Goal: Task Accomplishment & Management: Use online tool/utility

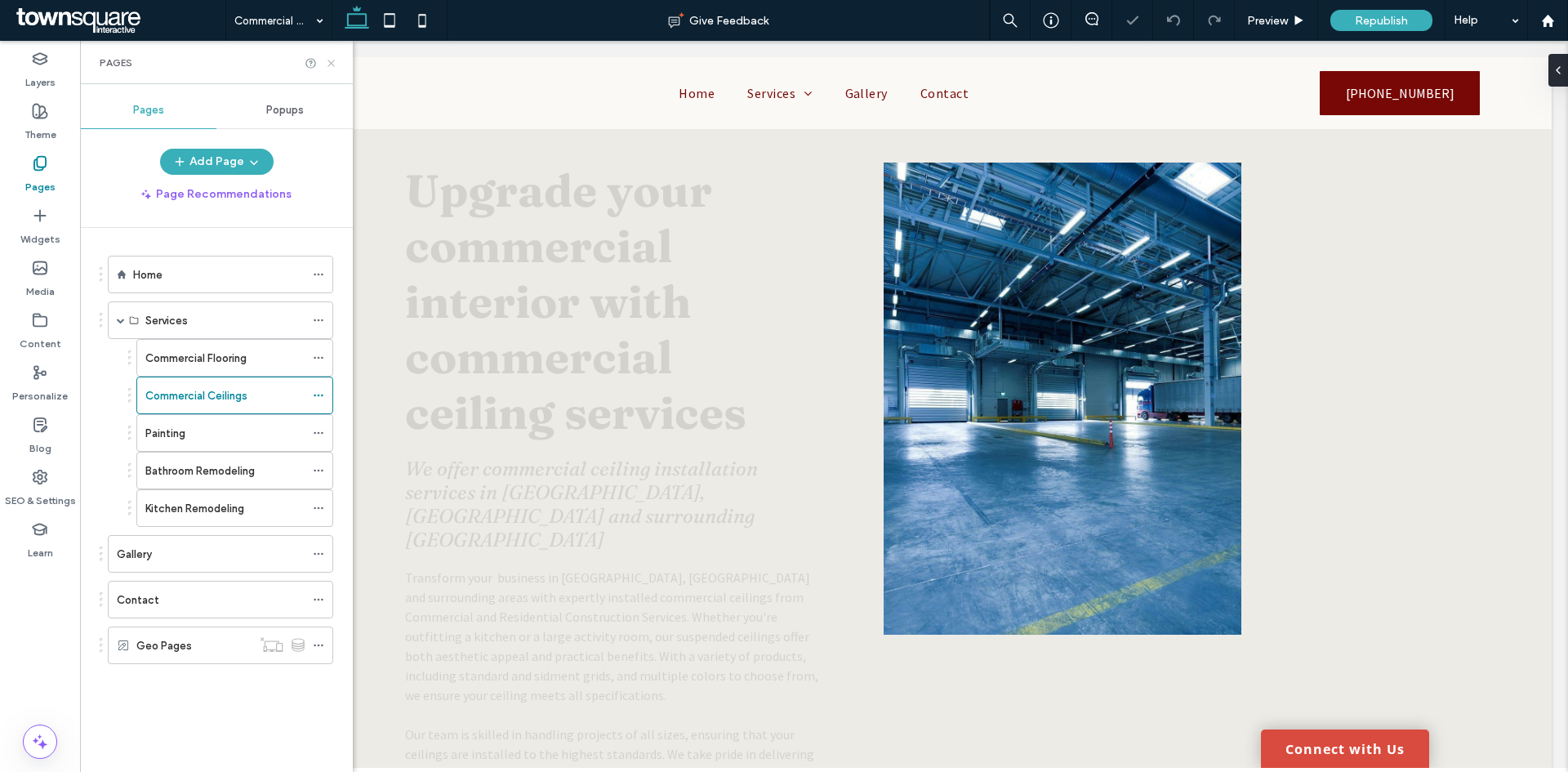
click at [331, 64] on icon at bounding box center [331, 62] width 12 height 12
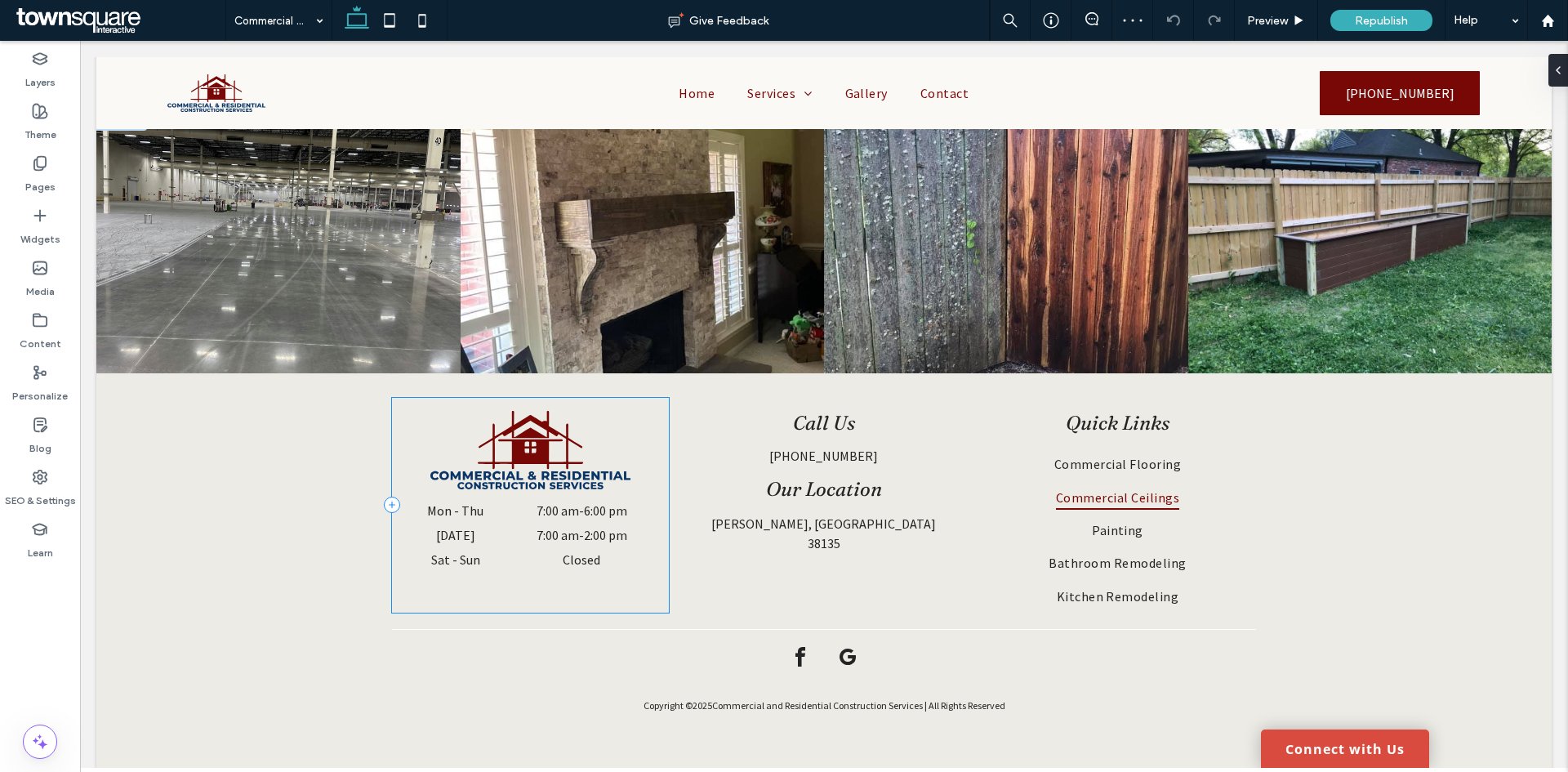
scroll to position [1138, 0]
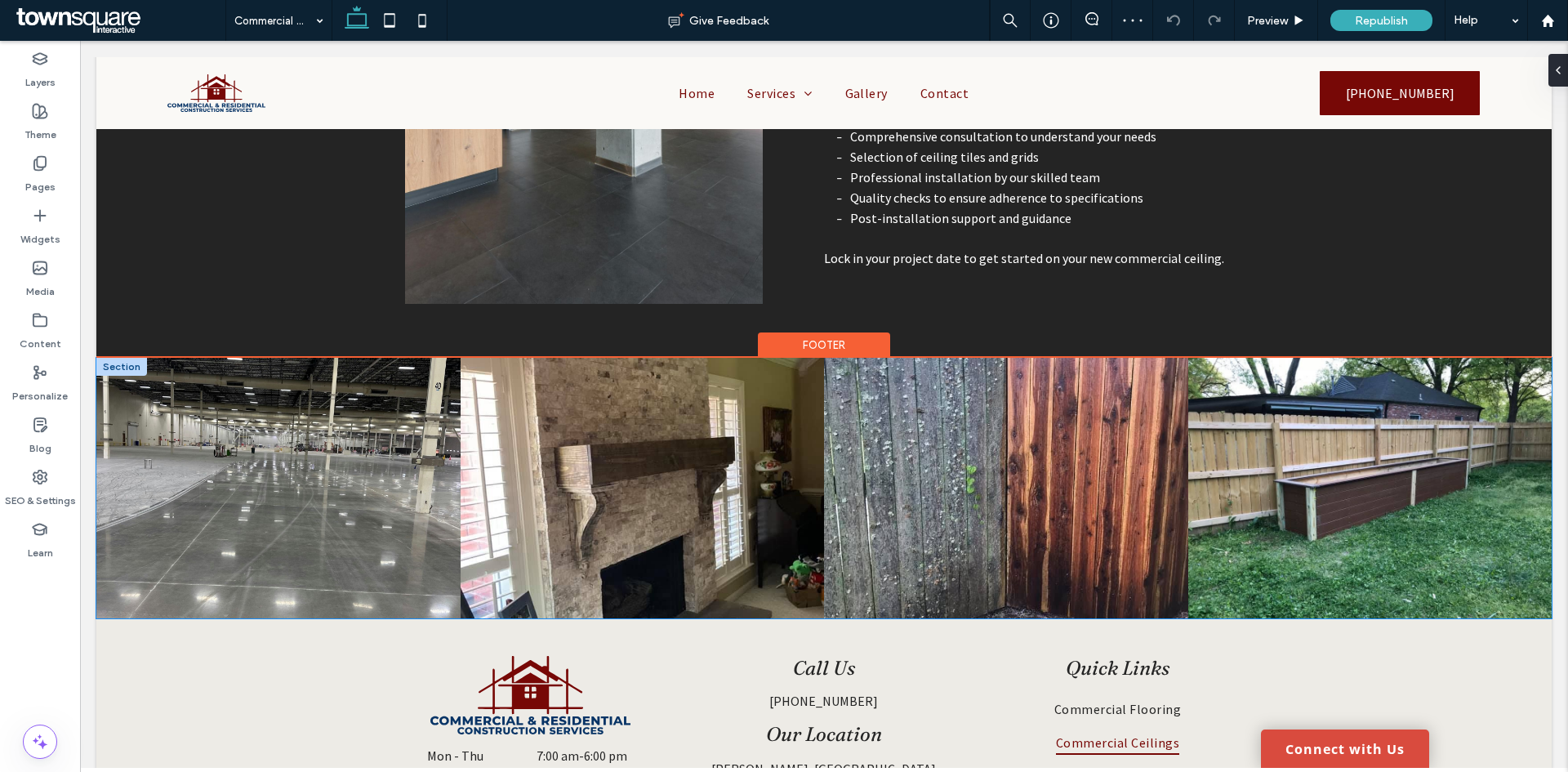
click at [879, 440] on link at bounding box center [1006, 488] width 364 height 260
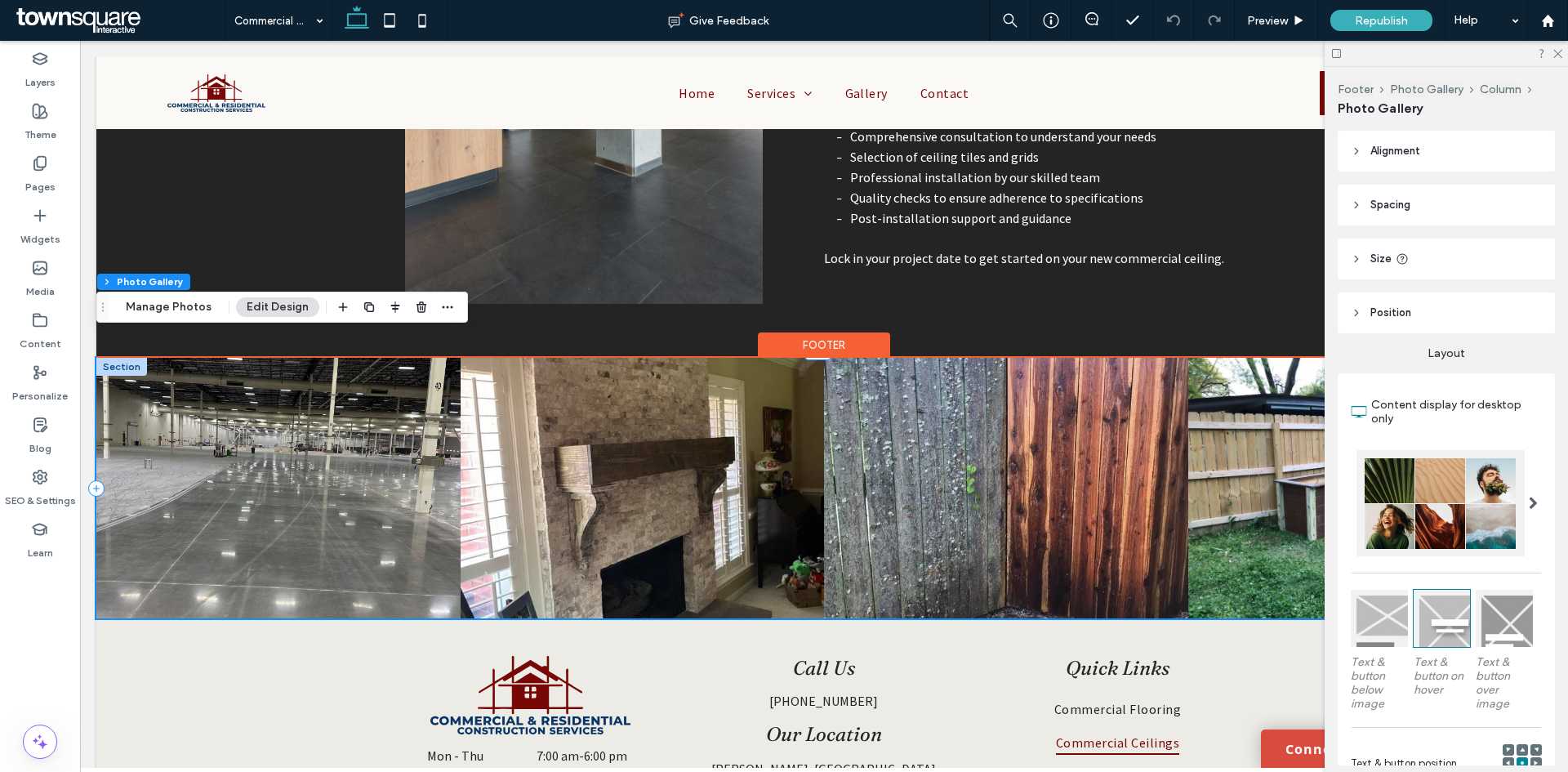
click at [748, 424] on link at bounding box center [642, 488] width 364 height 260
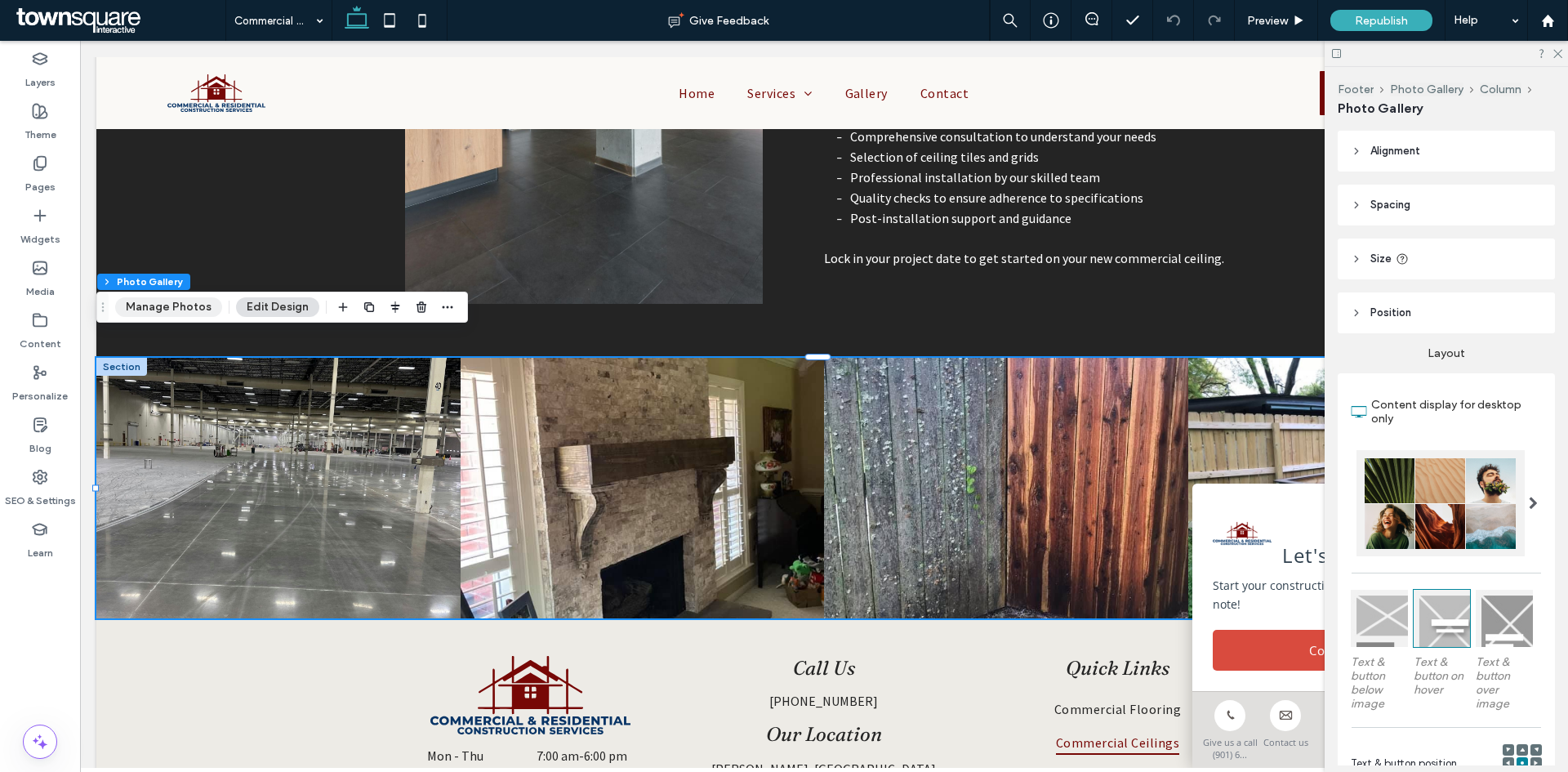
click at [209, 303] on button "Manage Photos" at bounding box center [169, 306] width 107 height 19
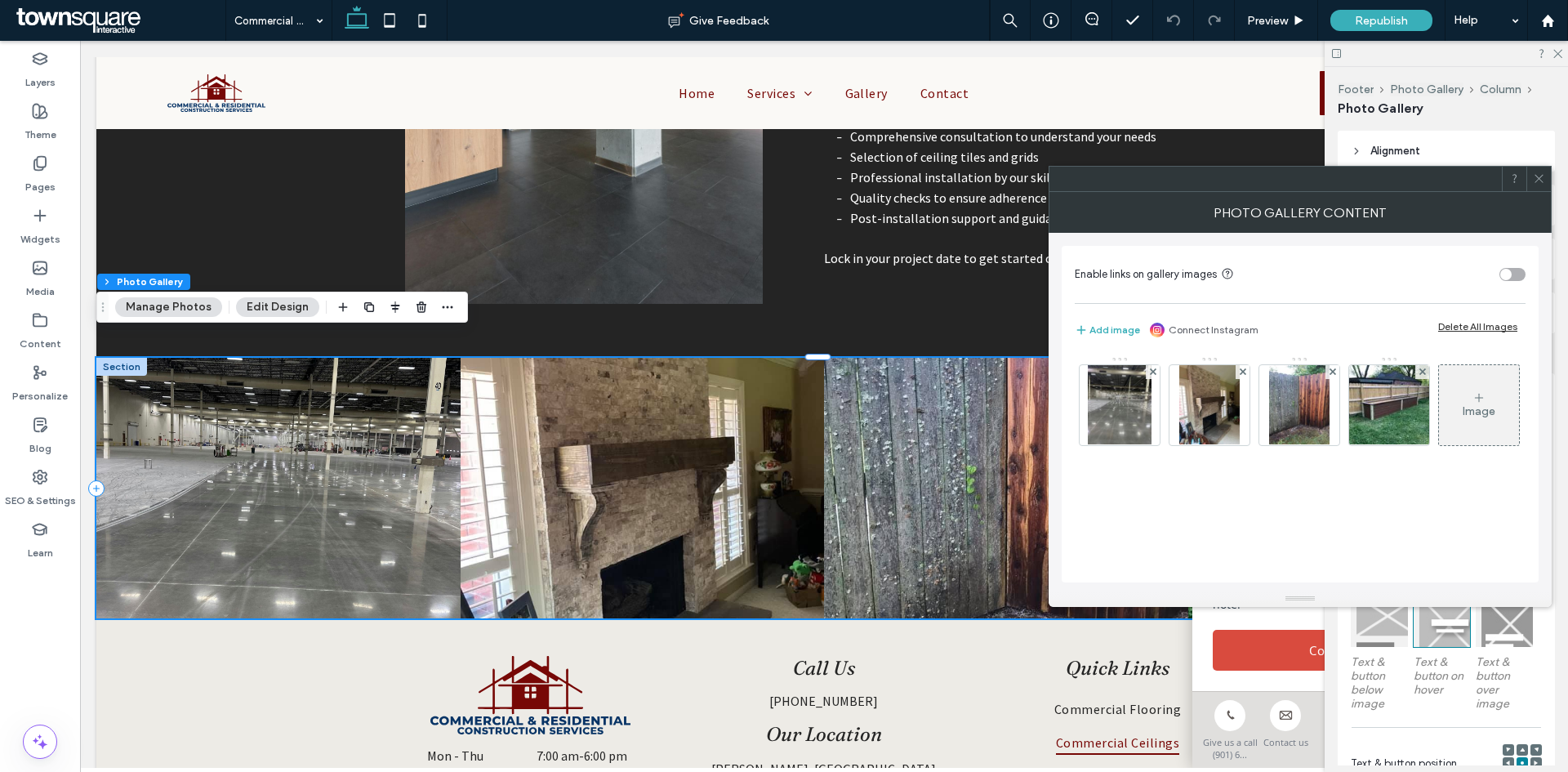
click at [1440, 444] on div "Image" at bounding box center [1479, 405] width 80 height 77
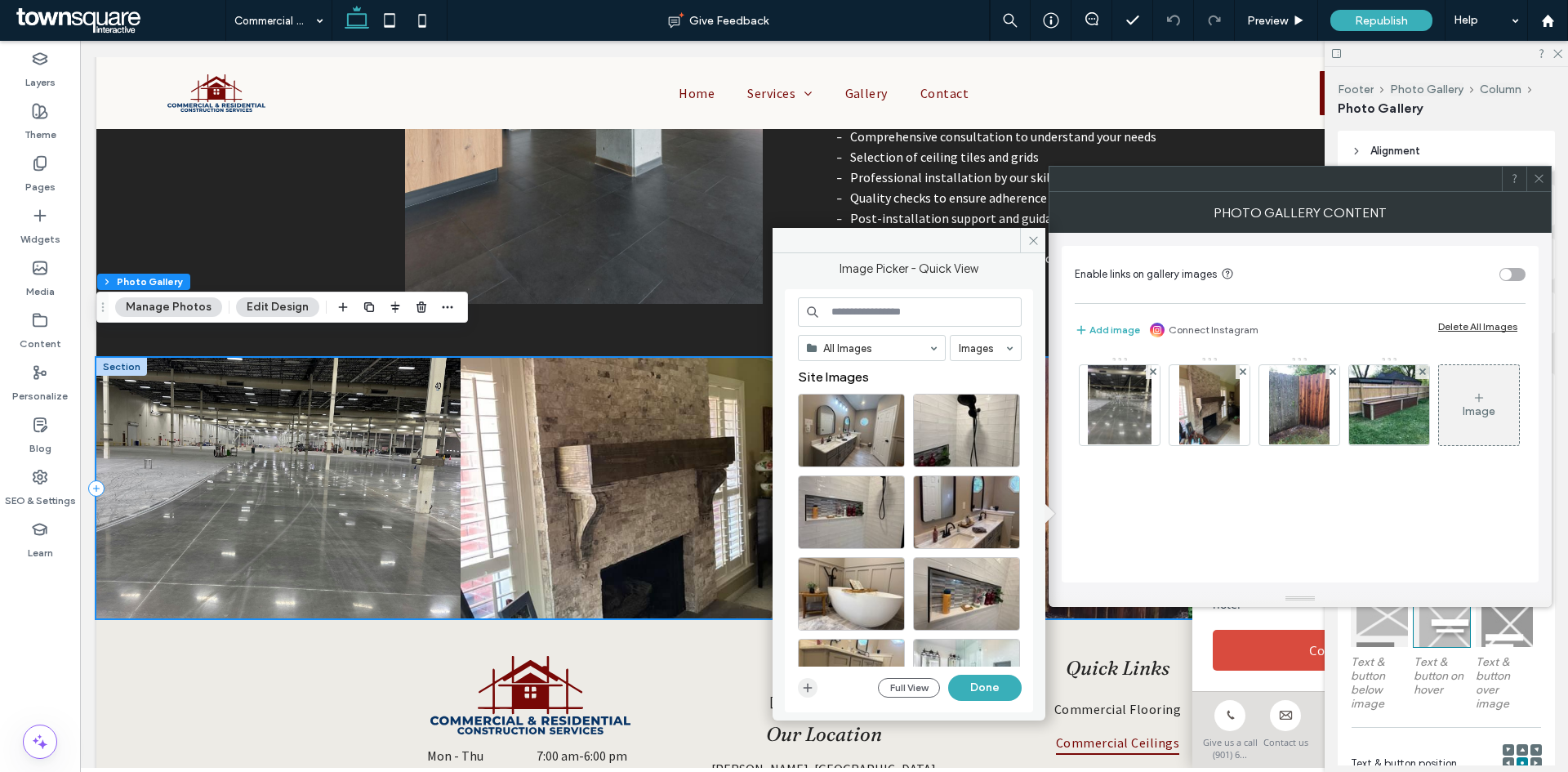
click at [808, 687] on icon "button" at bounding box center [808, 688] width 13 height 13
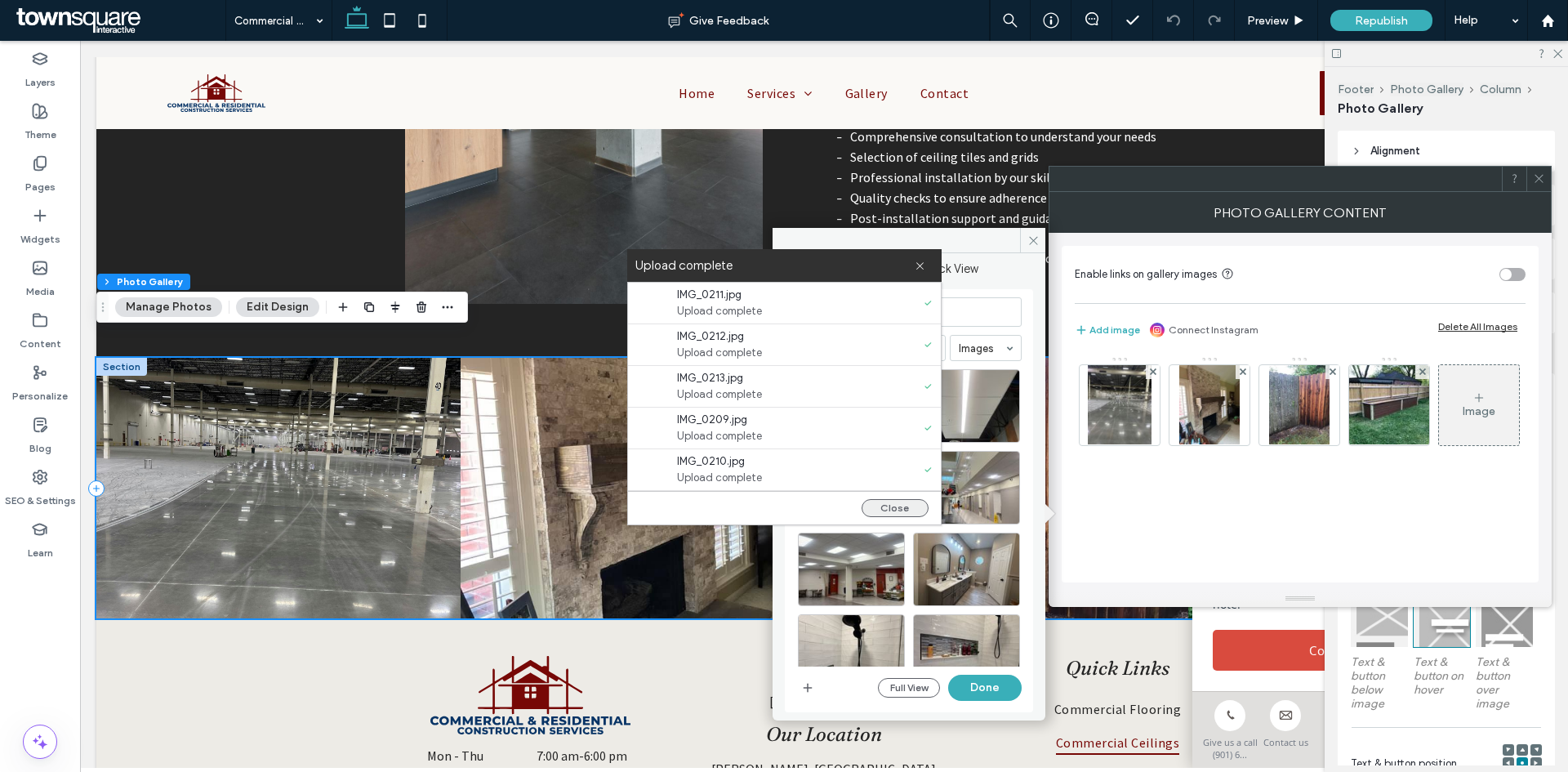
click at [892, 508] on button "Close" at bounding box center [895, 508] width 67 height 18
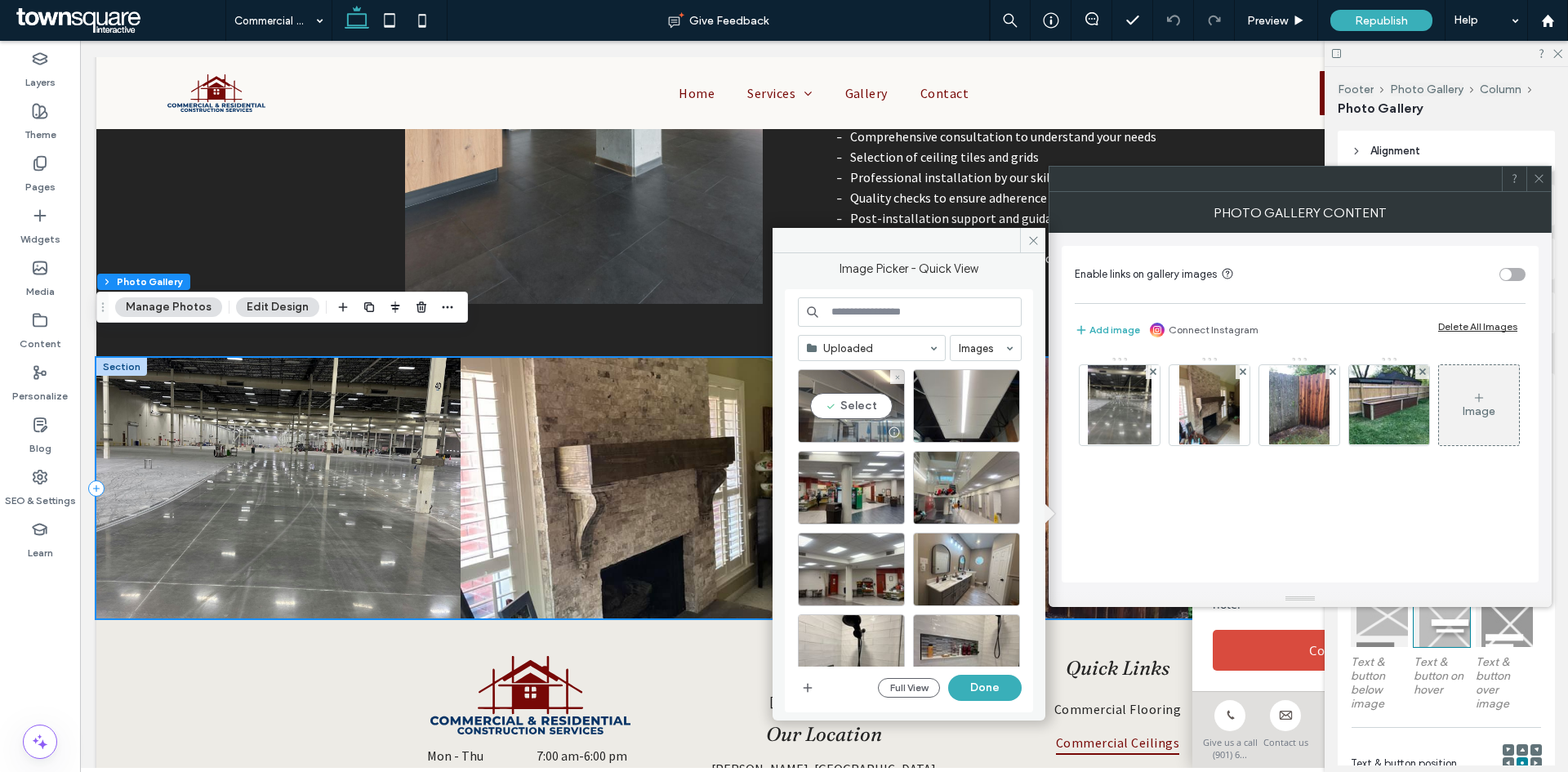
click at [854, 405] on div "Select" at bounding box center [851, 406] width 107 height 73
drag, startPoint x: 949, startPoint y: 415, endPoint x: 905, endPoint y: 433, distance: 47.5
click at [949, 414] on div "Select" at bounding box center [966, 406] width 107 height 73
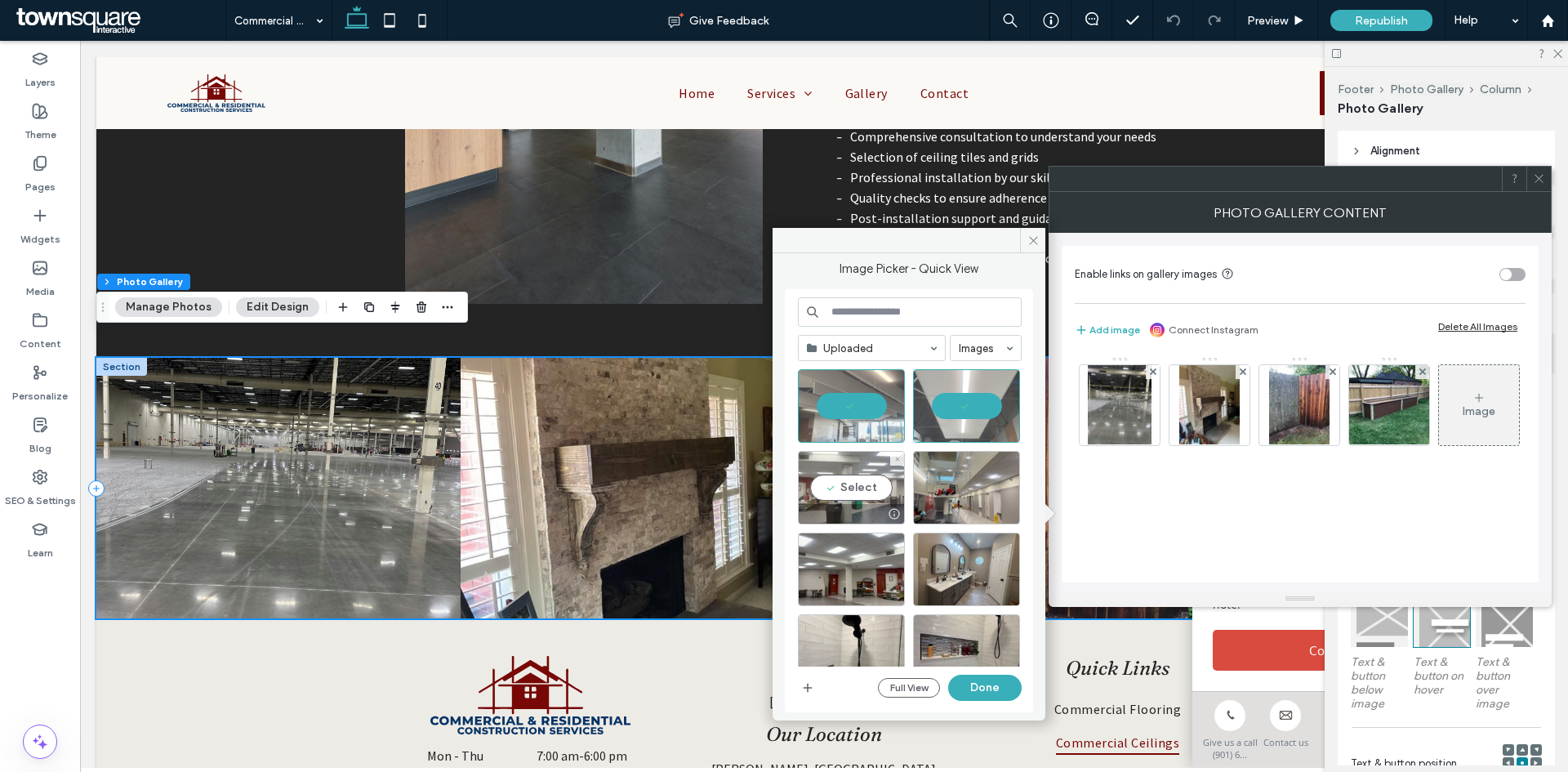
click at [864, 479] on div "Select" at bounding box center [851, 488] width 107 height 73
click at [924, 486] on div at bounding box center [966, 488] width 107 height 73
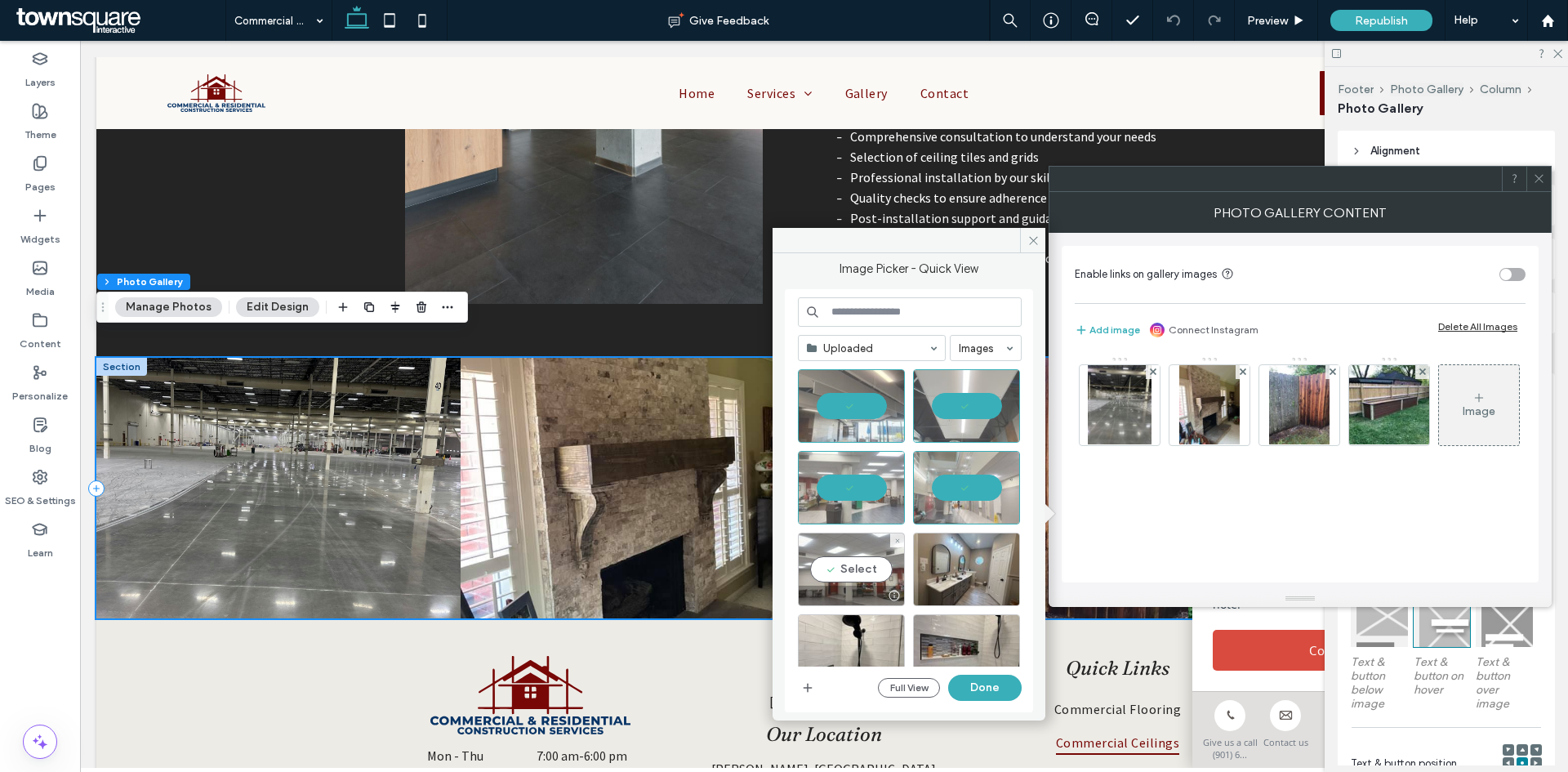
click at [841, 565] on div "Select" at bounding box center [851, 569] width 107 height 73
click at [977, 683] on button "Done" at bounding box center [985, 688] width 73 height 27
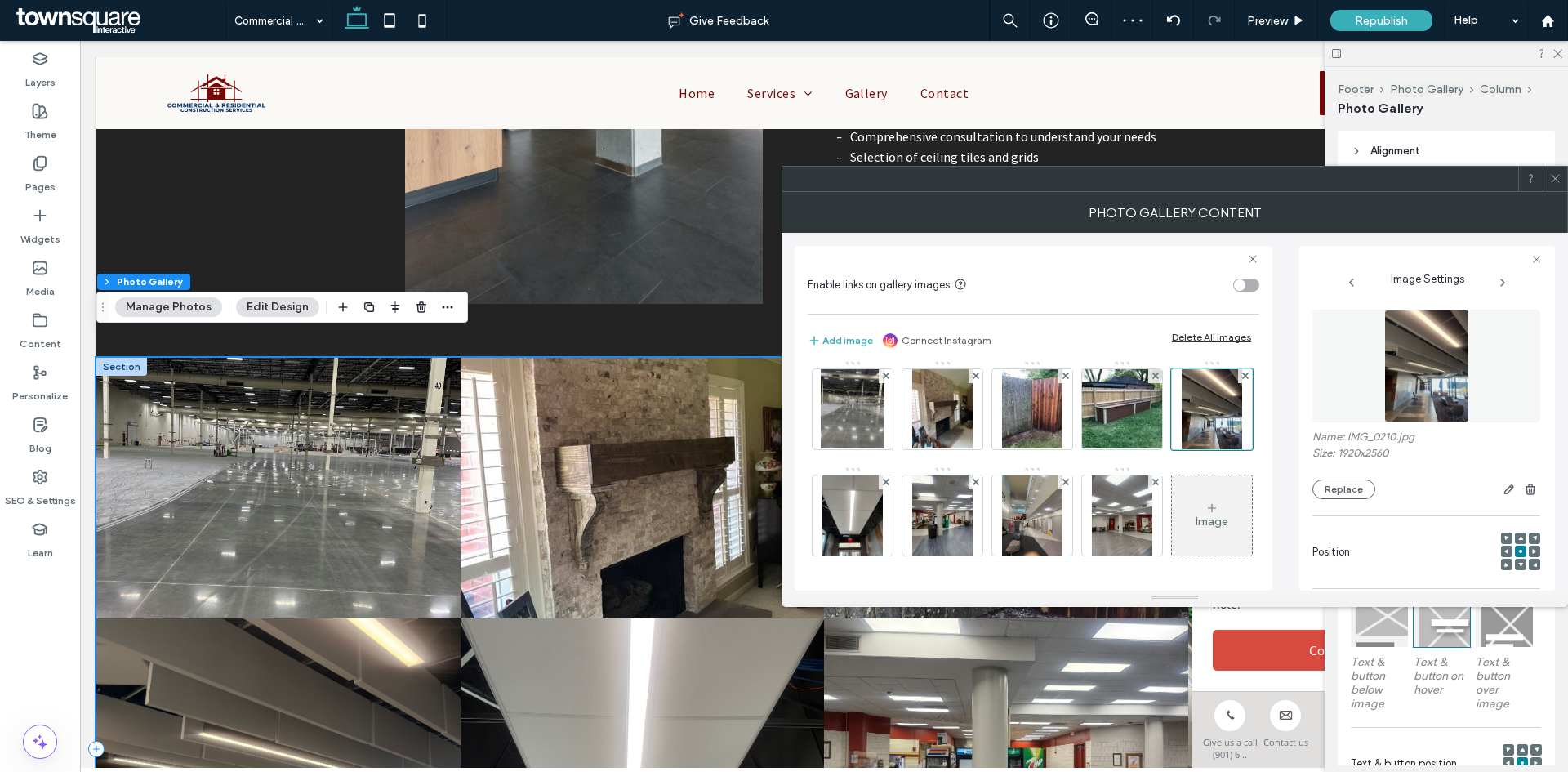
scroll to position [113, 0]
click at [1550, 184] on span at bounding box center [1555, 179] width 12 height 25
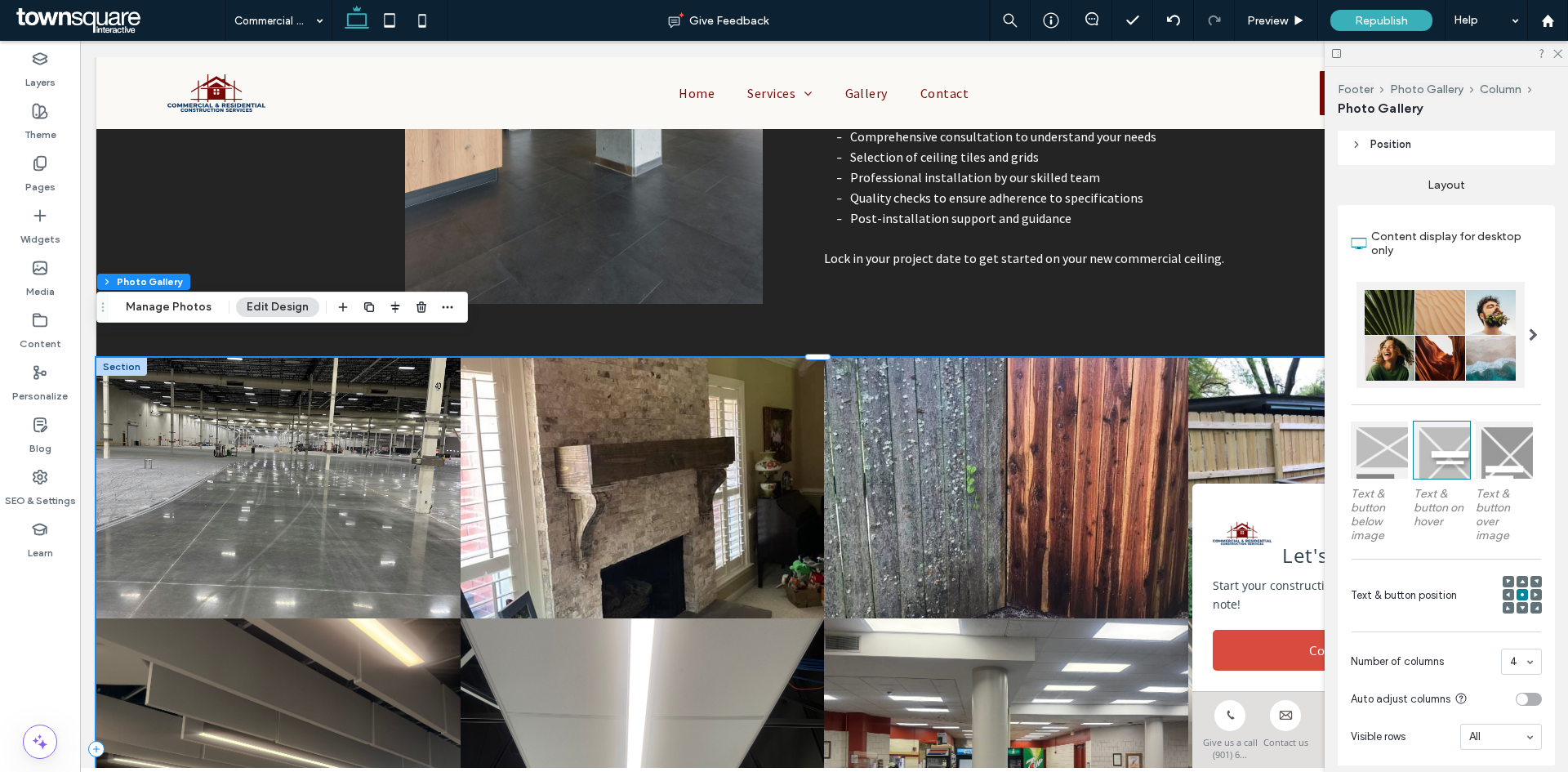
scroll to position [408, 0]
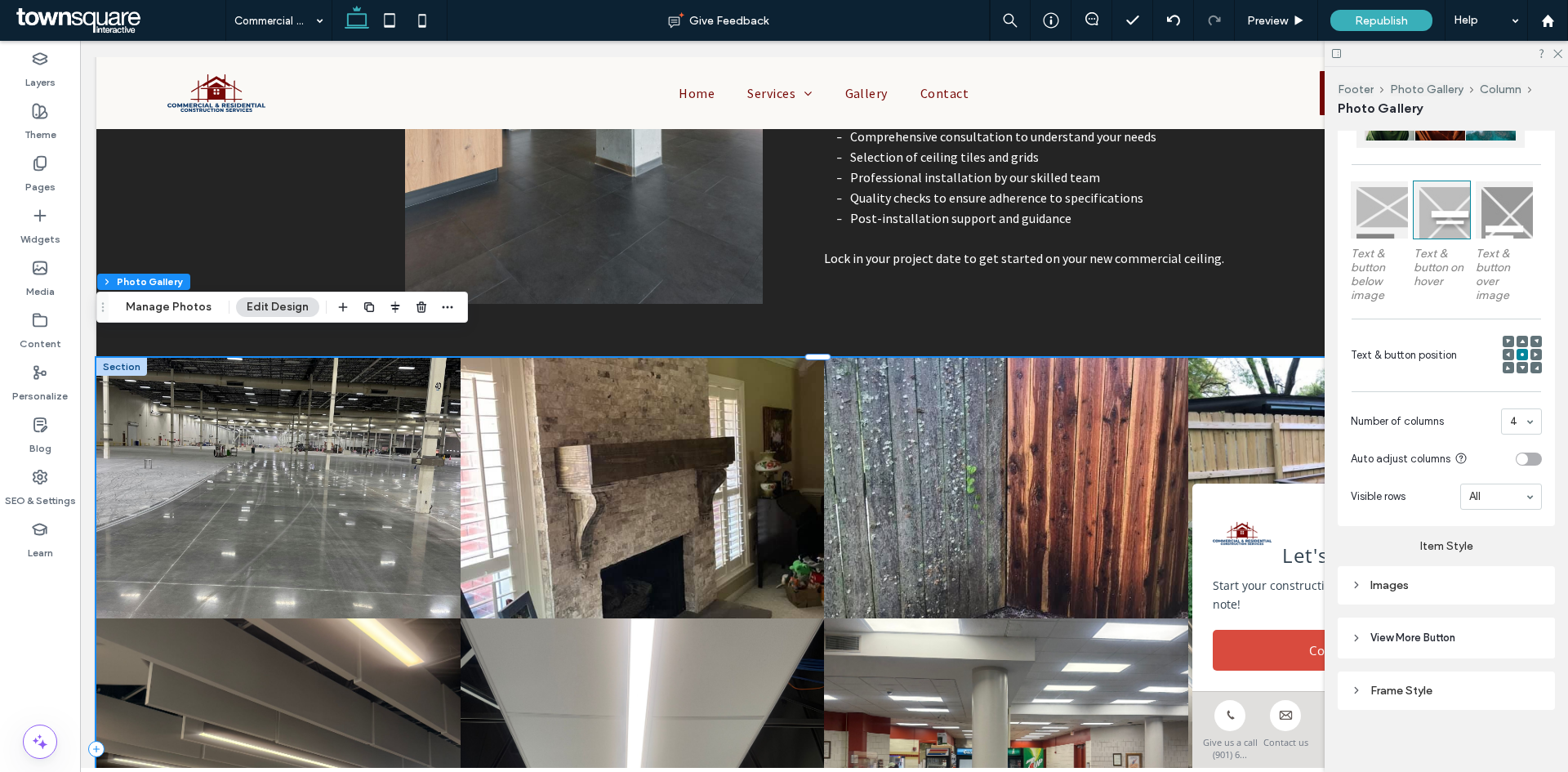
click at [1389, 579] on div "Images" at bounding box center [1446, 585] width 191 height 14
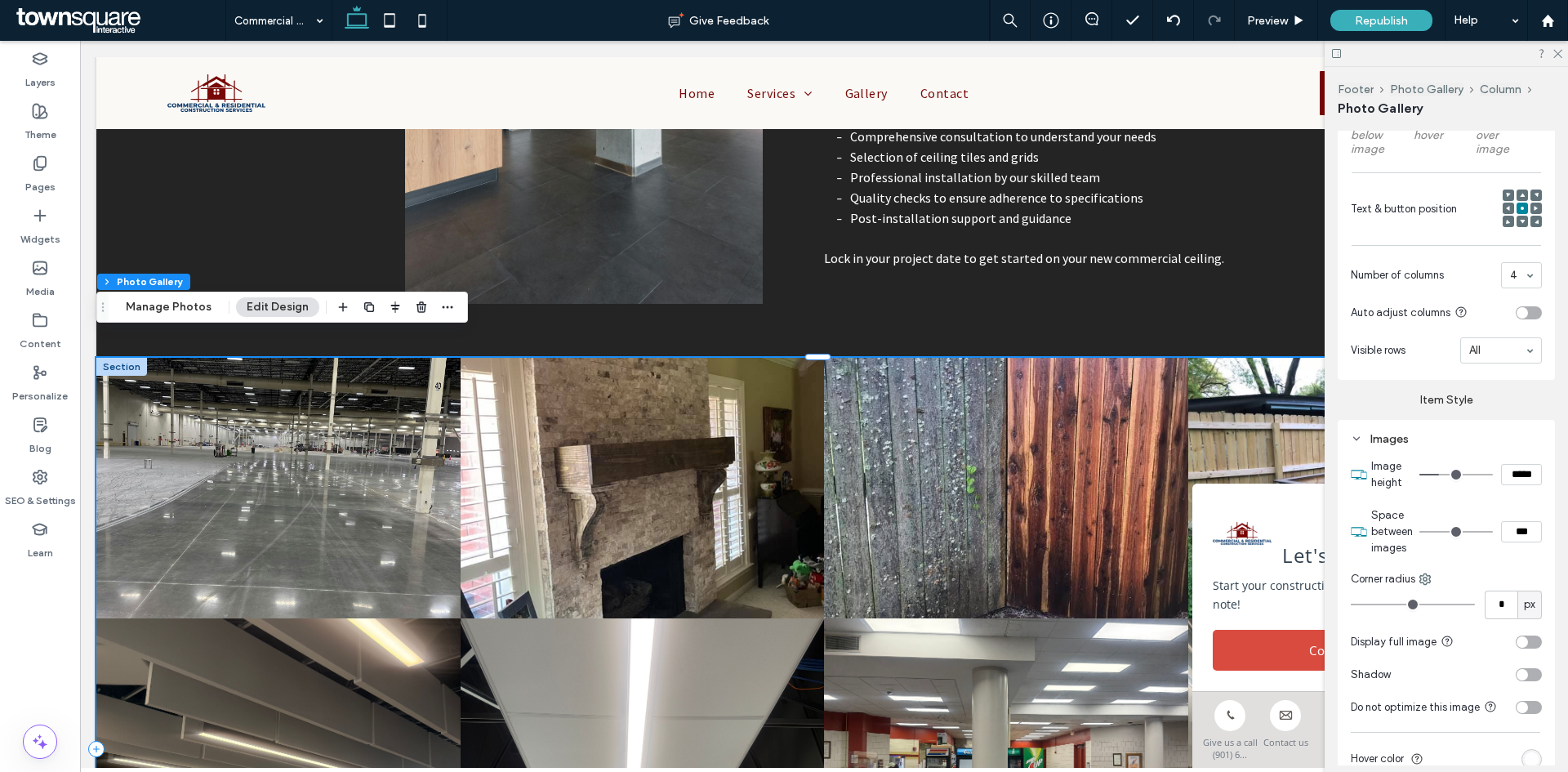
scroll to position [572, 0]
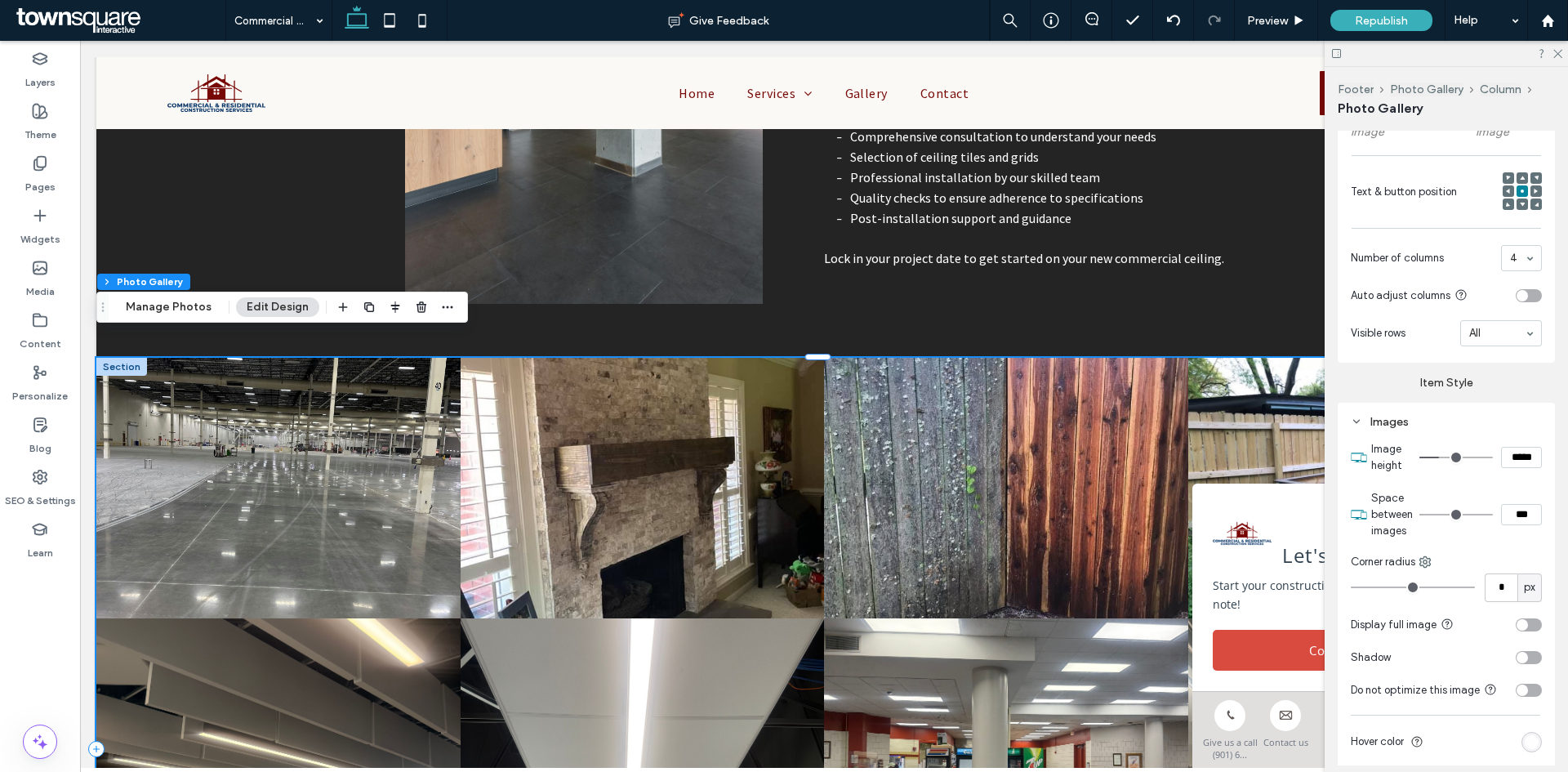
type input "*"
type input "***"
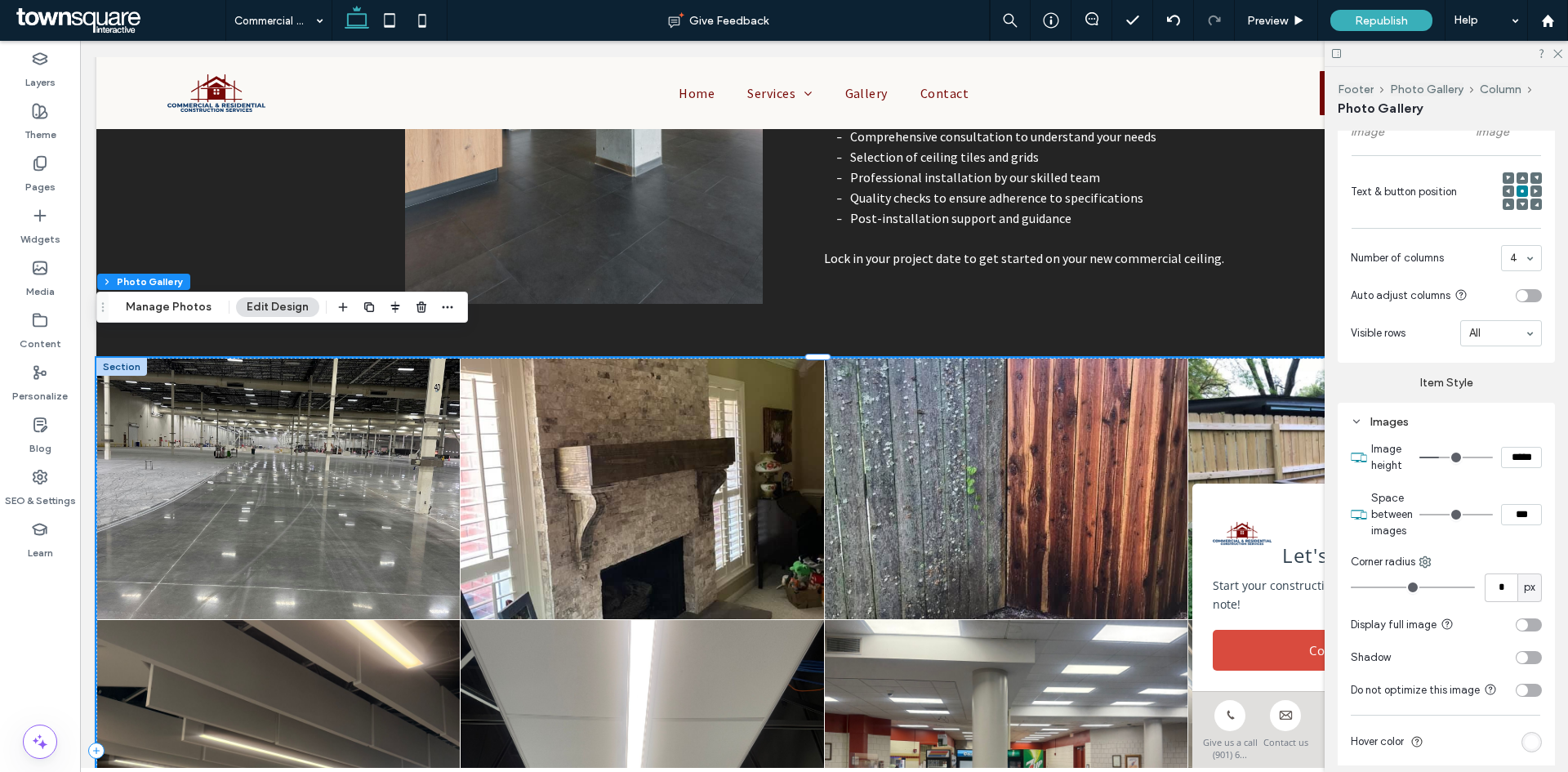
type input "*"
type input "***"
type input "*"
type input "***"
type input "*"
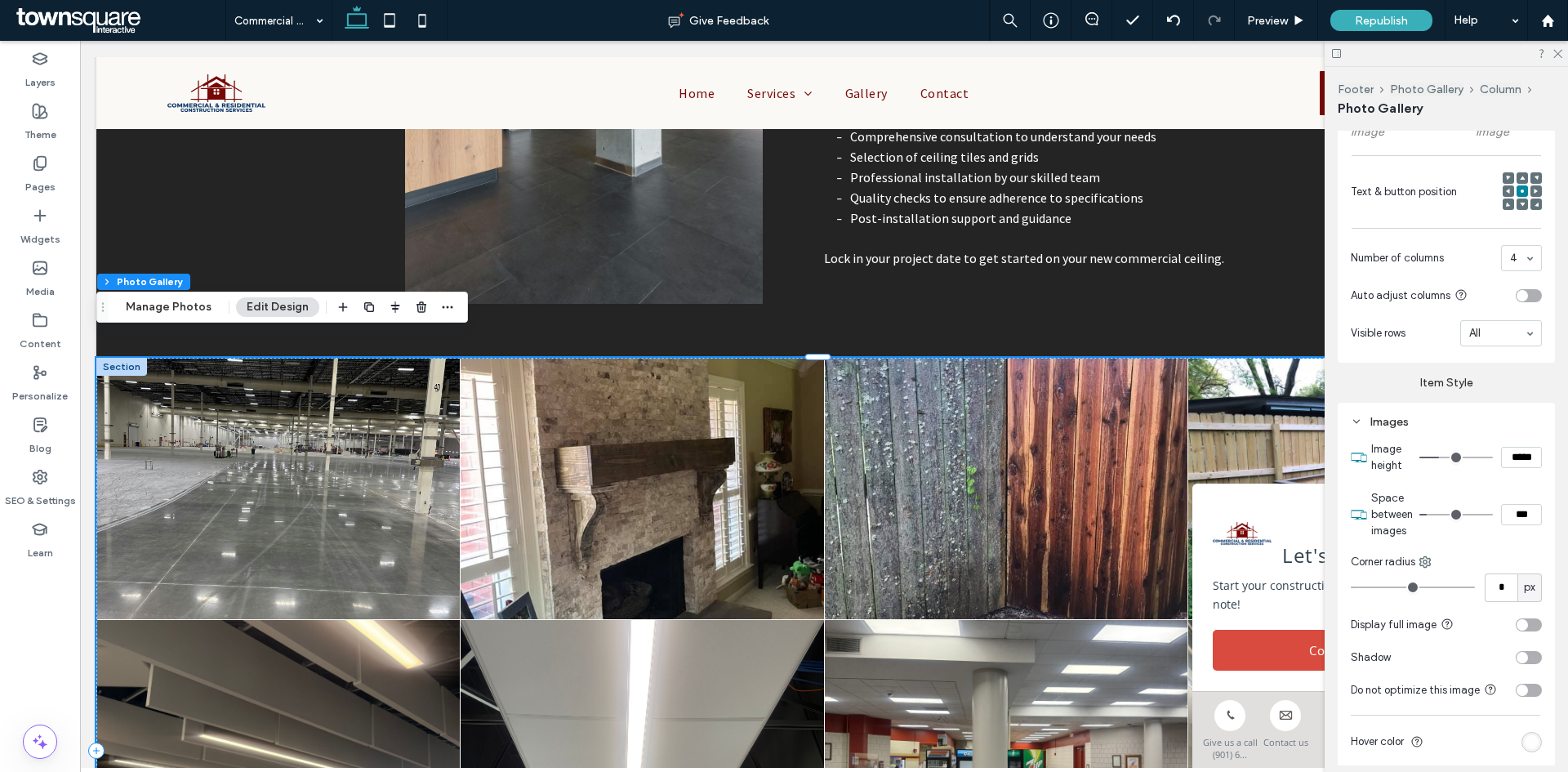
type input "***"
type input "*"
type input "***"
type input "*"
type input "***"
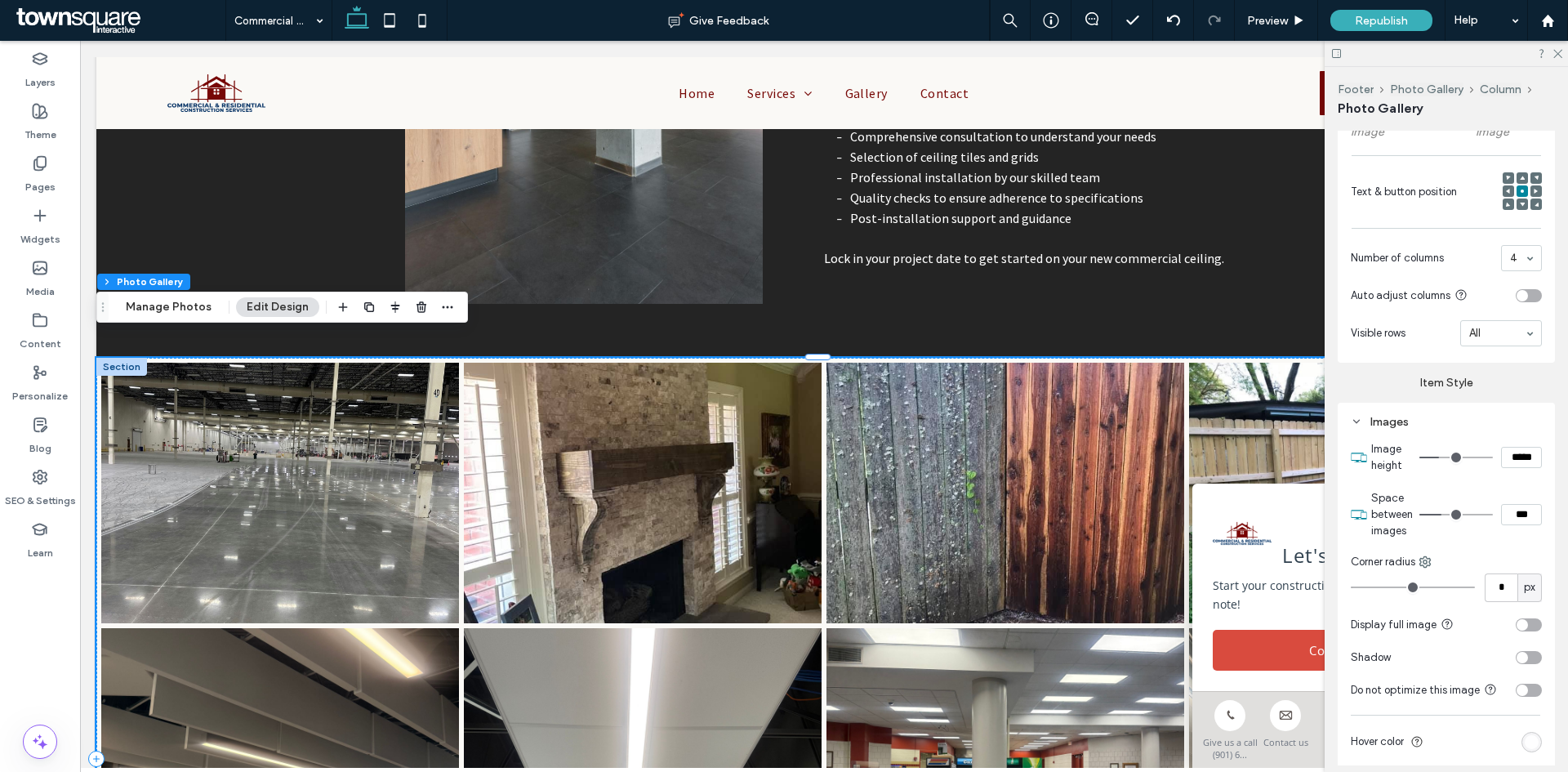
type input "*"
type input "***"
type input "*"
type input "***"
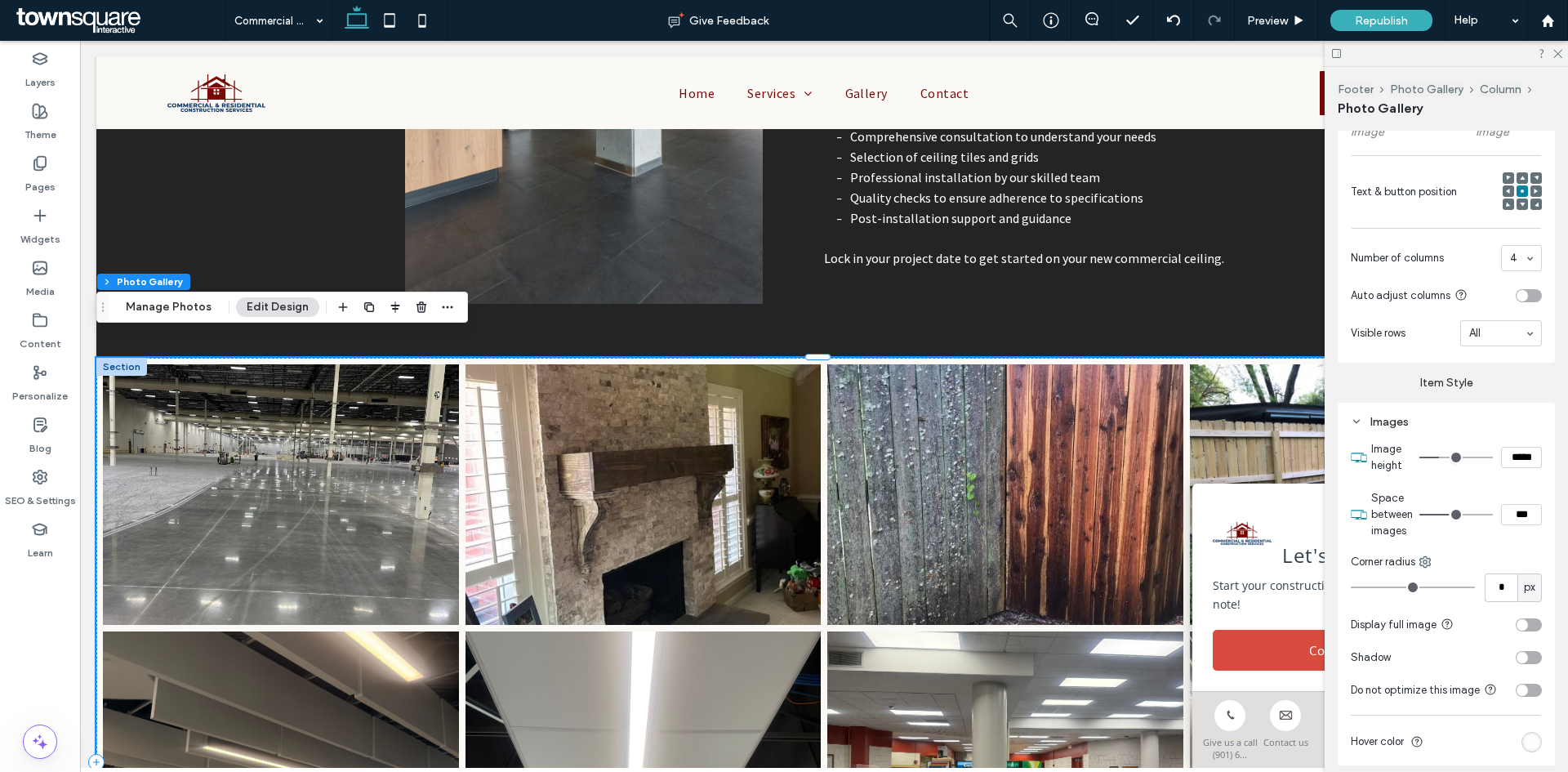
type input "*"
type input "***"
type input "**"
type input "****"
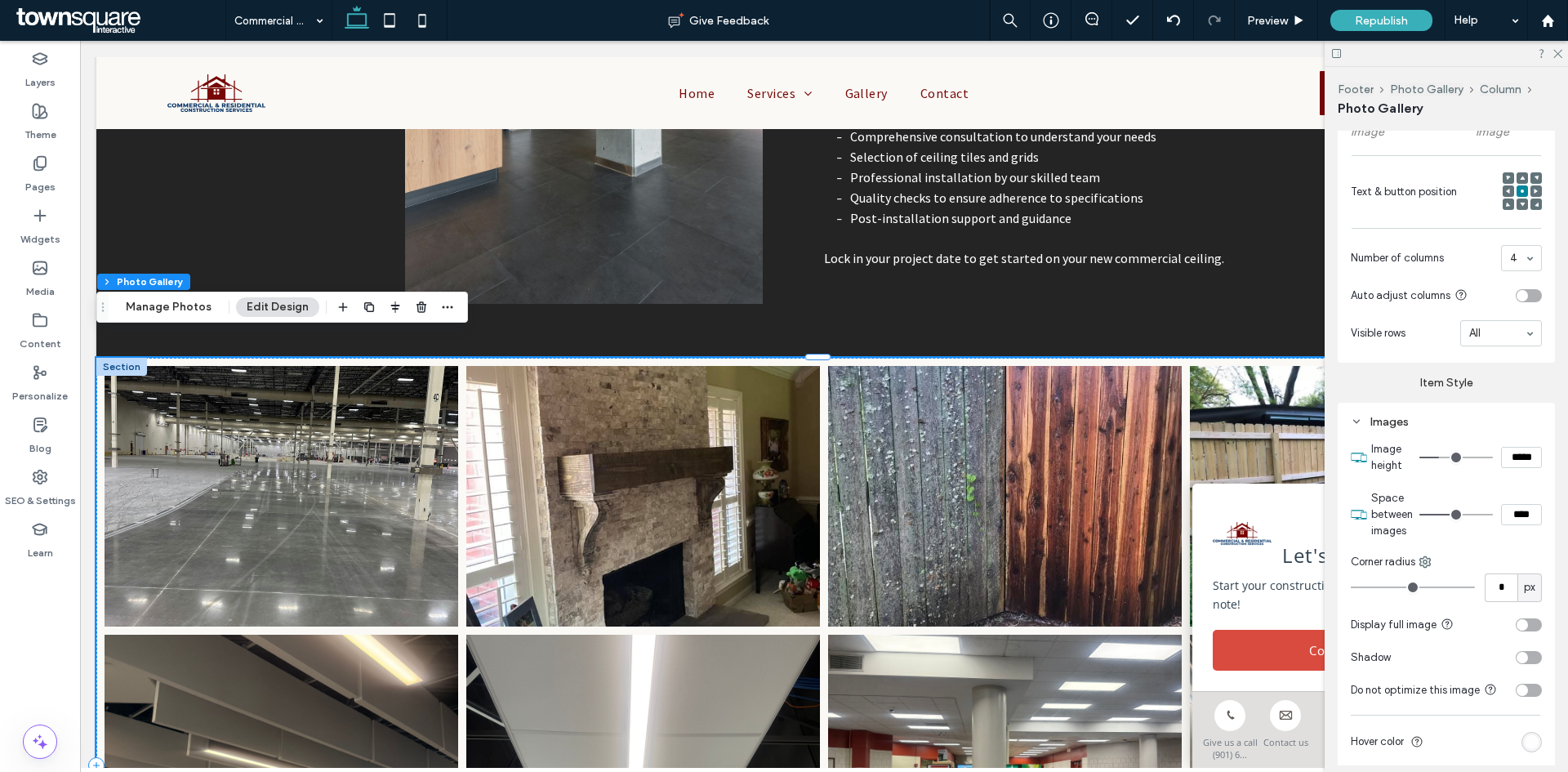
type input "**"
type input "****"
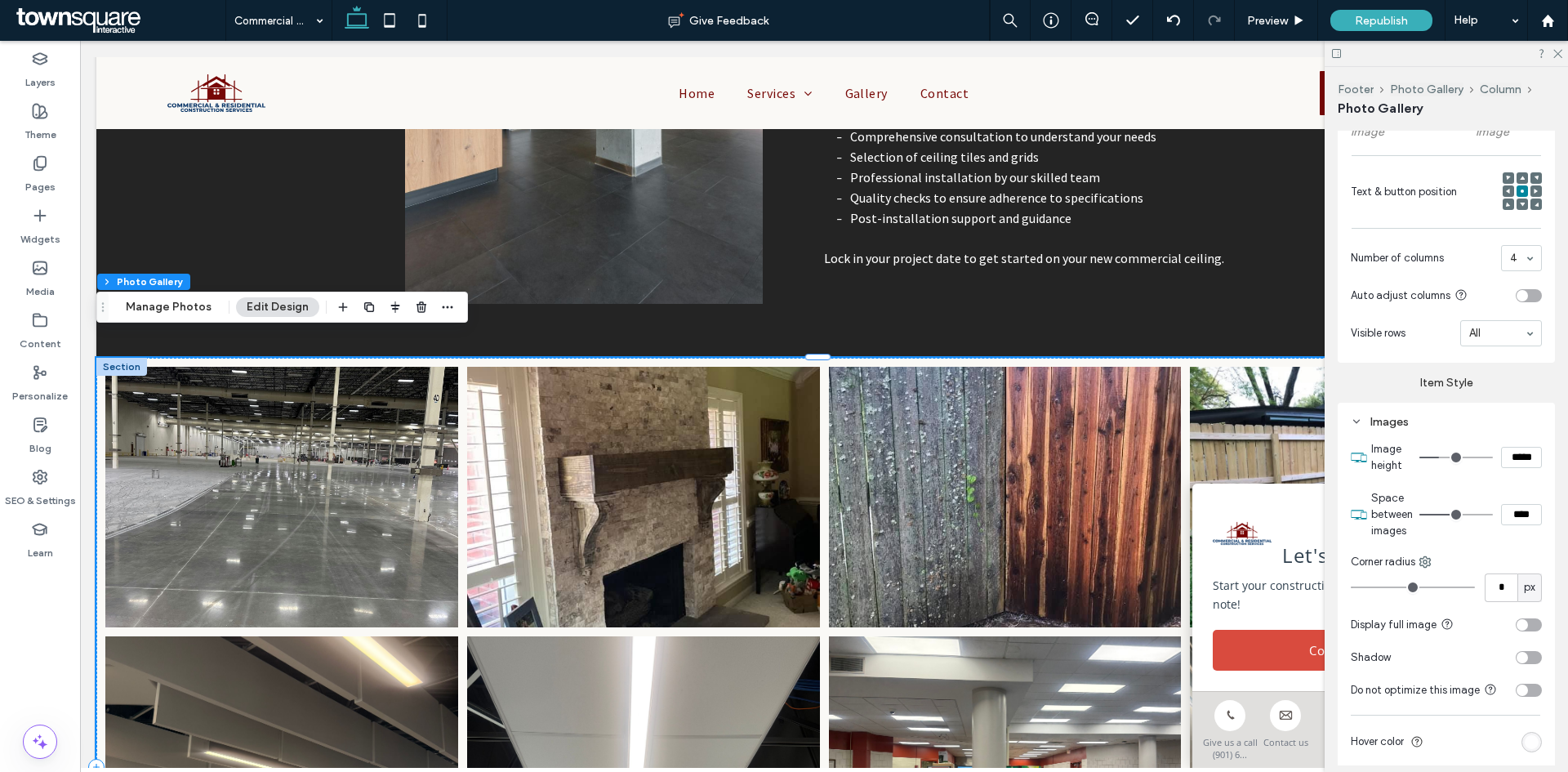
type input "**"
type input "****"
drag, startPoint x: 1426, startPoint y: 516, endPoint x: 1457, endPoint y: 515, distance: 31.0
type input "**"
click at [1457, 515] on input "range" at bounding box center [1456, 514] width 73 height 2
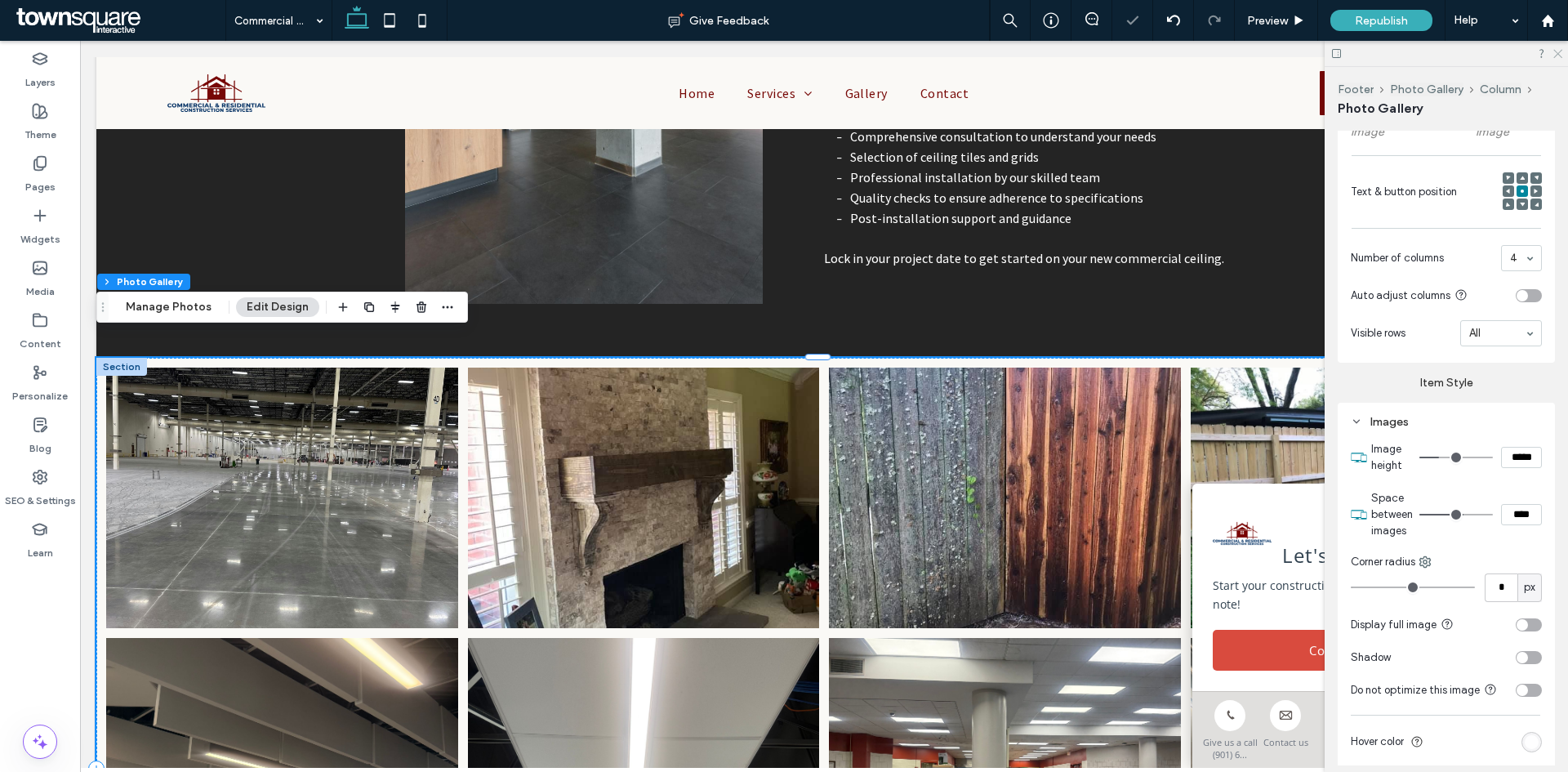
click at [1555, 53] on icon at bounding box center [1557, 53] width 11 height 11
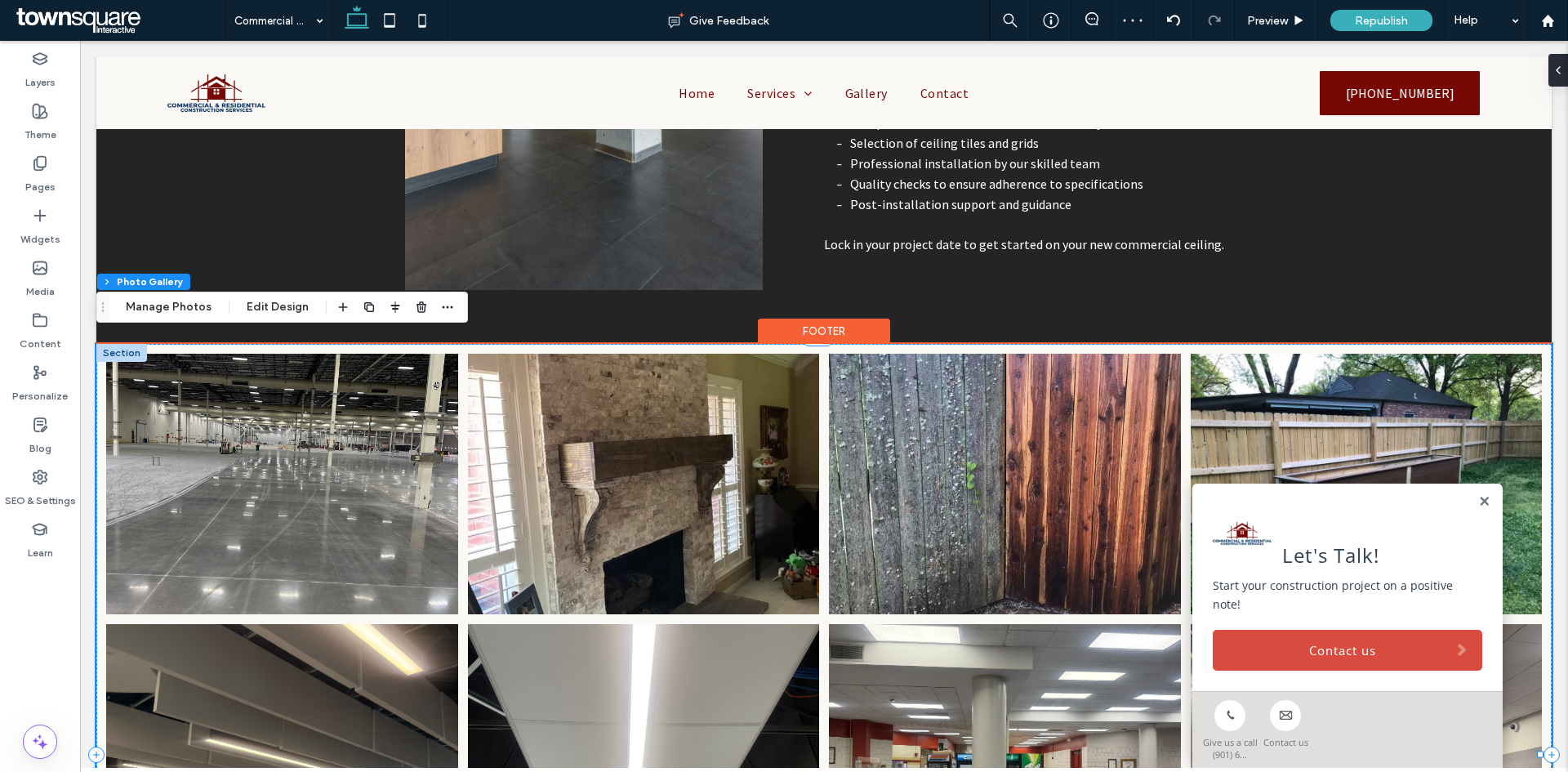
scroll to position [1546, 0]
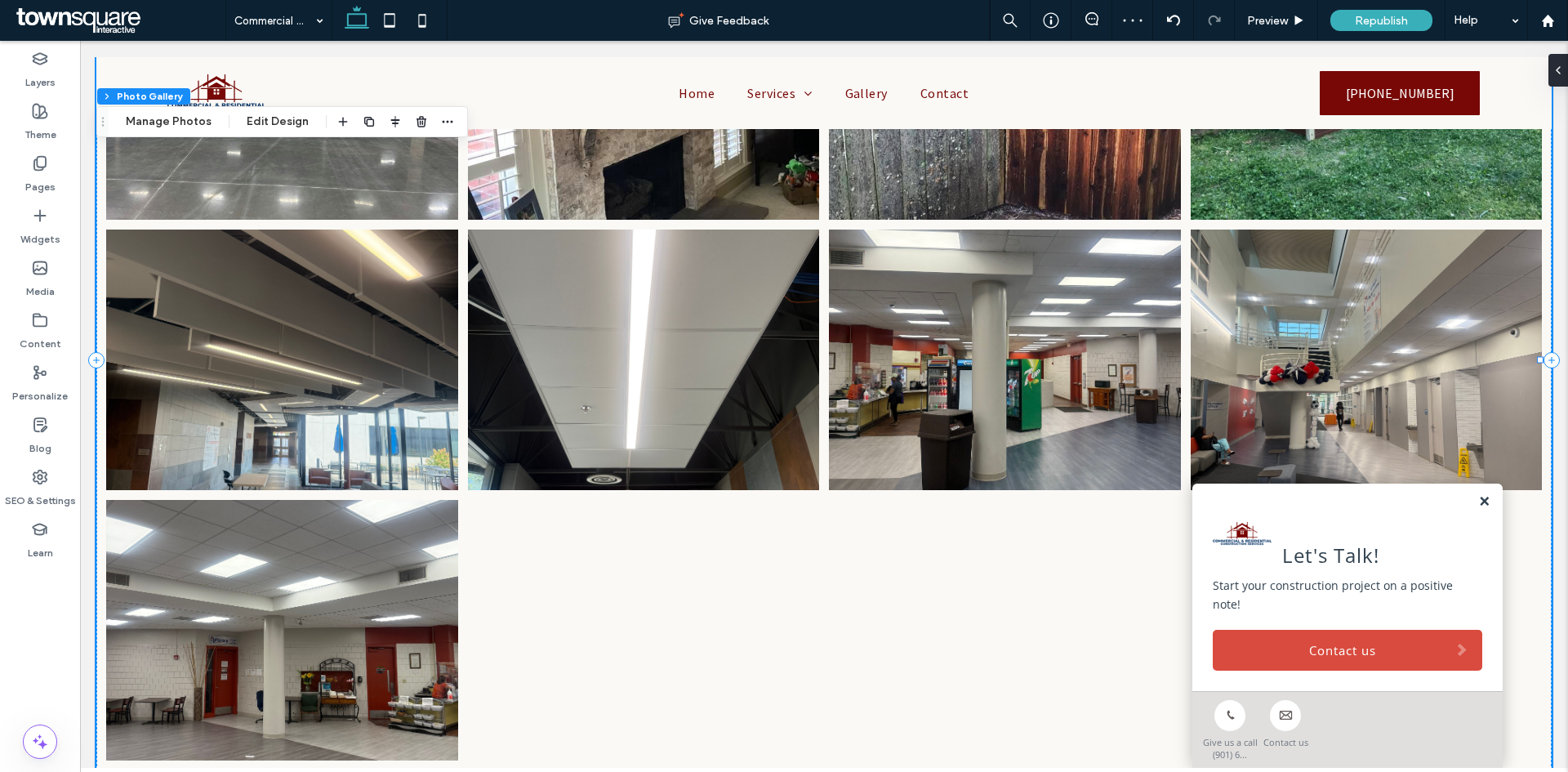
click at [1478, 509] on link at bounding box center [1484, 502] width 12 height 14
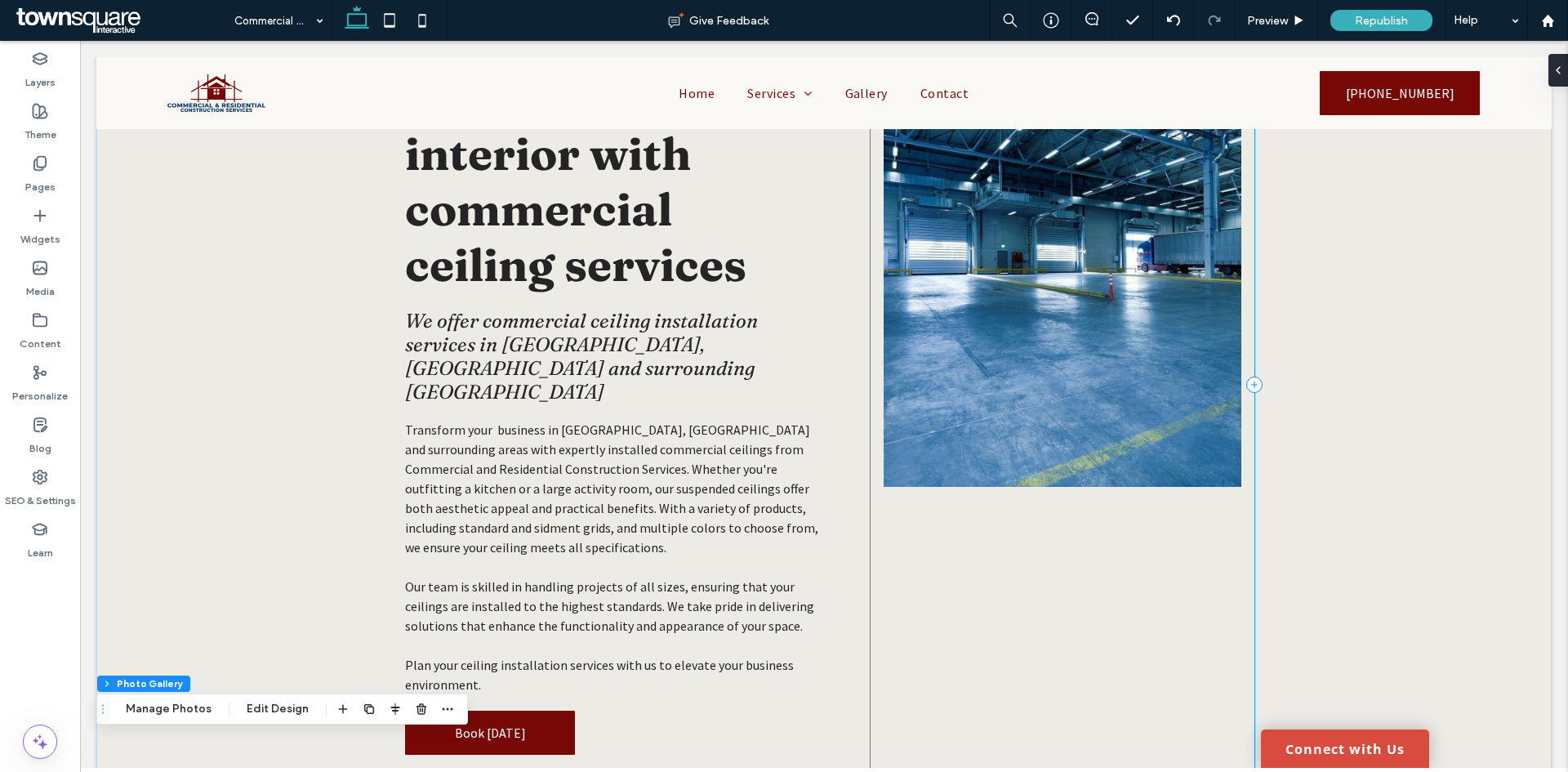
scroll to position [0, 0]
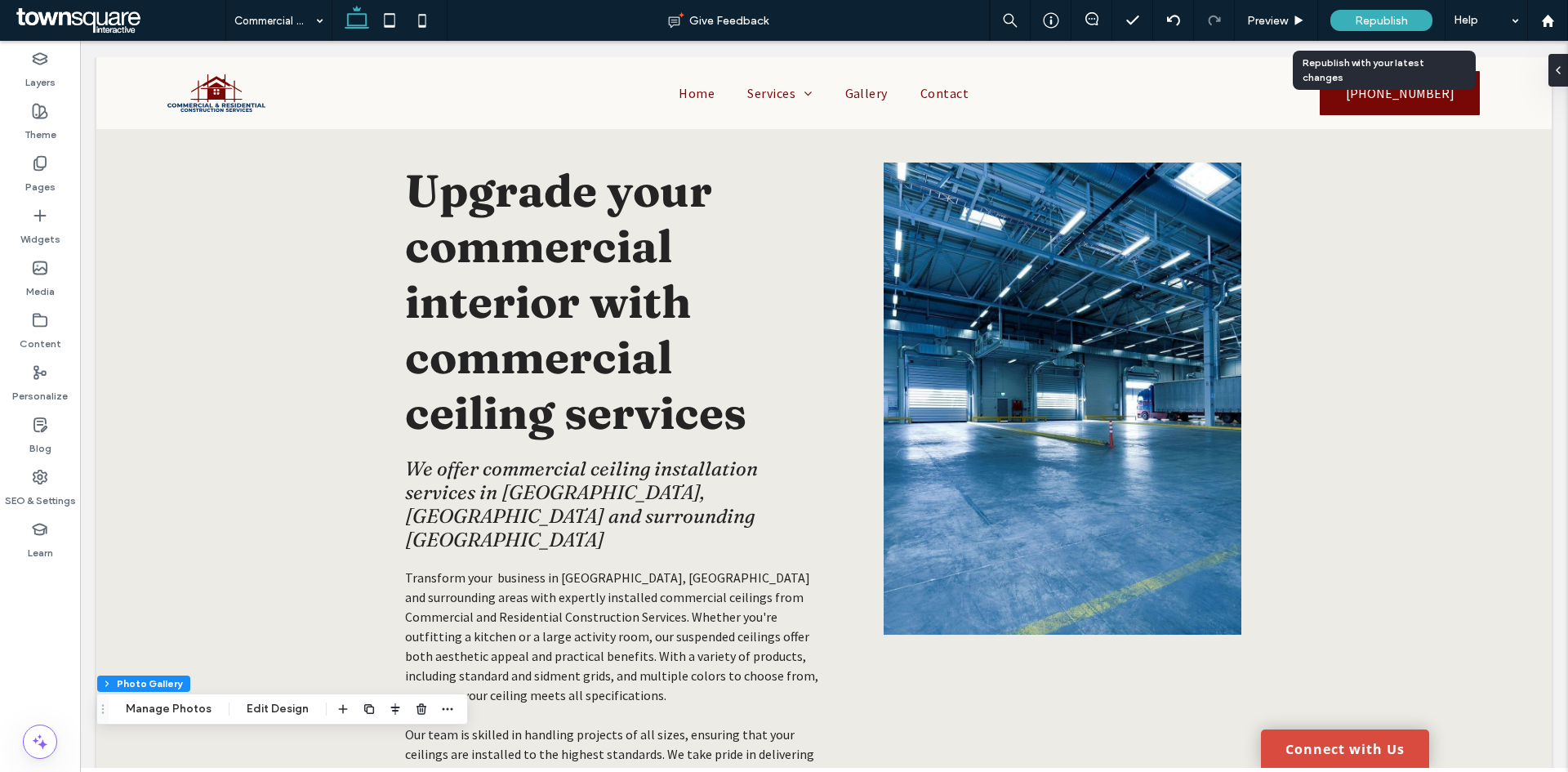
click at [1357, 15] on span "Republish" at bounding box center [1382, 20] width 53 height 14
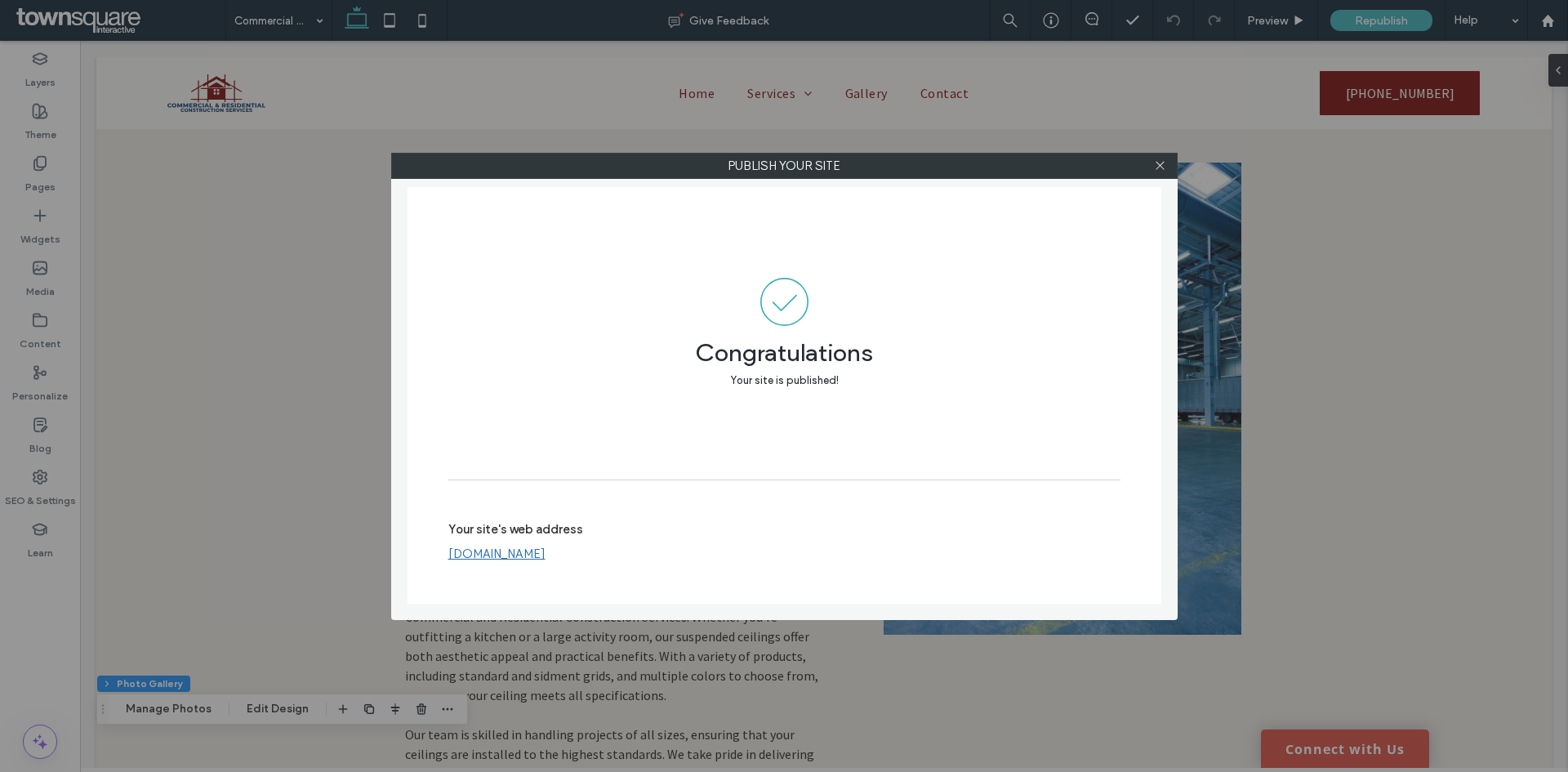
click at [1150, 175] on div at bounding box center [1160, 165] width 25 height 25
click at [1170, 164] on div at bounding box center [1160, 165] width 25 height 25
drag, startPoint x: 1163, startPoint y: 164, endPoint x: 747, endPoint y: 58, distance: 429.3
click at [1162, 164] on icon at bounding box center [1160, 165] width 12 height 12
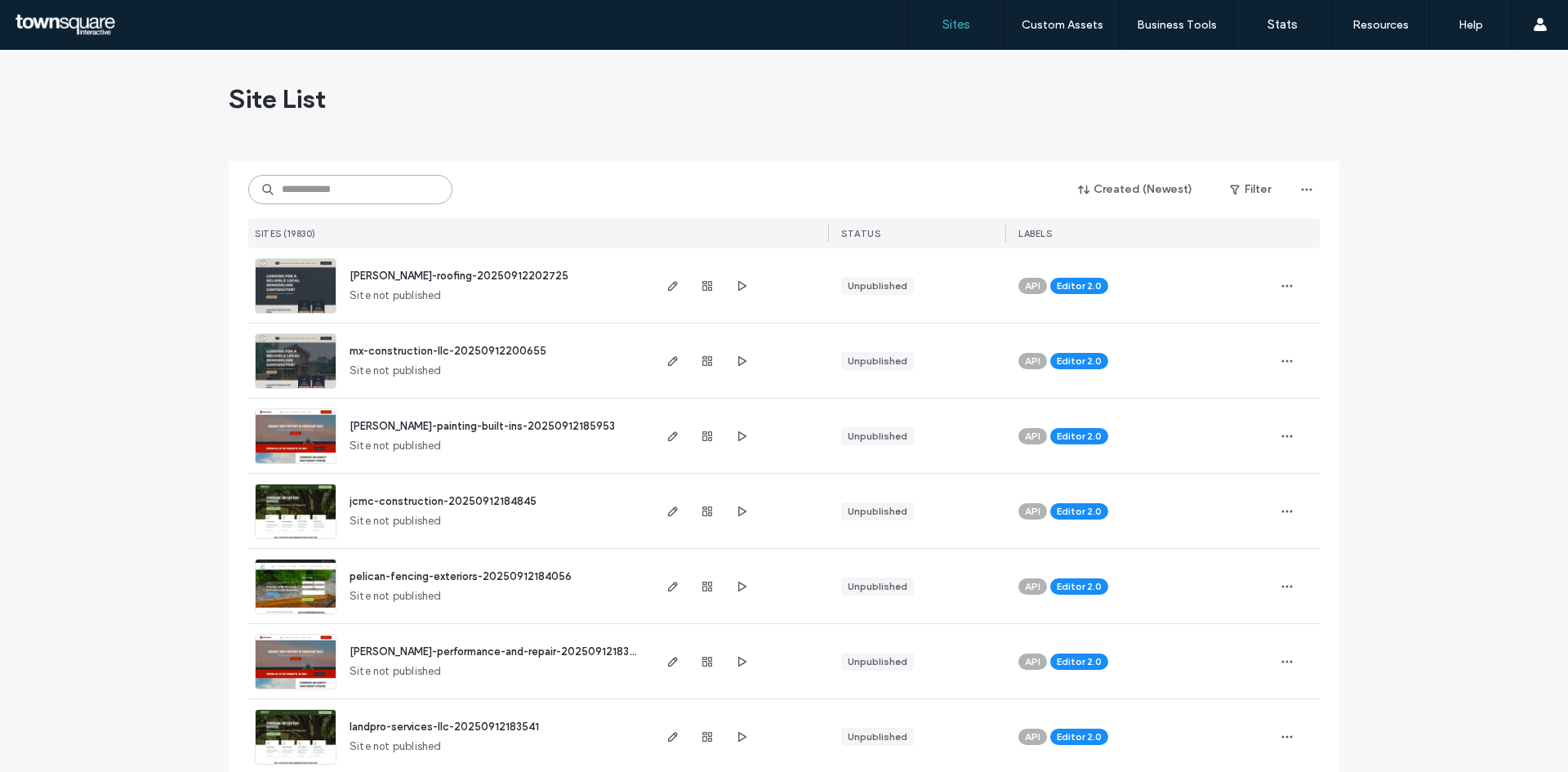
click at [328, 193] on input at bounding box center [350, 190] width 204 height 29
paste input "**********"
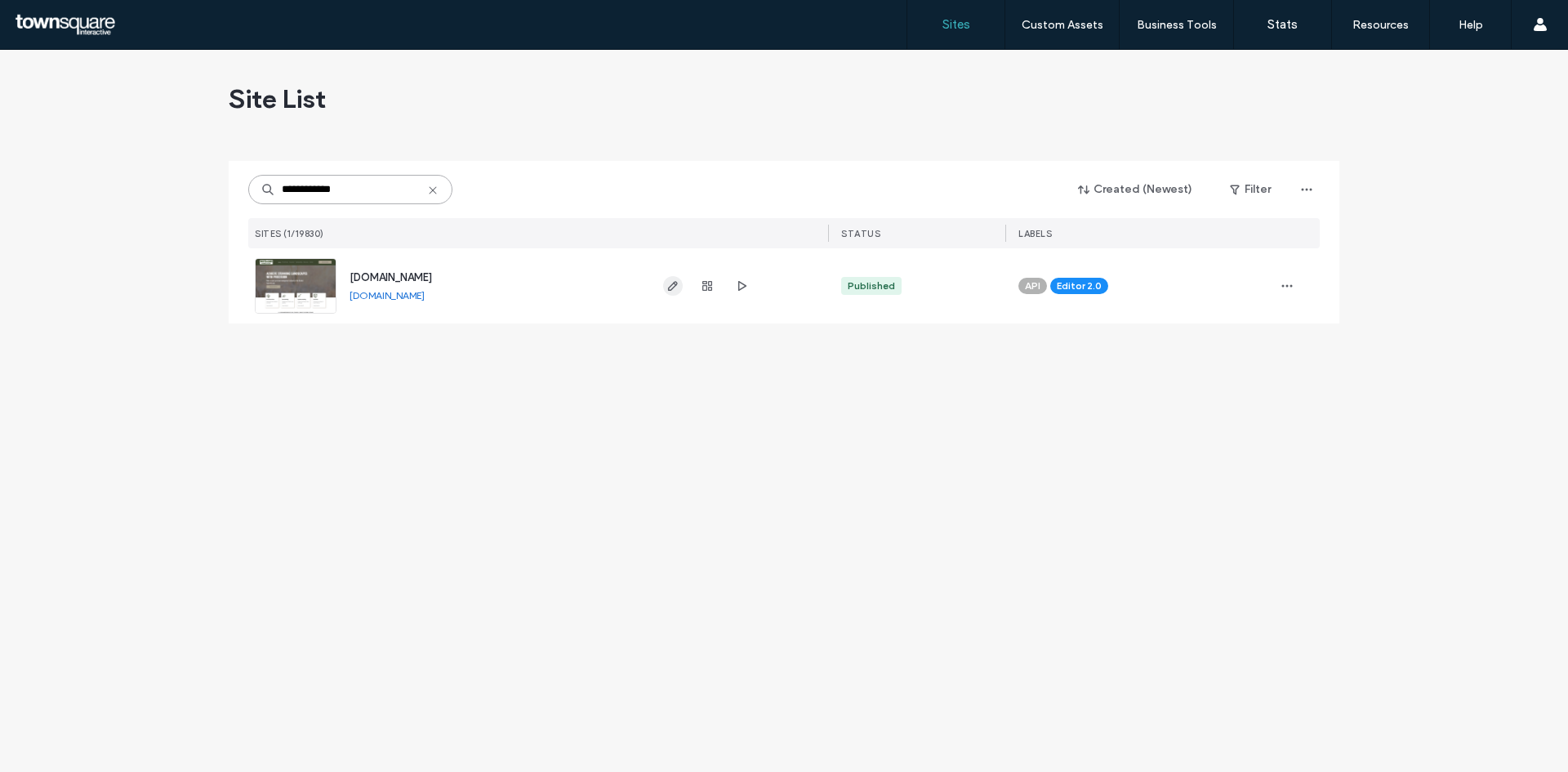
type input "**********"
click at [668, 282] on icon "button" at bounding box center [673, 286] width 13 height 13
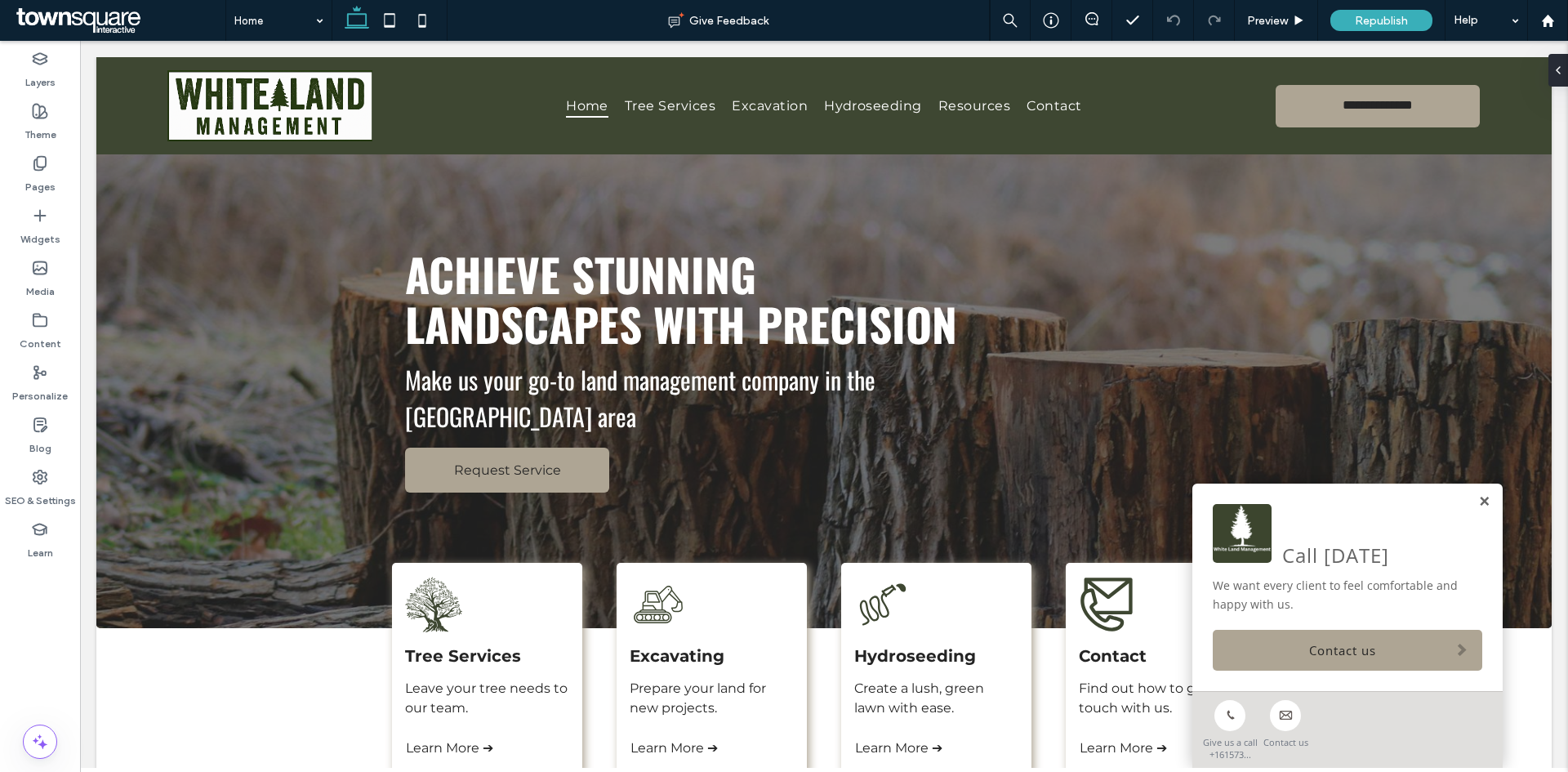
click at [1478, 504] on link at bounding box center [1484, 502] width 12 height 14
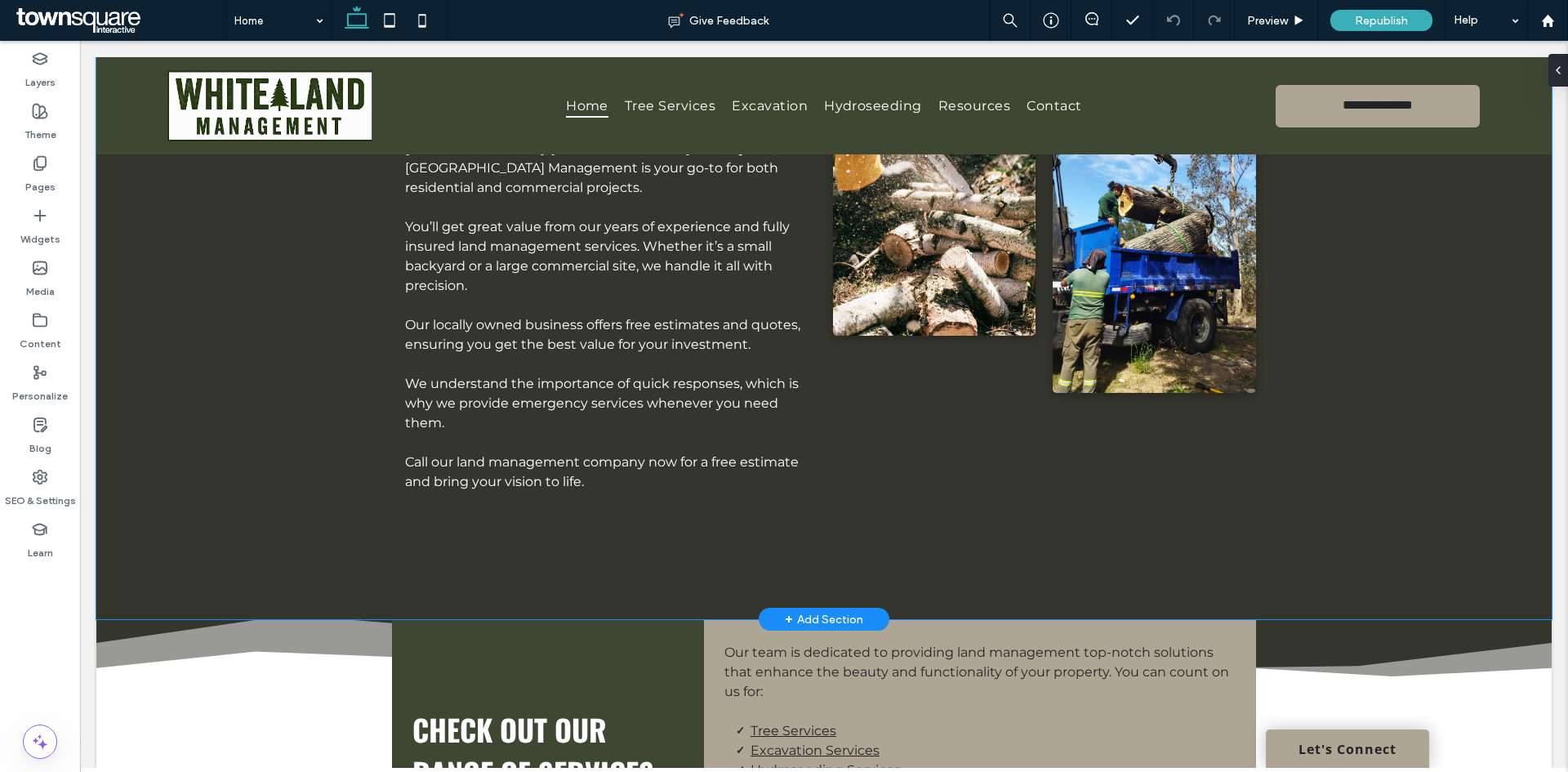
scroll to position [1073, 0]
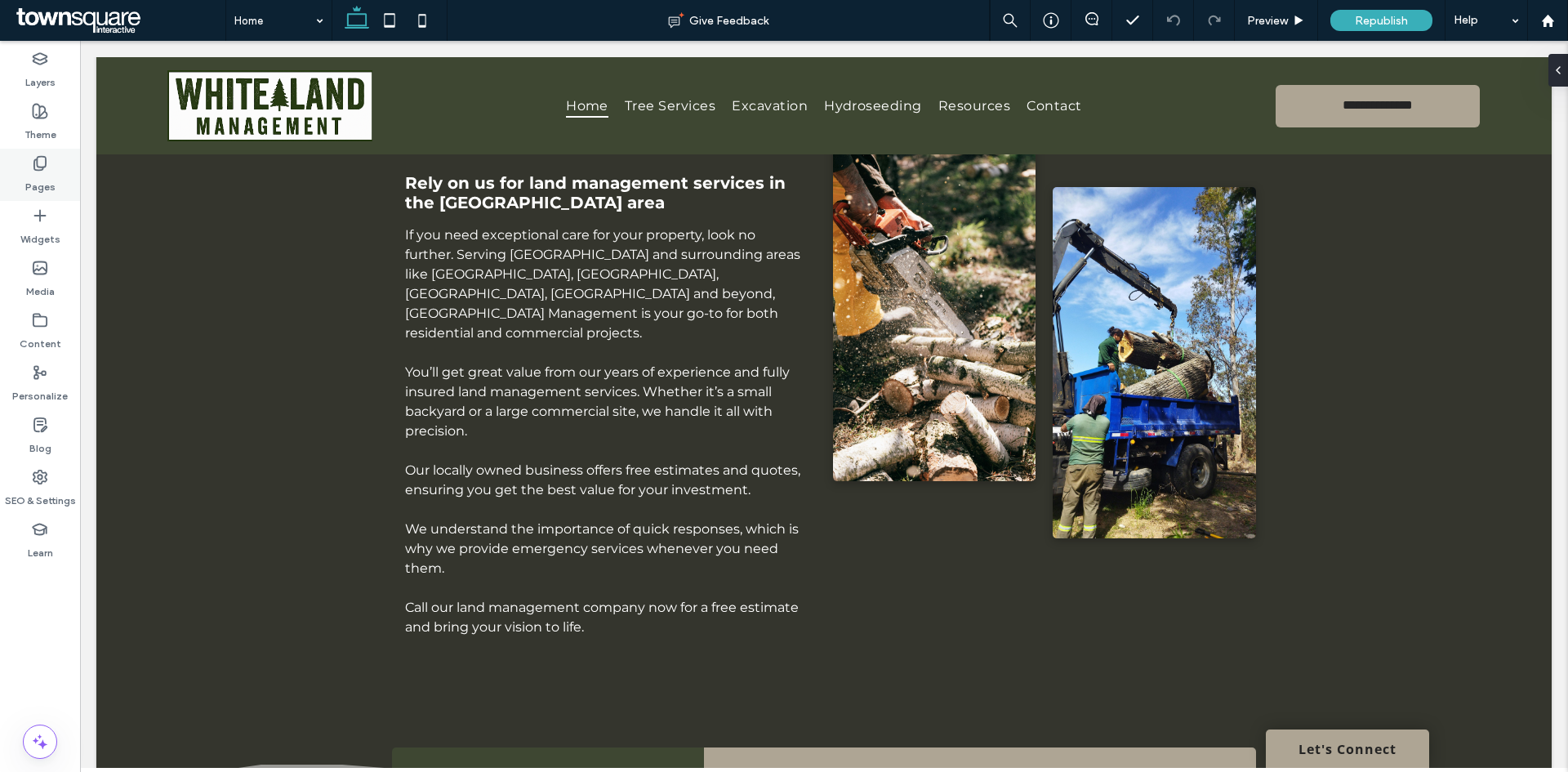
click at [35, 160] on use at bounding box center [39, 163] width 11 height 14
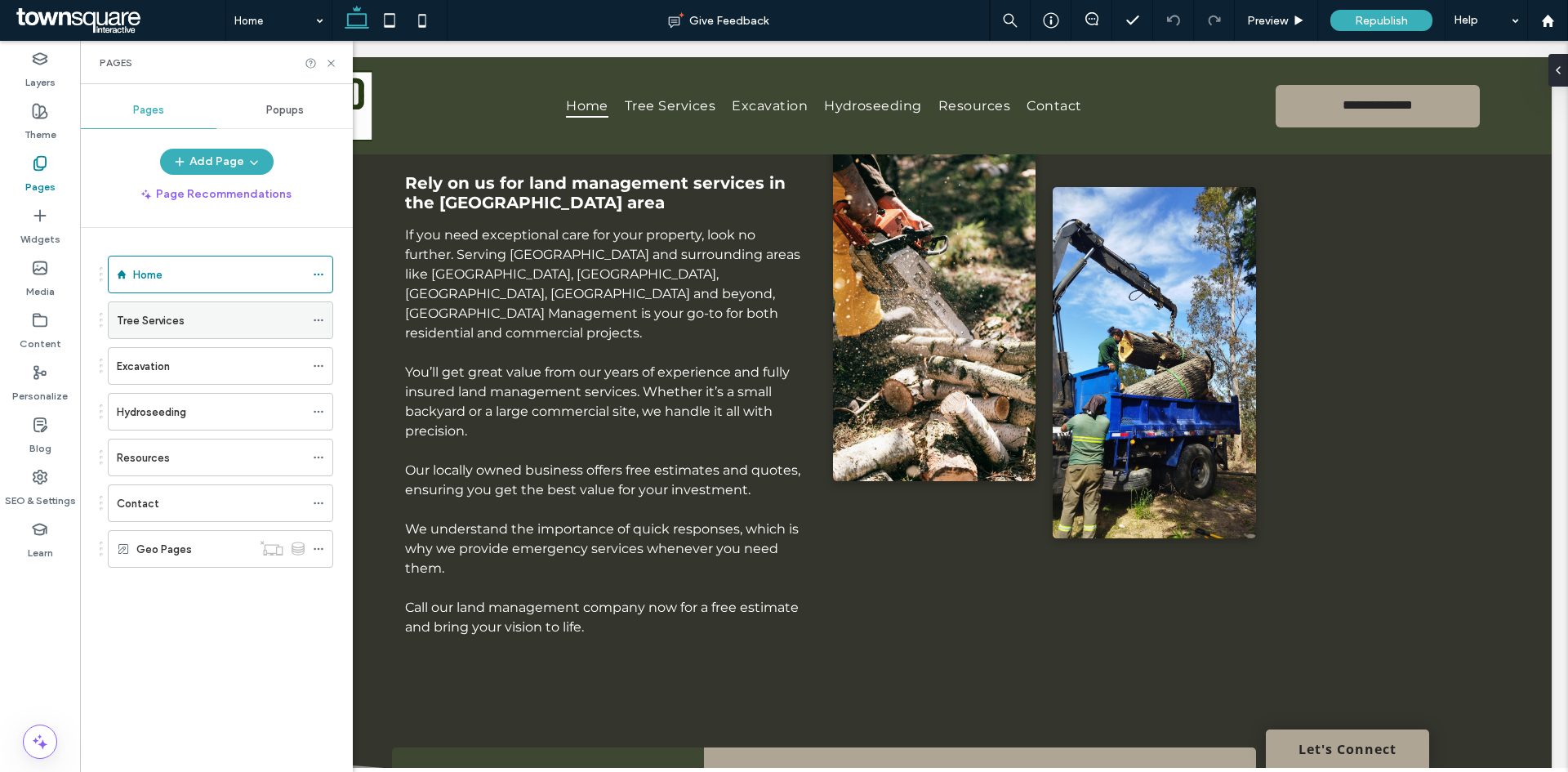
click at [138, 328] on label "Tree Services" at bounding box center [150, 320] width 68 height 28
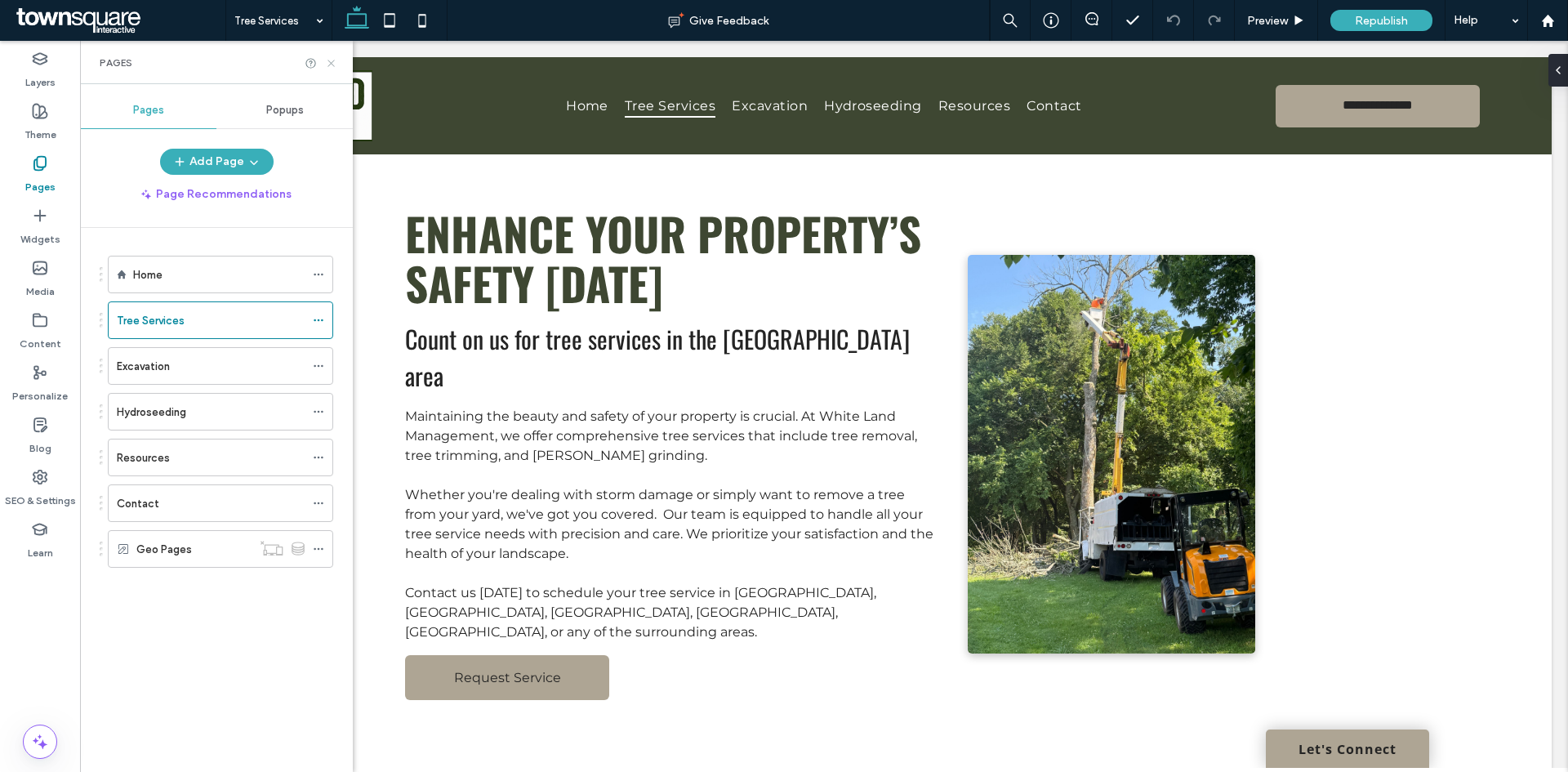
click at [329, 67] on icon at bounding box center [331, 62] width 12 height 12
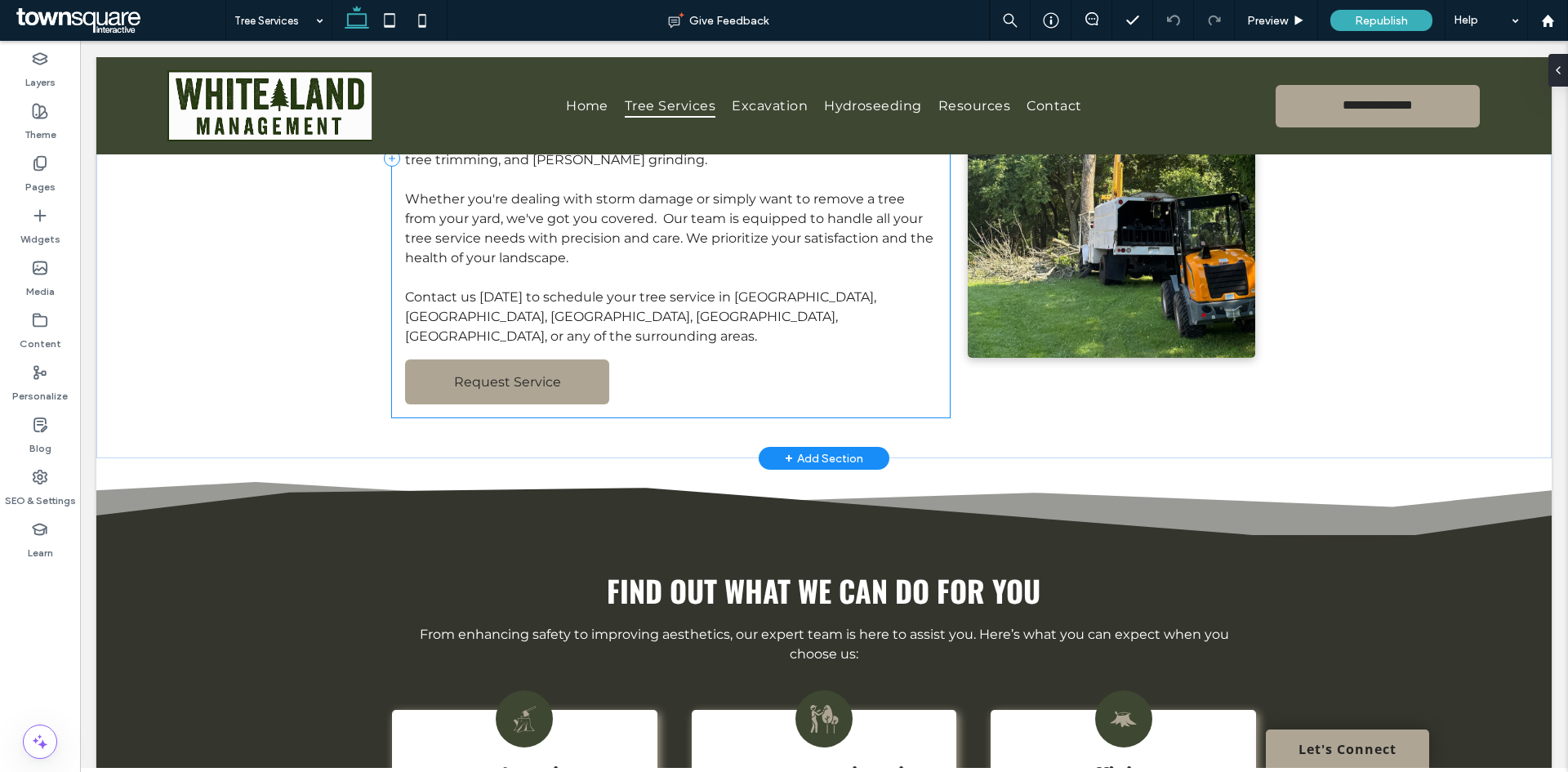
scroll to position [82, 0]
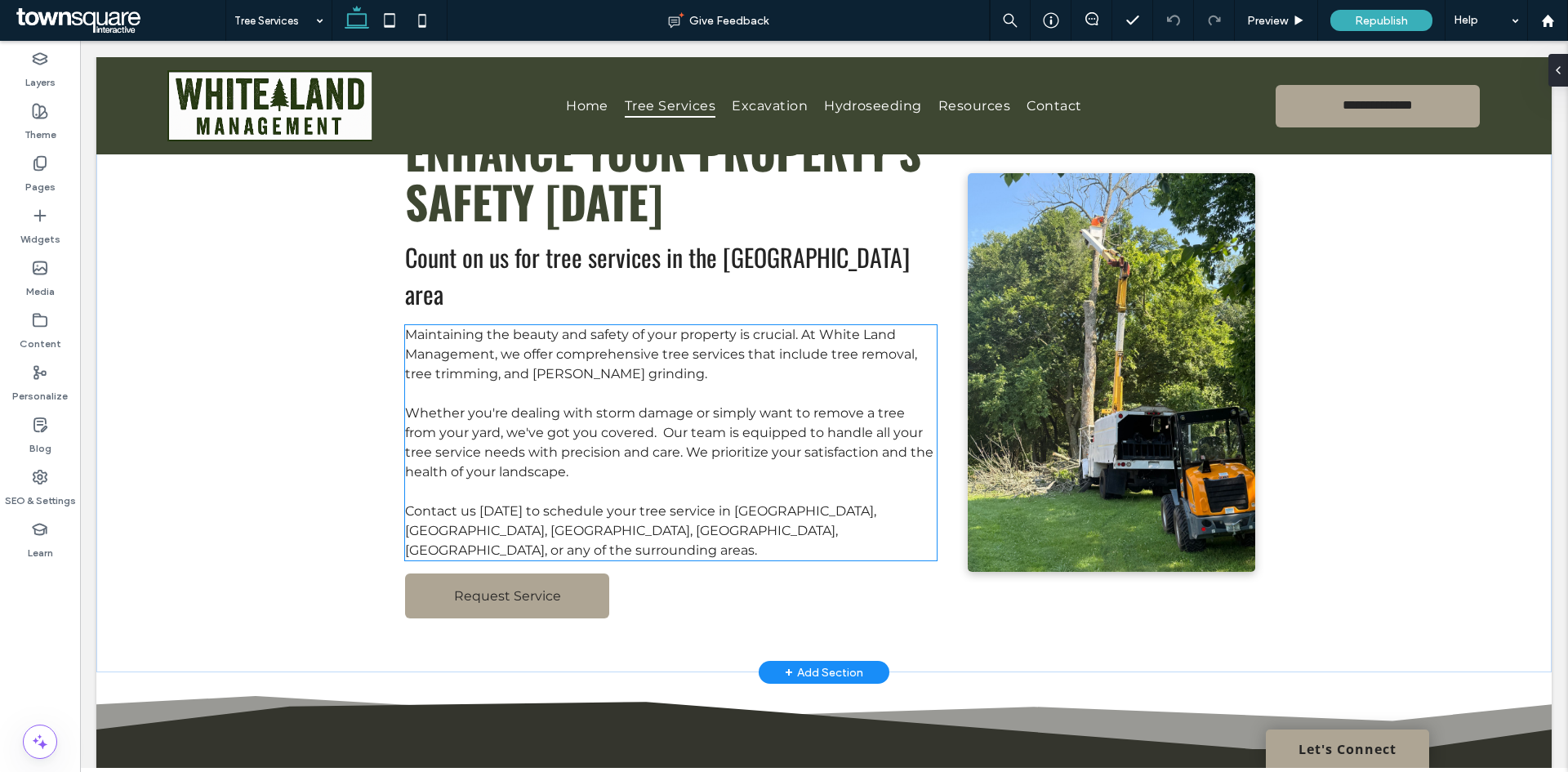
click at [719, 410] on span "Whether you're dealing with storm damage or simply want to remove a tree from y…" at bounding box center [669, 442] width 528 height 74
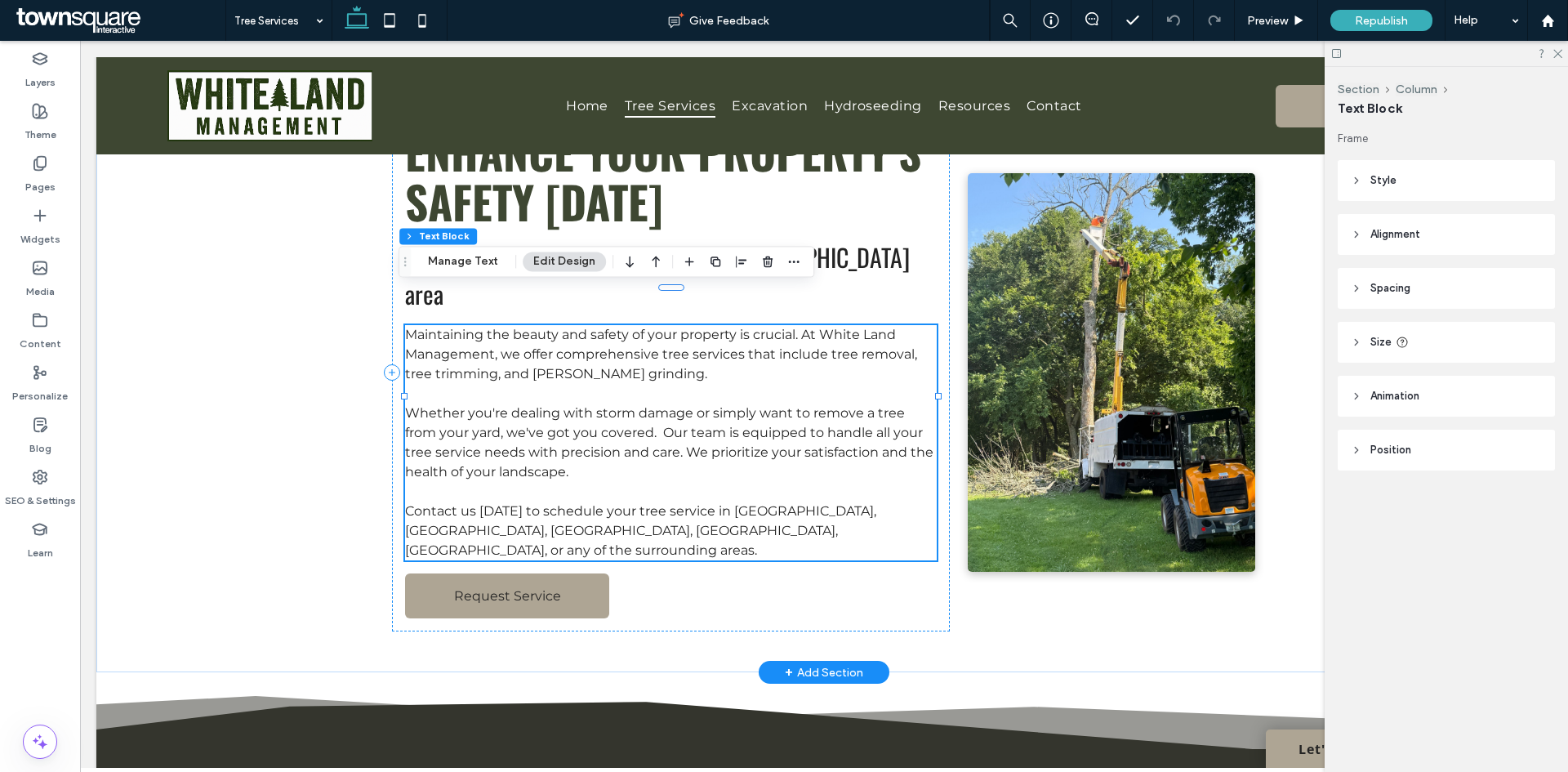
click at [699, 405] on span "Whether you're dealing with storm damage or simply want to remove a tree from y…" at bounding box center [669, 442] width 528 height 74
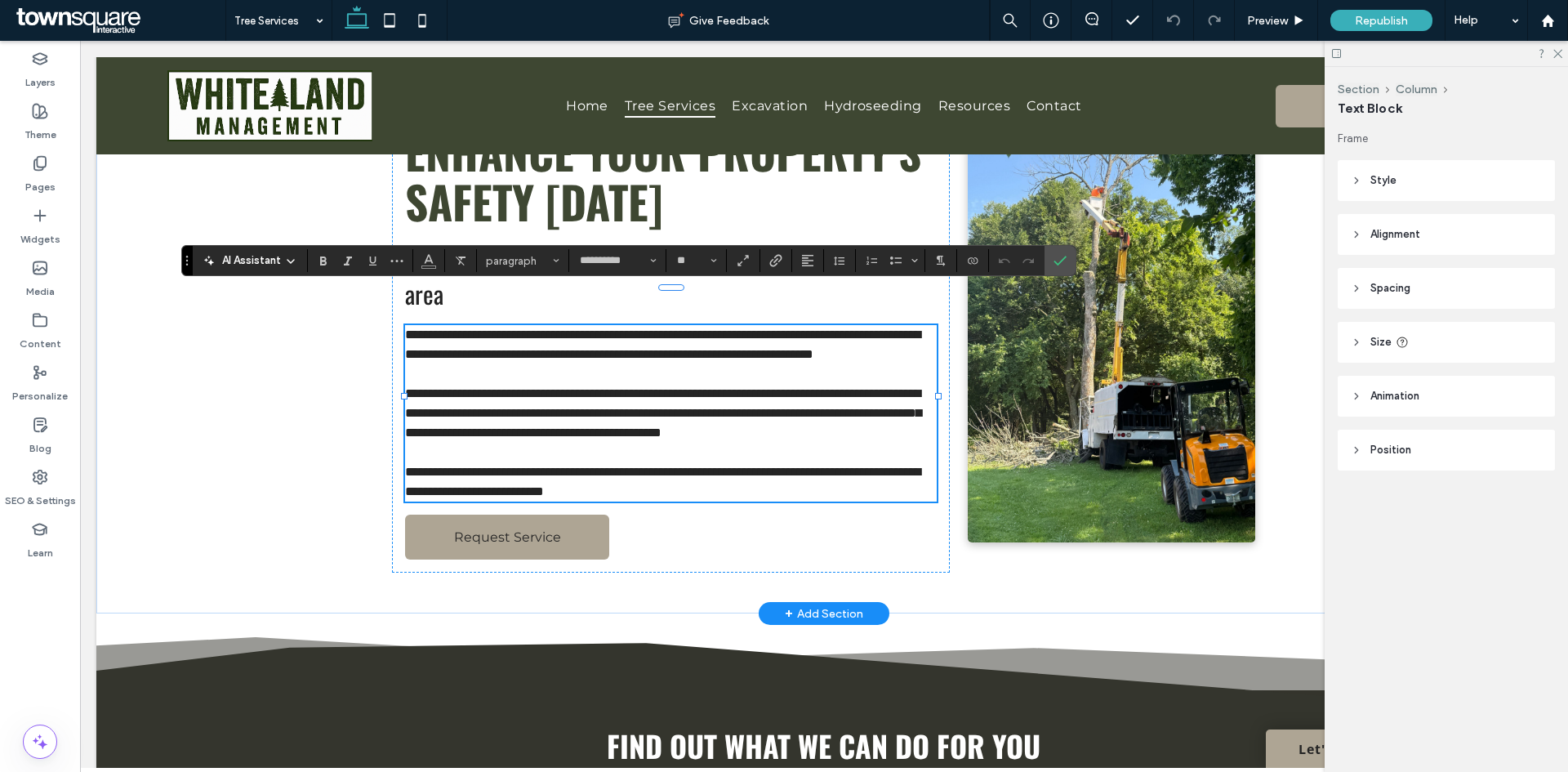
click at [256, 262] on span "AI Assistant" at bounding box center [251, 260] width 59 height 17
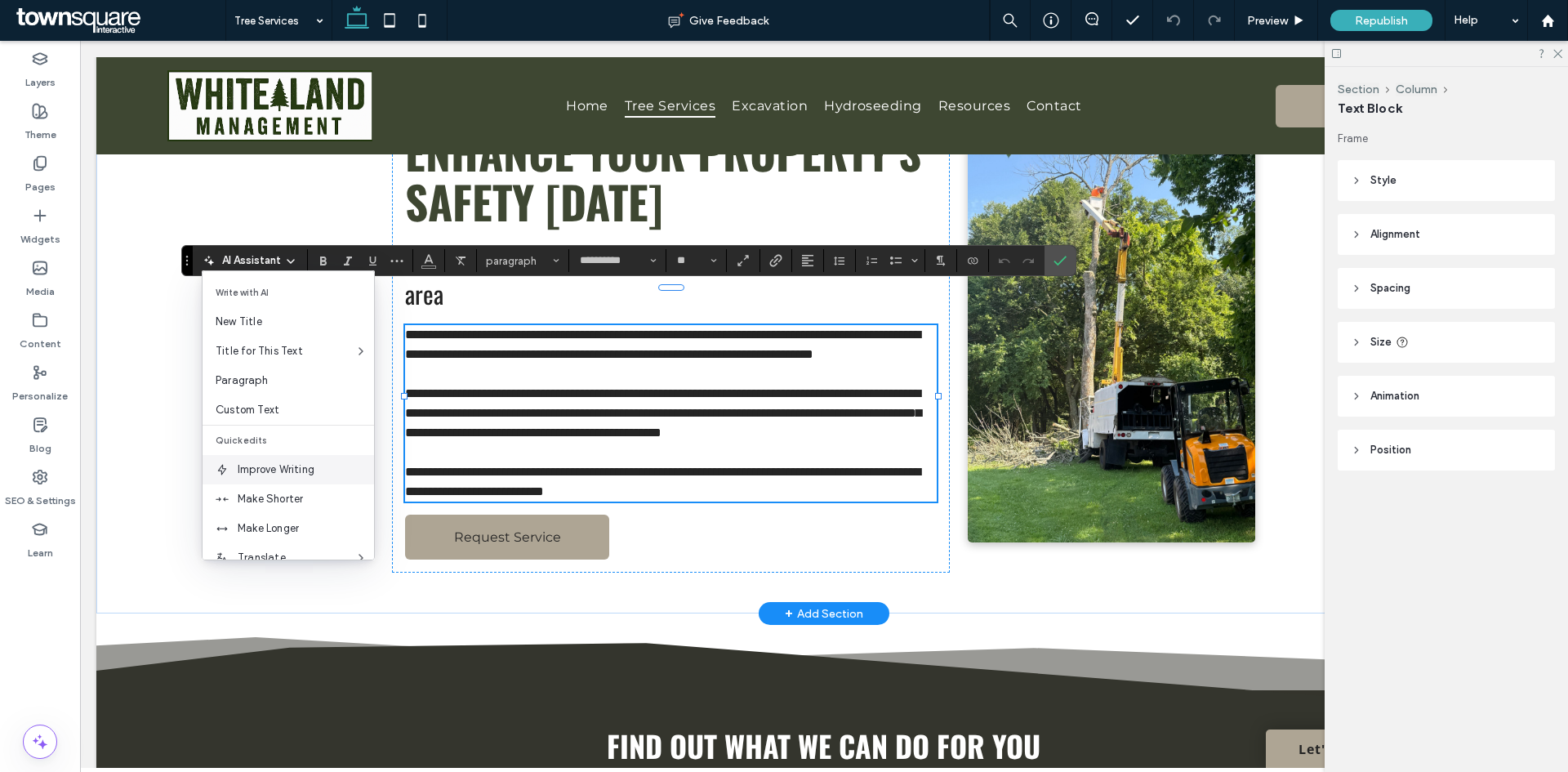
click at [281, 468] on span "Improve Writing" at bounding box center [305, 469] width 137 height 17
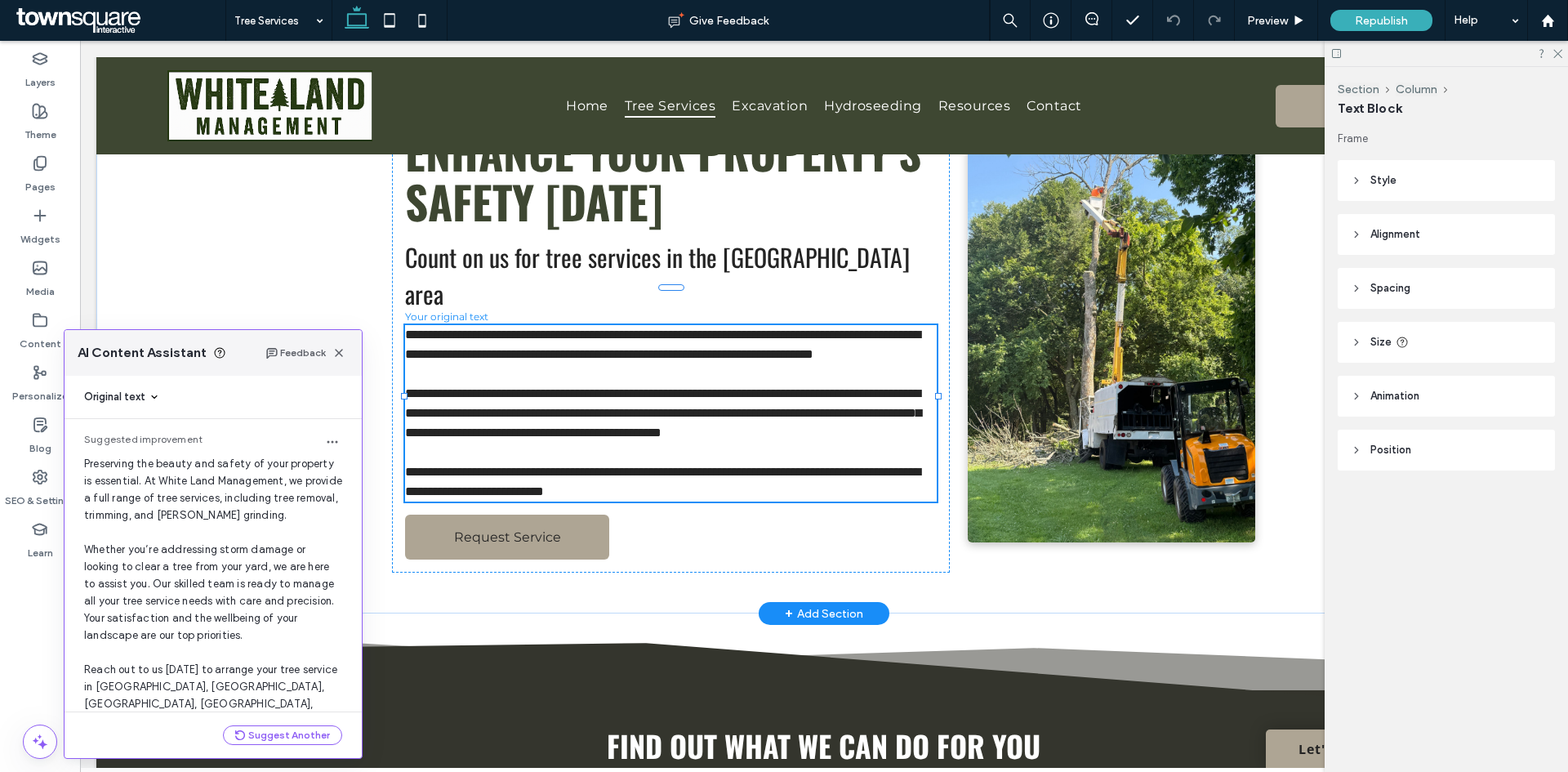
scroll to position [43, 0]
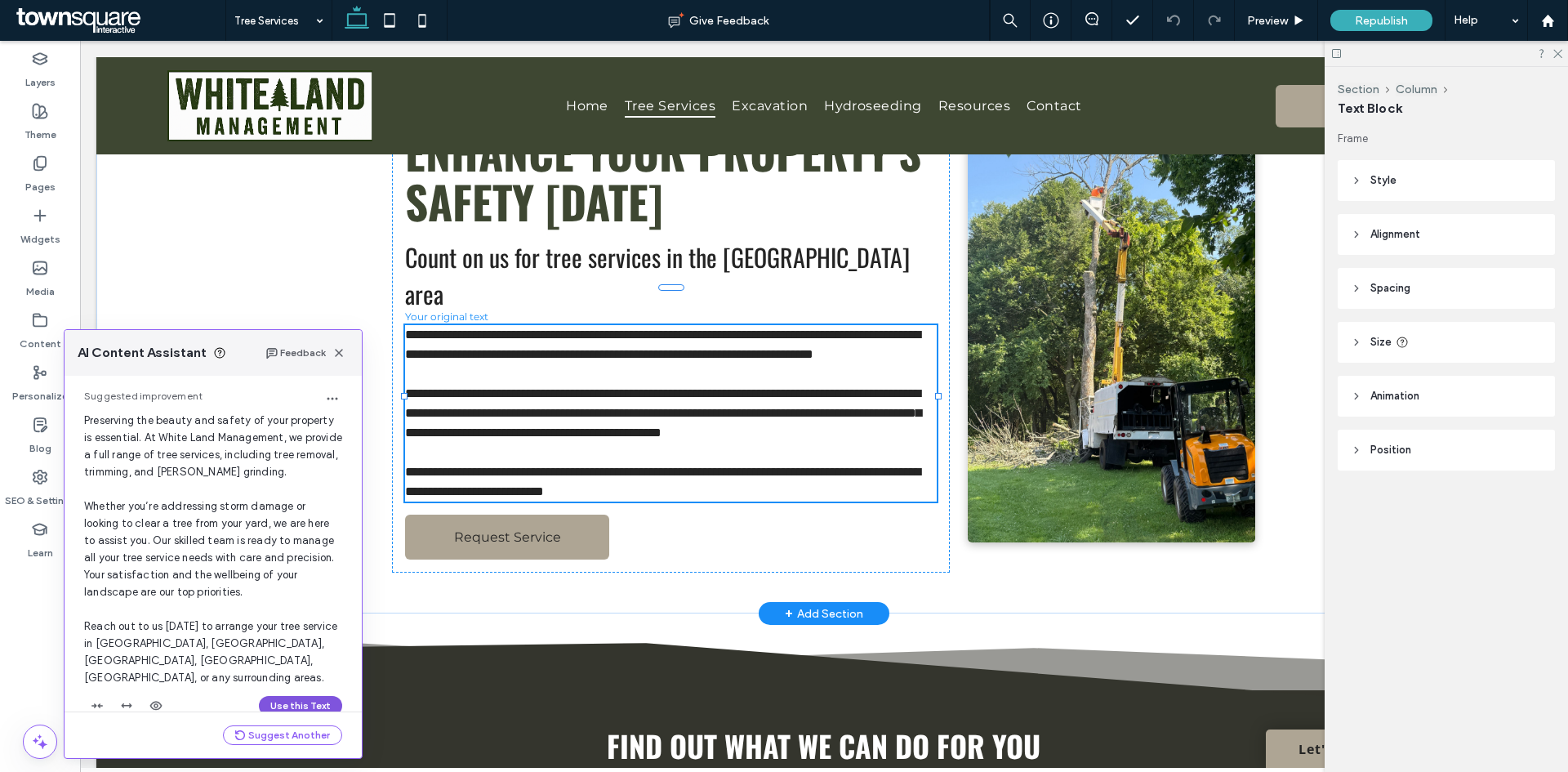
click at [309, 696] on button "Use this Text" at bounding box center [300, 705] width 83 height 19
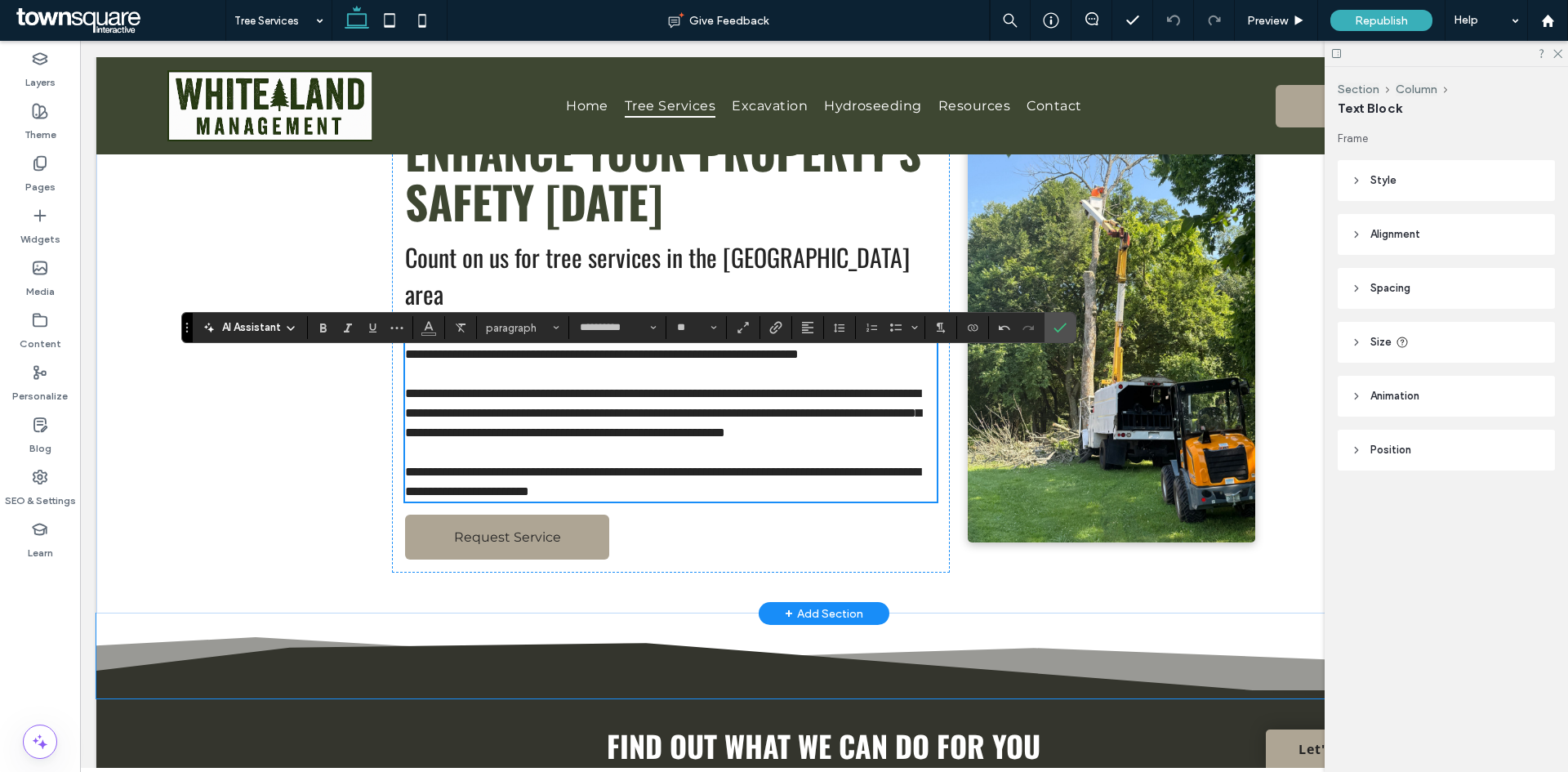
scroll to position [15, 0]
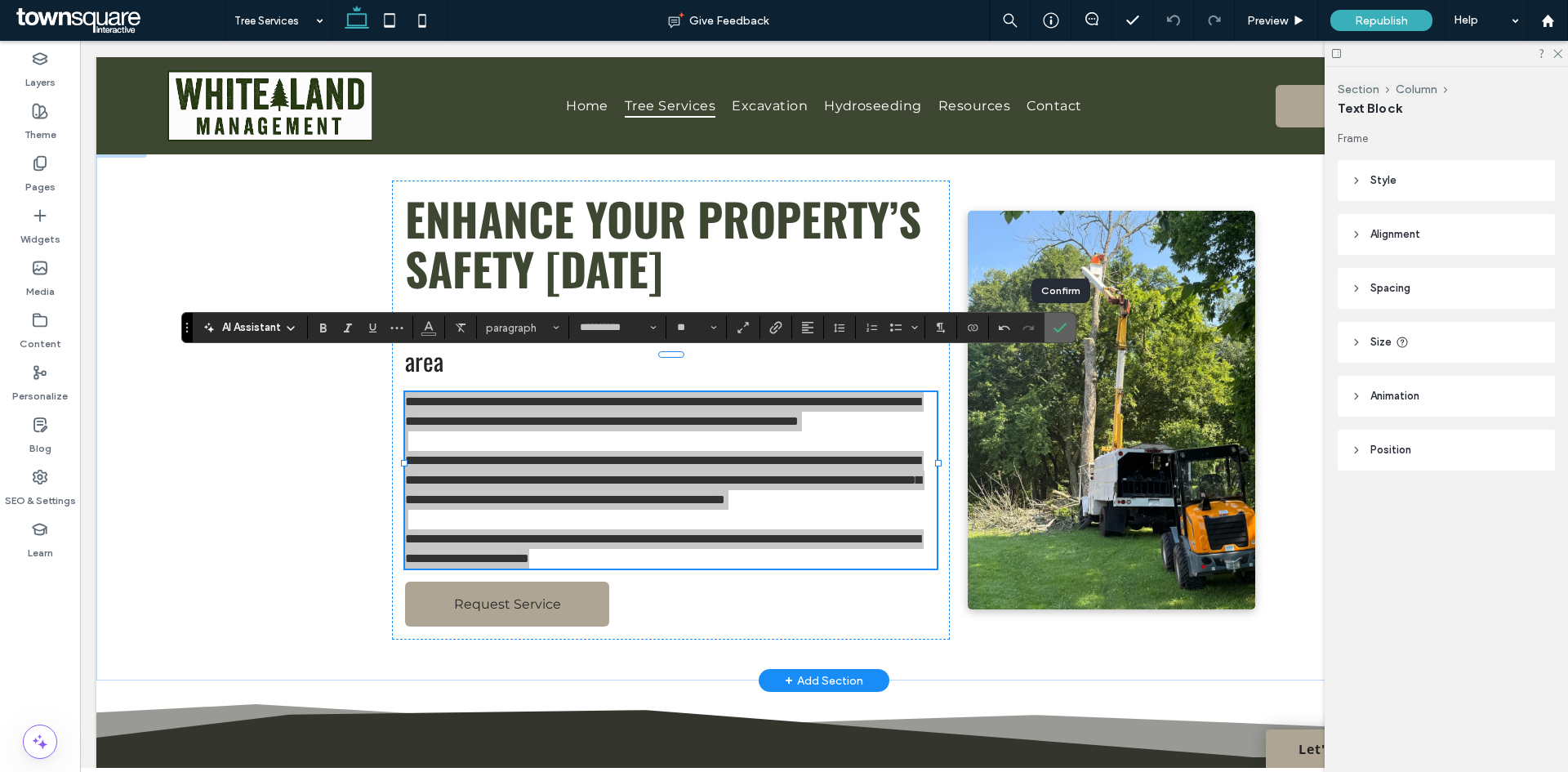
click at [1055, 334] on icon "Confirm" at bounding box center [1060, 327] width 13 height 13
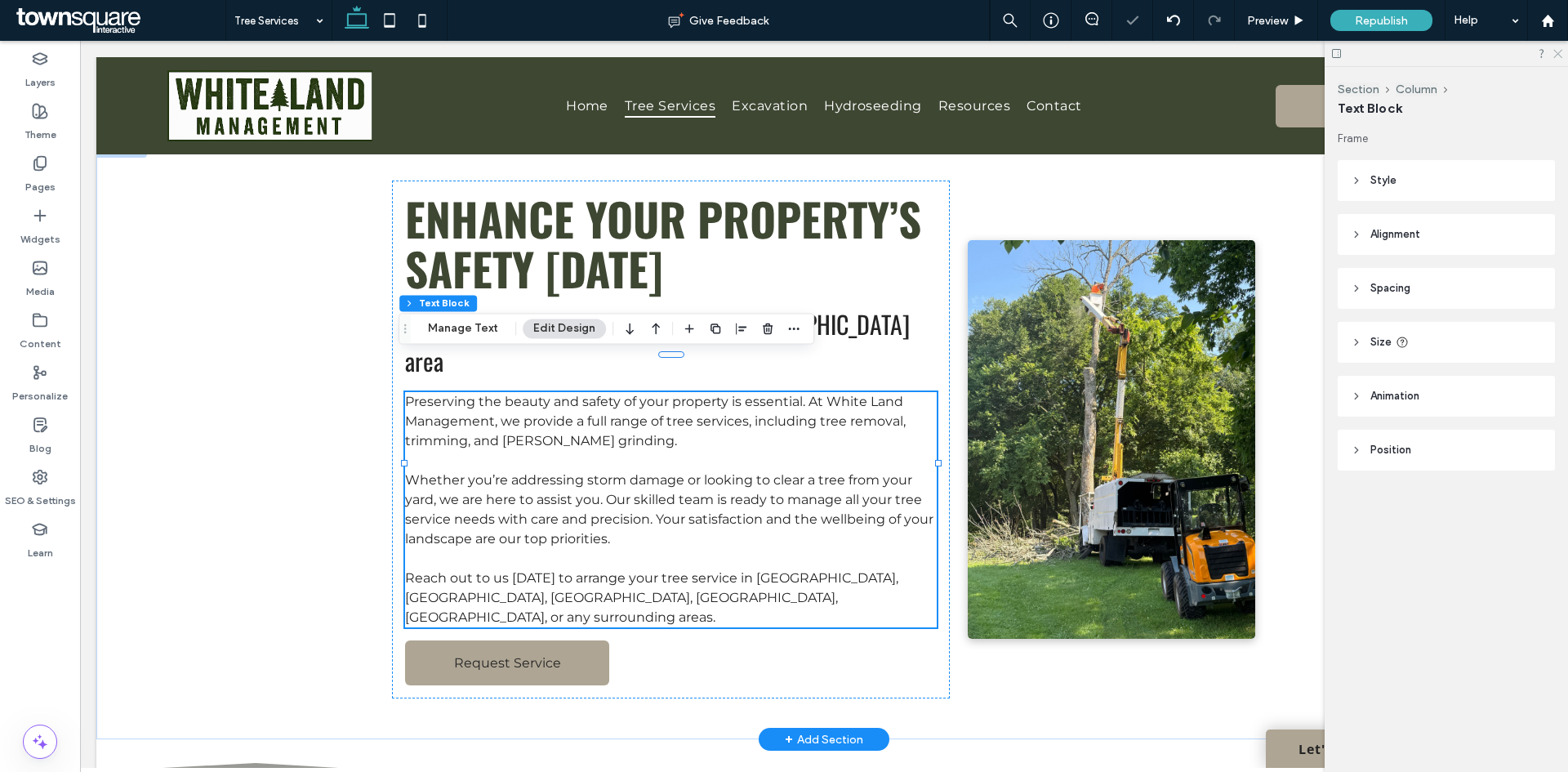
click at [1556, 56] on use at bounding box center [1558, 54] width 9 height 9
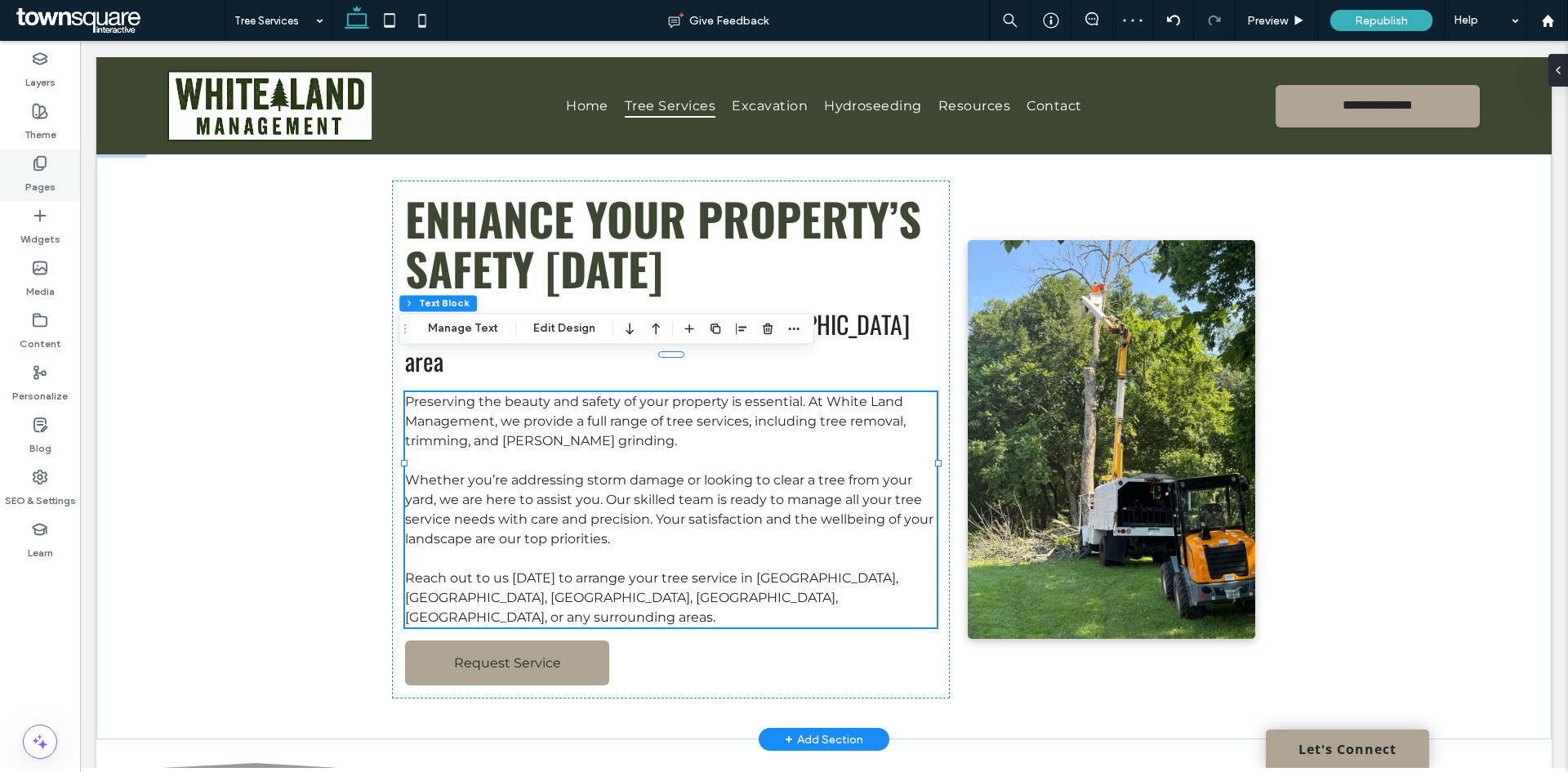
click at [60, 183] on div "Pages" at bounding box center [39, 174] width 80 height 52
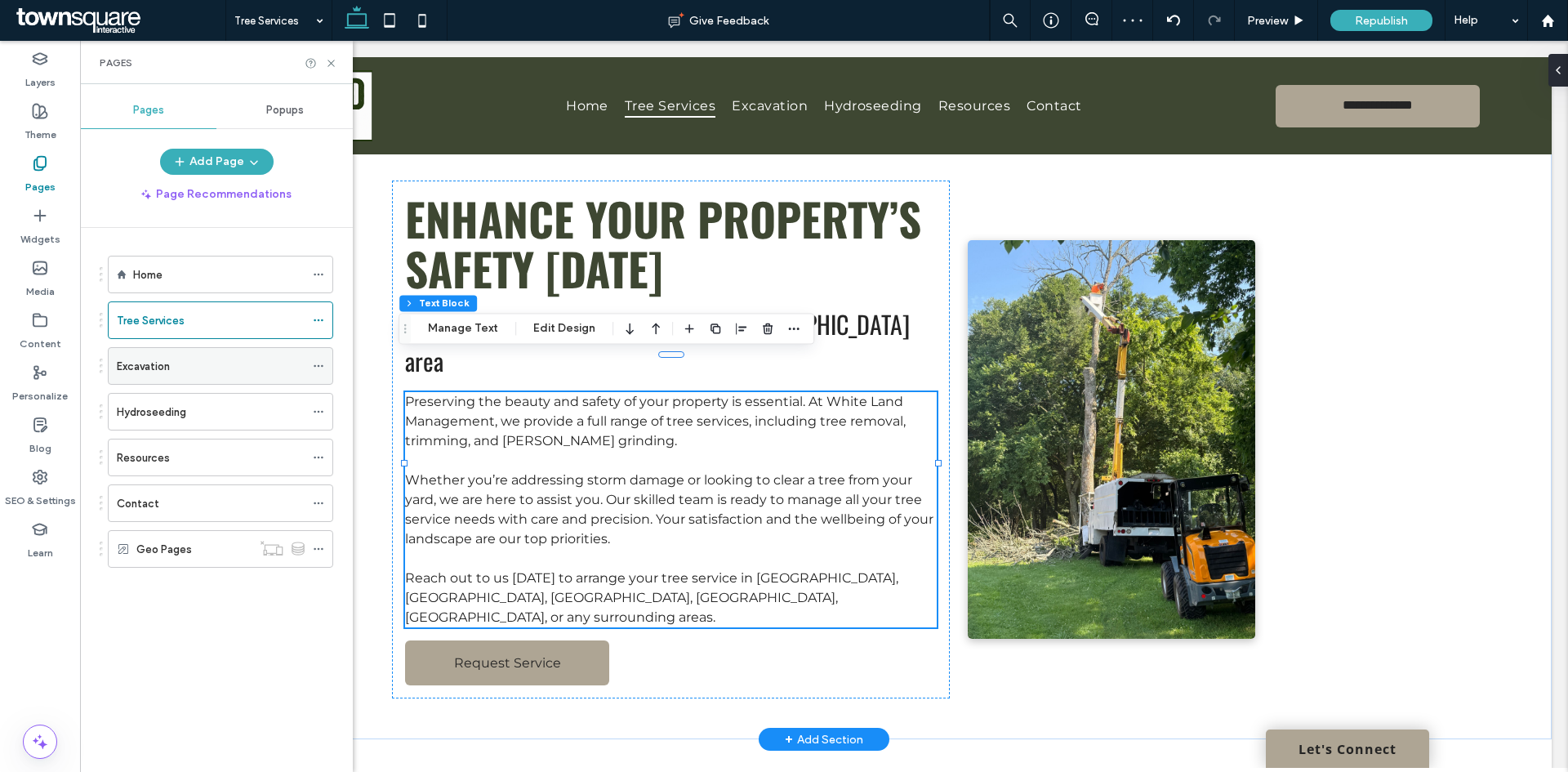
click at [130, 370] on label "Excavation" at bounding box center [143, 366] width 53 height 28
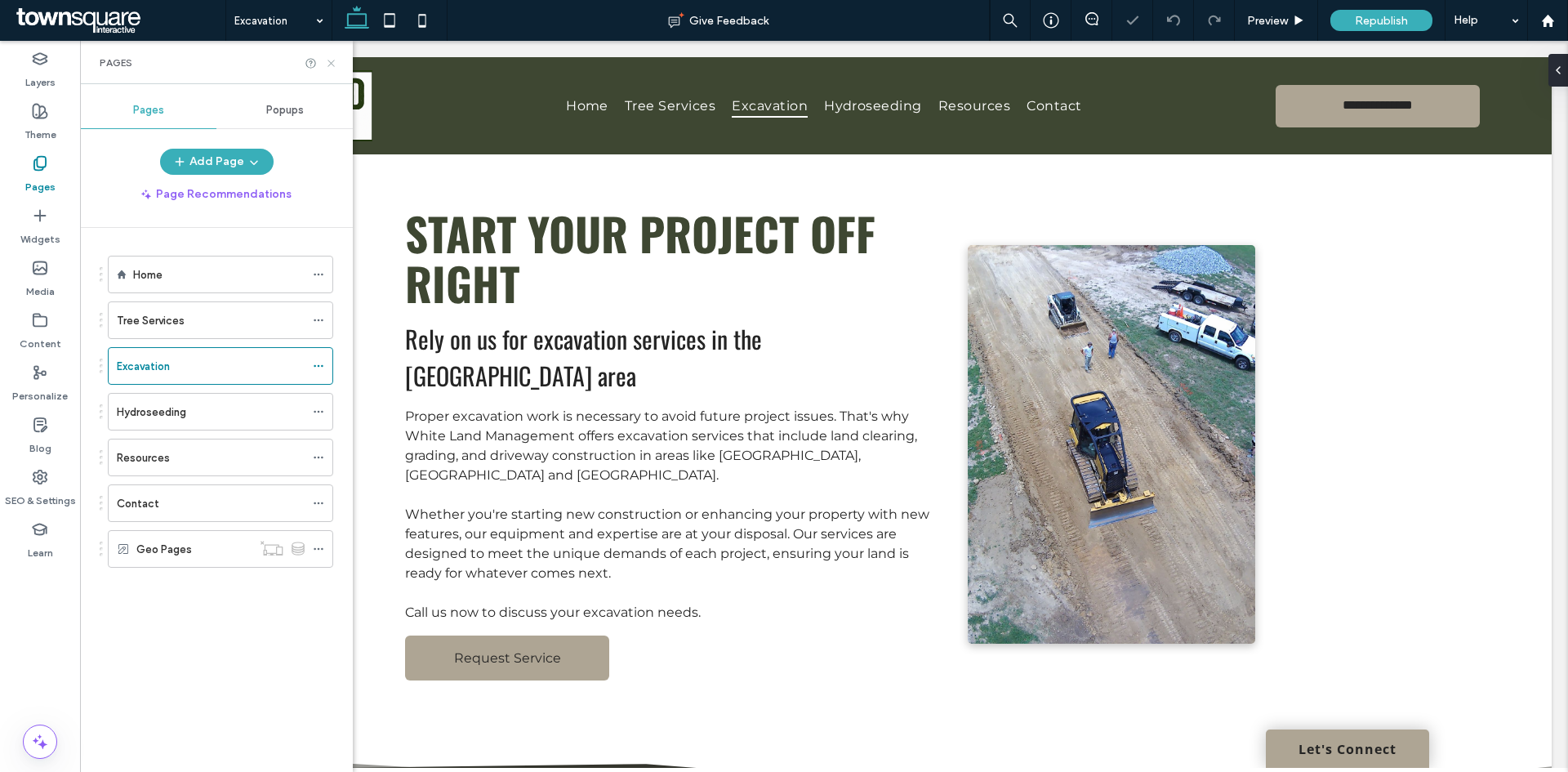
drag, startPoint x: 332, startPoint y: 66, endPoint x: 318, endPoint y: 101, distance: 37.7
click at [332, 66] on icon at bounding box center [331, 62] width 12 height 12
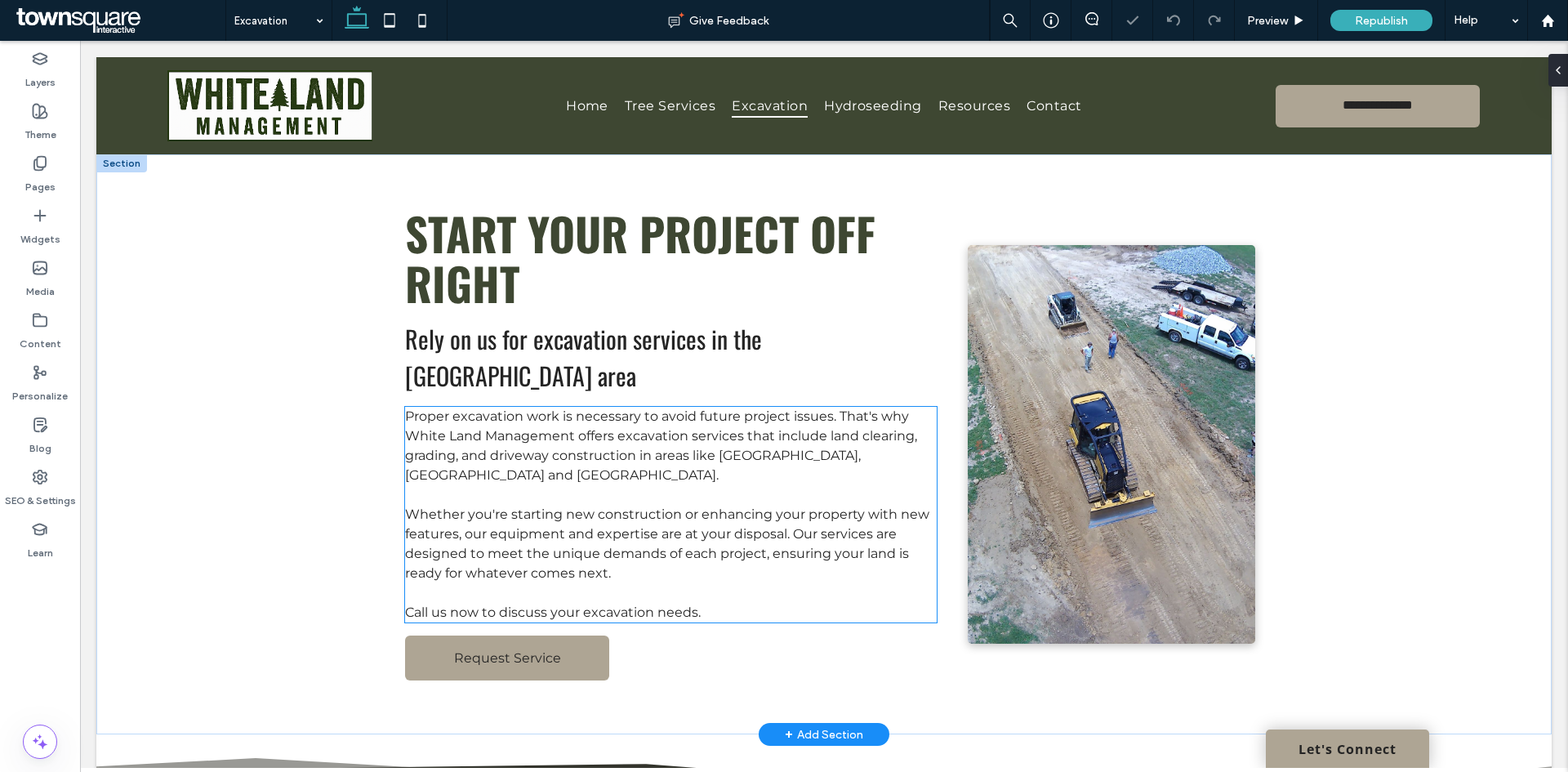
click at [700, 513] on span "Whether you're starting new construction or enhancing your property with new fe…" at bounding box center [668, 543] width 525 height 74
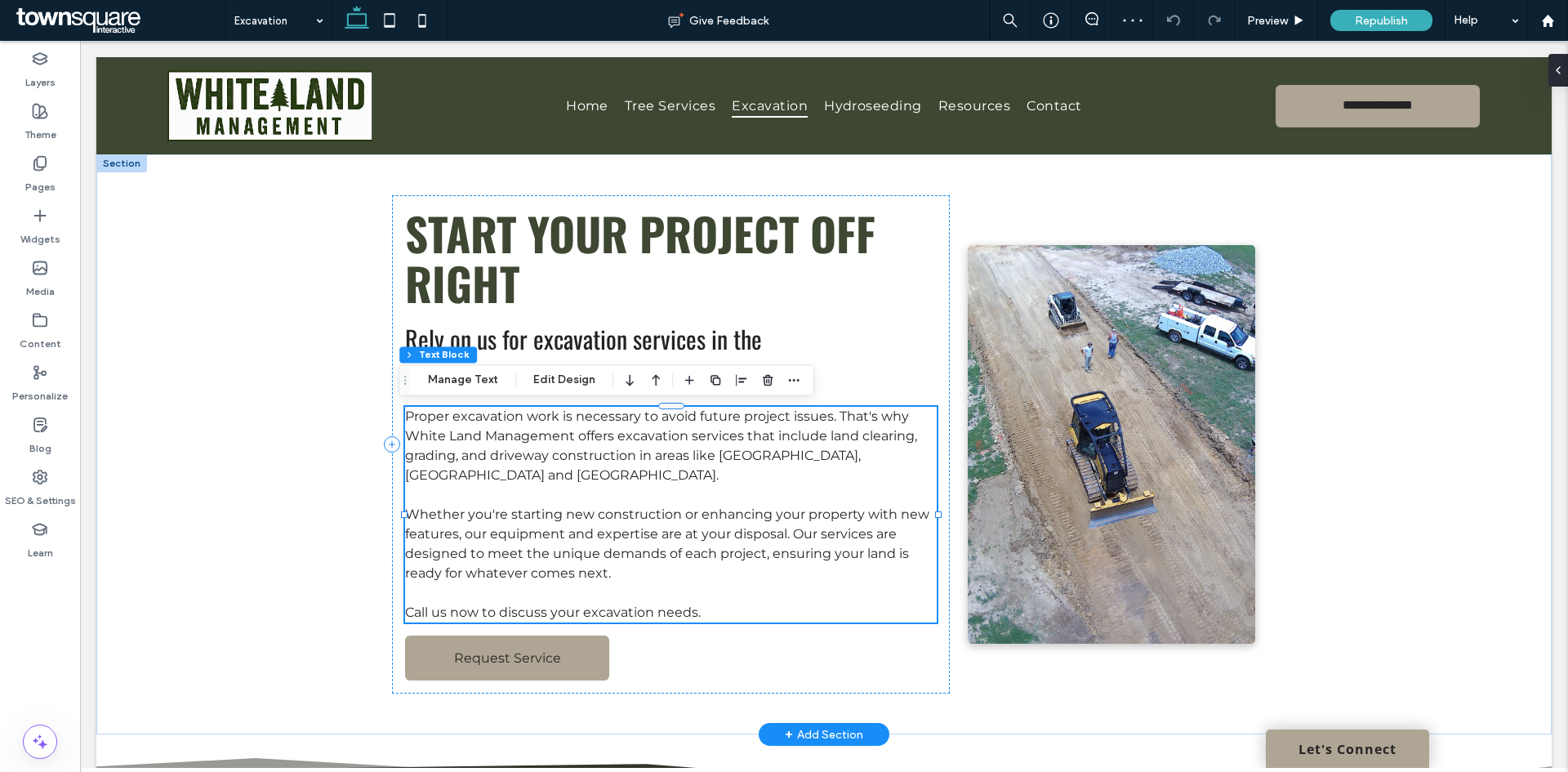
click at [696, 513] on span "Whether you're starting new construction or enhancing your property with new fe…" at bounding box center [668, 543] width 525 height 74
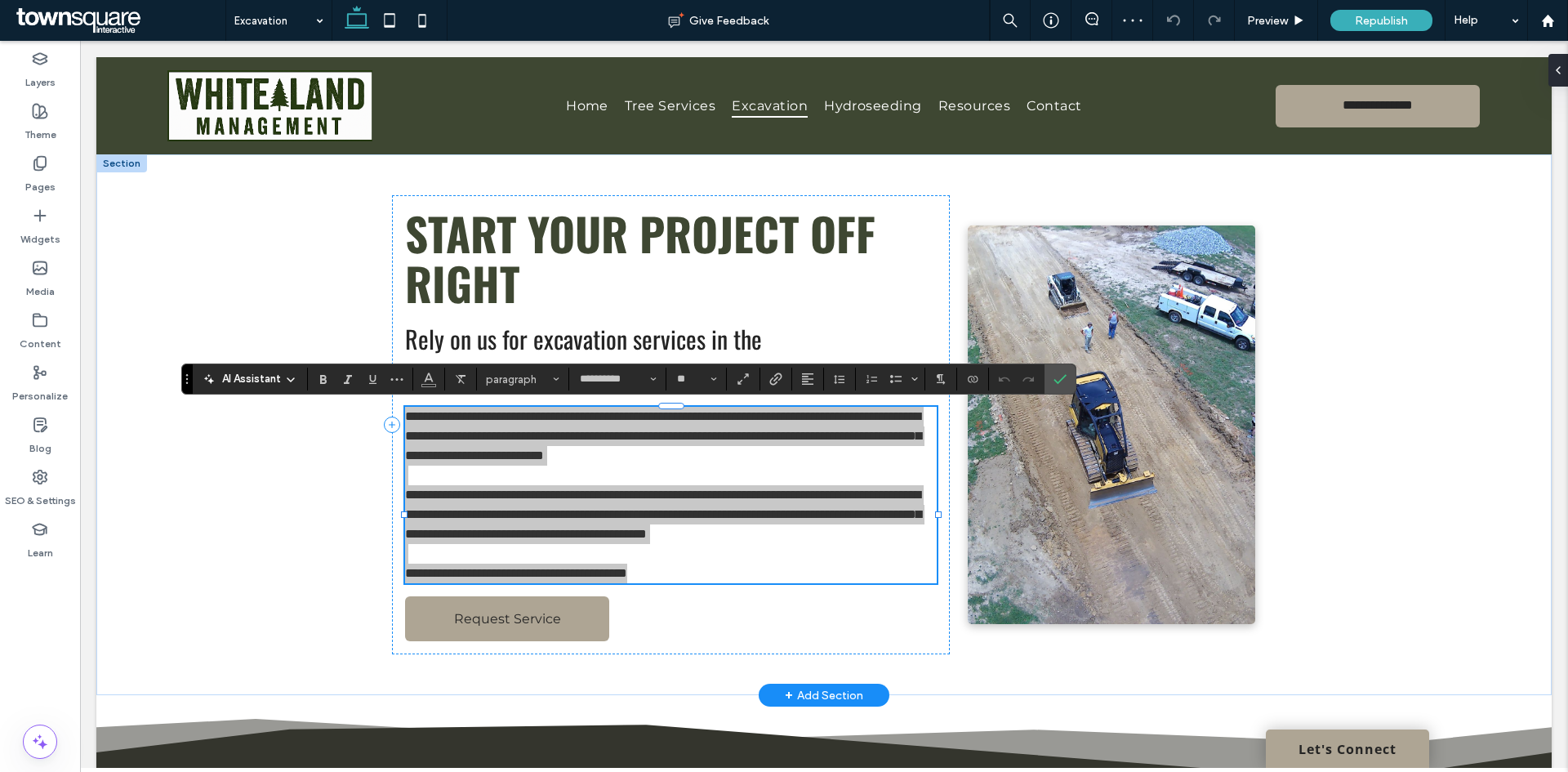
click at [284, 381] on icon at bounding box center [291, 380] width 13 height 13
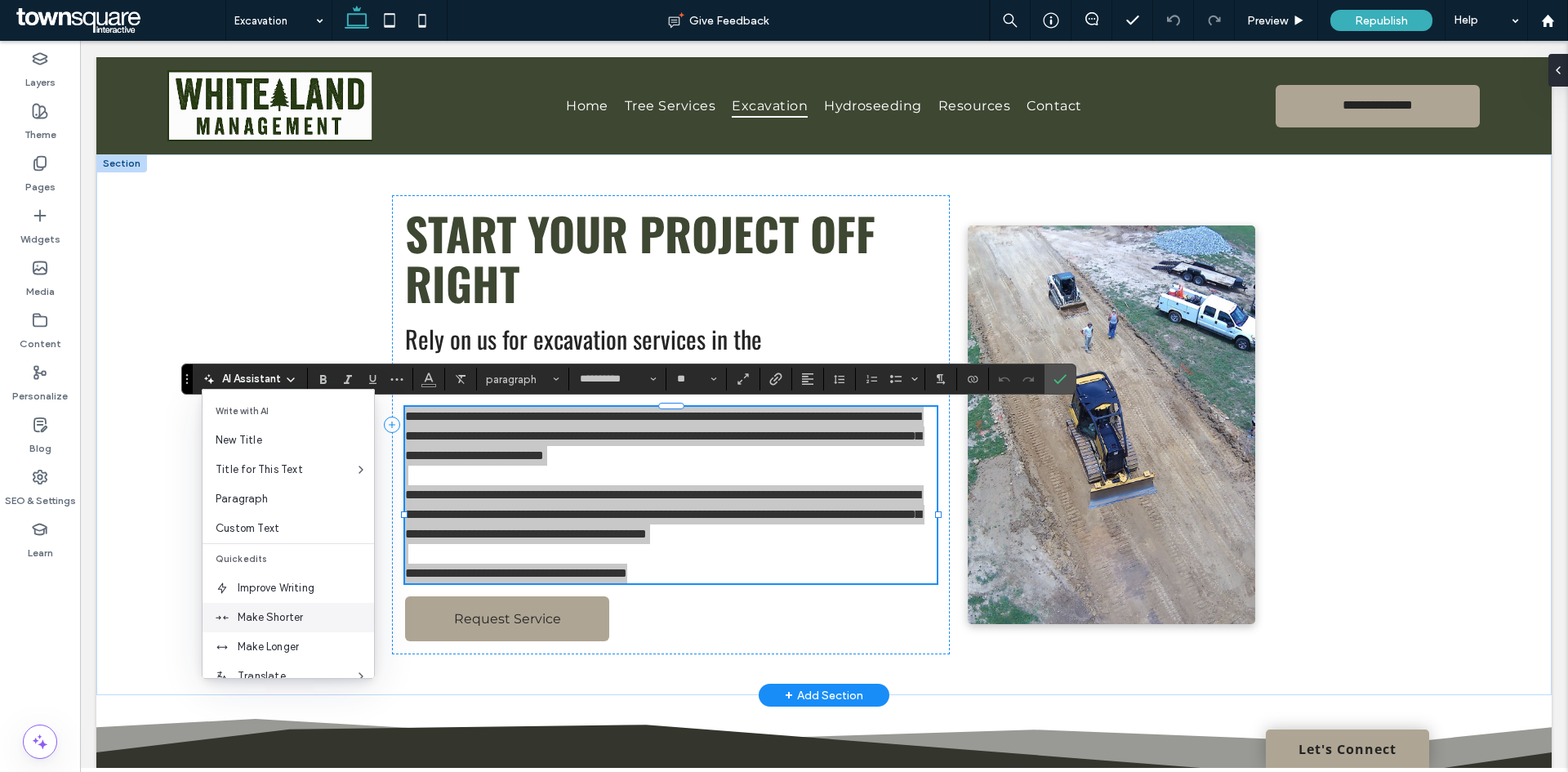
scroll to position [82, 0]
click at [274, 503] on span "Improve Writing" at bounding box center [305, 506] width 137 height 17
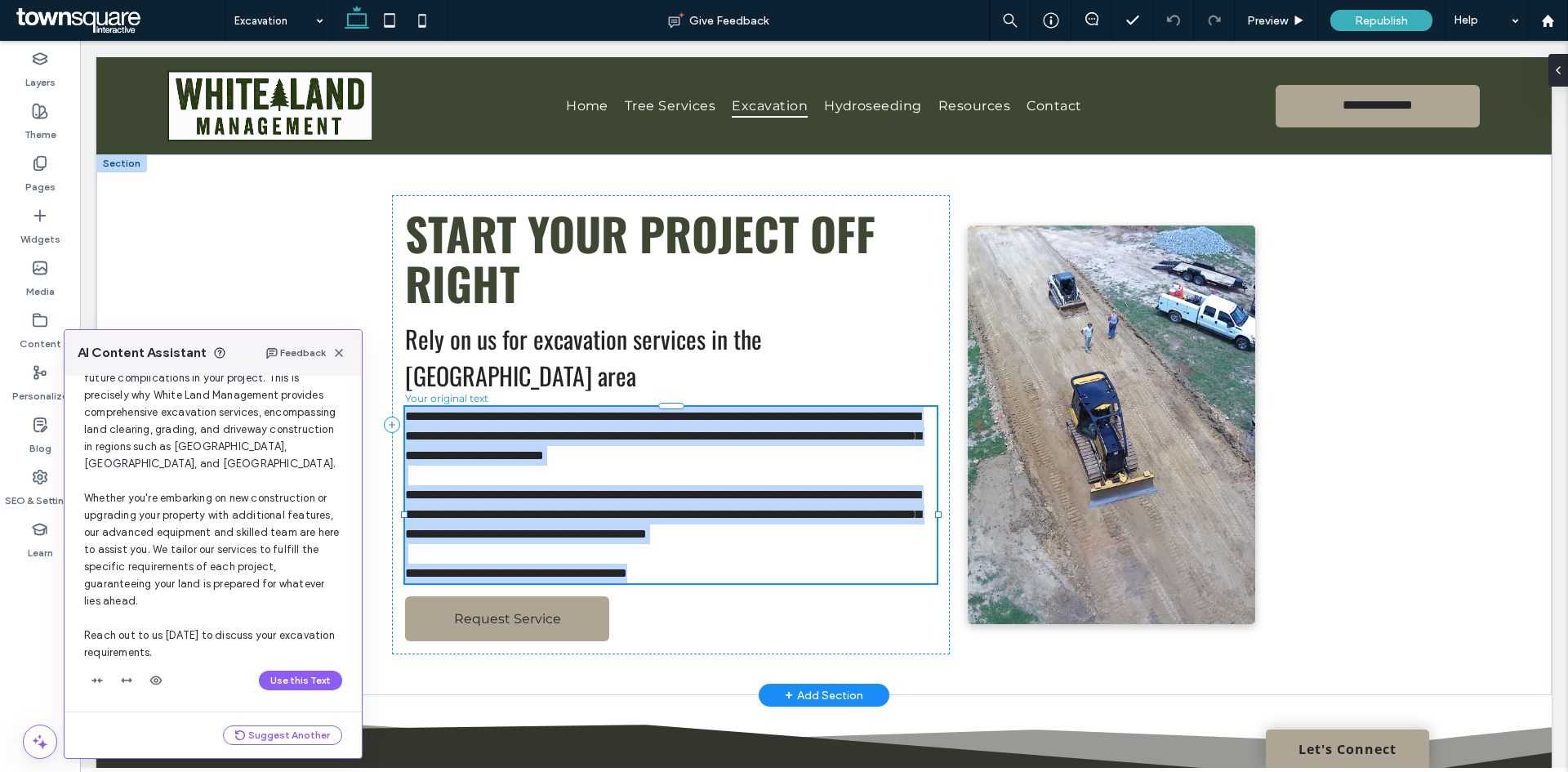
scroll to position [105, 0]
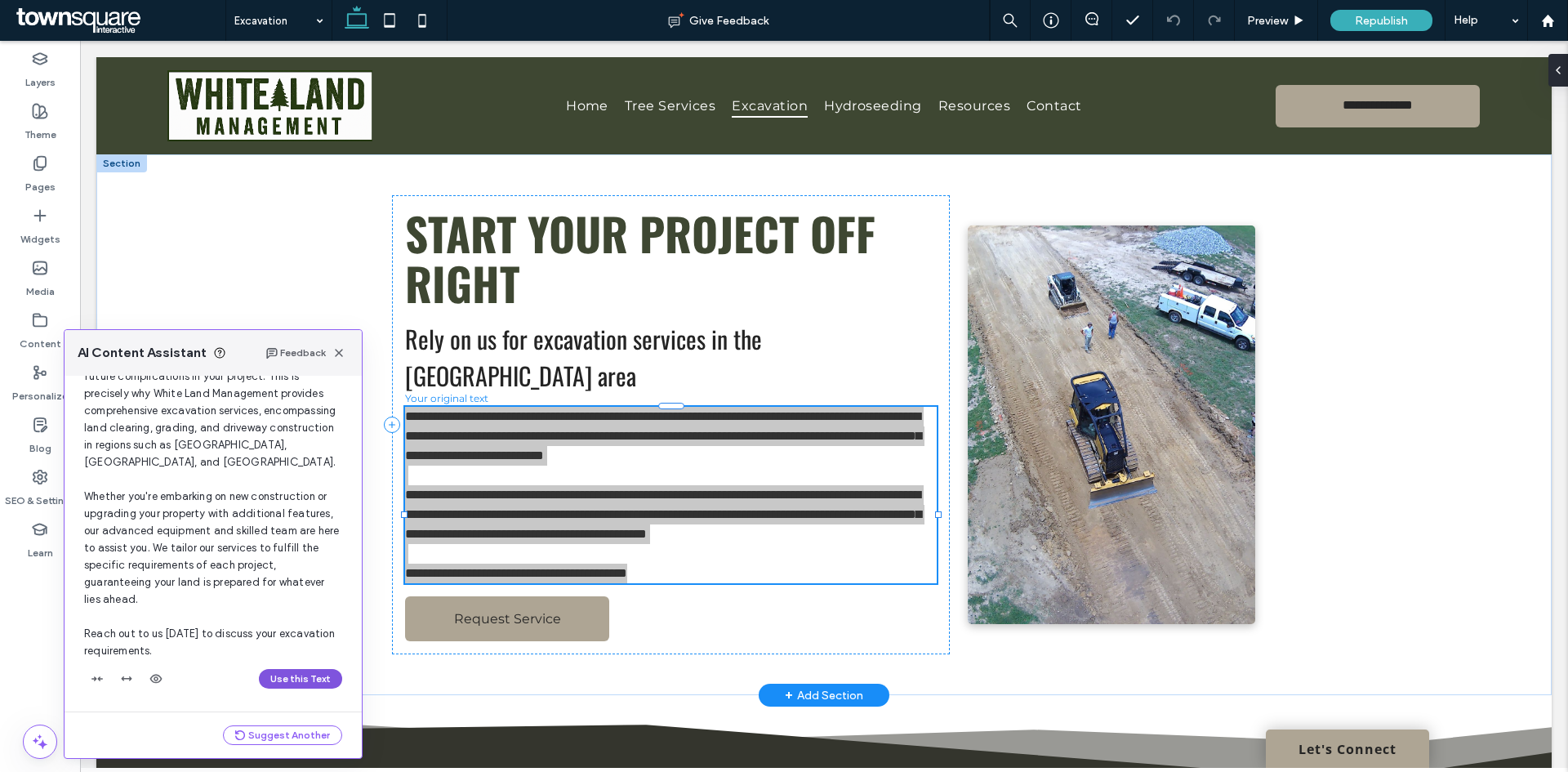
click at [279, 678] on button "Use this Text" at bounding box center [300, 678] width 83 height 19
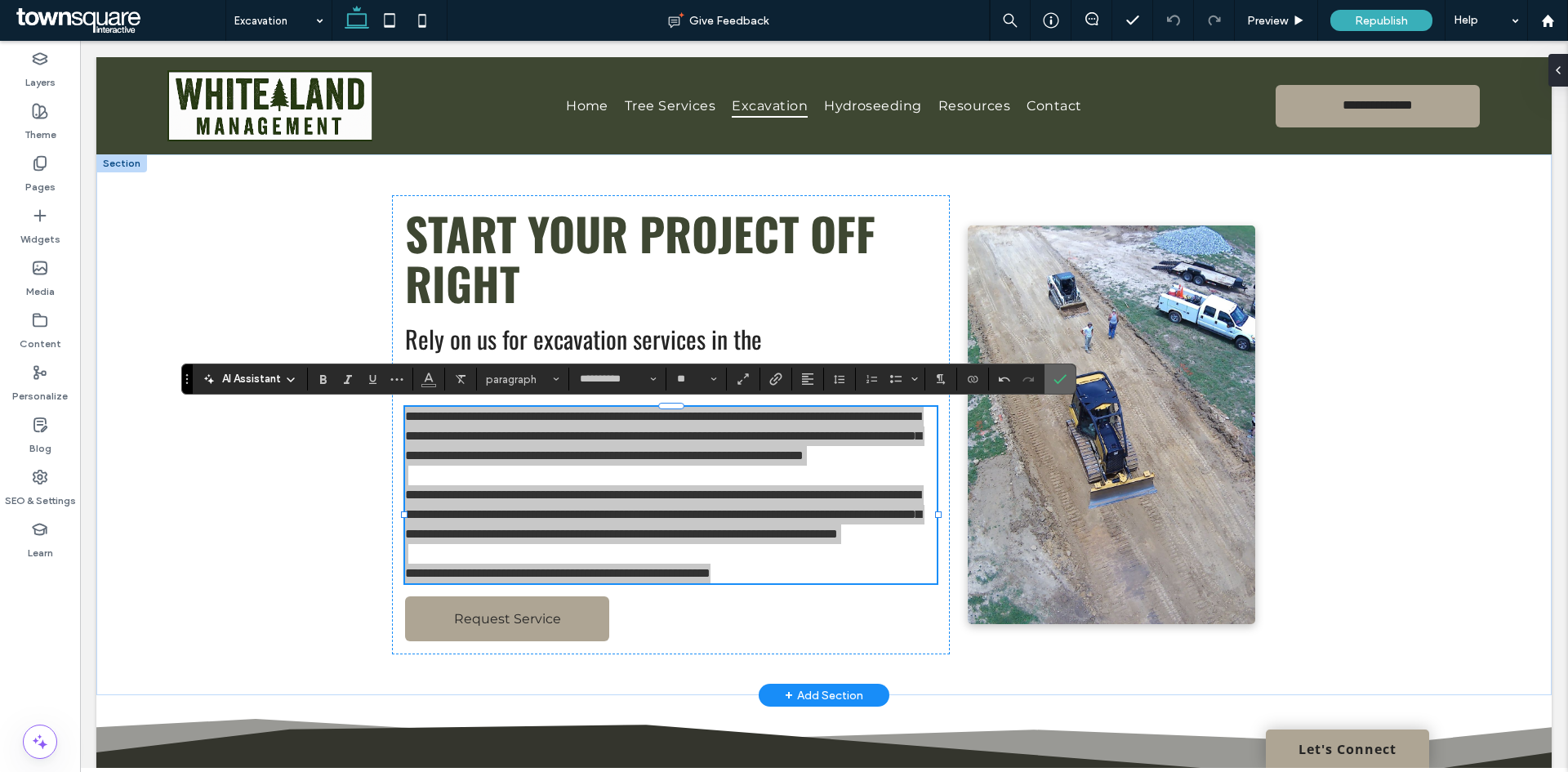
click at [1065, 385] on icon "Confirm" at bounding box center [1060, 379] width 13 height 13
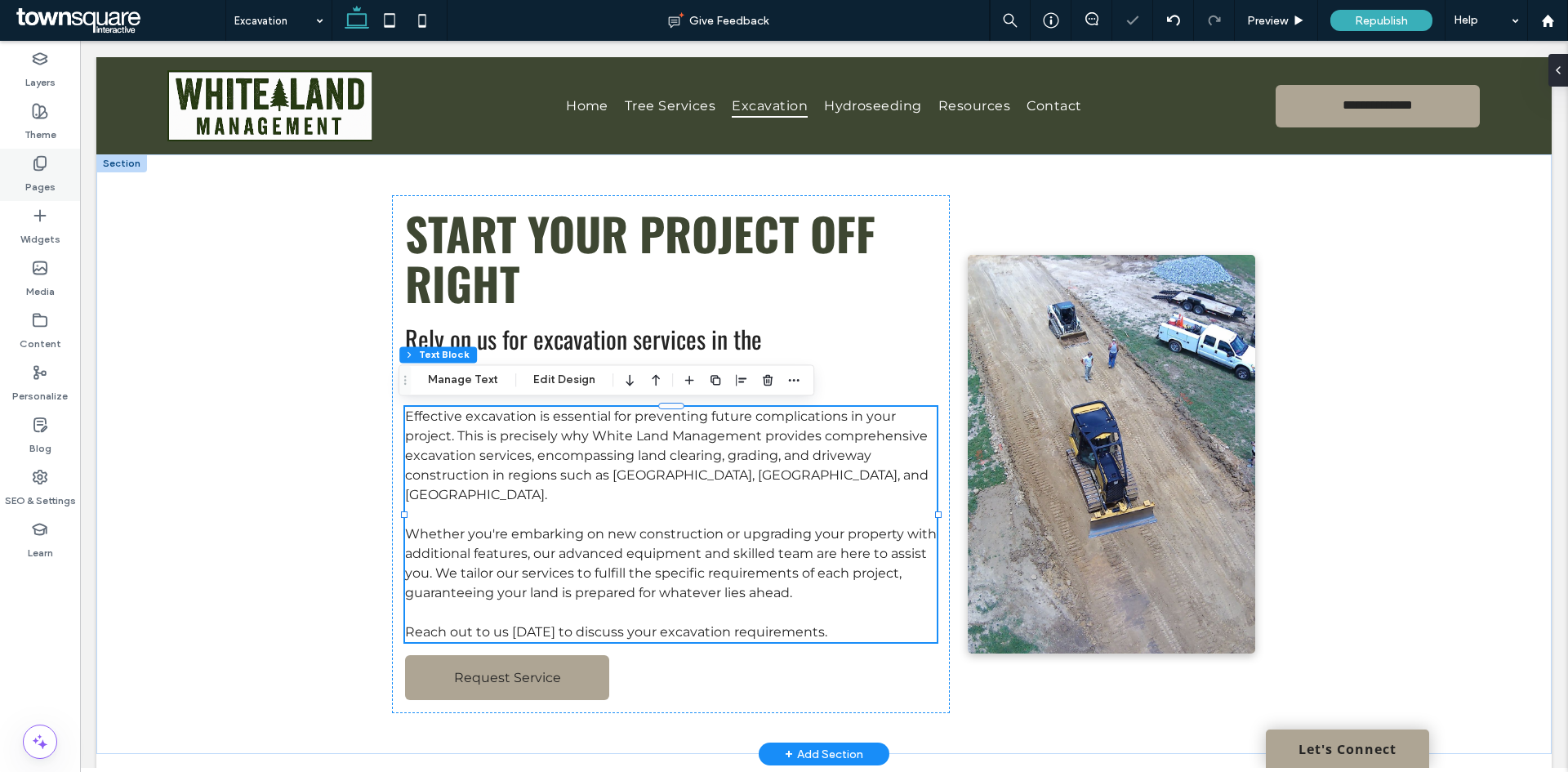
click at [28, 173] on label "Pages" at bounding box center [40, 182] width 30 height 23
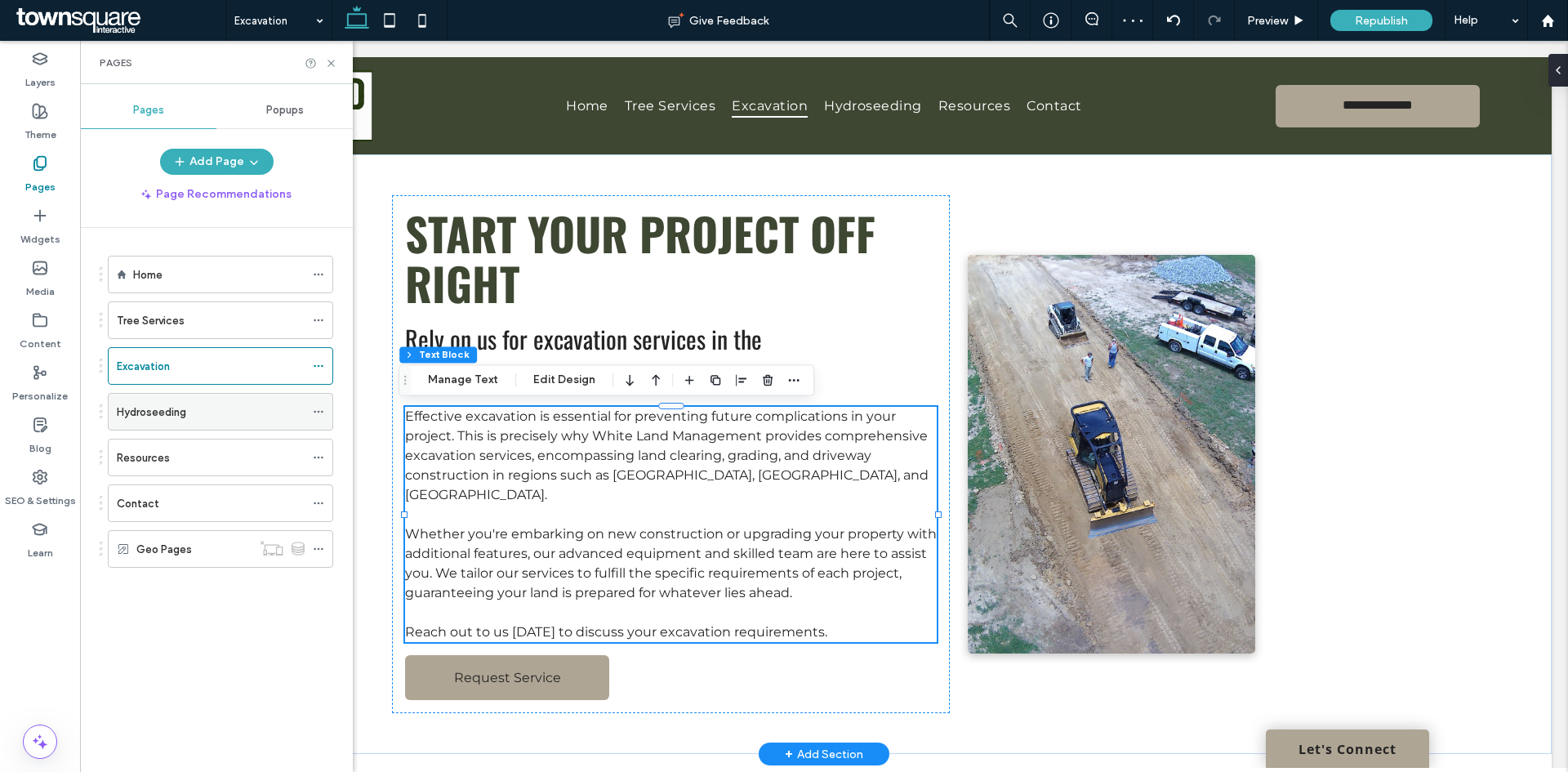
click at [168, 409] on label "Hydroseeding" at bounding box center [151, 412] width 70 height 28
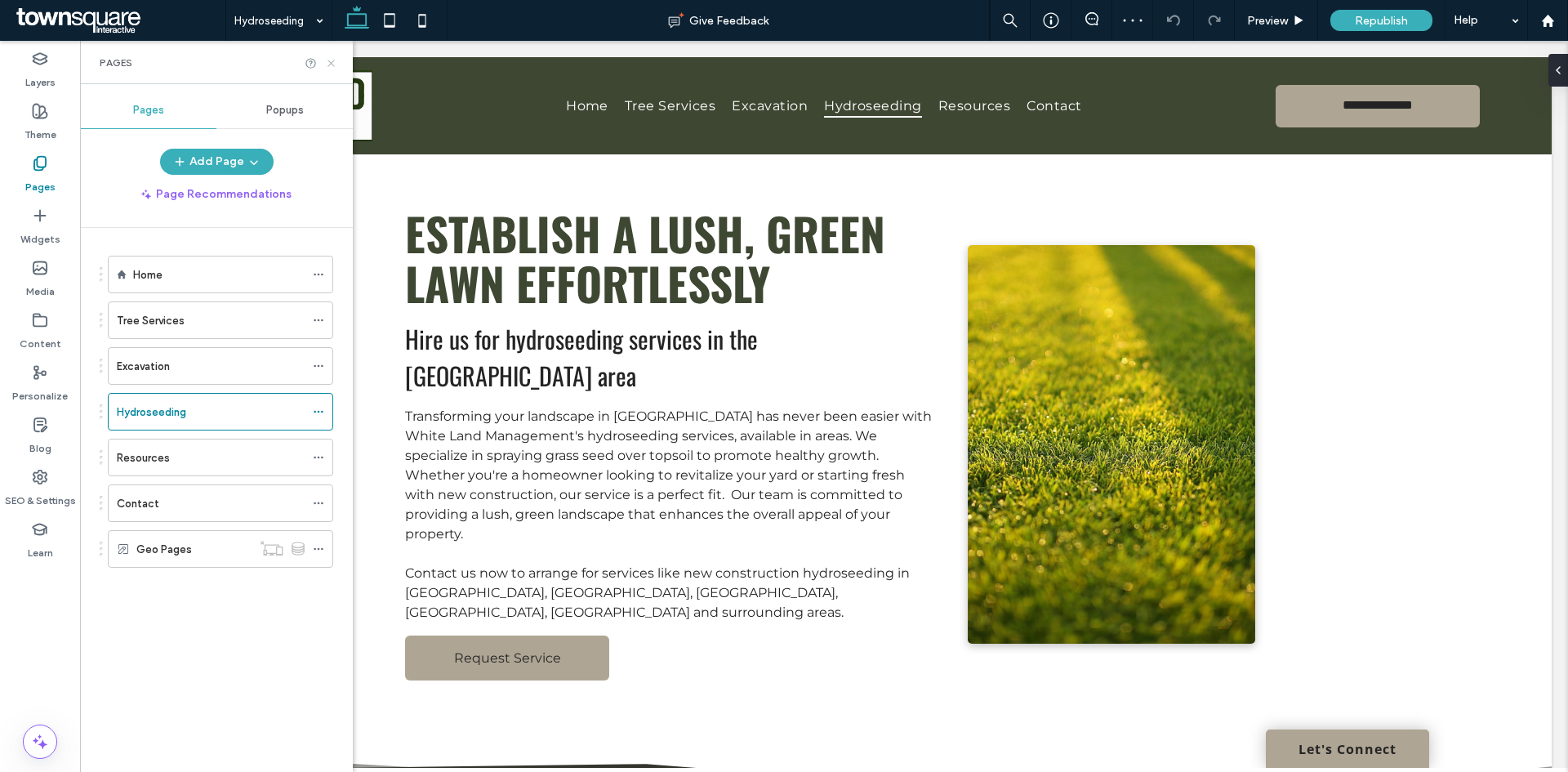
drag, startPoint x: 328, startPoint y: 63, endPoint x: 350, endPoint y: 250, distance: 188.3
click at [328, 63] on icon at bounding box center [331, 62] width 12 height 12
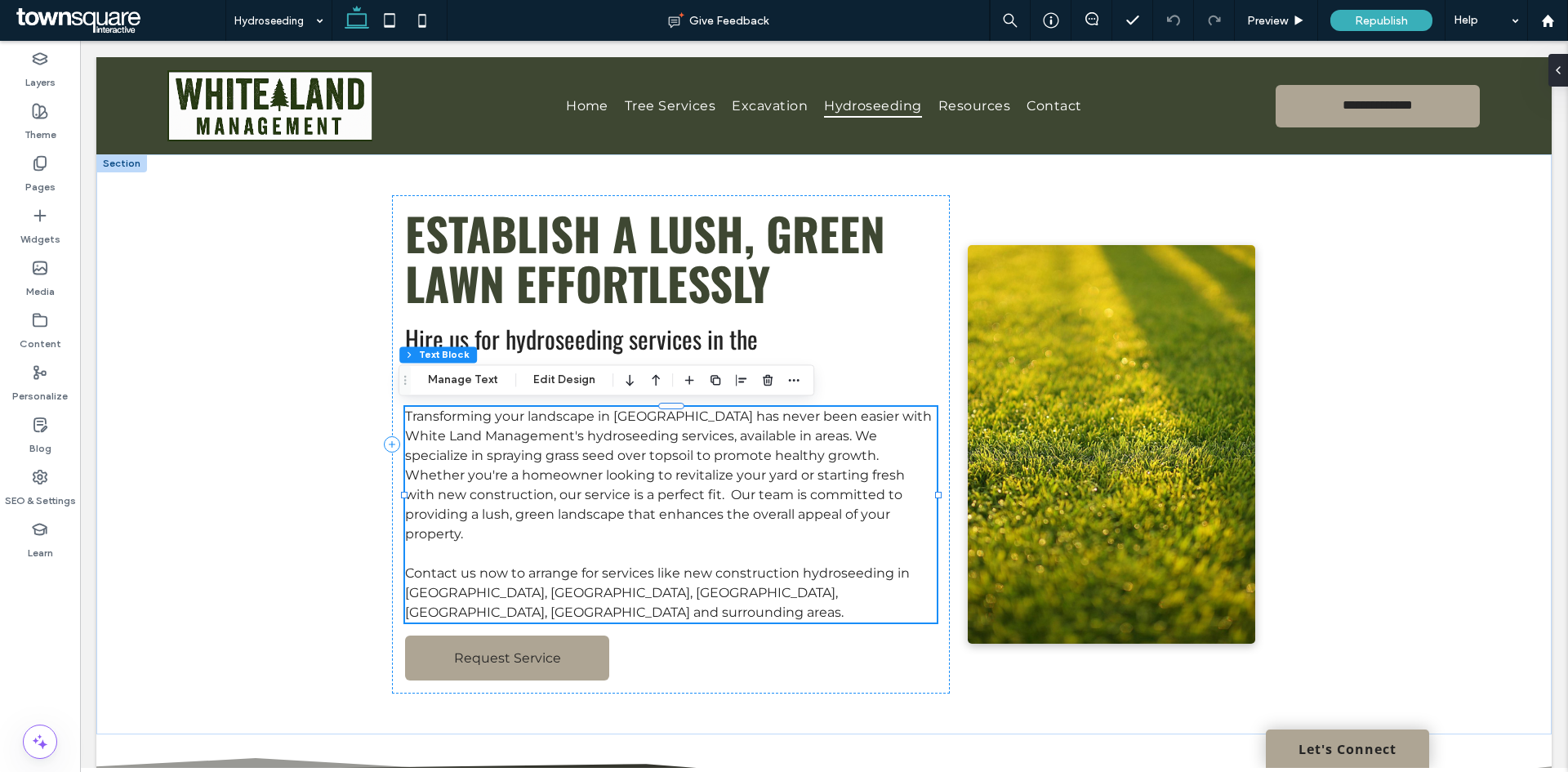
click at [537, 462] on span "Transforming your landscape in Nashville has never been easier with White Land …" at bounding box center [668, 474] width 527 height 133
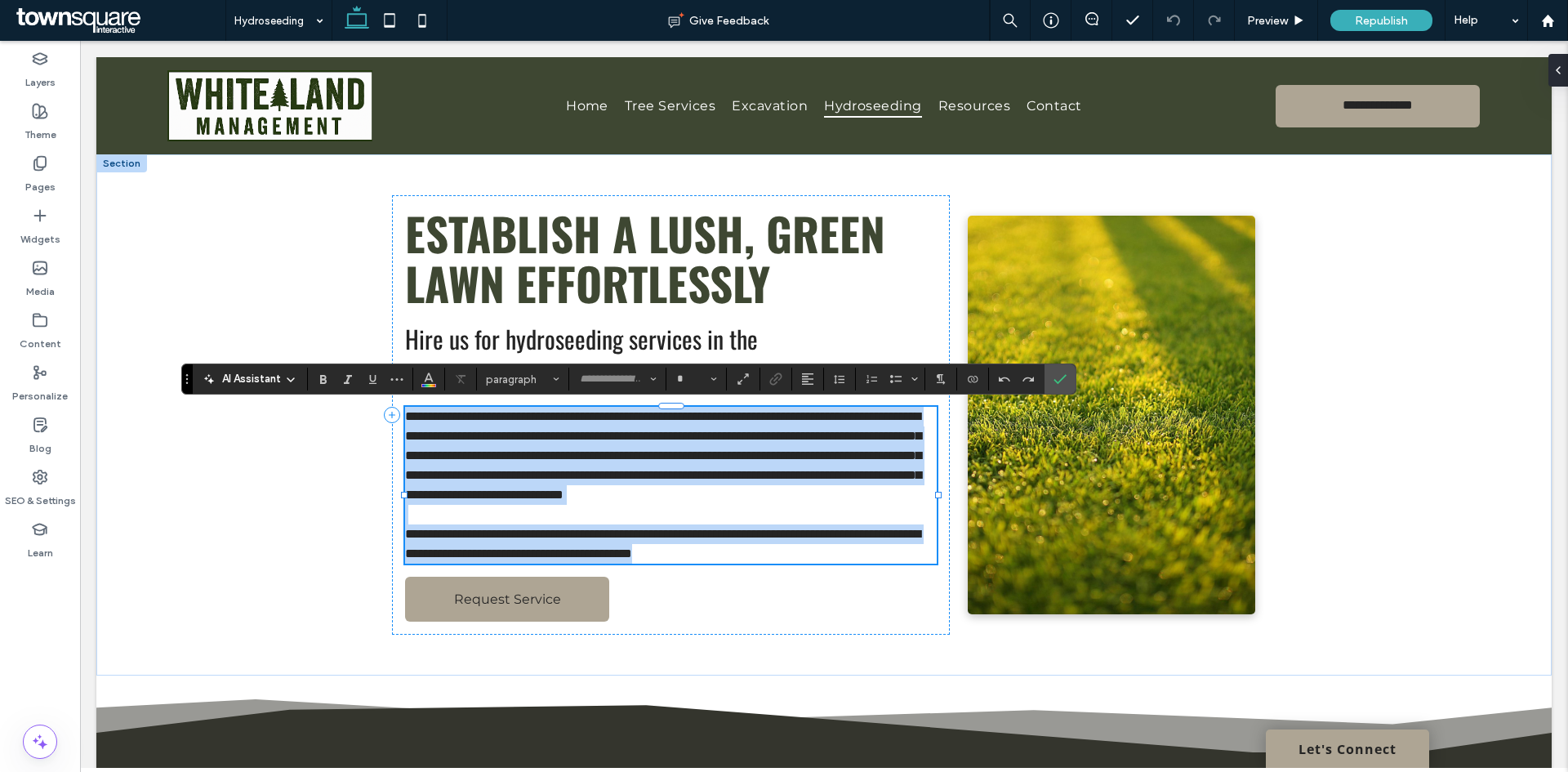
type input "**********"
type input "**"
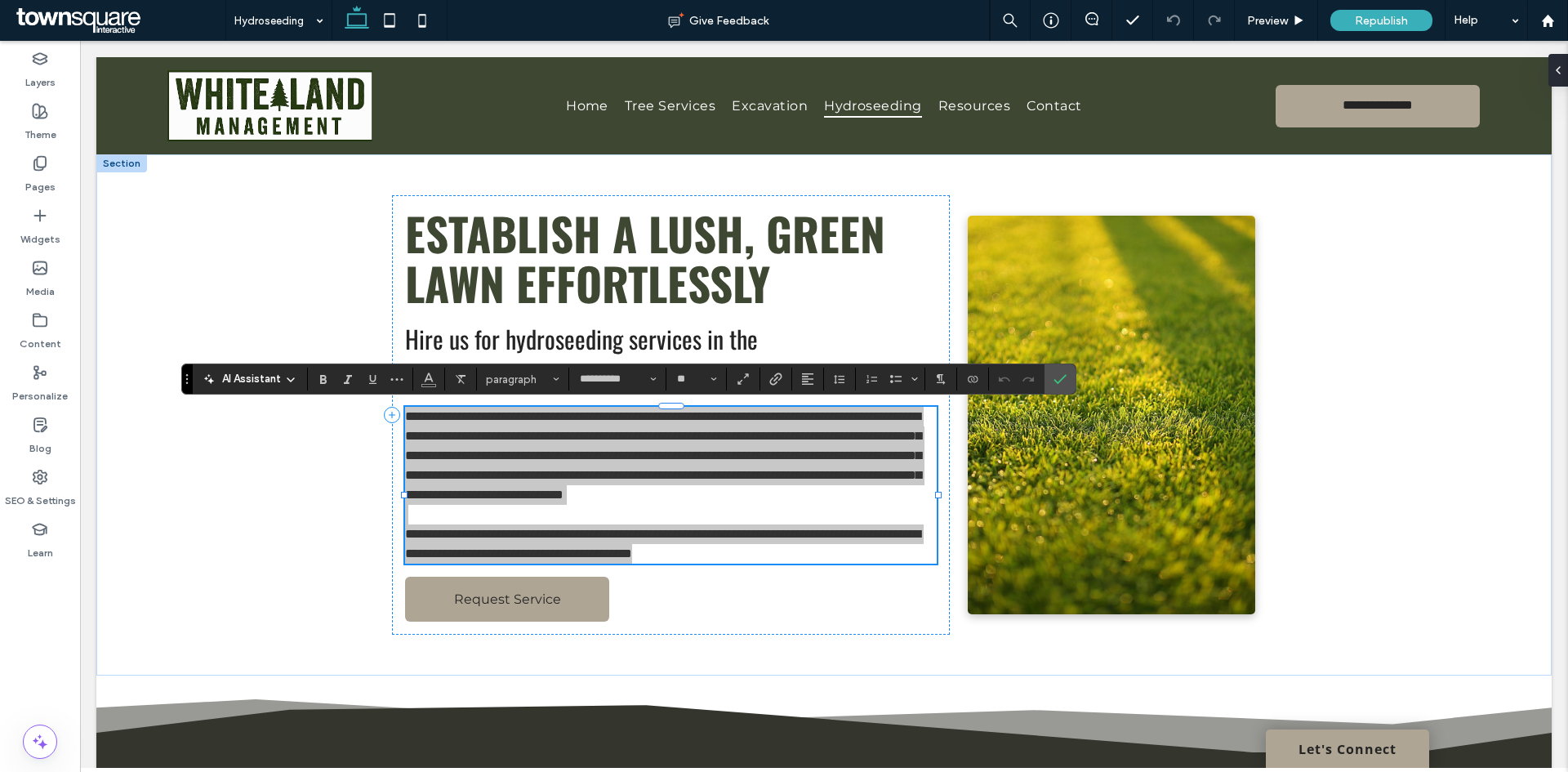
click at [268, 372] on span "AI Assistant" at bounding box center [251, 379] width 59 height 17
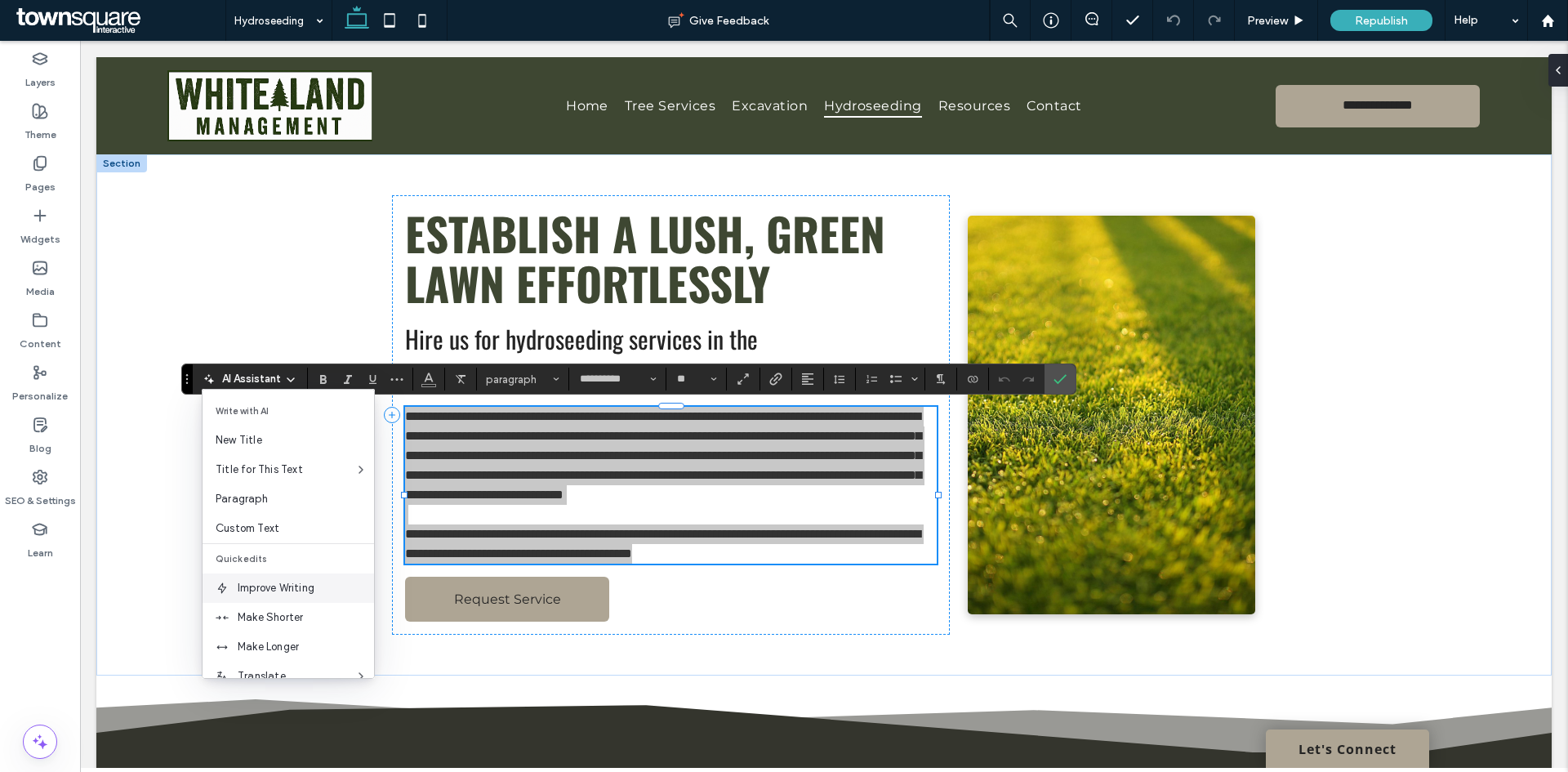
click at [293, 581] on span "Improve Writing" at bounding box center [305, 588] width 137 height 17
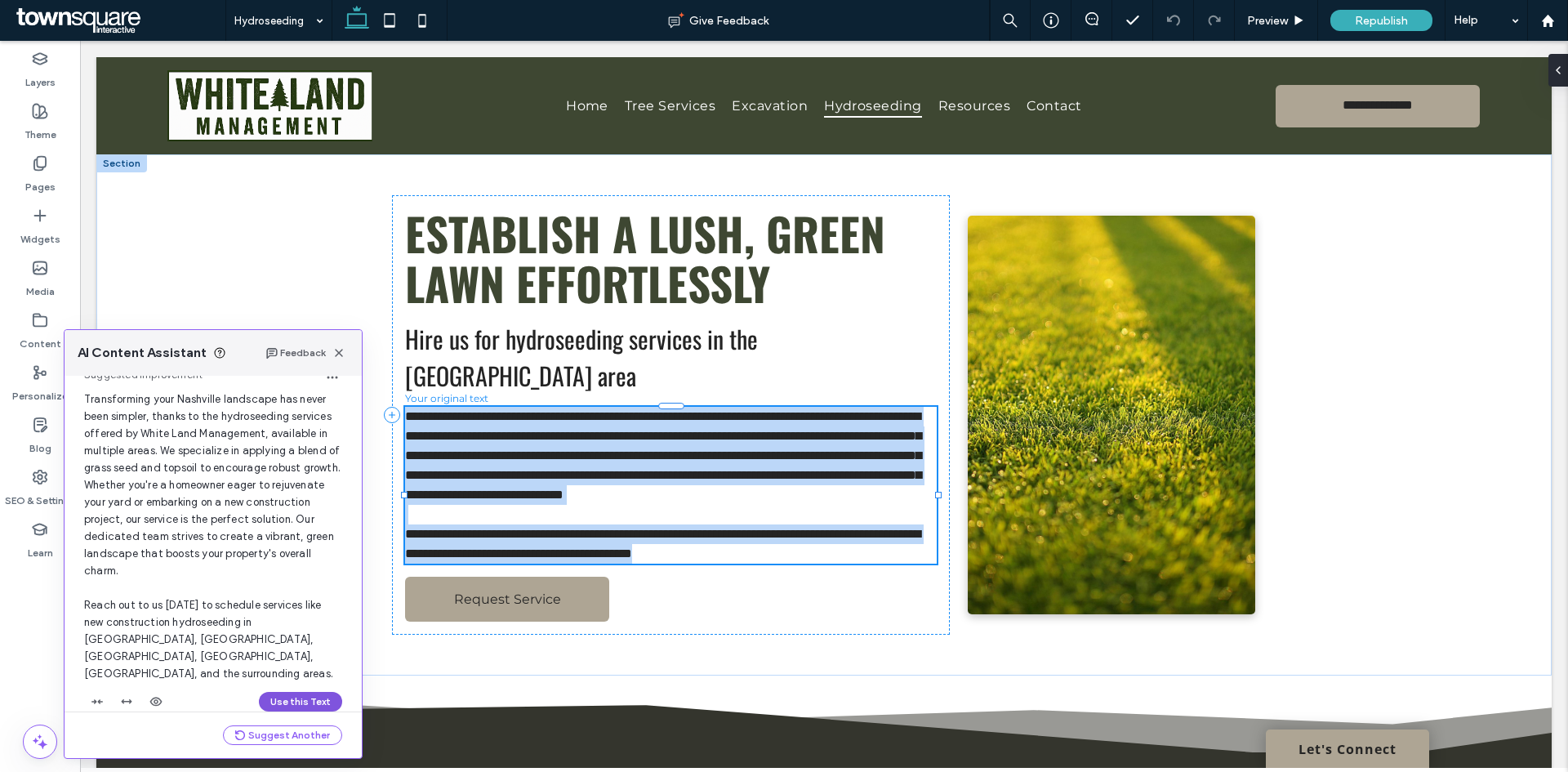
scroll to position [71, 0]
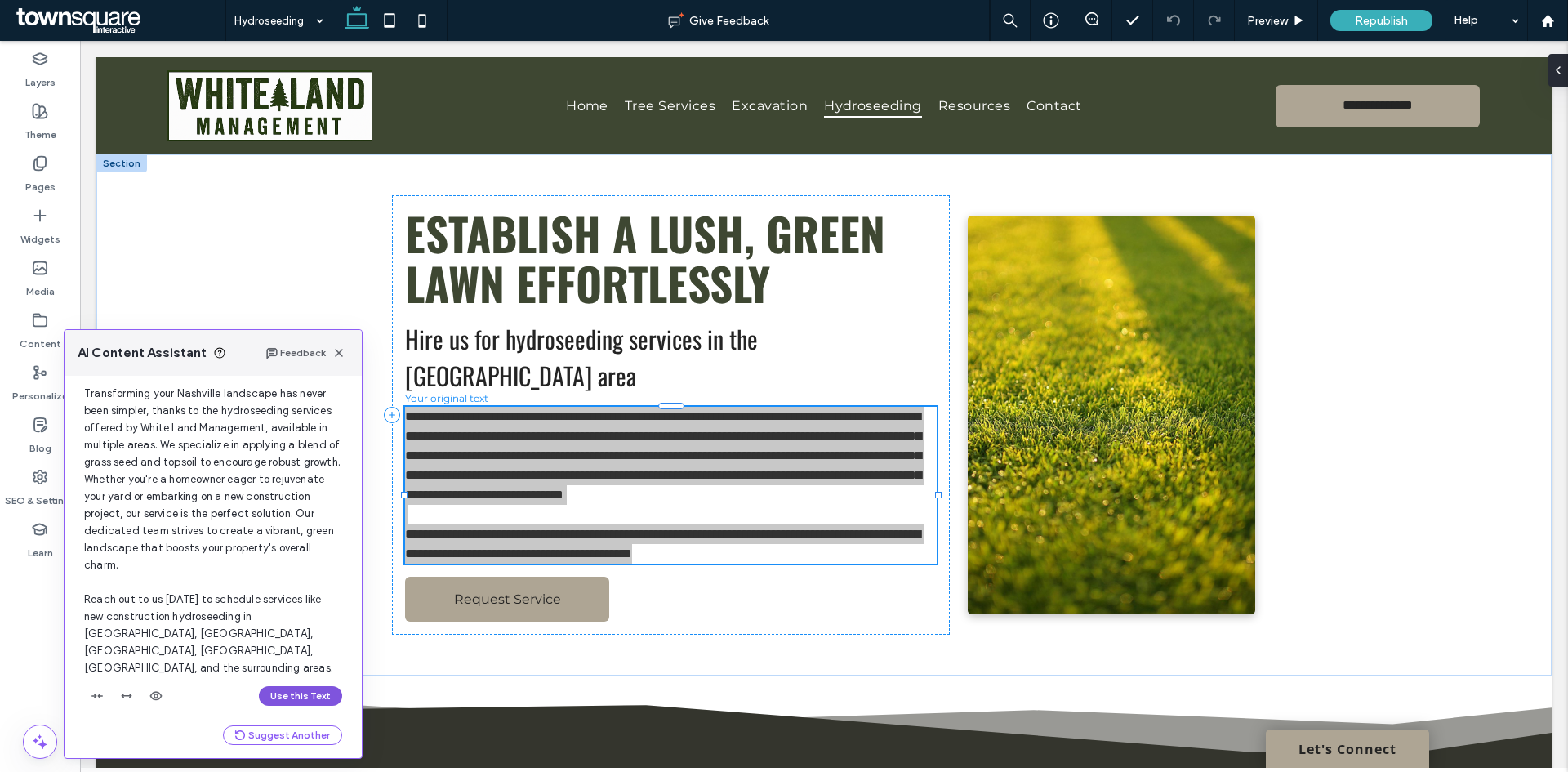
drag, startPoint x: 297, startPoint y: 678, endPoint x: 223, endPoint y: 622, distance: 92.8
click at [297, 686] on button "Use this Text" at bounding box center [300, 695] width 83 height 19
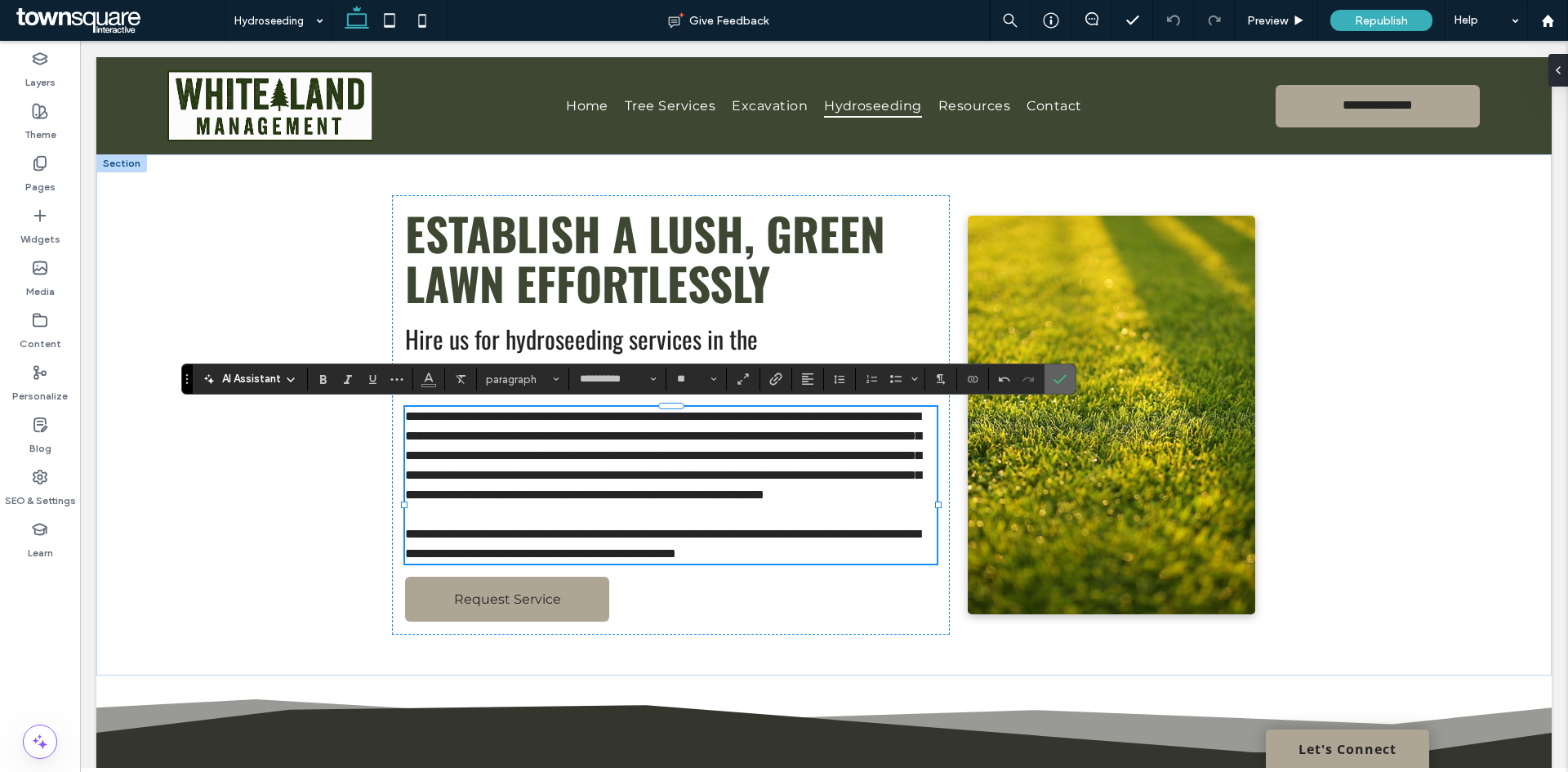
click at [1066, 382] on icon "Confirm" at bounding box center [1060, 379] width 13 height 13
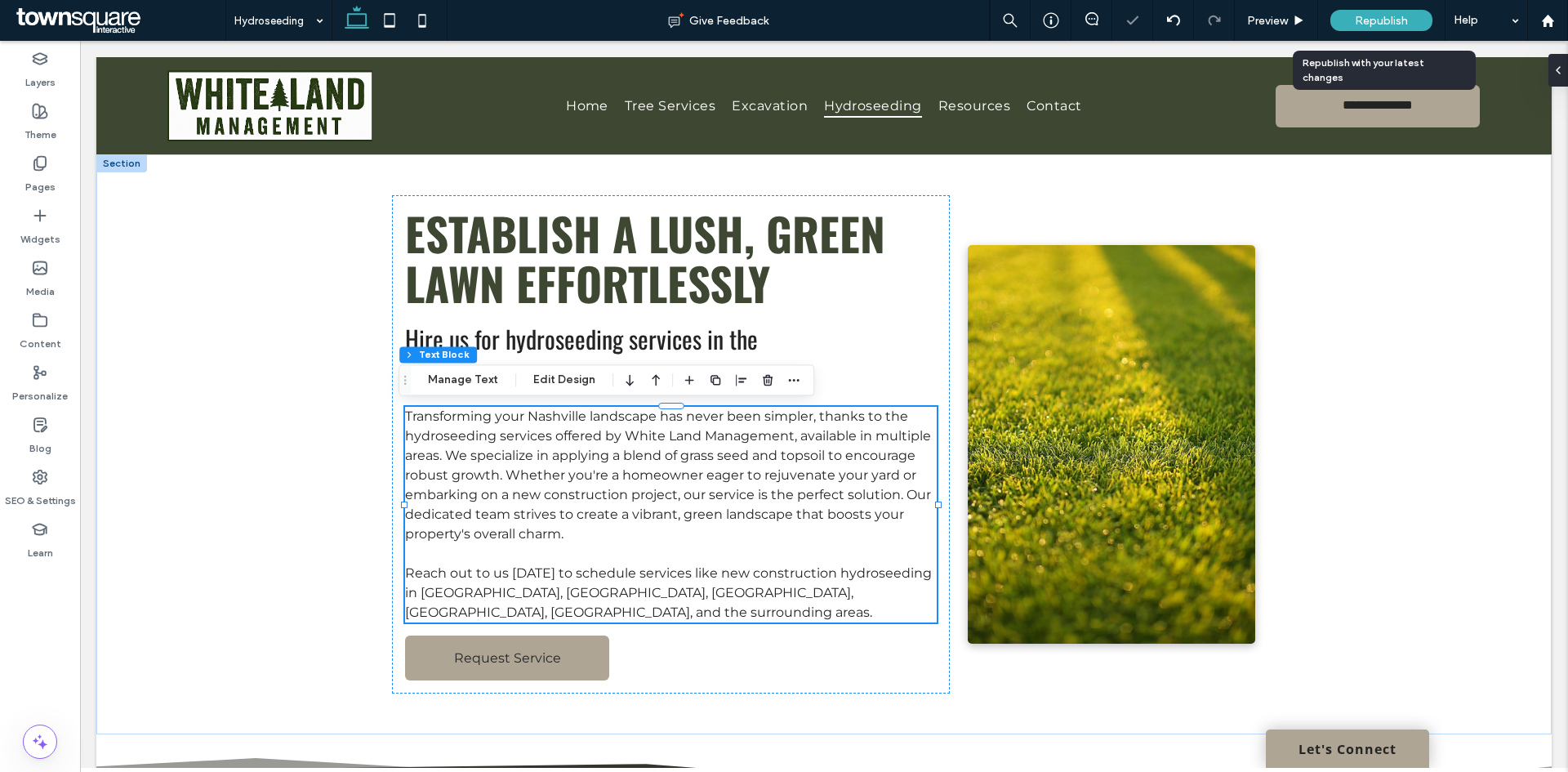
click at [1373, 23] on span "Republish" at bounding box center [1382, 20] width 53 height 14
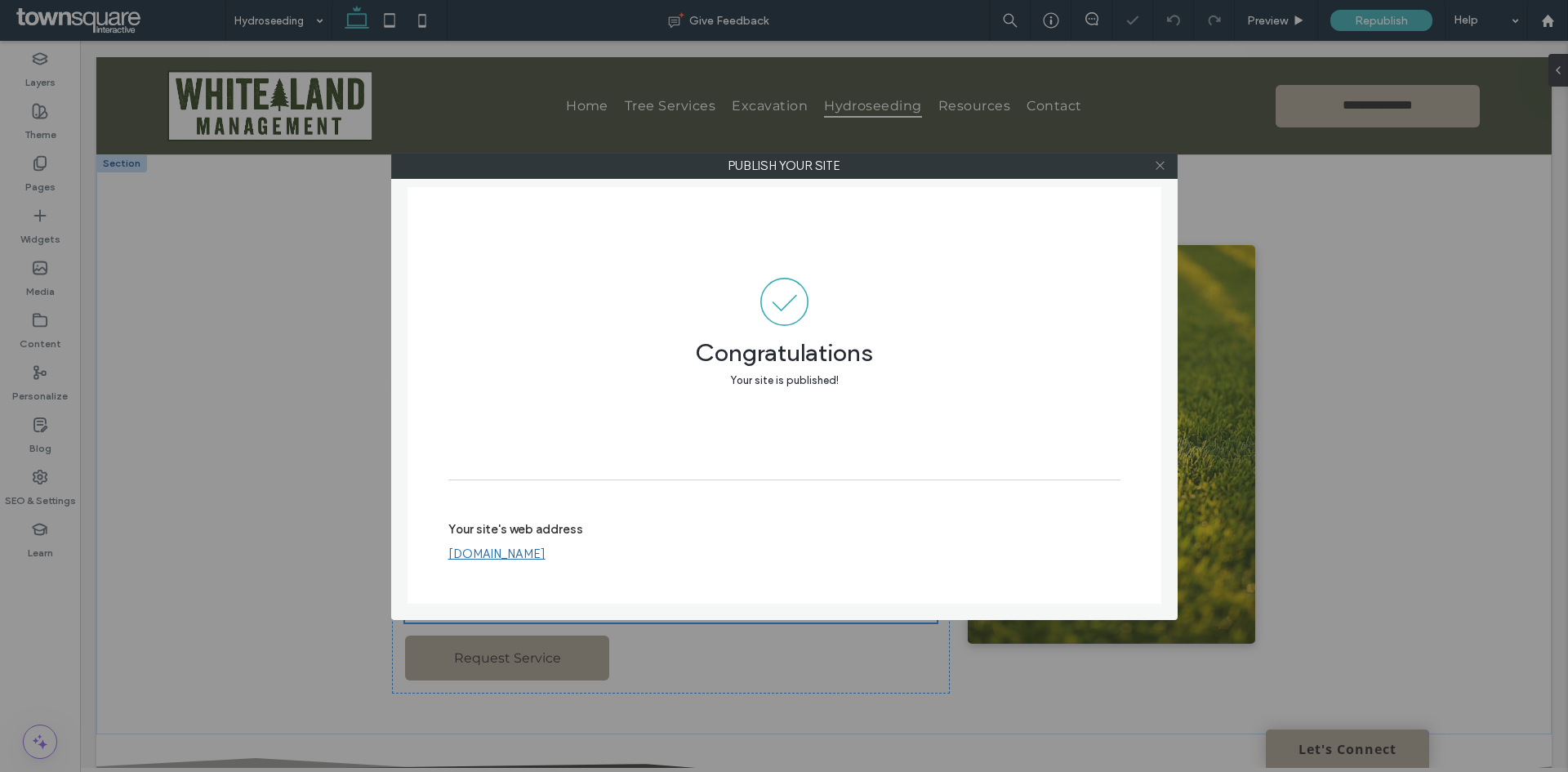
click at [1160, 160] on icon at bounding box center [1160, 165] width 12 height 12
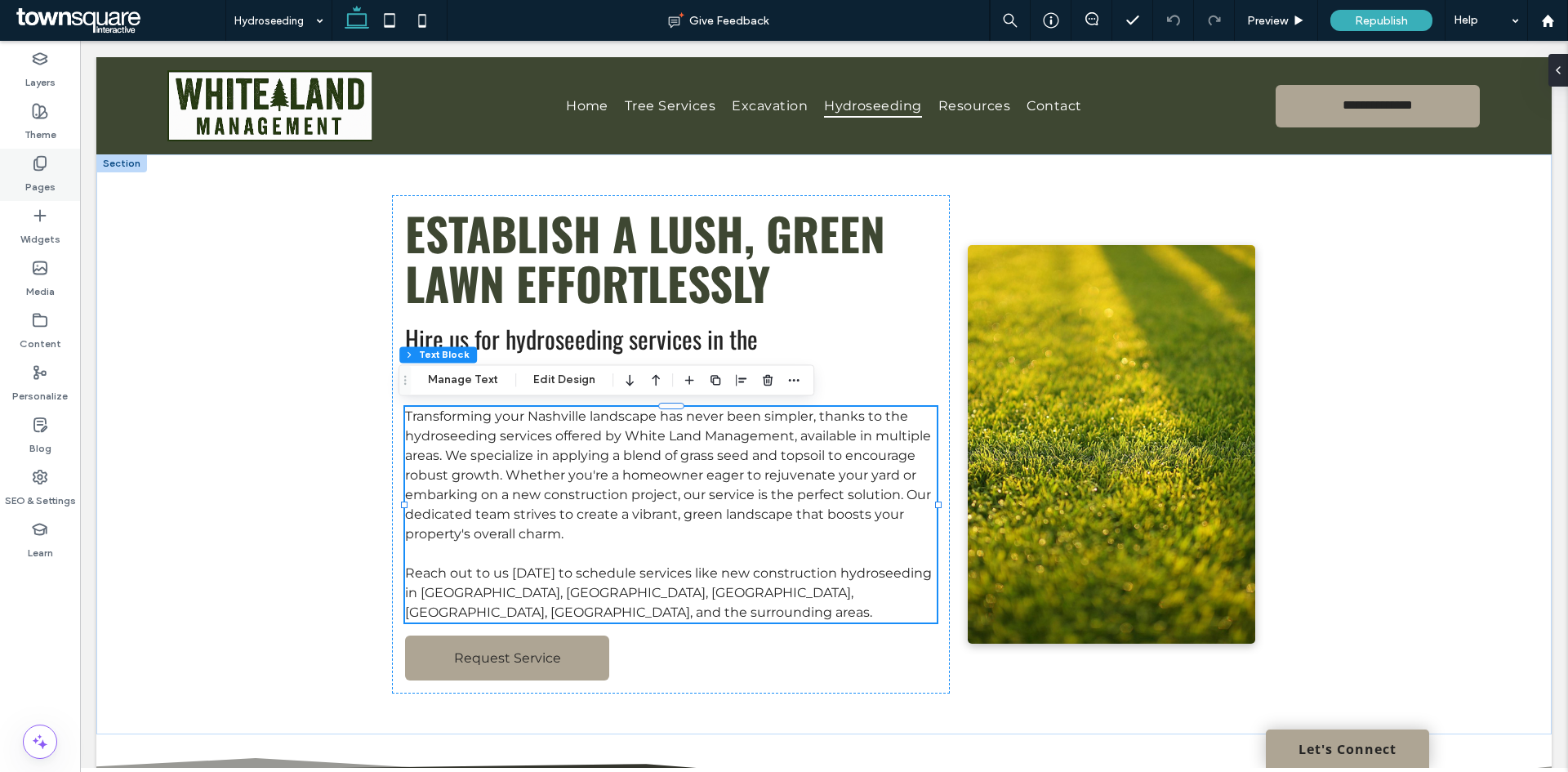
click at [23, 190] on div "Pages" at bounding box center [39, 174] width 80 height 52
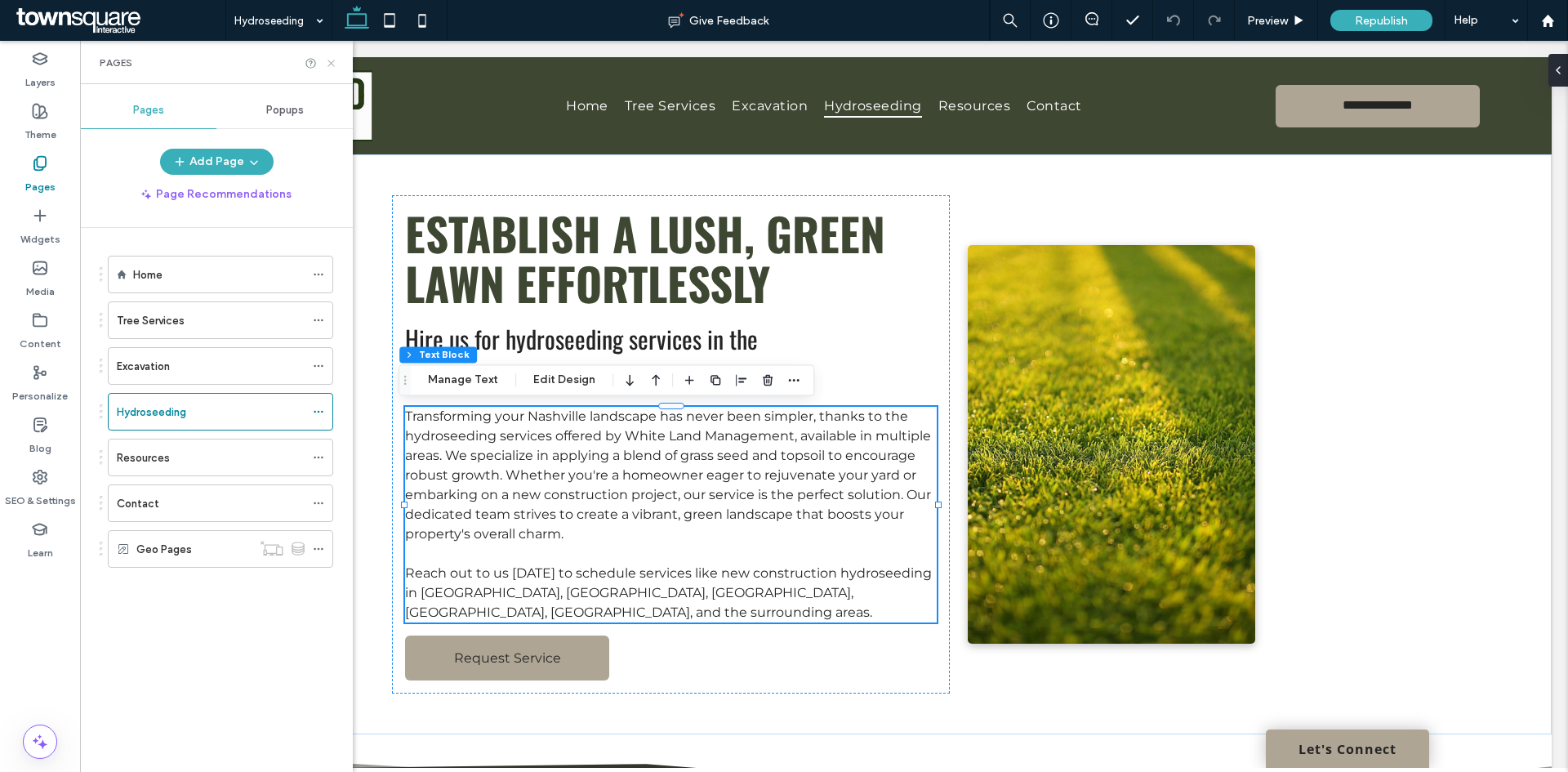
click at [328, 59] on icon at bounding box center [331, 62] width 12 height 12
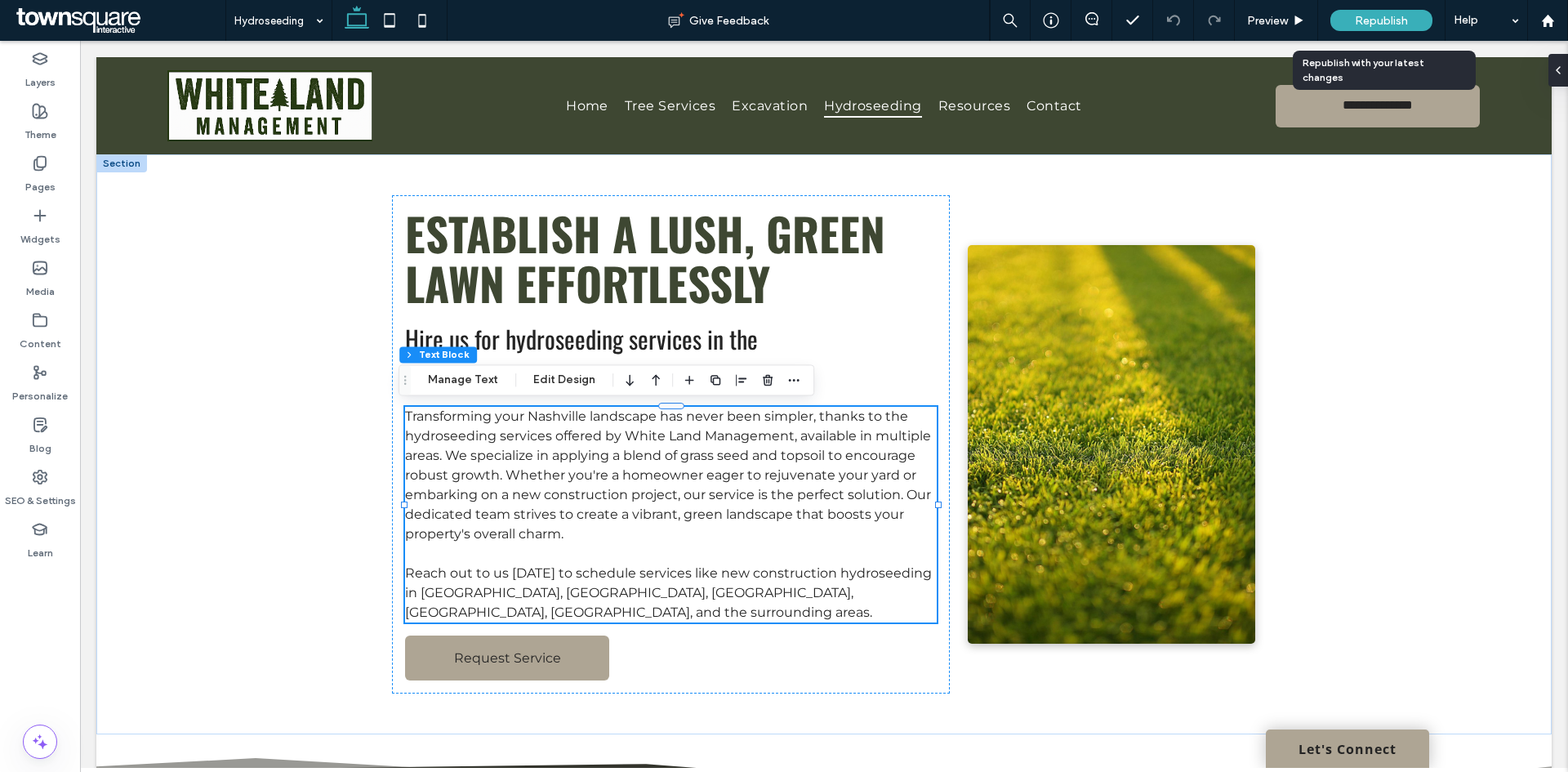
click at [1369, 16] on span "Republish" at bounding box center [1382, 20] width 53 height 14
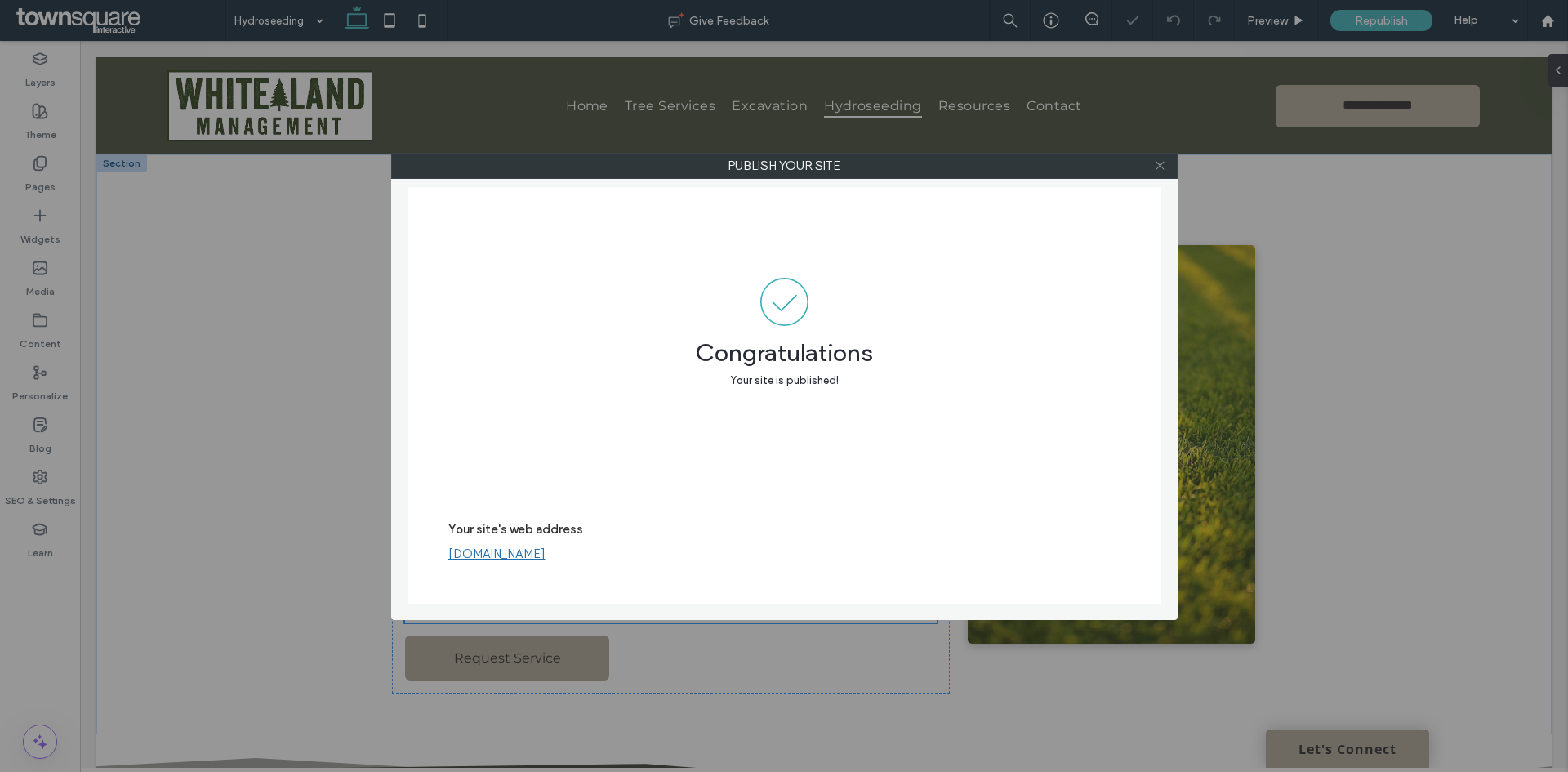
click at [1160, 167] on icon at bounding box center [1160, 165] width 12 height 12
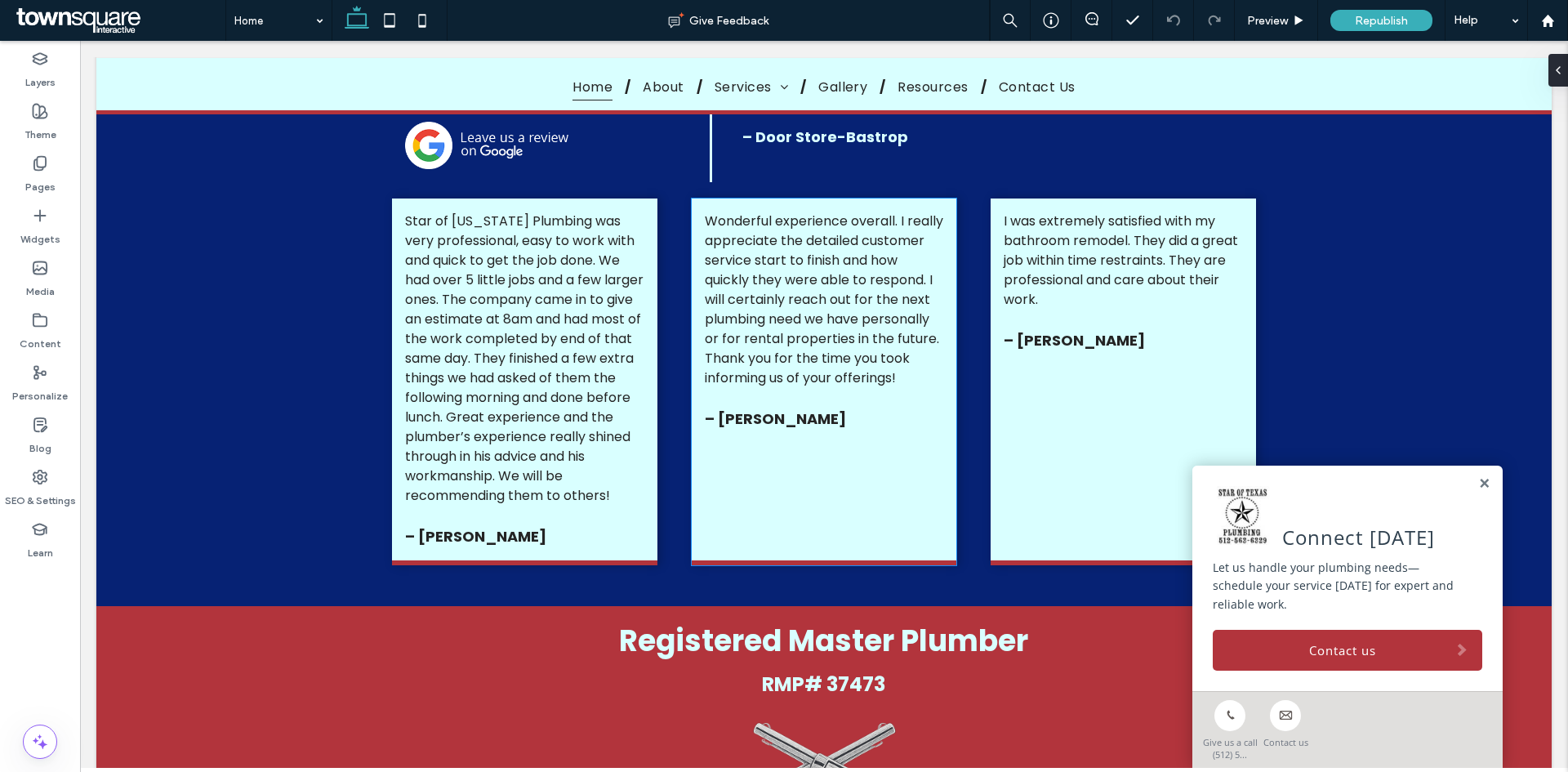
scroll to position [2368, 0]
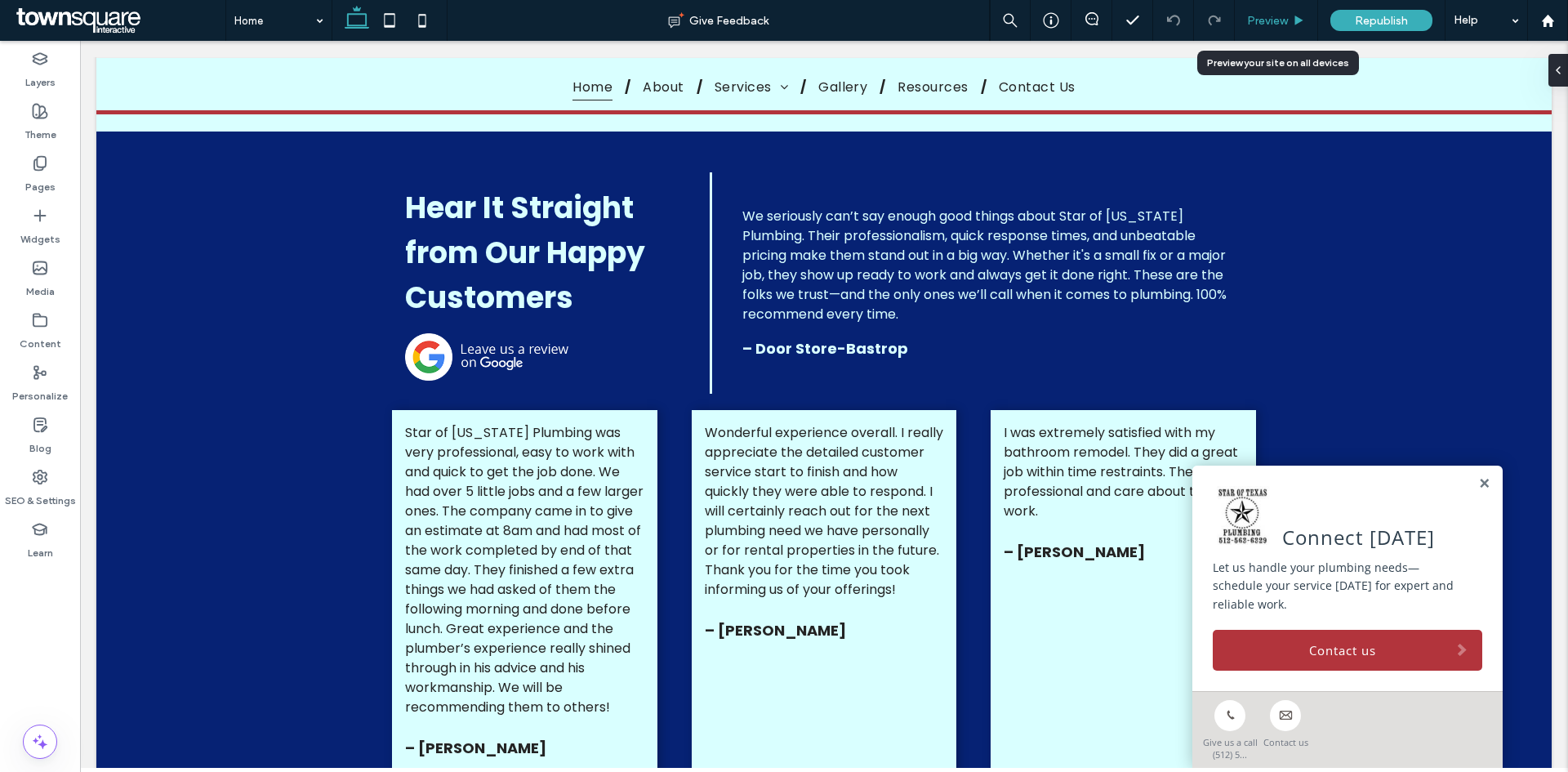
click at [1282, 22] on span "Preview" at bounding box center [1267, 20] width 41 height 14
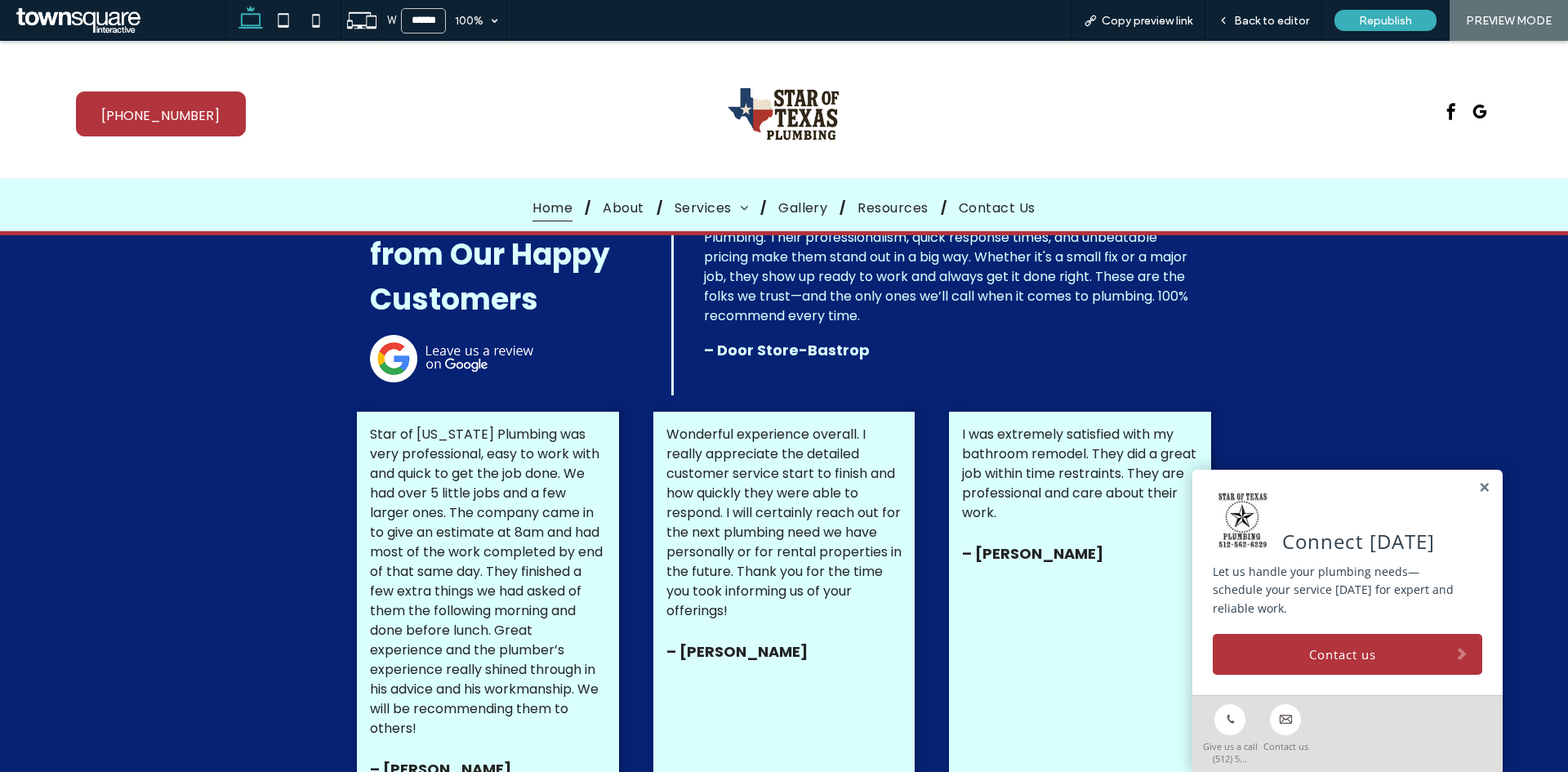
scroll to position [2367, 0]
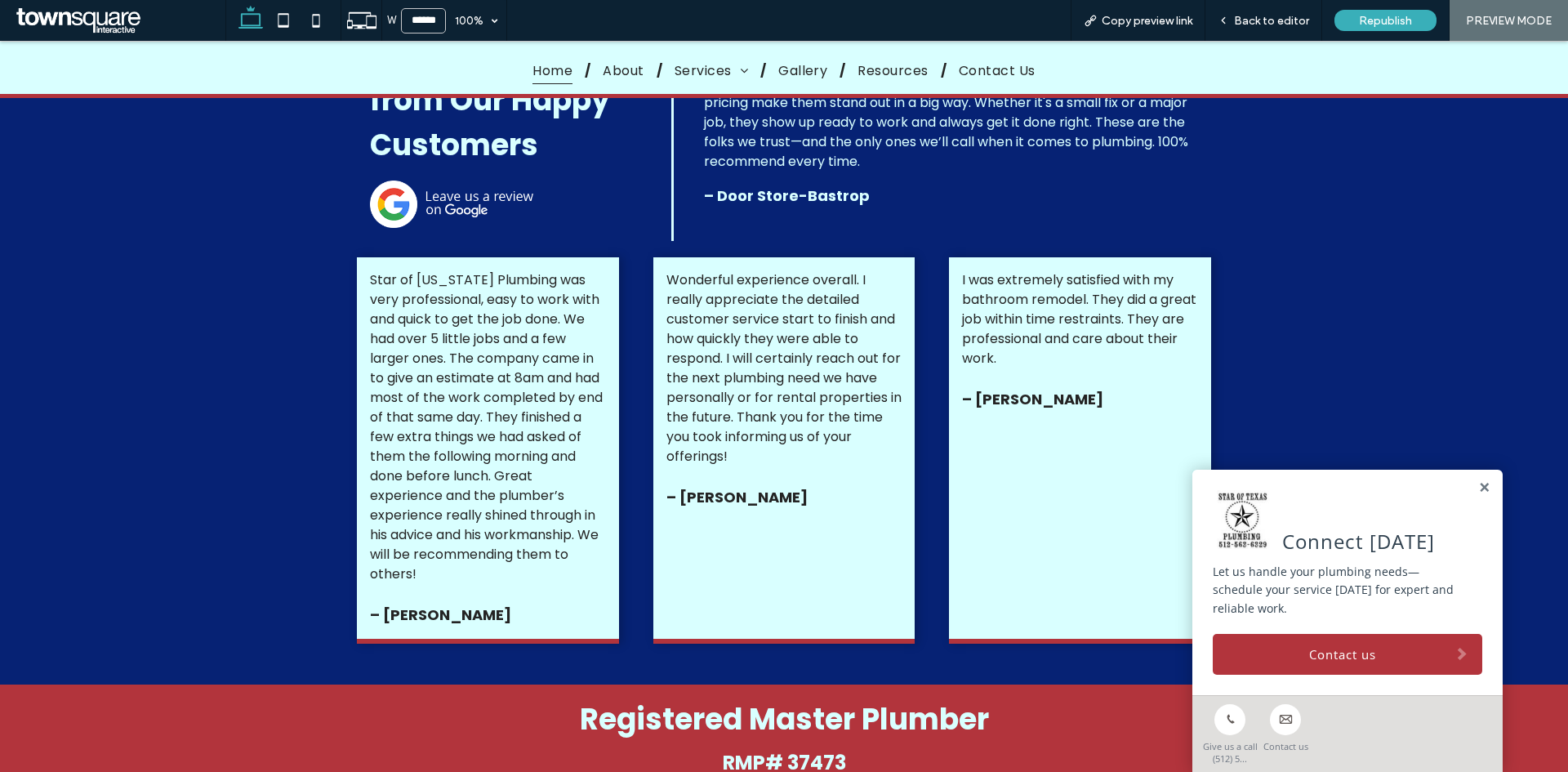
click at [418, 217] on img at bounding box center [452, 204] width 163 height 48
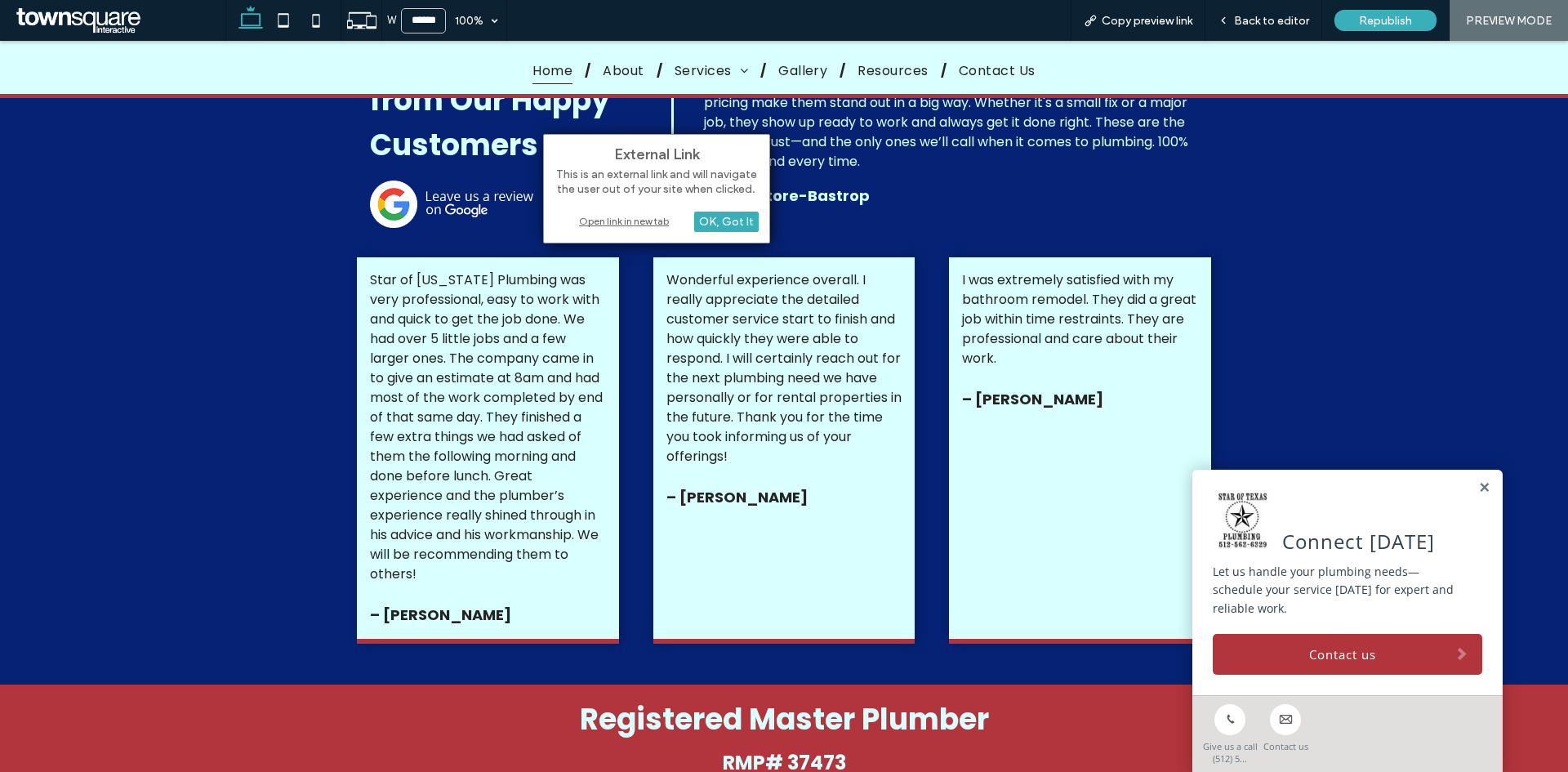
click at [667, 221] on div "Open link in new tab" at bounding box center [657, 221] width 204 height 17
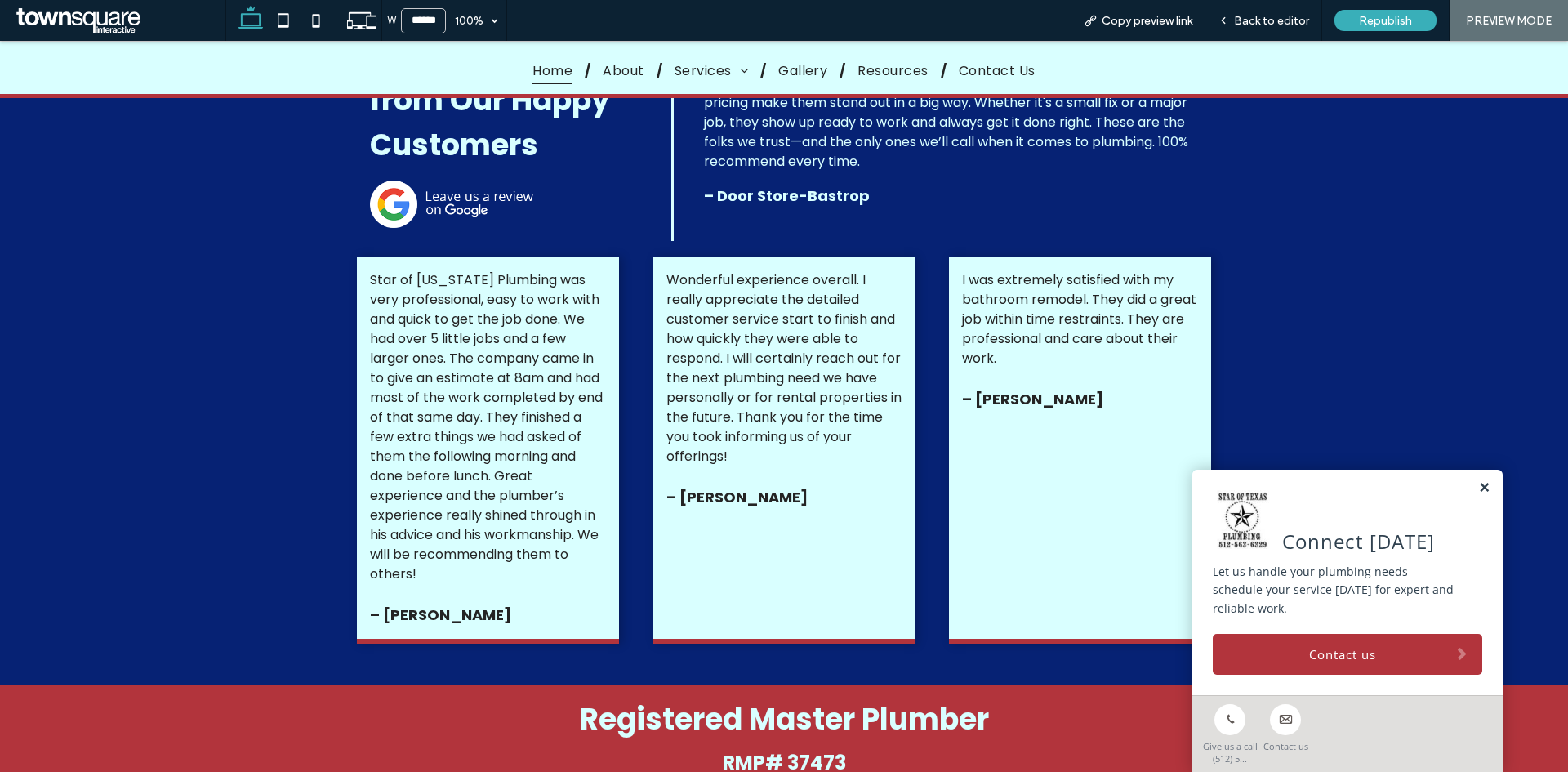
click at [1478, 495] on link at bounding box center [1484, 488] width 12 height 14
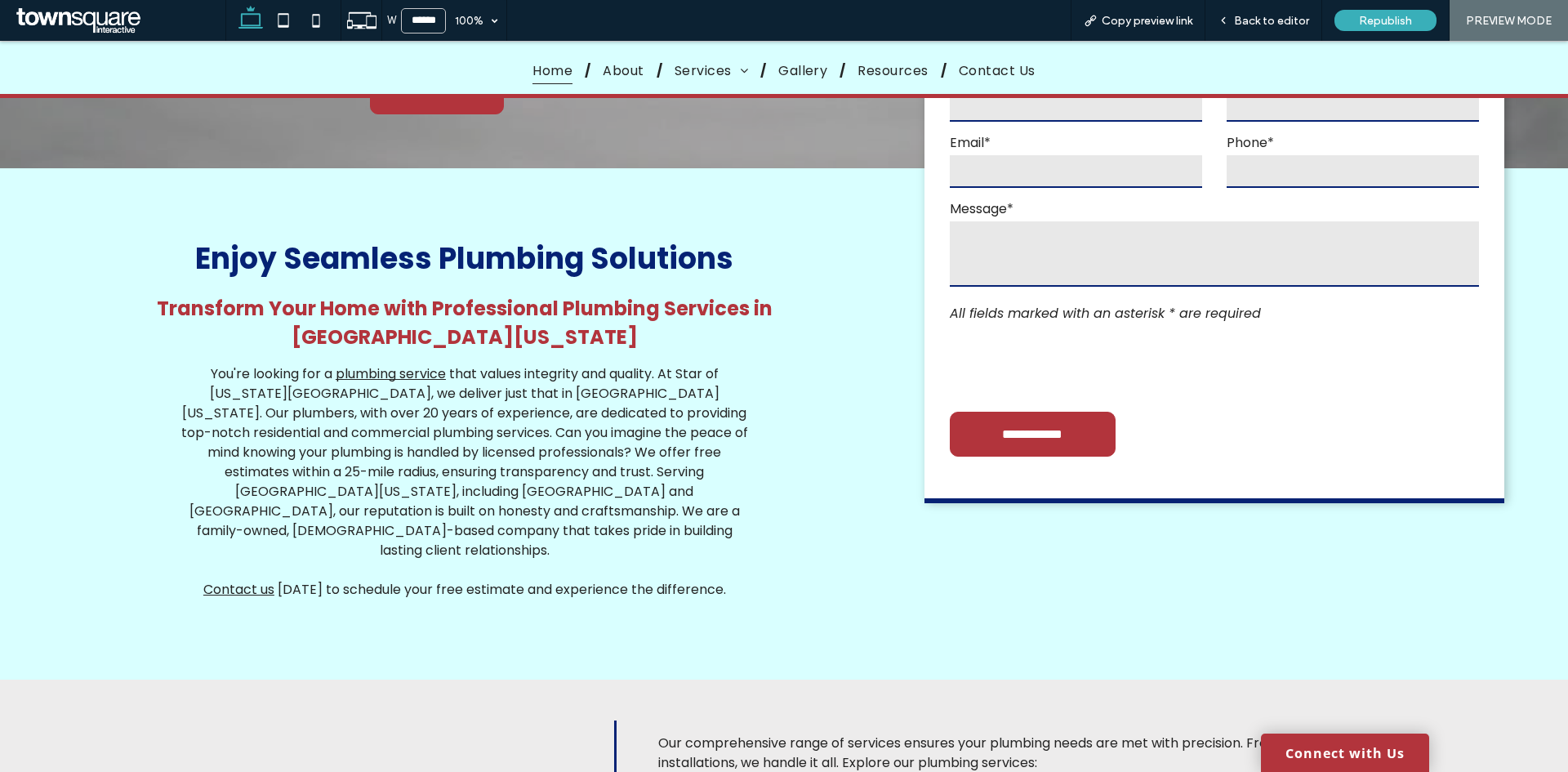
scroll to position [0, 0]
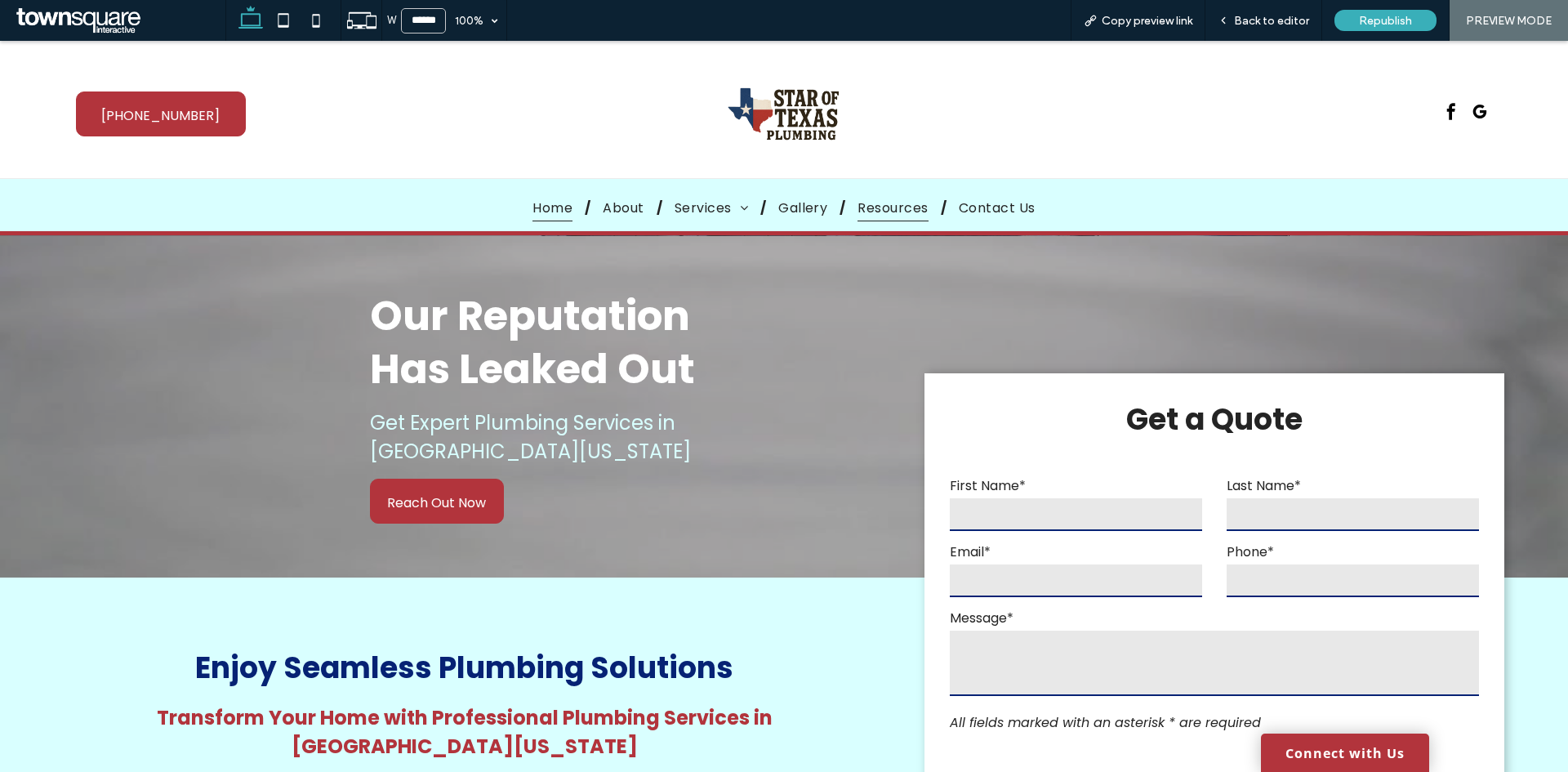
click at [877, 213] on span "Resources" at bounding box center [892, 207] width 71 height 28
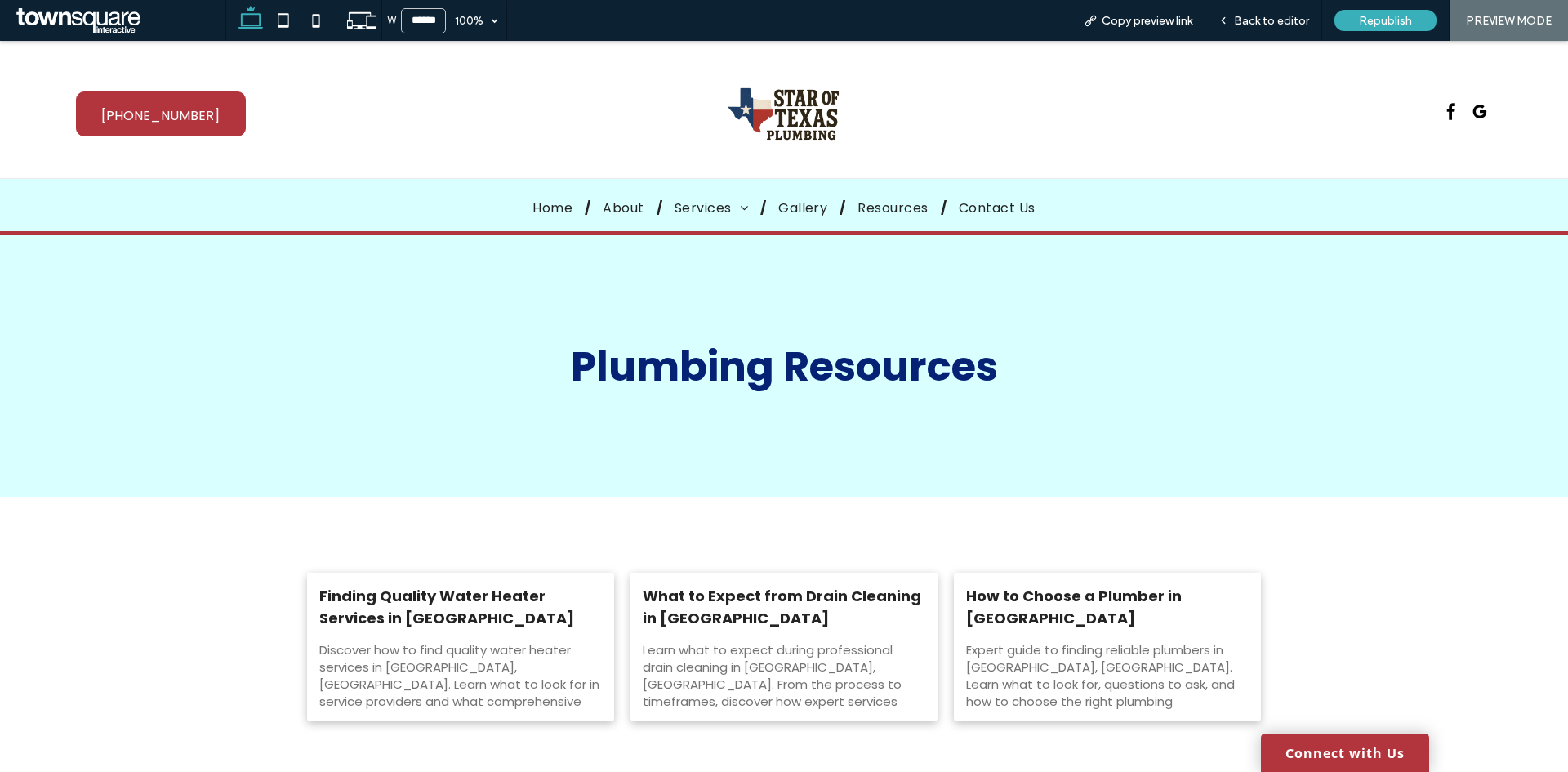
click at [997, 215] on span "Contact Us" at bounding box center [998, 207] width 77 height 28
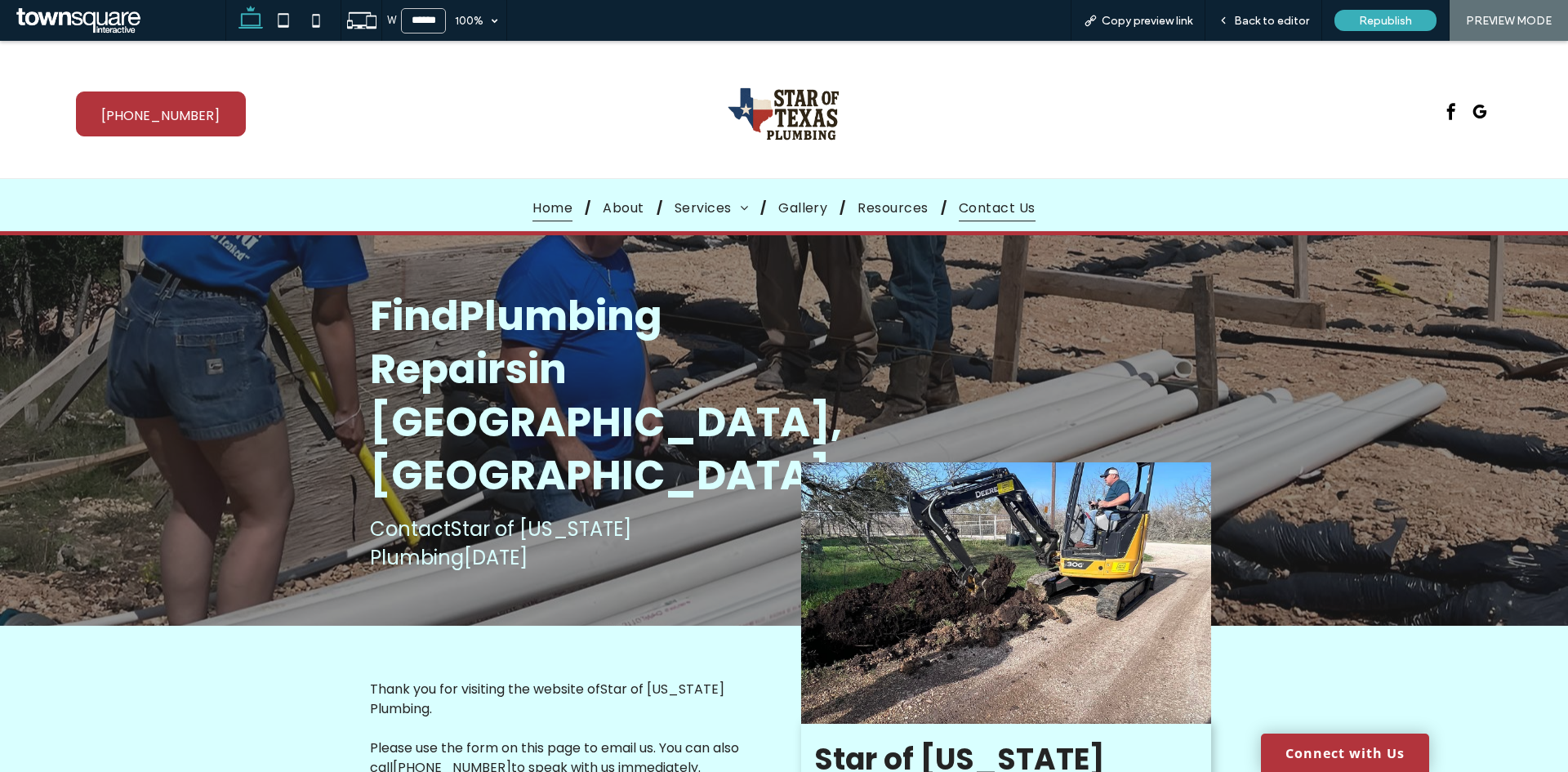
click at [558, 205] on span "Home" at bounding box center [553, 207] width 40 height 28
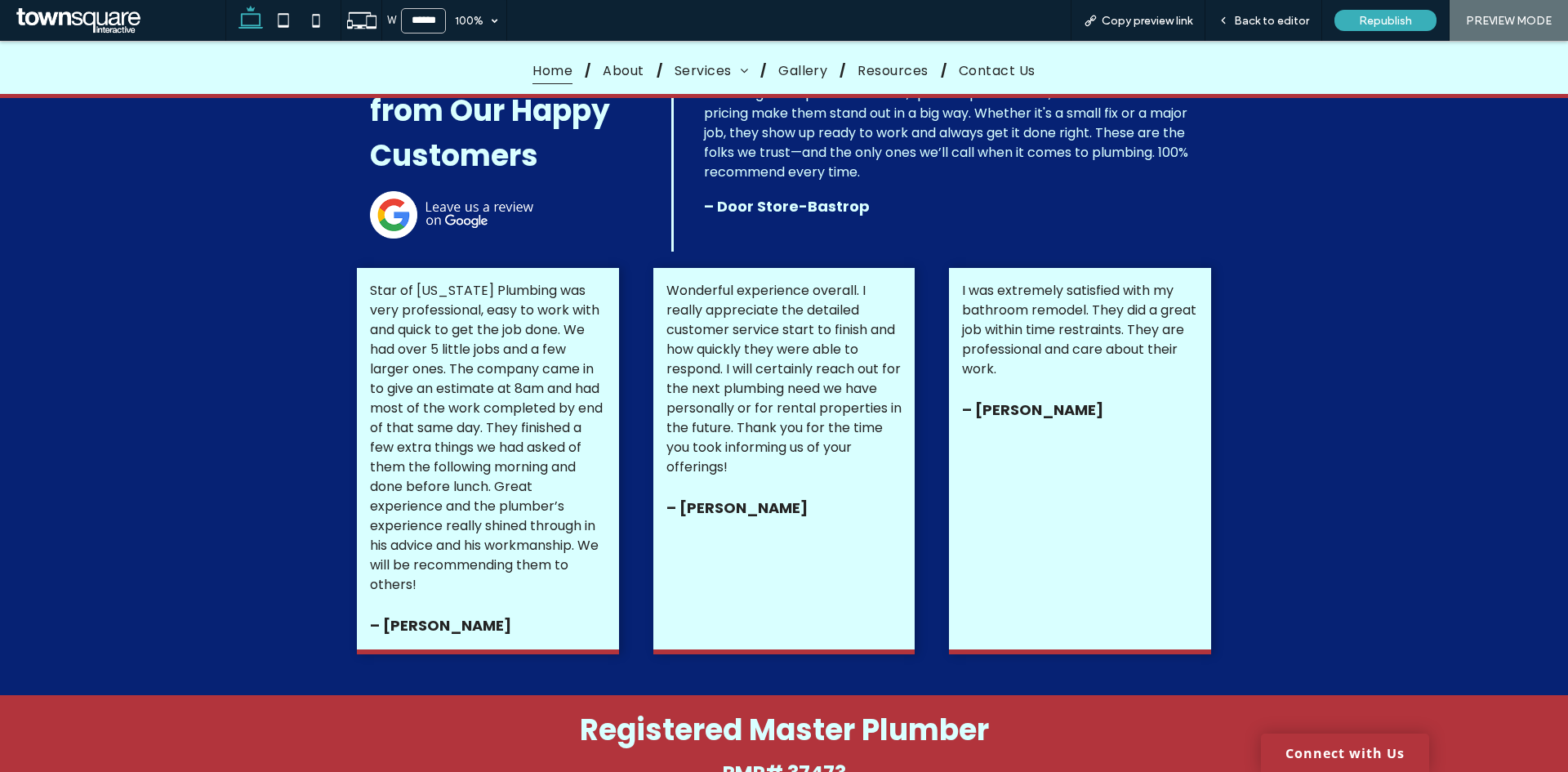
scroll to position [2287, 0]
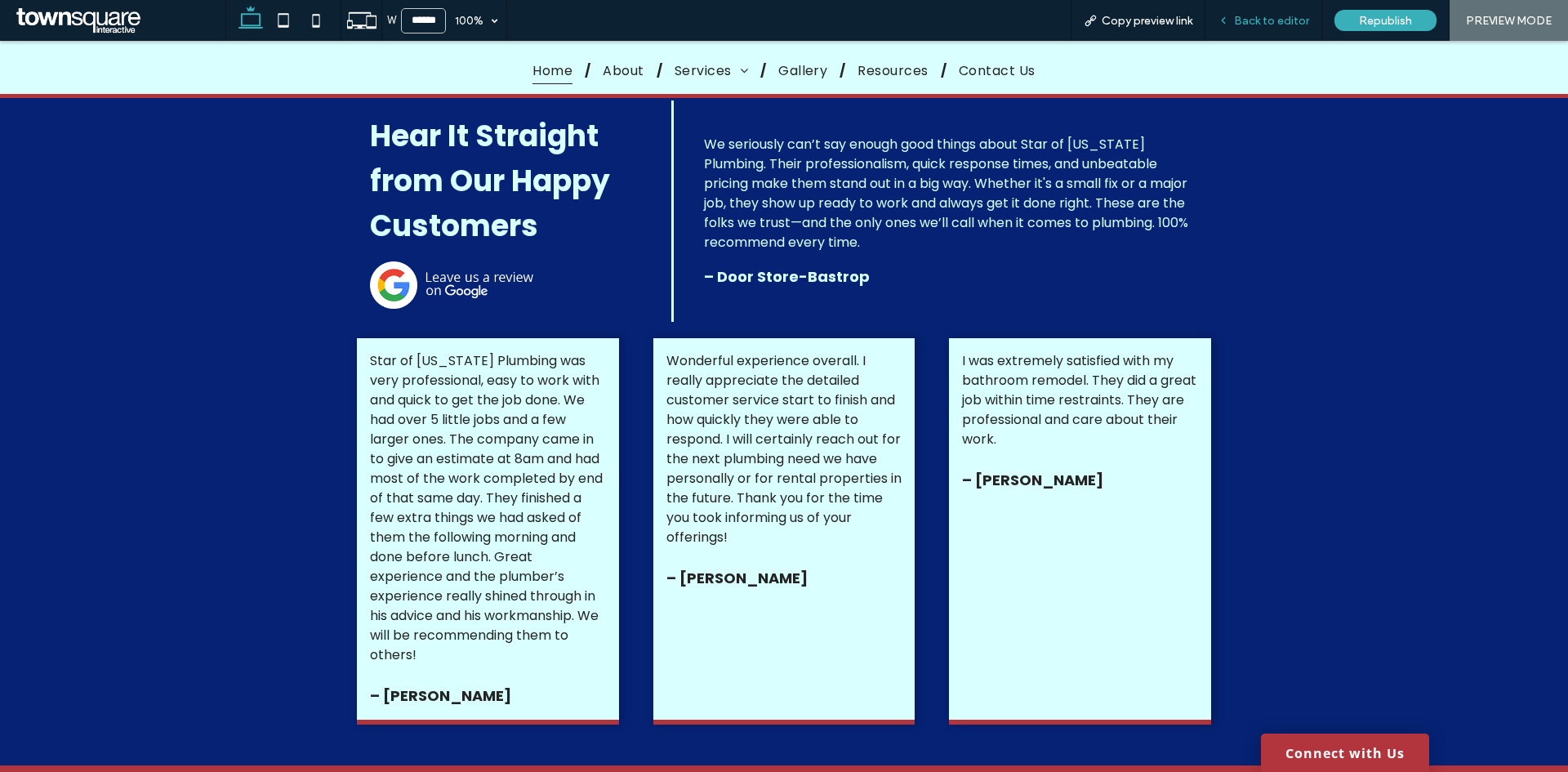
click at [1251, 6] on div "Back to editor" at bounding box center [1264, 20] width 116 height 41
click at [1262, 27] on span "Back to editor" at bounding box center [1272, 20] width 75 height 14
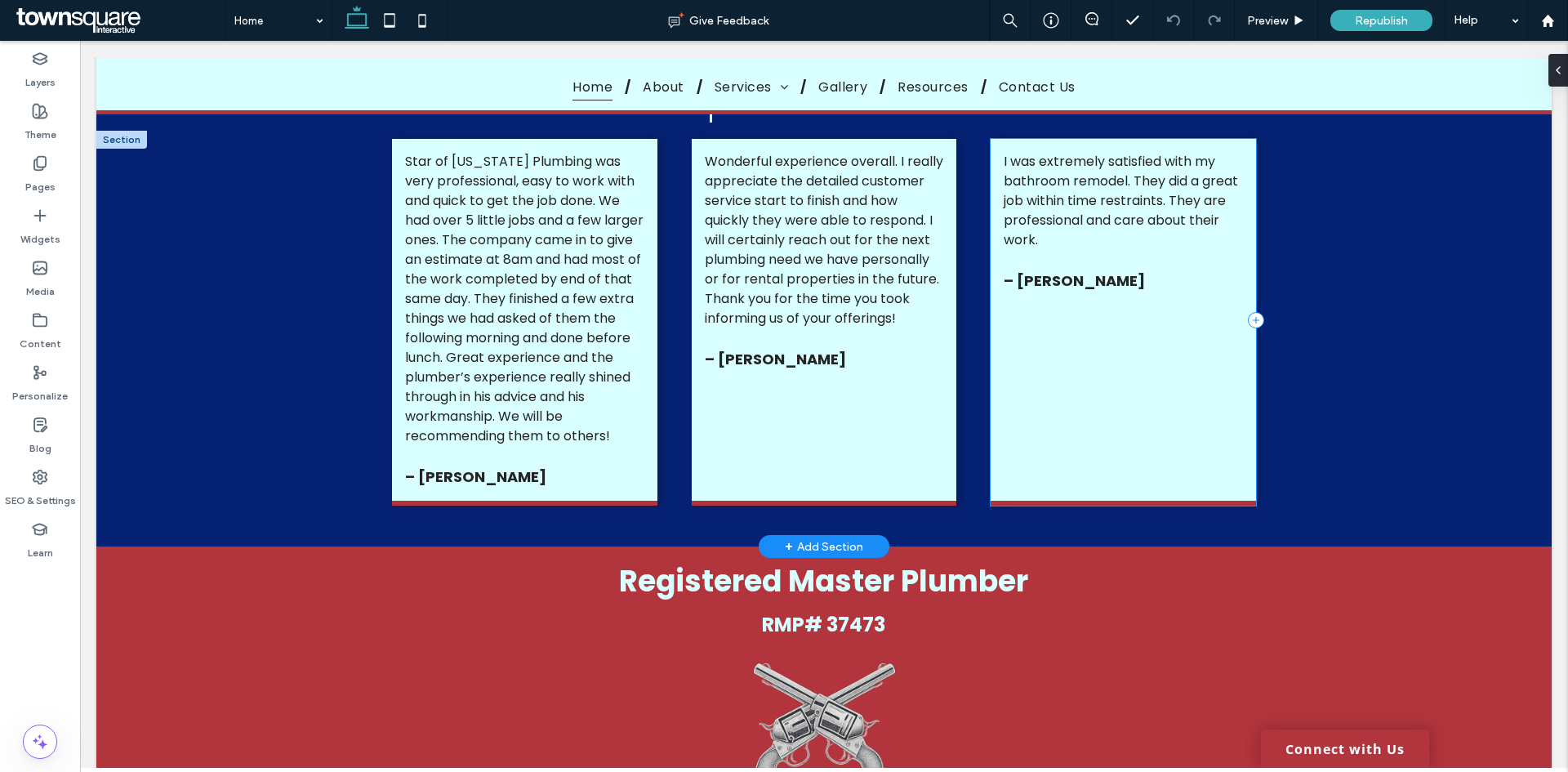
click at [1147, 392] on div "I was extremely satisfied with my bathroom remodel. They did a great job within…" at bounding box center [1122, 322] width 265 height 367
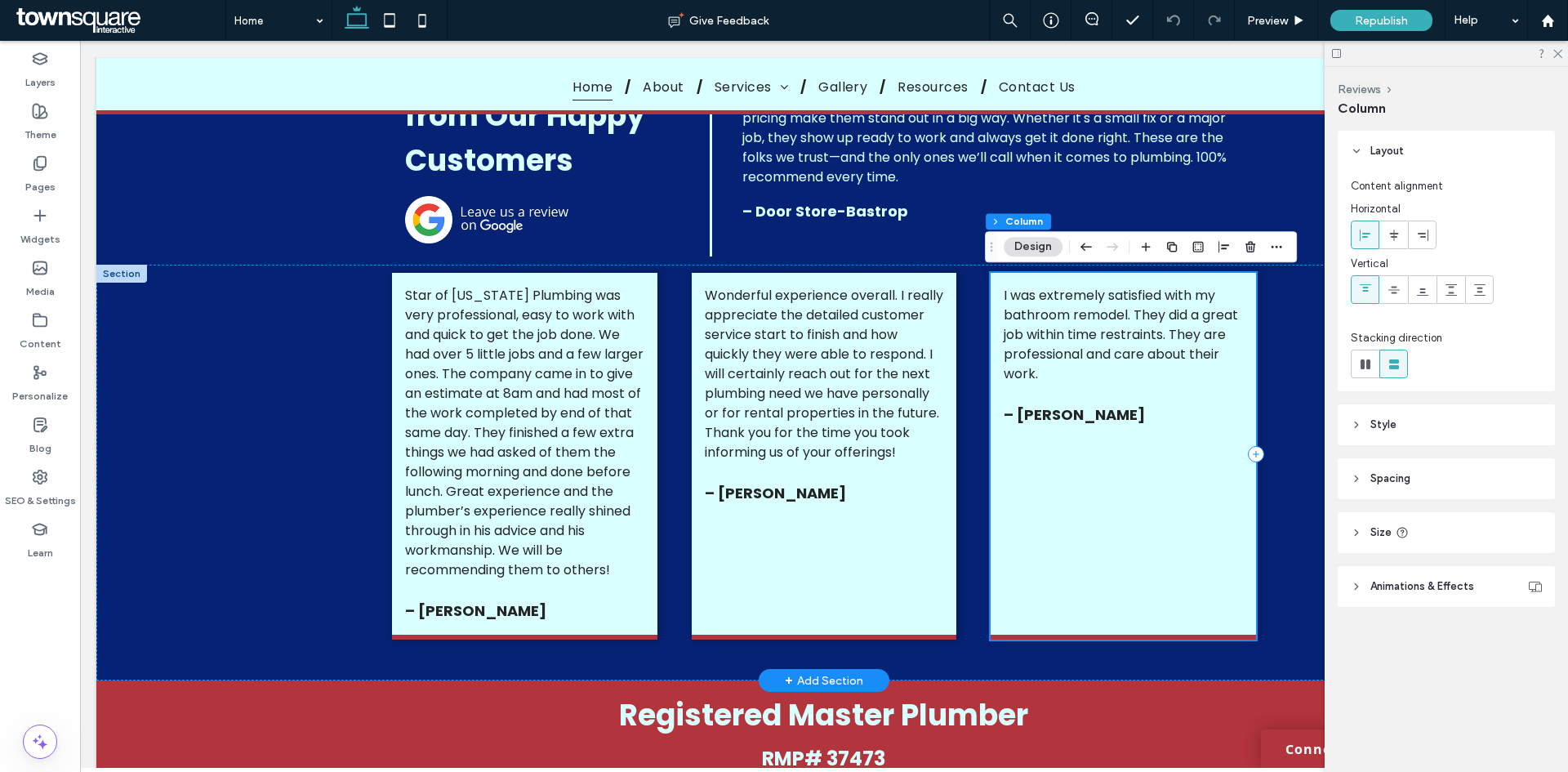
scroll to position [2367, 0]
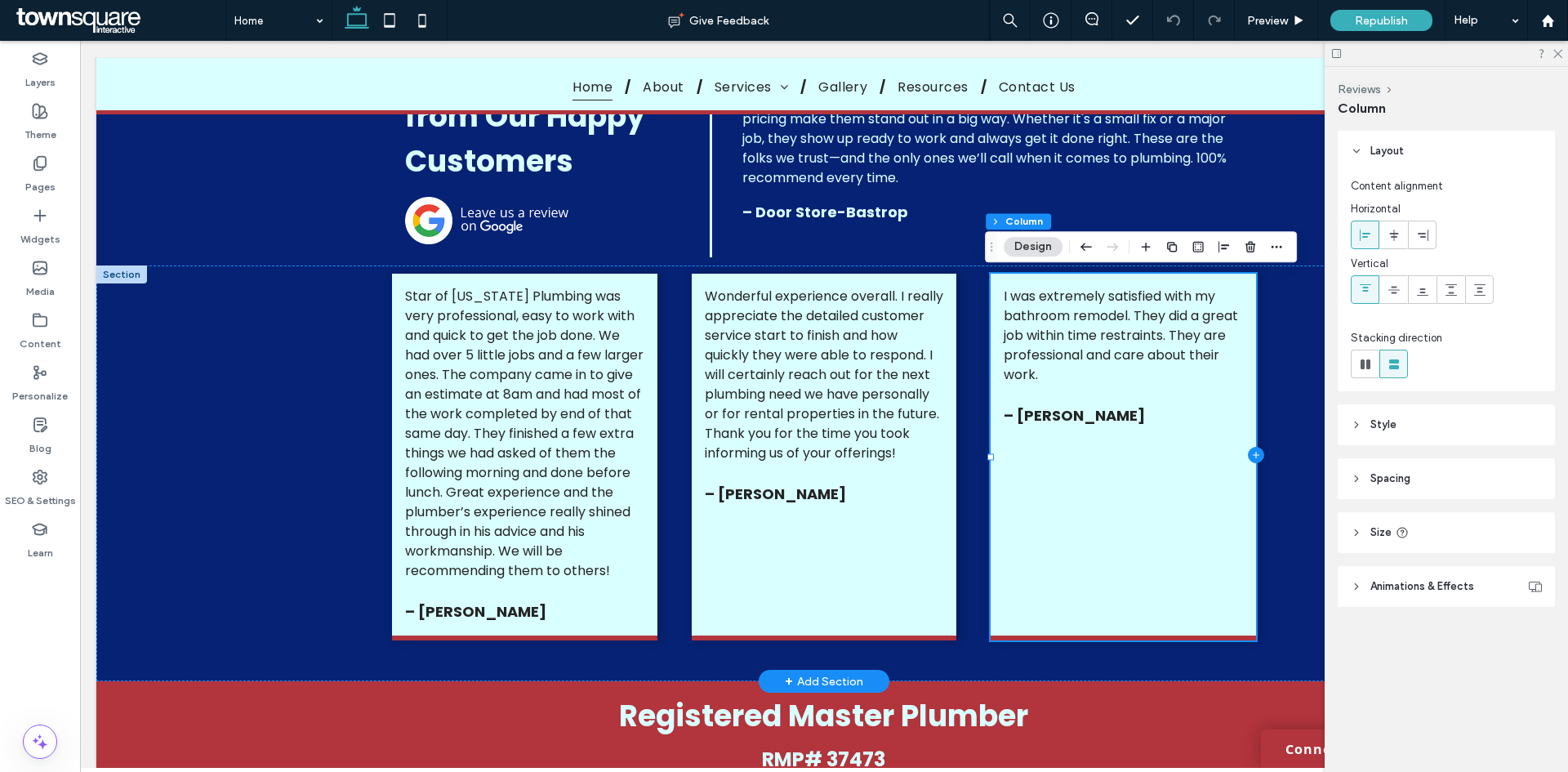
click at [1248, 456] on icon at bounding box center [1256, 455] width 17 height 17
type input "**"
type input "***"
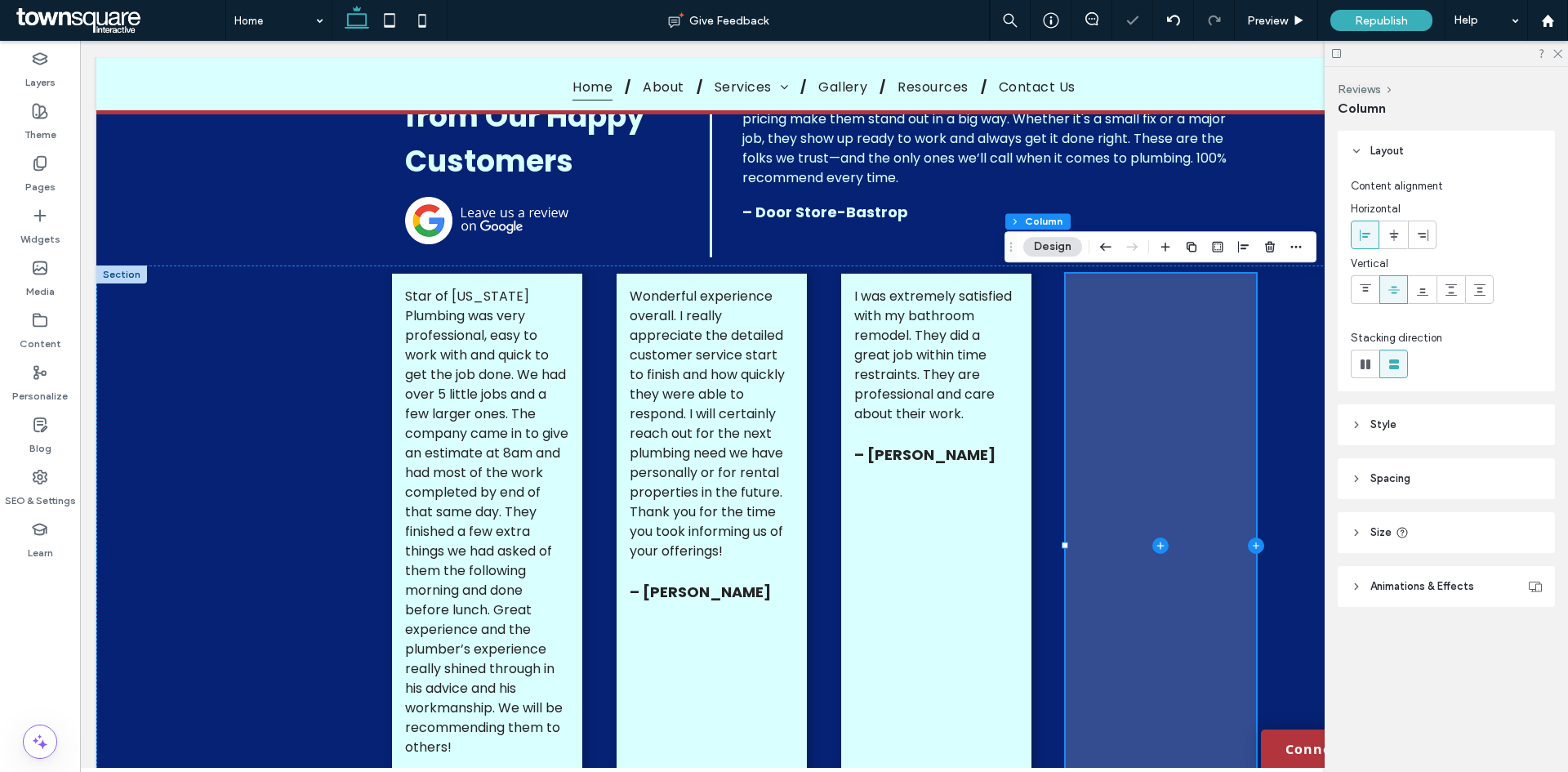
click at [1248, 543] on icon at bounding box center [1256, 546] width 17 height 17
type input "**"
type input "*****"
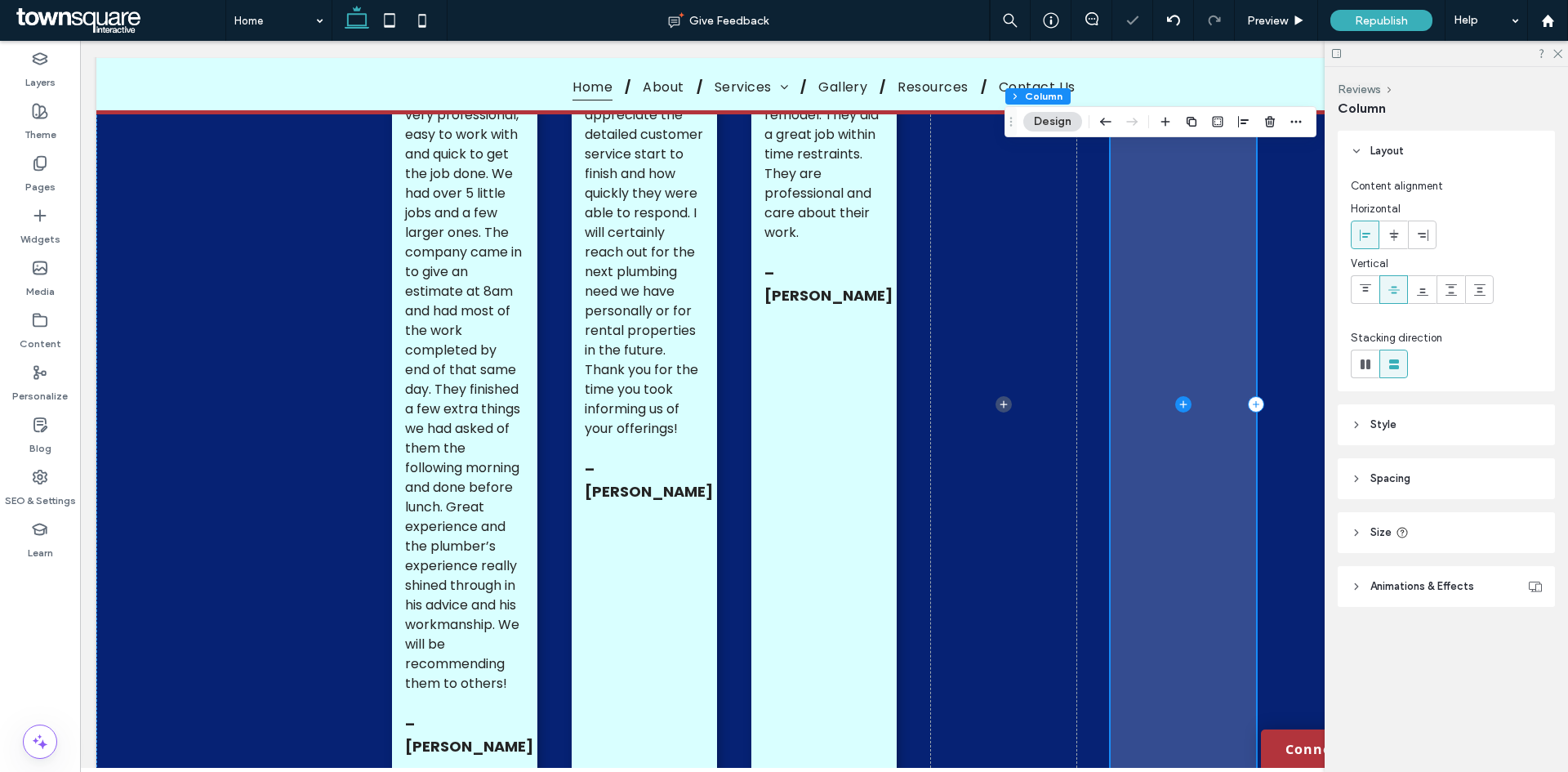
scroll to position [2613, 0]
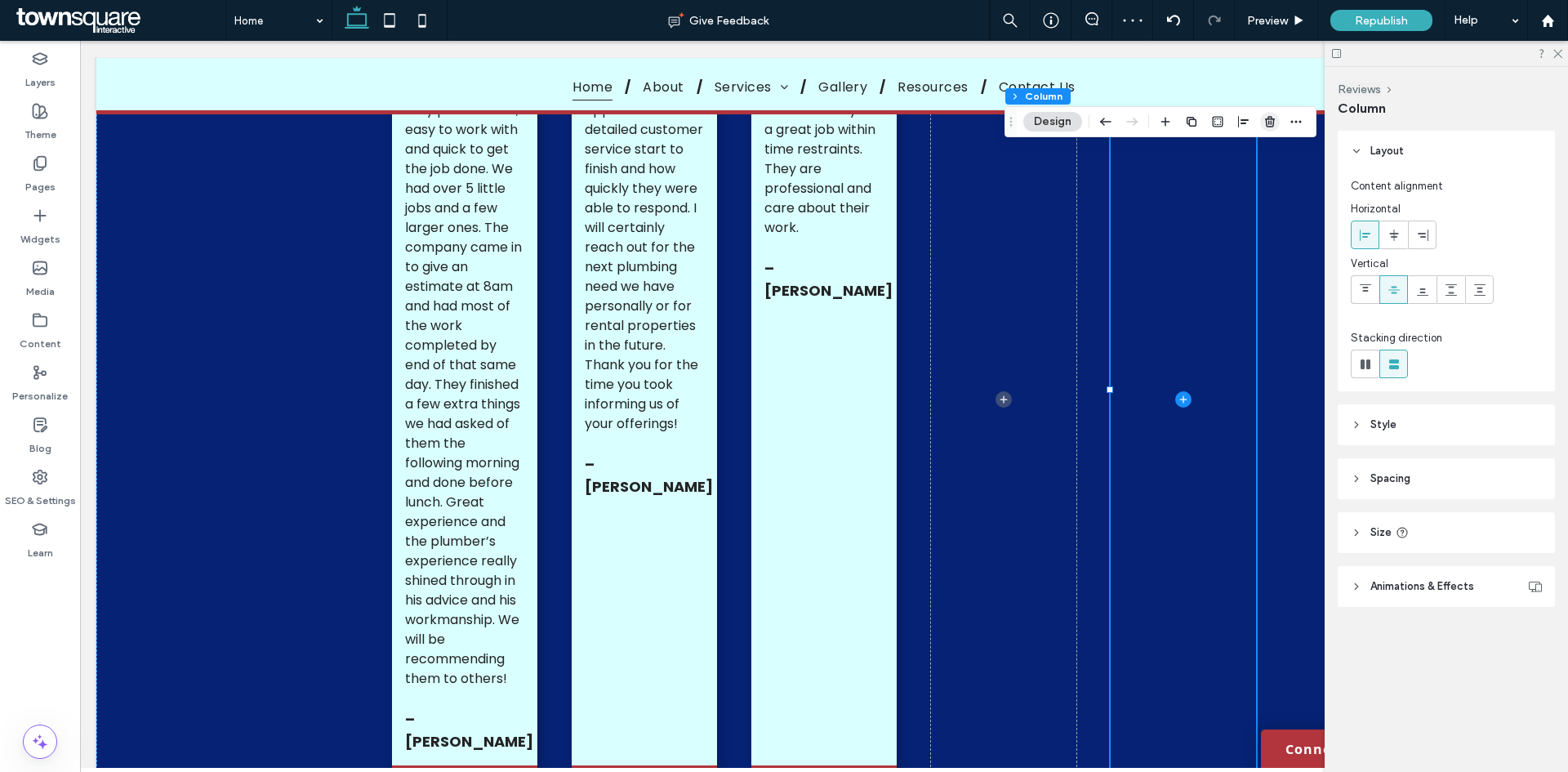
click at [1274, 124] on use "button" at bounding box center [1270, 121] width 10 height 11
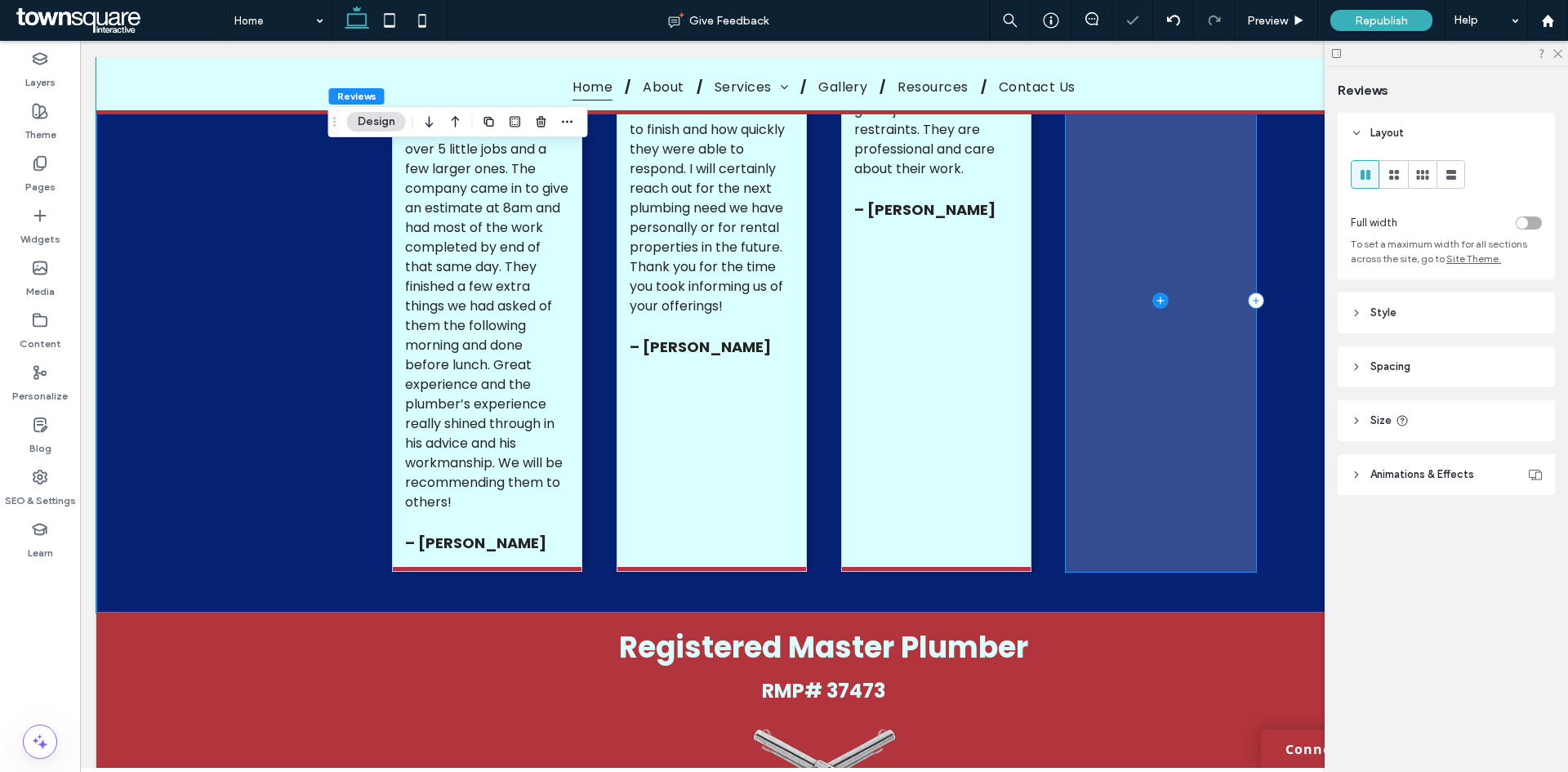
click at [1131, 205] on span at bounding box center [1161, 300] width 191 height 543
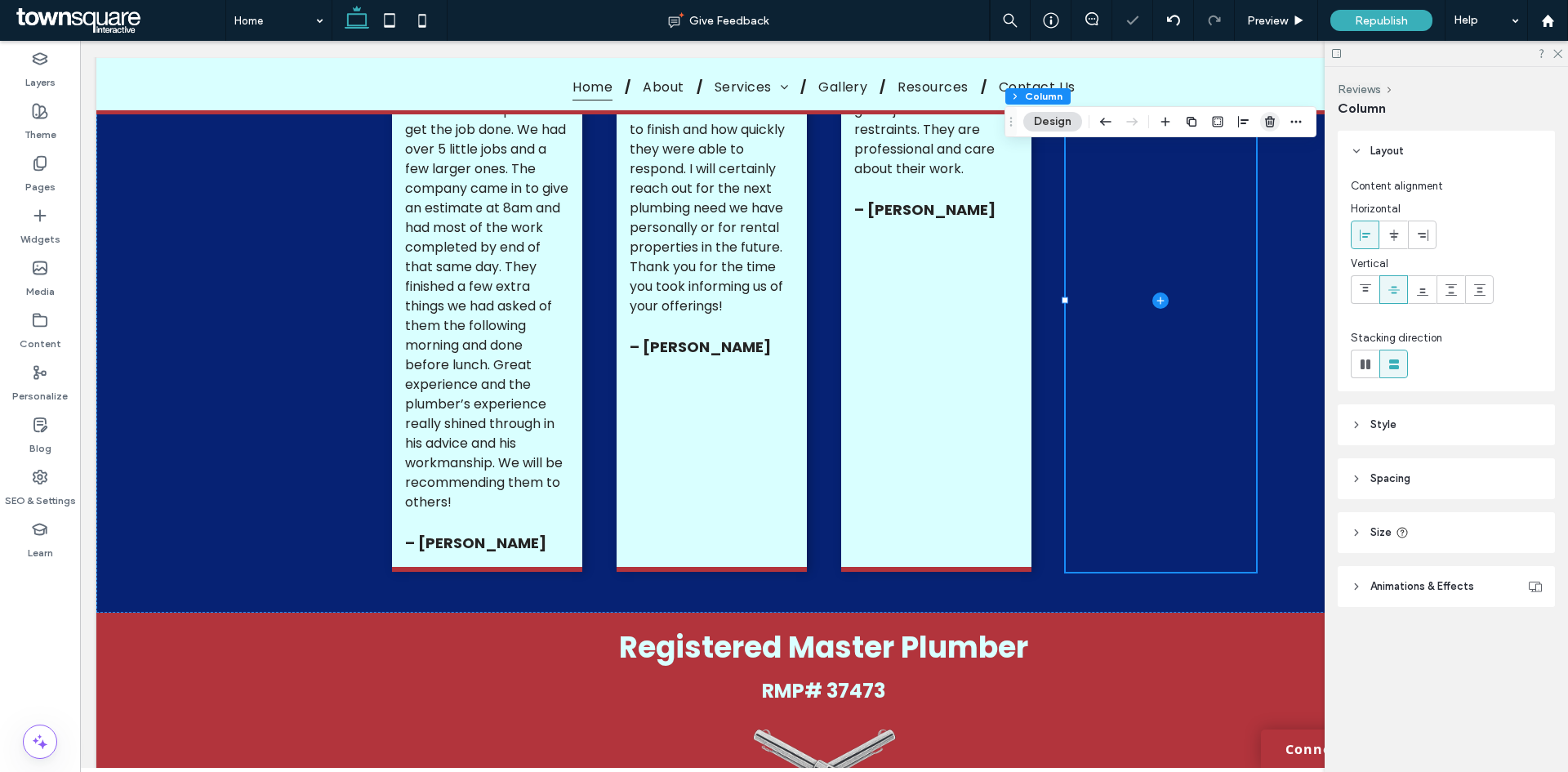
click at [1273, 131] on span "button" at bounding box center [1269, 121] width 19 height 19
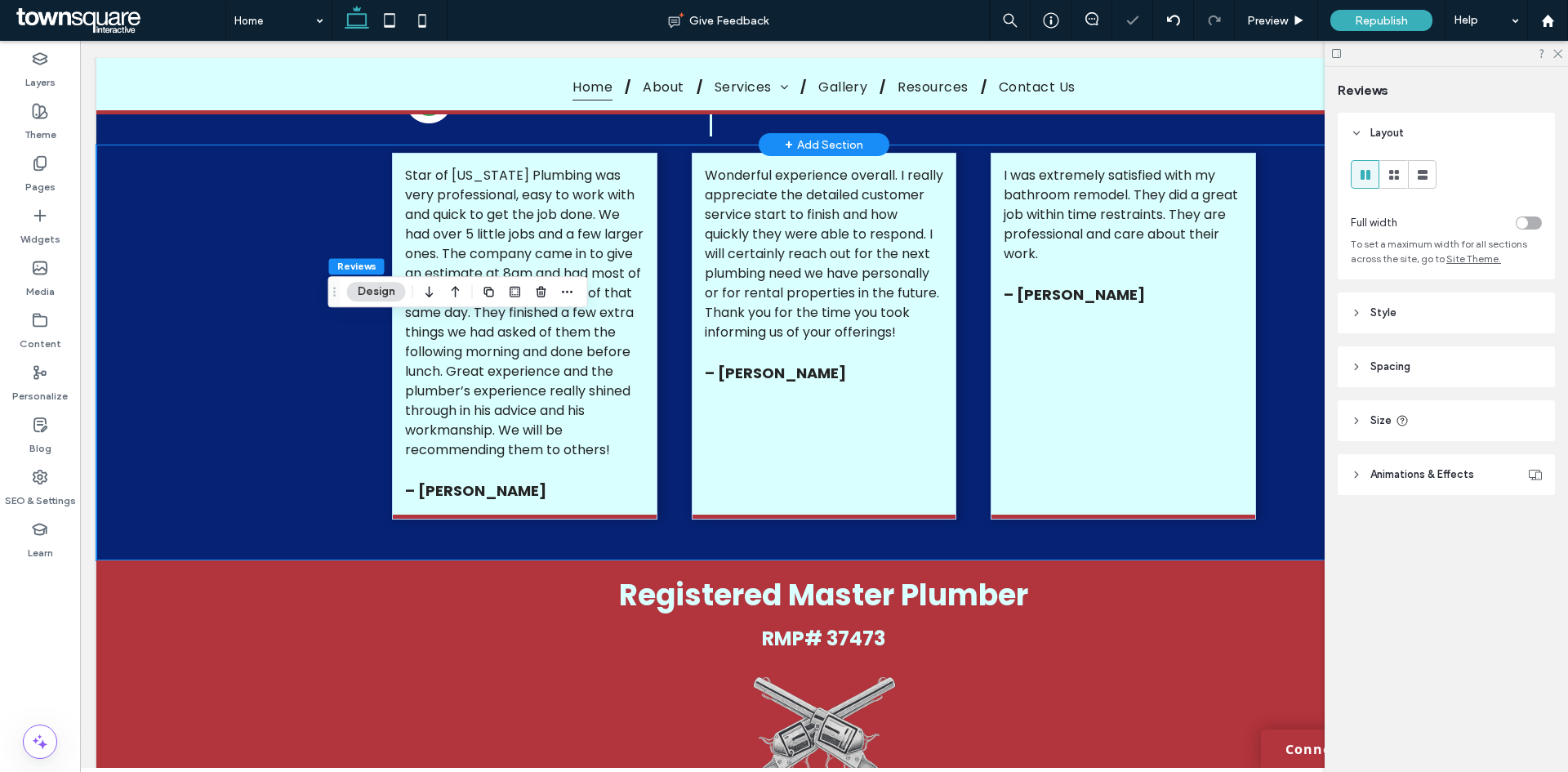
scroll to position [2286, 0]
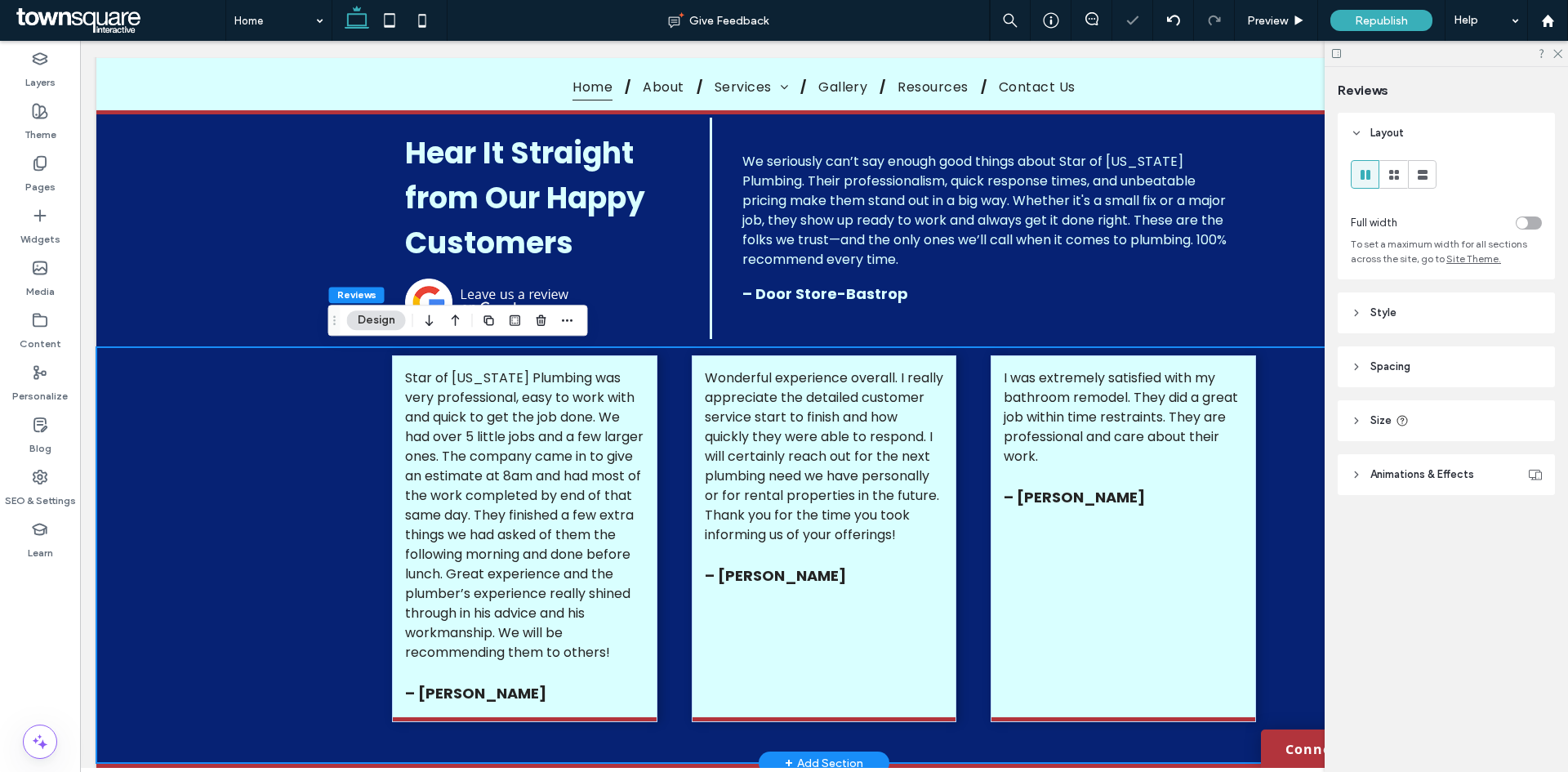
click at [258, 437] on div "Star of [US_STATE] Plumbing was very professional, easy to work with and quick …" at bounding box center [823, 555] width 1455 height 415
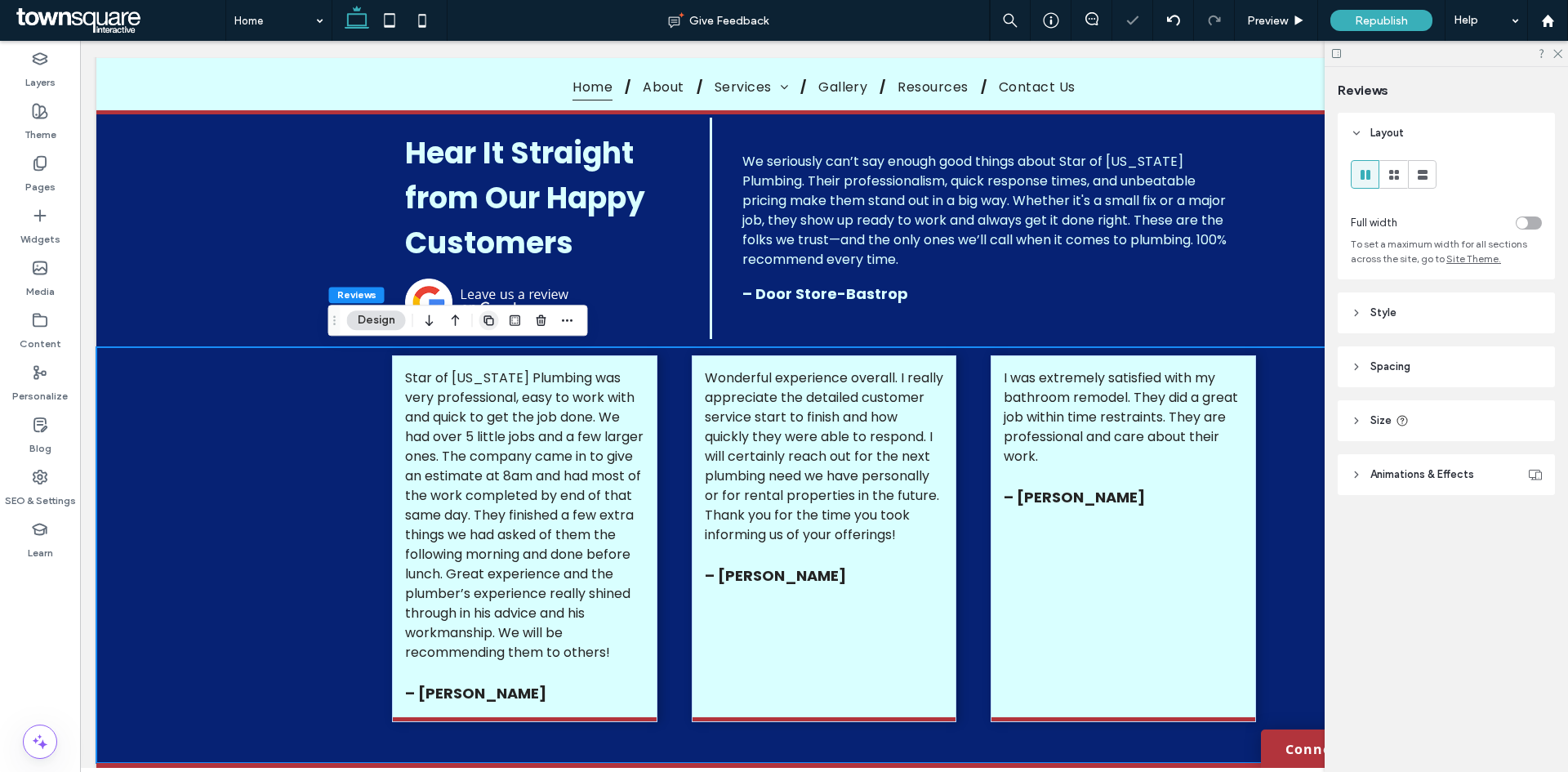
click at [491, 328] on span "button" at bounding box center [489, 319] width 19 height 19
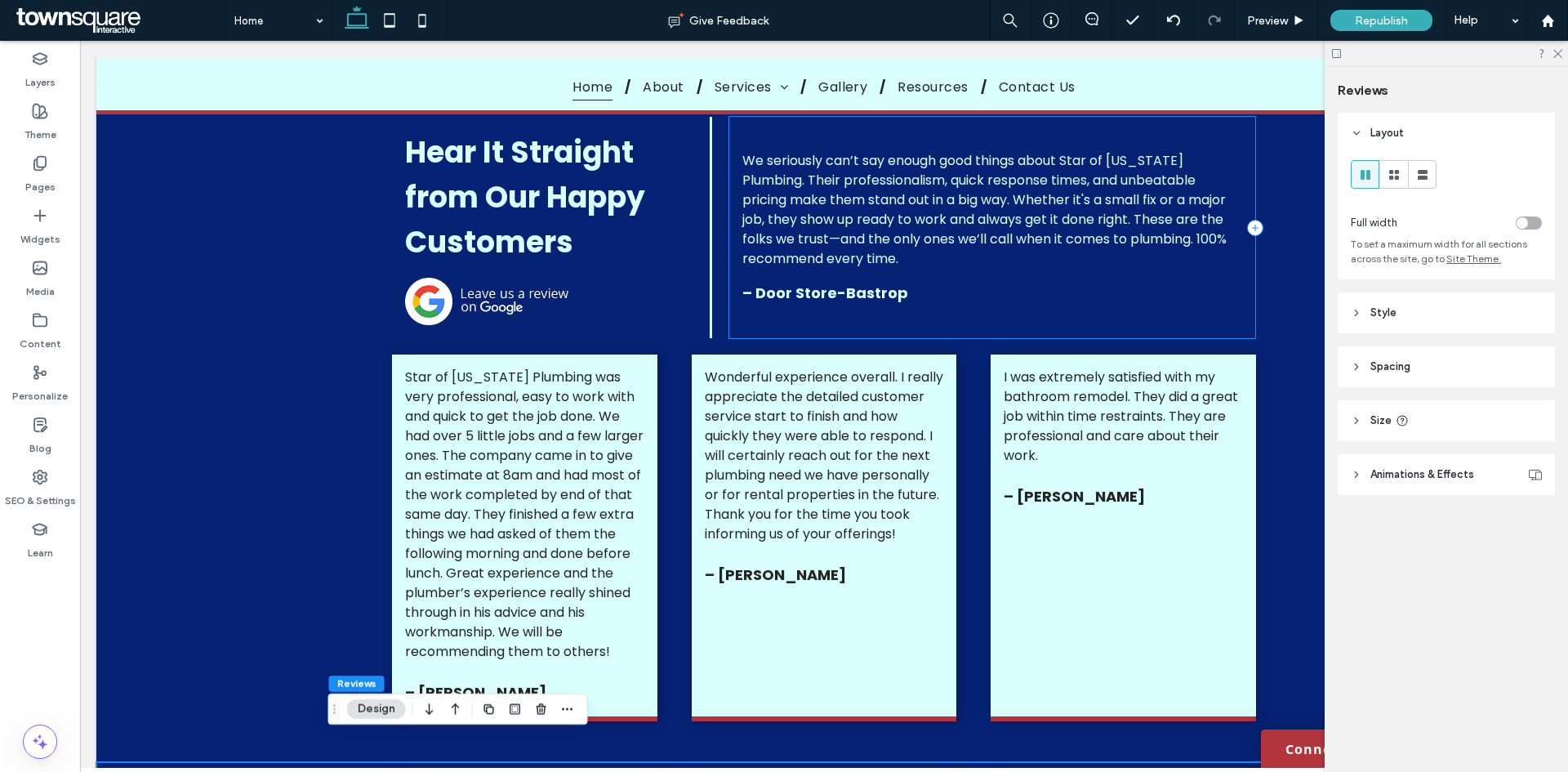
scroll to position [2777, 0]
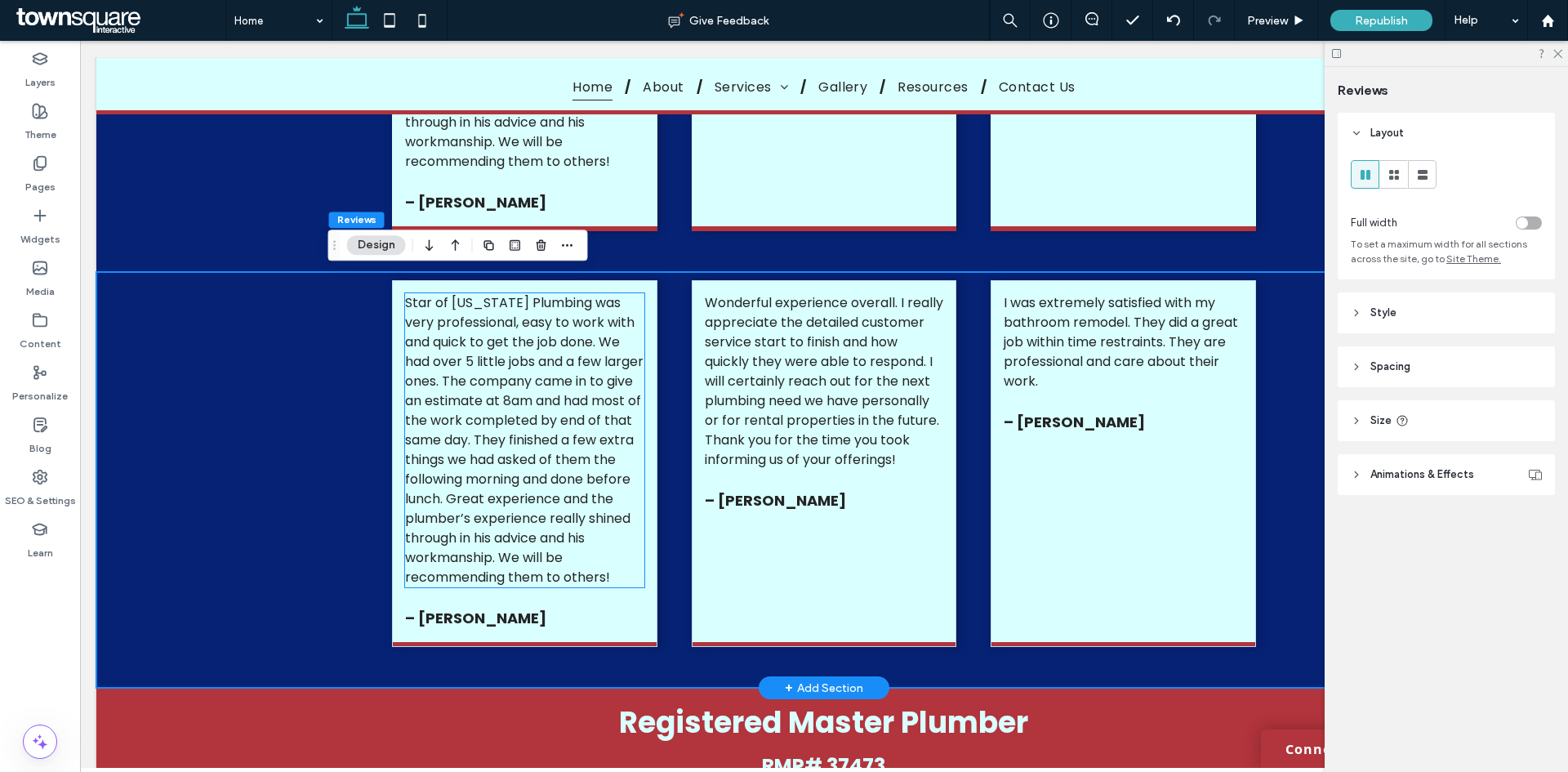
click at [529, 469] on span "Star of [US_STATE] Plumbing was very professional, easy to work with and quick …" at bounding box center [525, 440] width 238 height 293
click at [528, 469] on div "Star of [US_STATE] Plumbing was very professional, easy to work with and quick …" at bounding box center [525, 440] width 238 height 294
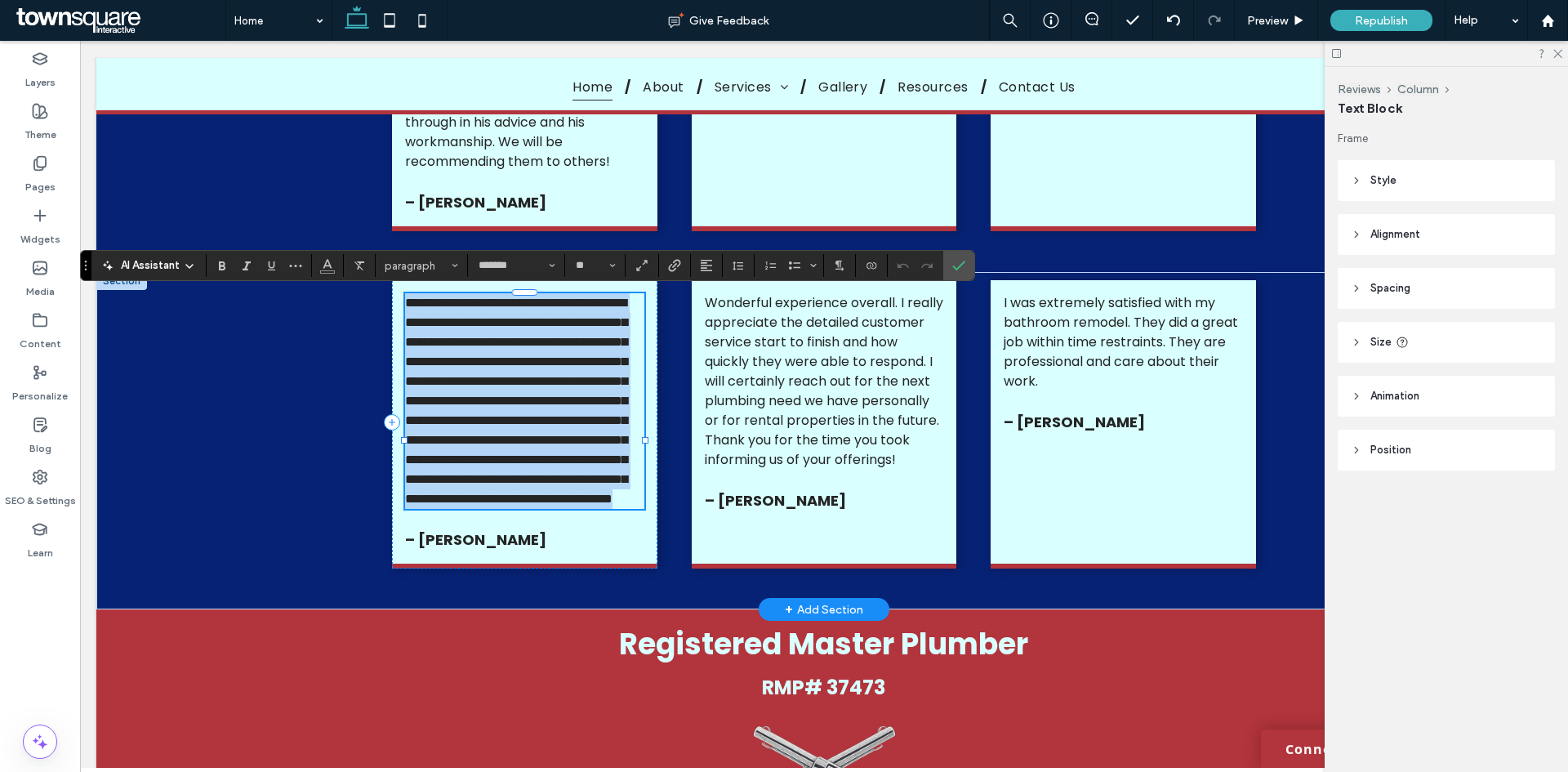
paste div
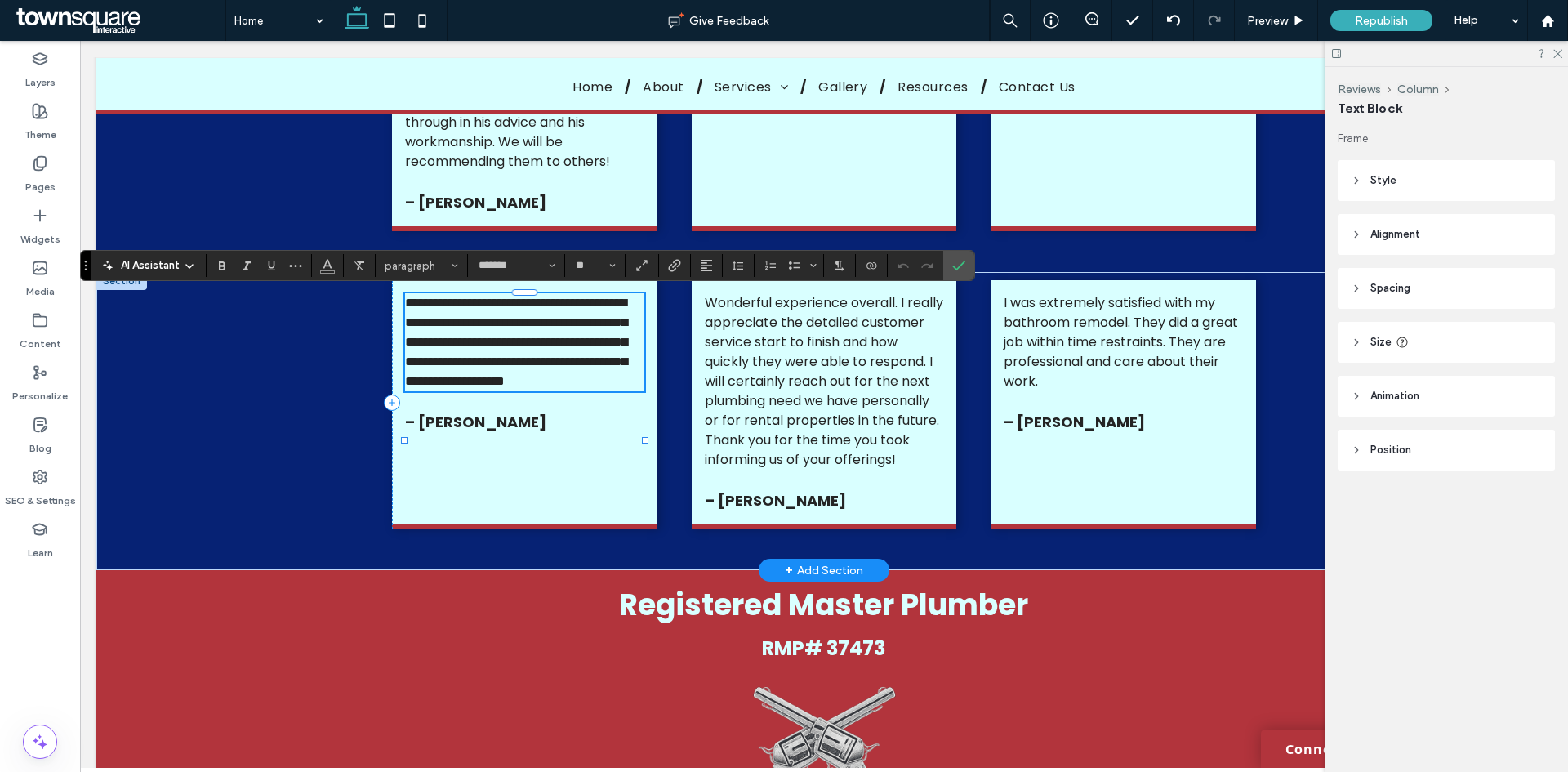
scroll to position [4, 0]
type input "**"
click at [519, 432] on strong "– [PERSON_NAME]" at bounding box center [476, 422] width 141 height 20
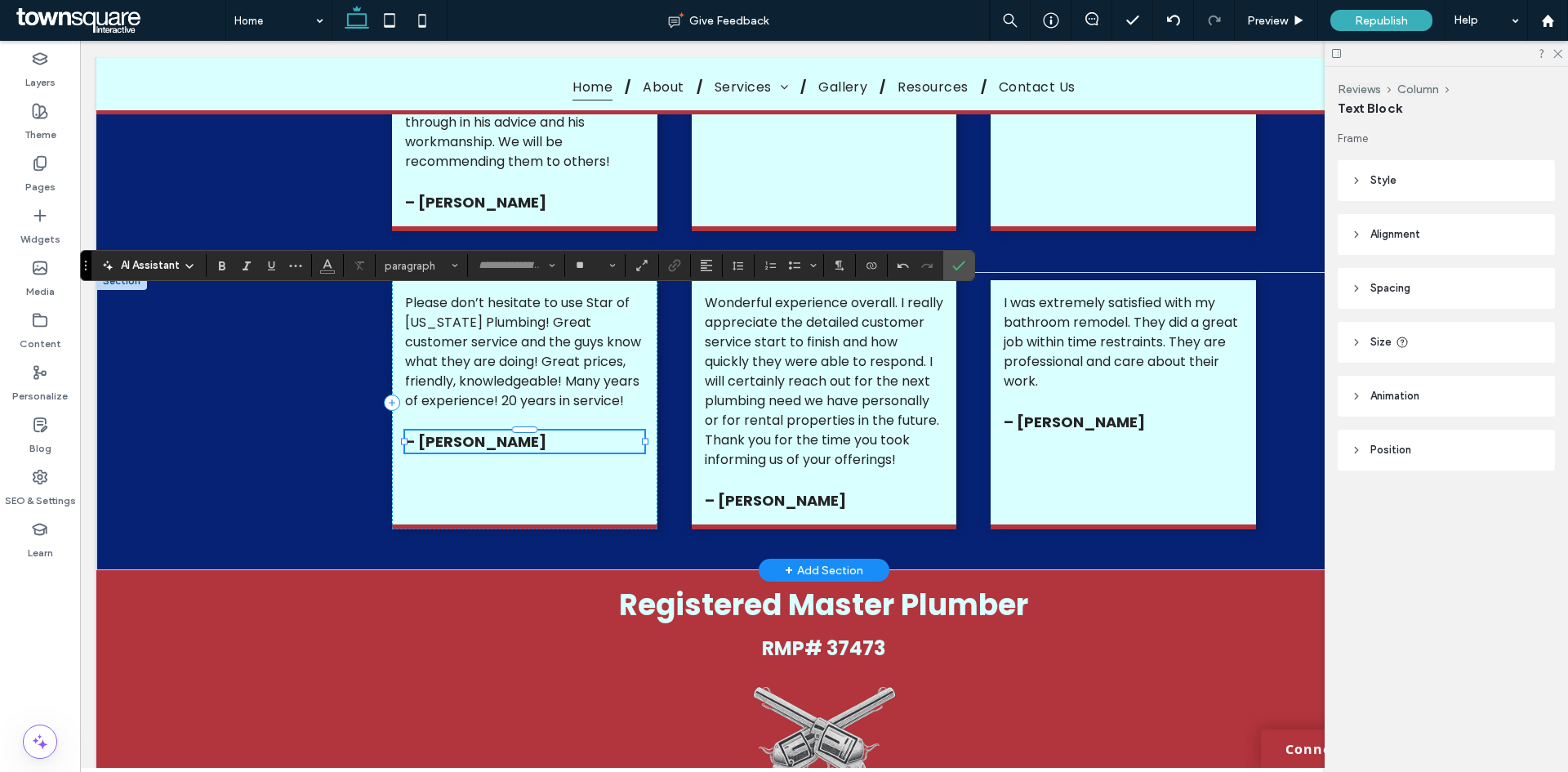
click at [519, 442] on div "– [PERSON_NAME]" at bounding box center [525, 441] width 238 height 22
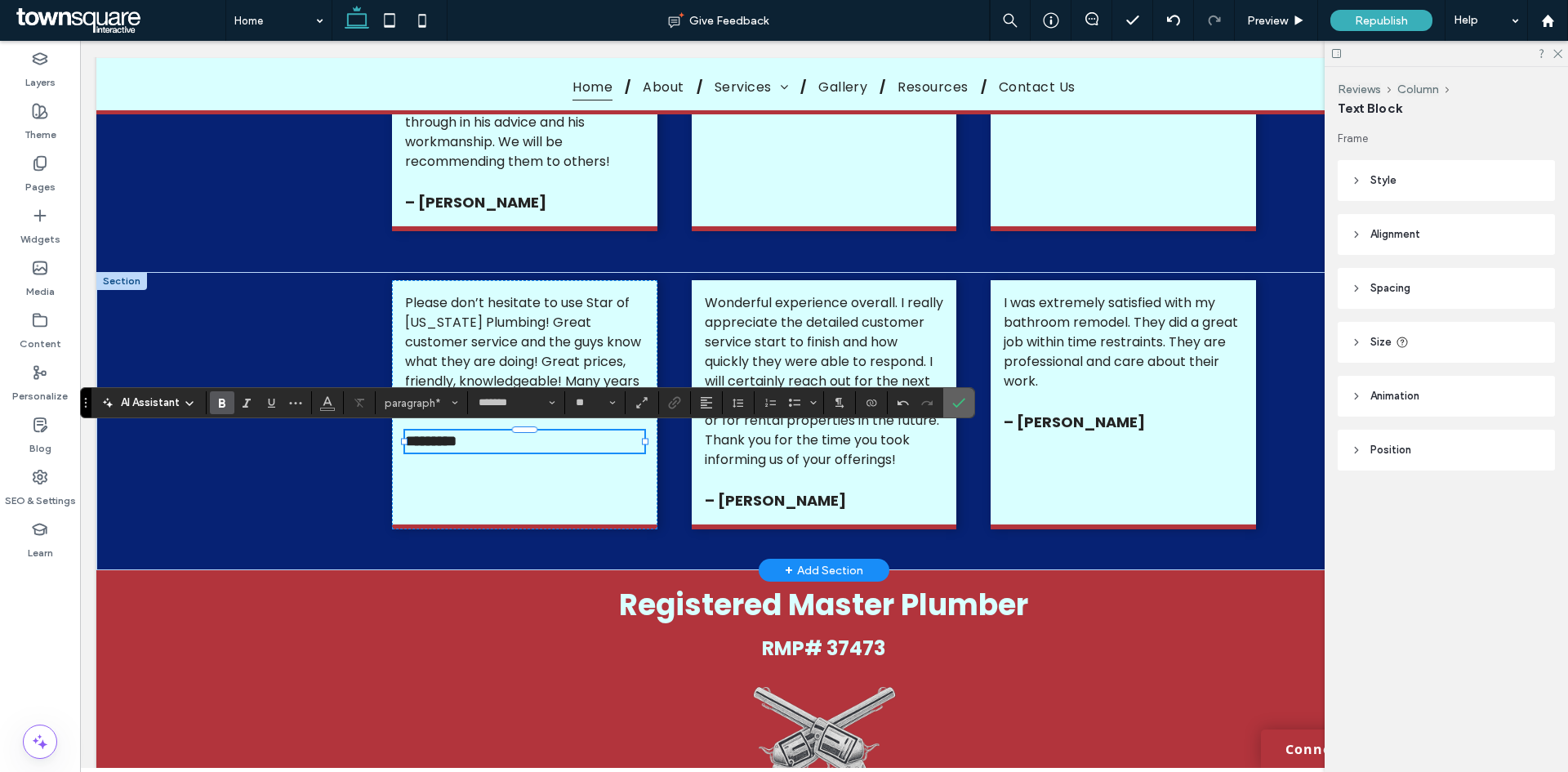
click at [967, 402] on label "Confirm" at bounding box center [958, 403] width 25 height 29
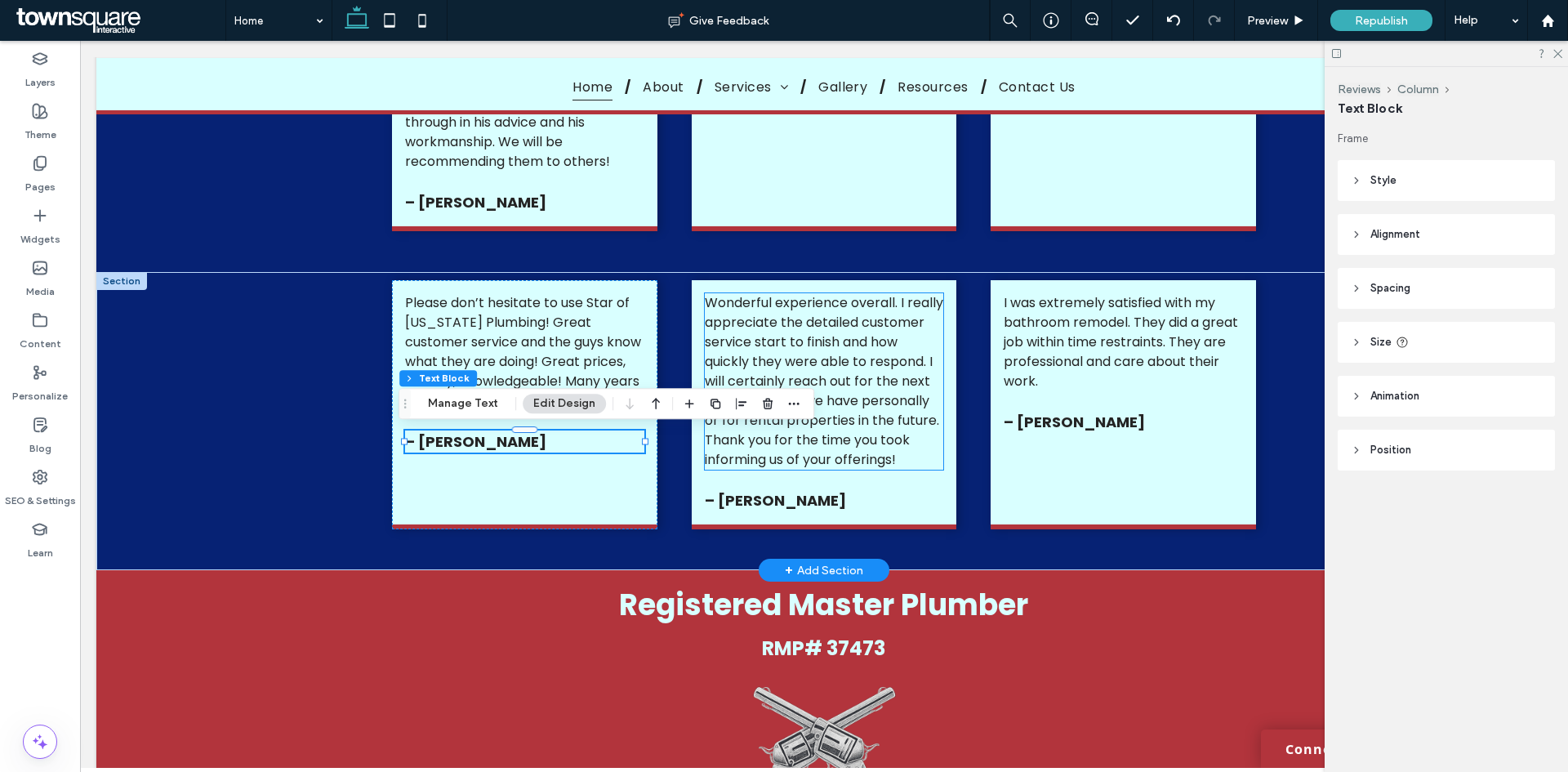
click at [859, 425] on span "Wonderful experience overall. I really appreciate the detailed customer service…" at bounding box center [824, 381] width 238 height 176
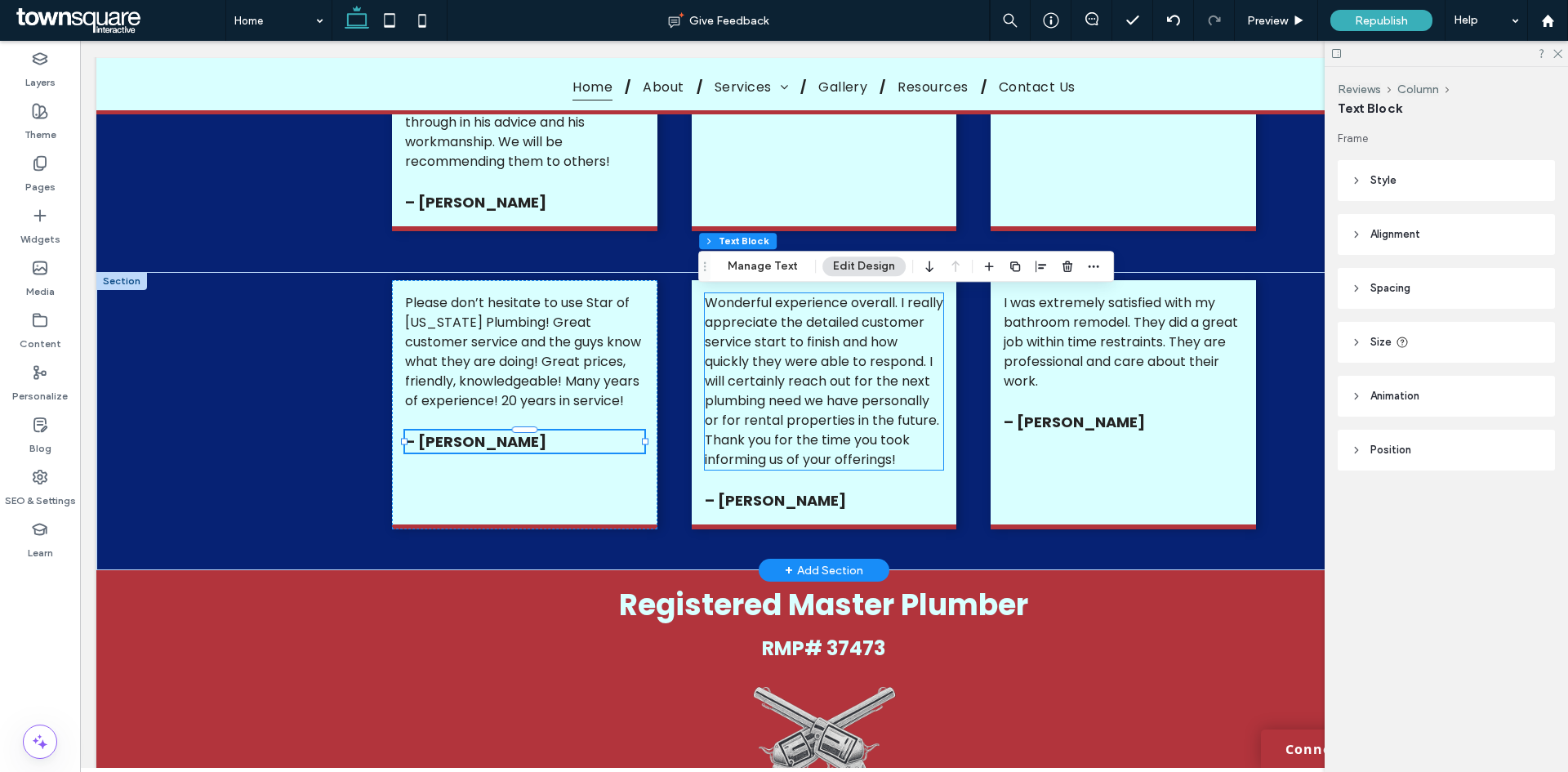
click at [859, 425] on div "Wonderful experience overall. I really appreciate the detailed customer service…" at bounding box center [824, 381] width 238 height 176
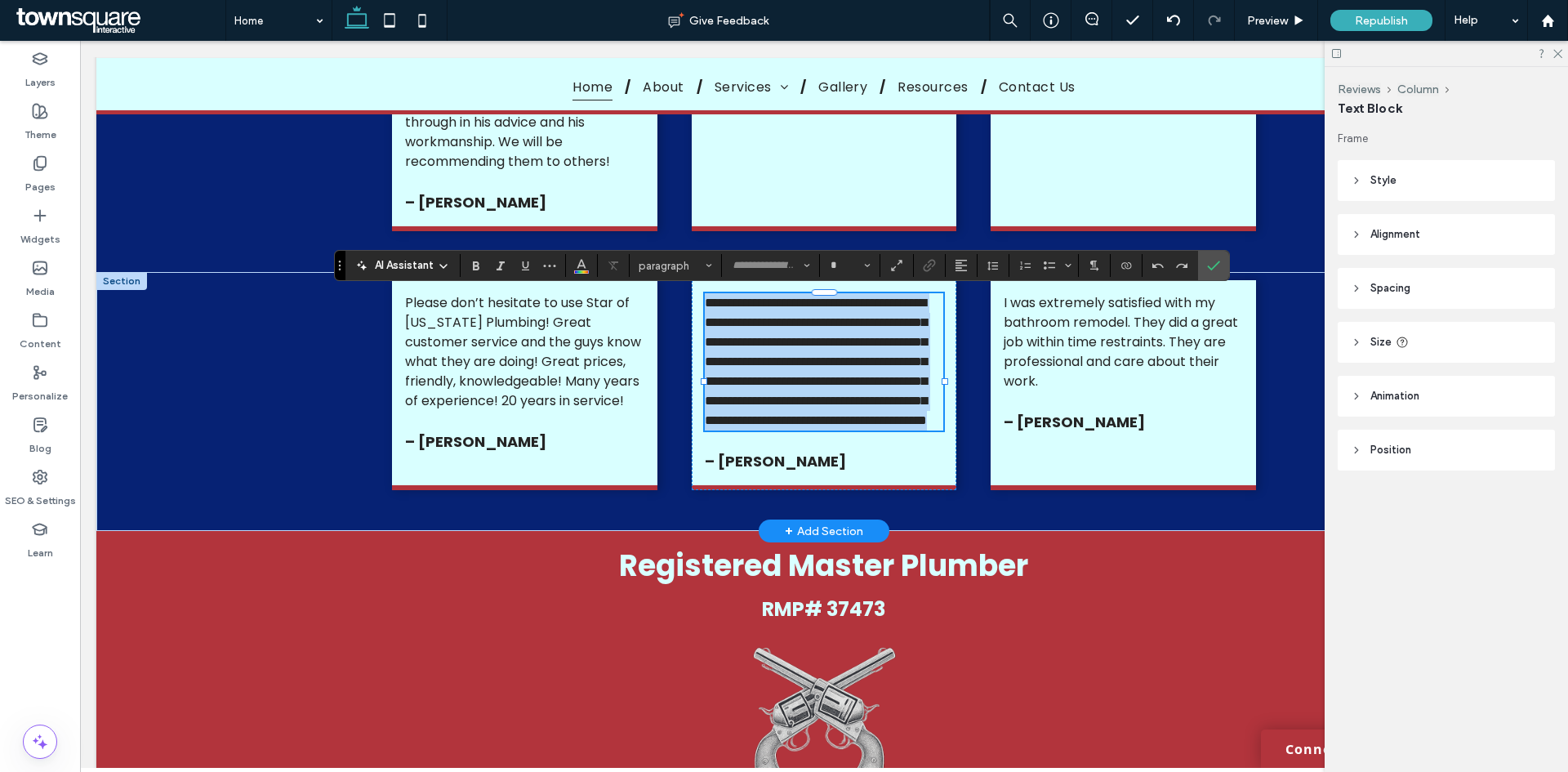
type input "*******"
type input "**"
paste div
type input "**"
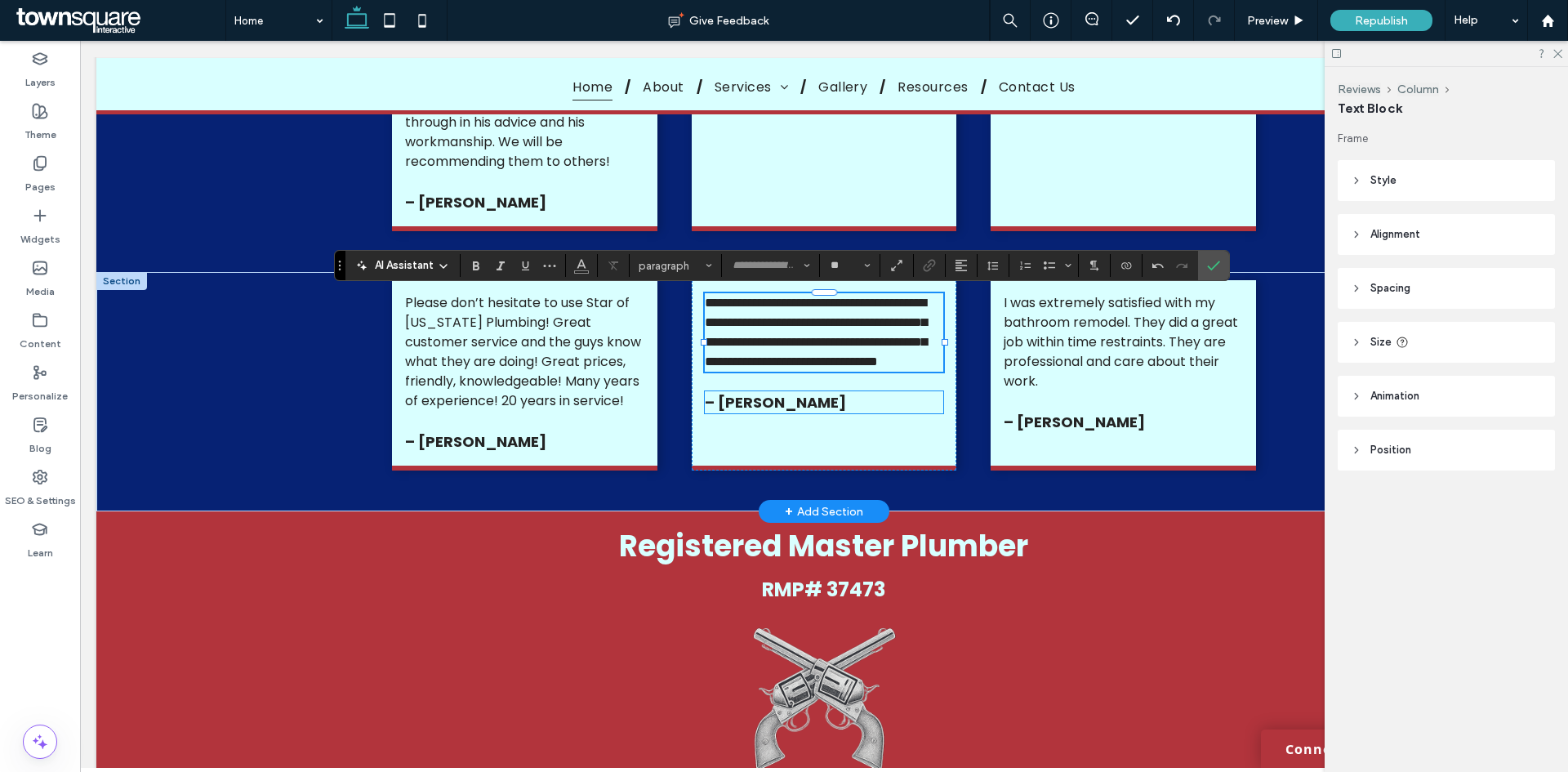
click at [875, 414] on p "– [PERSON_NAME]" at bounding box center [824, 403] width 238 height 22
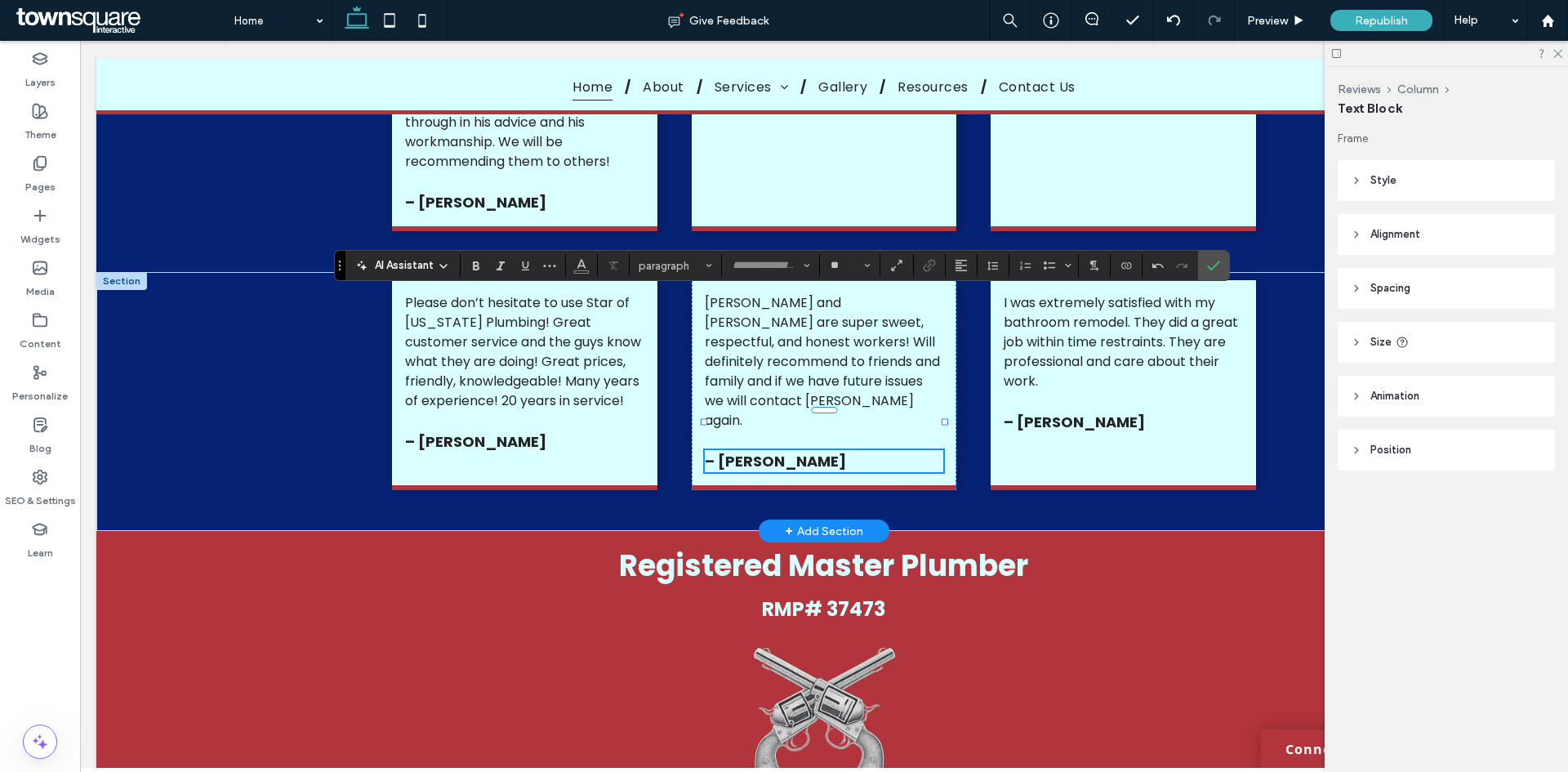
click at [878, 450] on div "– [PERSON_NAME]" at bounding box center [824, 461] width 238 height 22
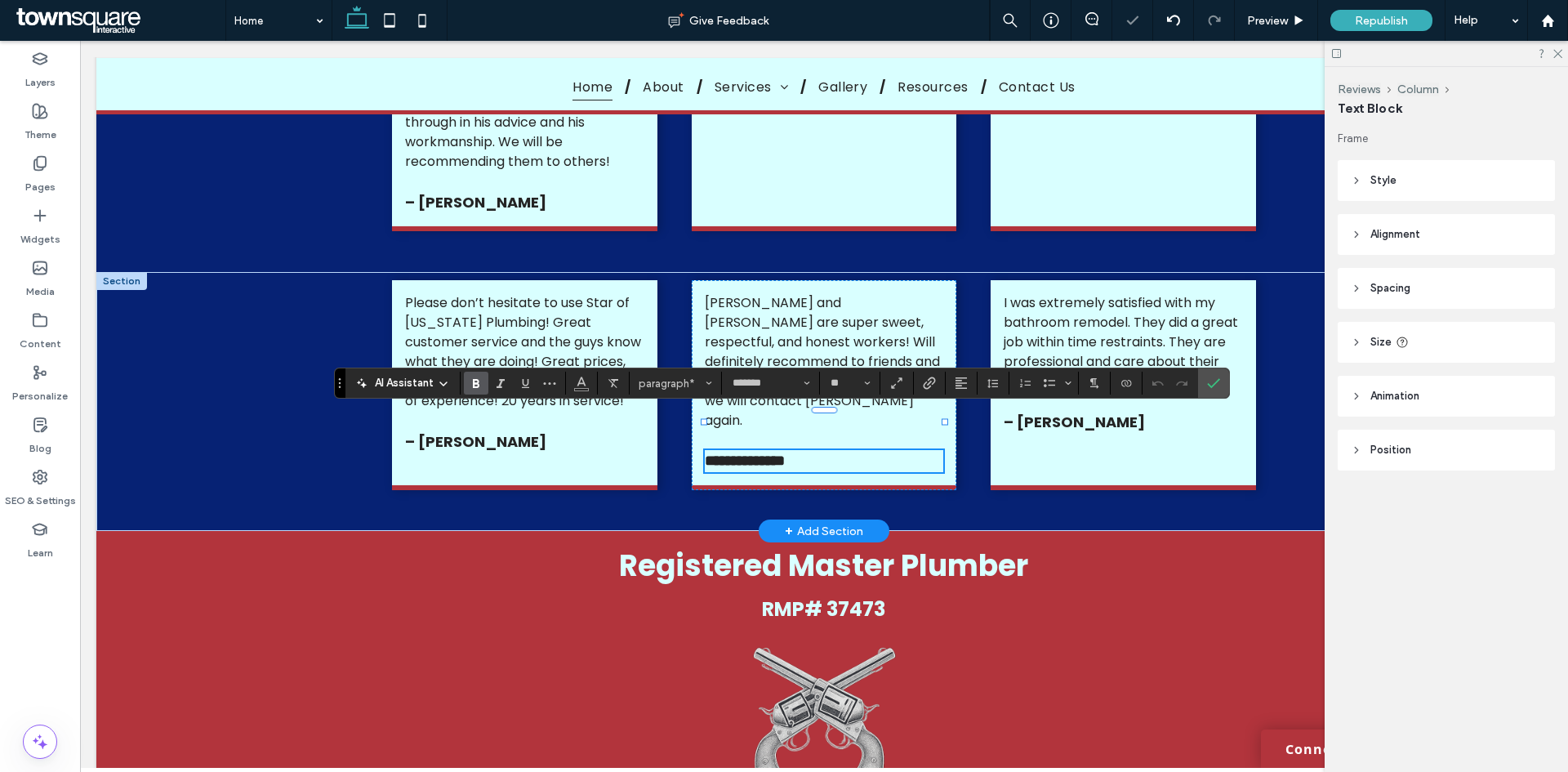
click at [857, 450] on p "**********" at bounding box center [824, 461] width 238 height 22
click at [1211, 391] on span "Confirm" at bounding box center [1211, 383] width 7 height 29
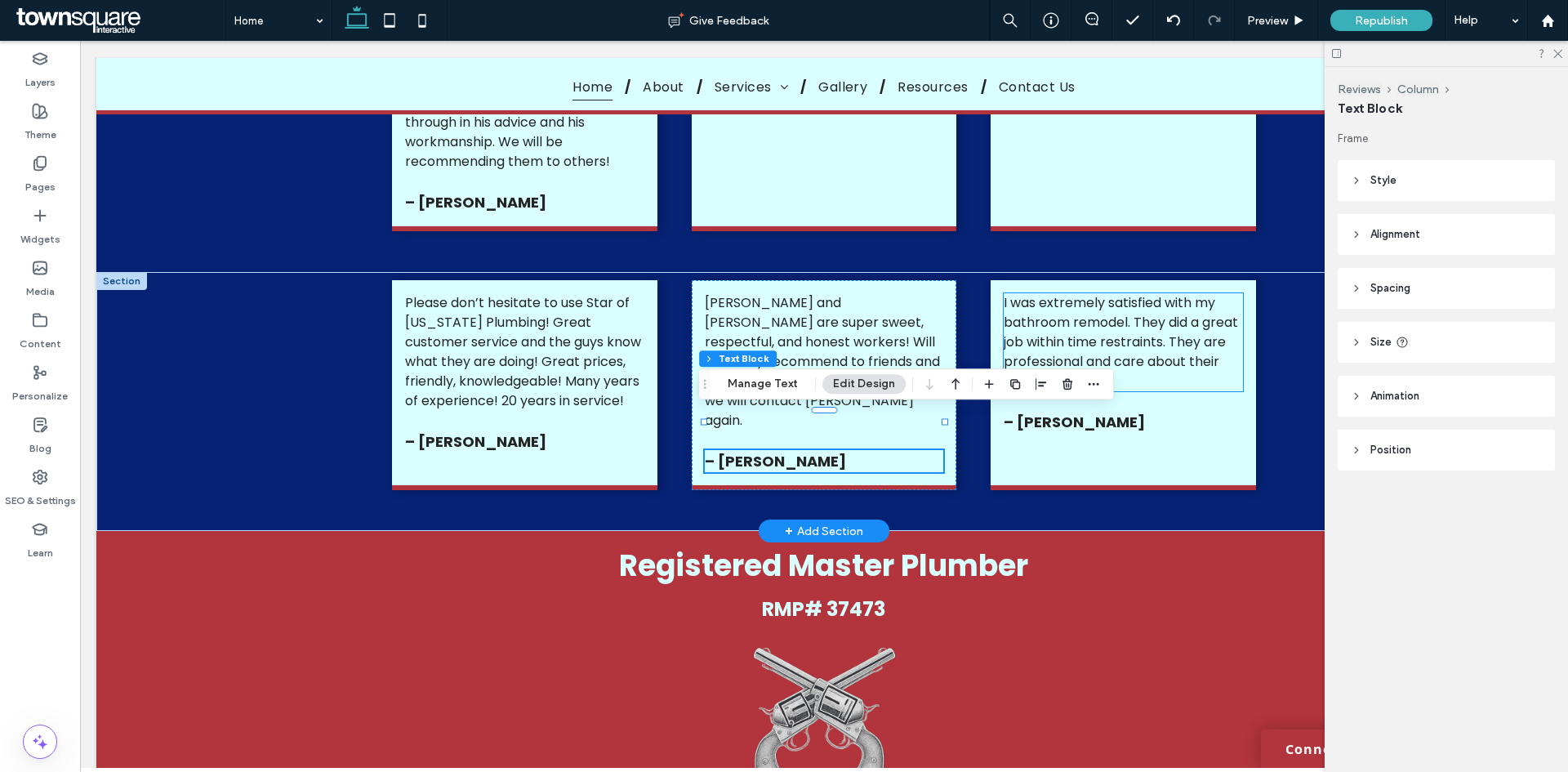
click at [1099, 340] on span "I was extremely satisfied with my bathroom remodel. They did a great job within…" at bounding box center [1121, 342] width 235 height 97
click at [1099, 340] on div "I was extremely satisfied with my bathroom remodel. They did a great job within…" at bounding box center [1123, 342] width 238 height 98
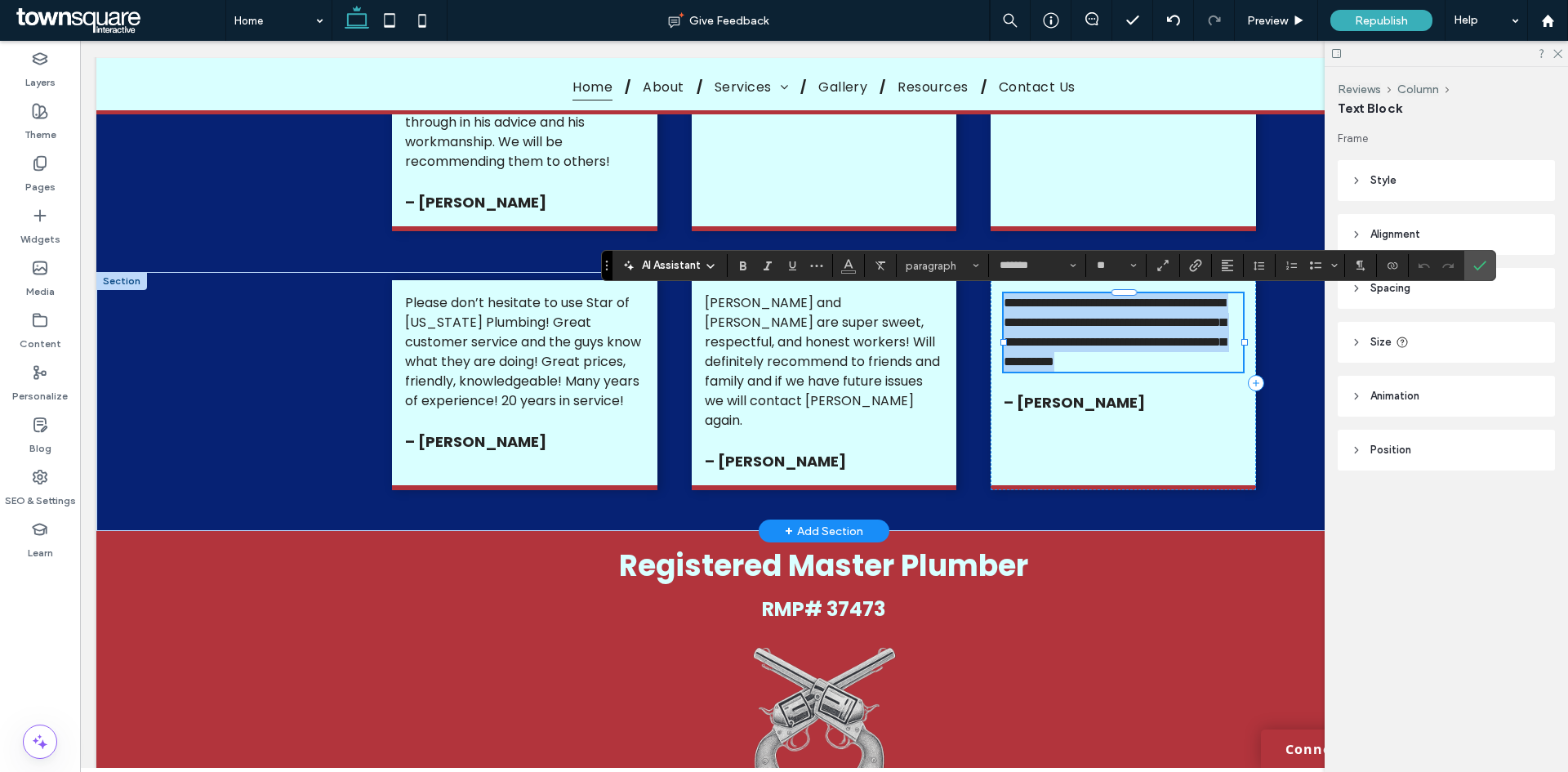
paste div
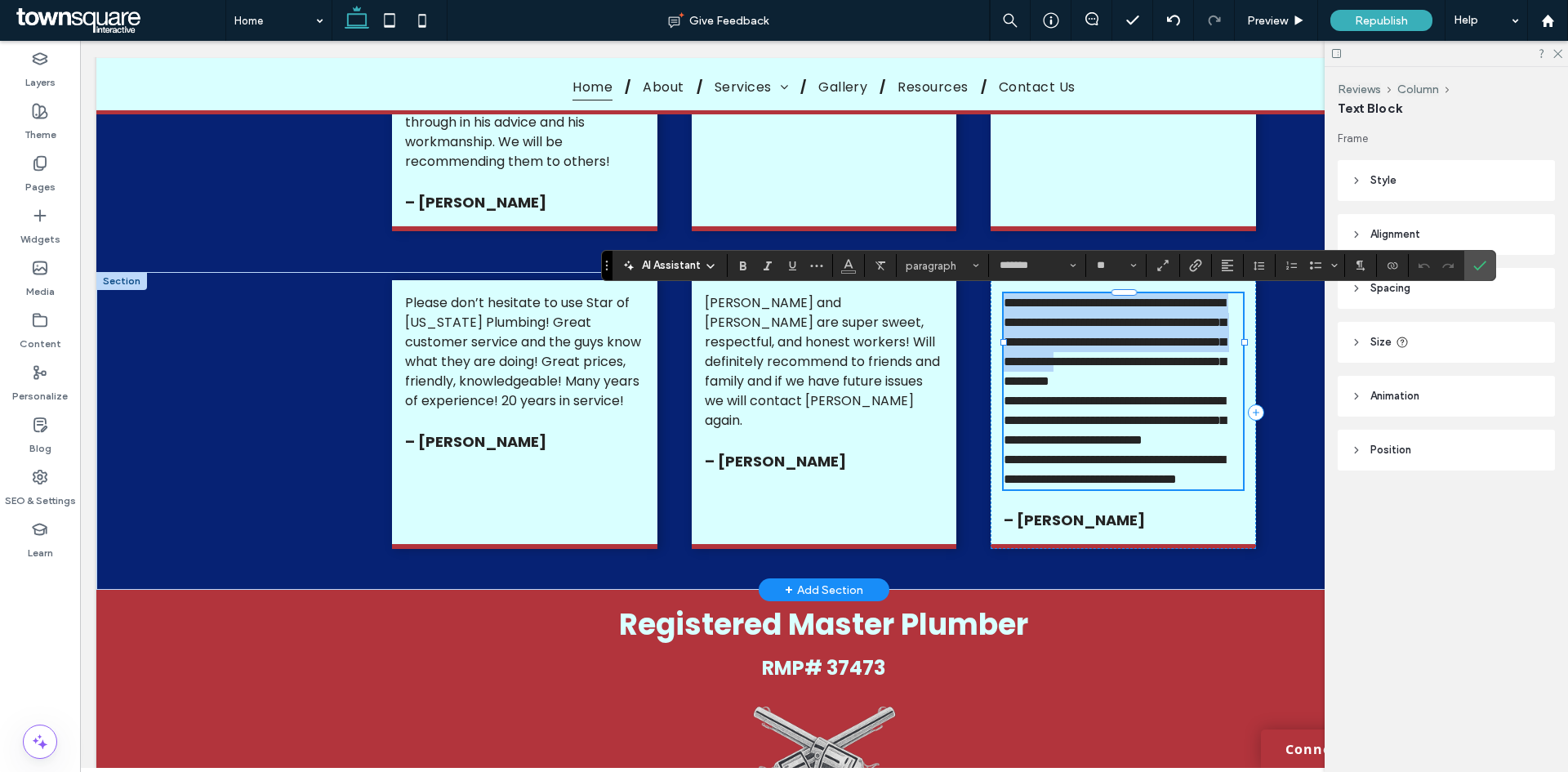
type input "**"
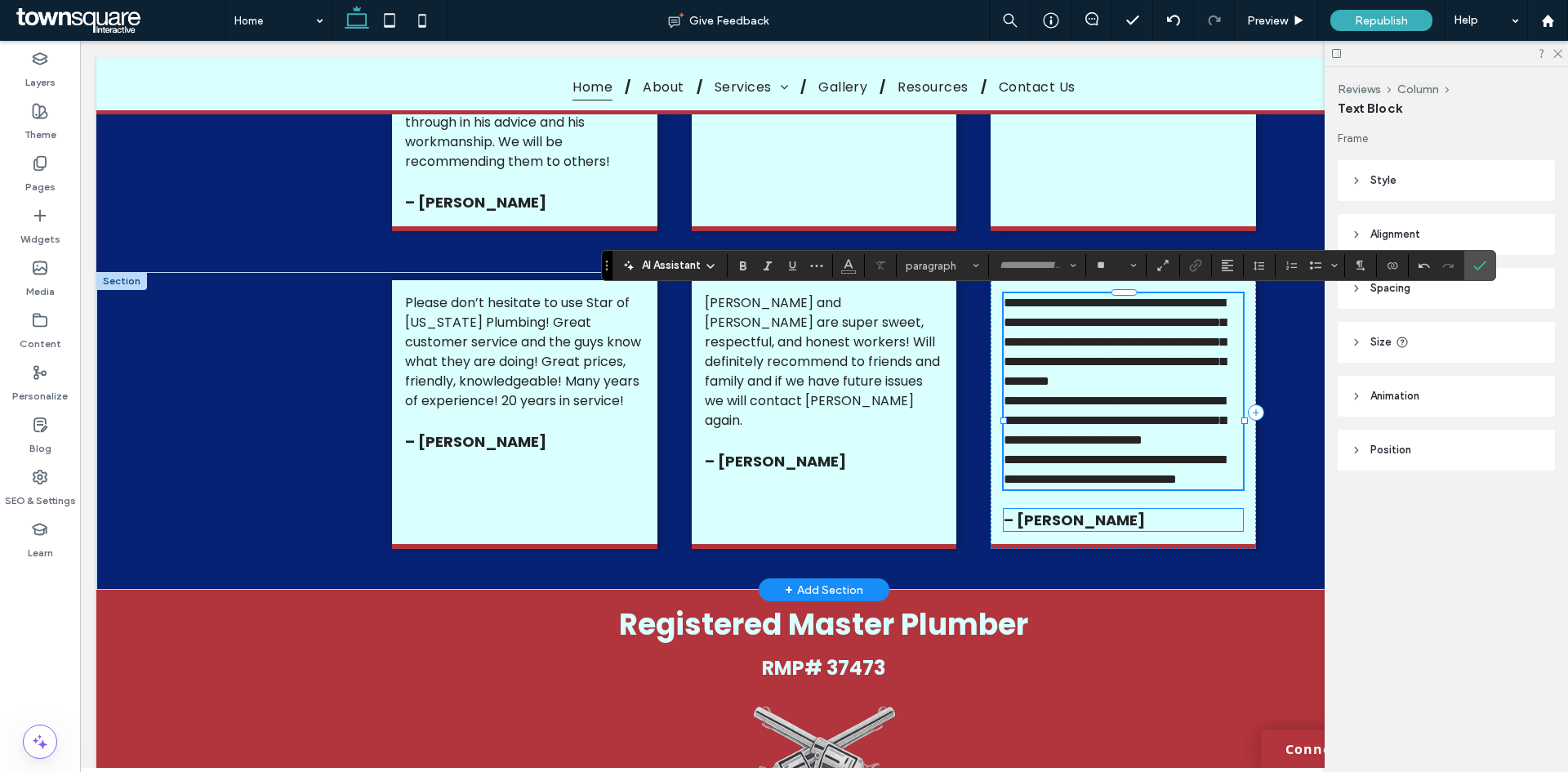
click at [1061, 530] on strong "– [PERSON_NAME]" at bounding box center [1075, 520] width 141 height 20
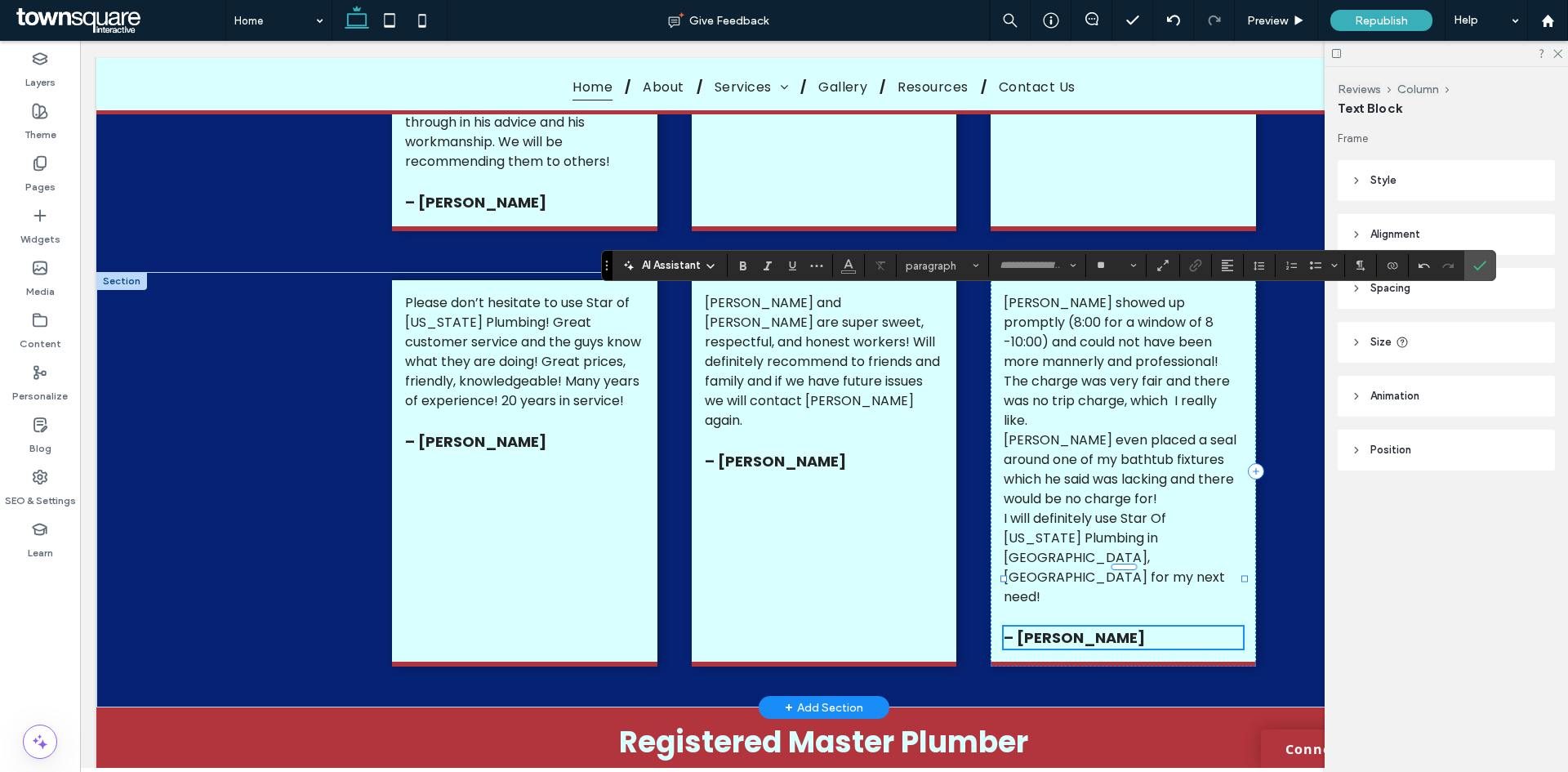
click at [1061, 627] on strong "– [PERSON_NAME]" at bounding box center [1075, 637] width 141 height 20
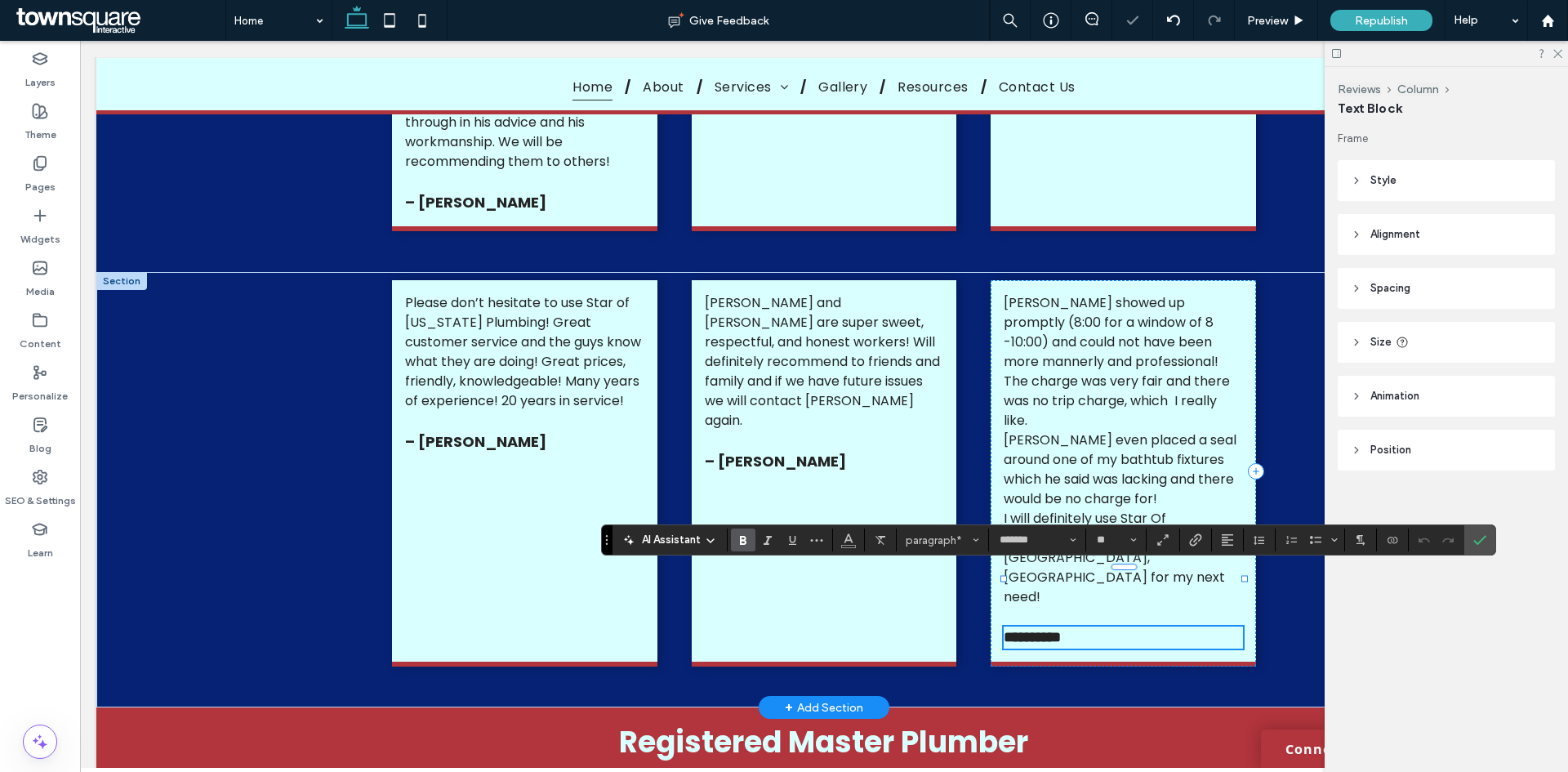
click at [1103, 626] on p "**********" at bounding box center [1123, 637] width 238 height 22
click at [1485, 542] on icon "Confirm" at bounding box center [1480, 540] width 13 height 13
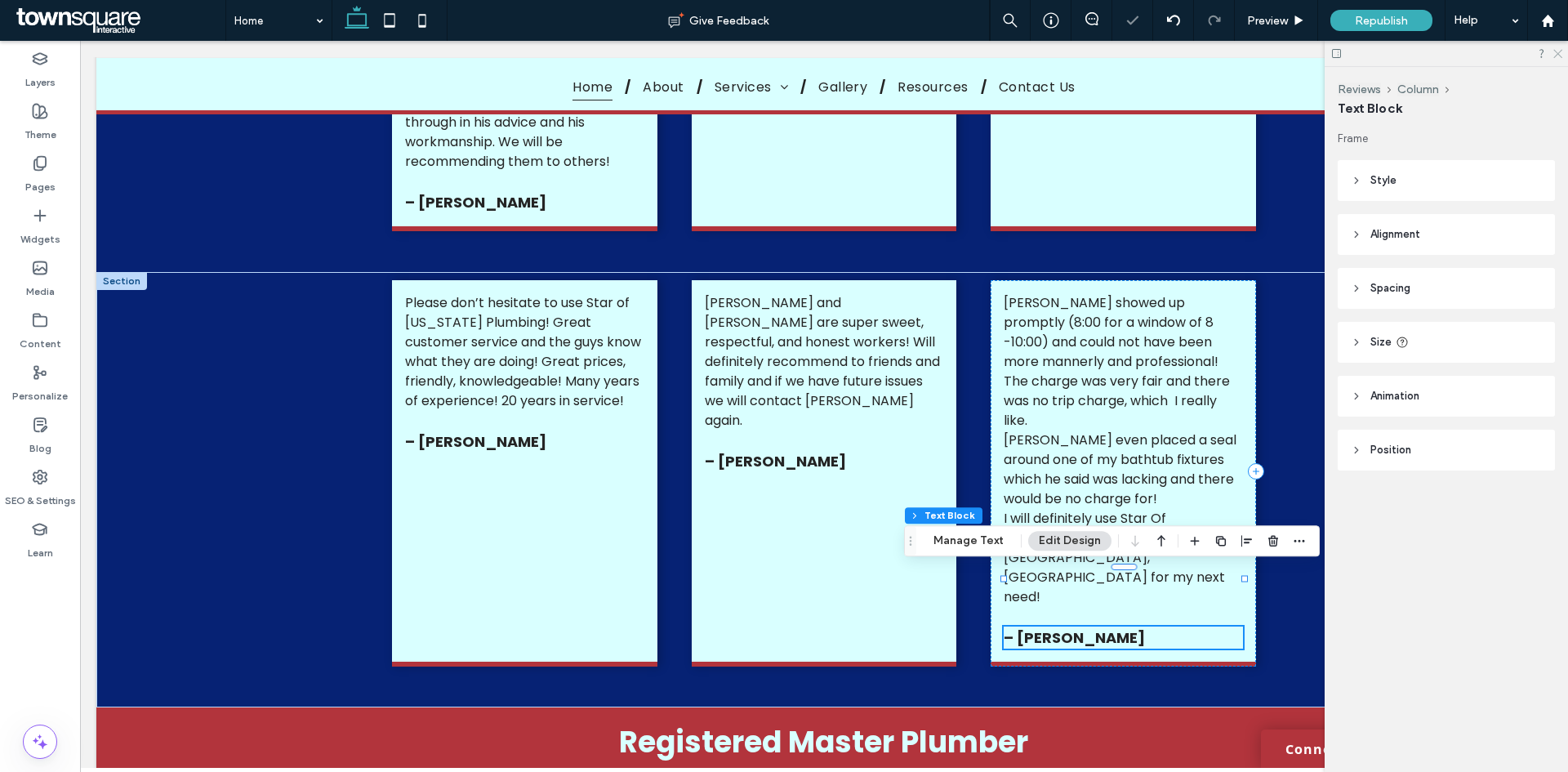
click at [1555, 50] on use at bounding box center [1558, 54] width 9 height 9
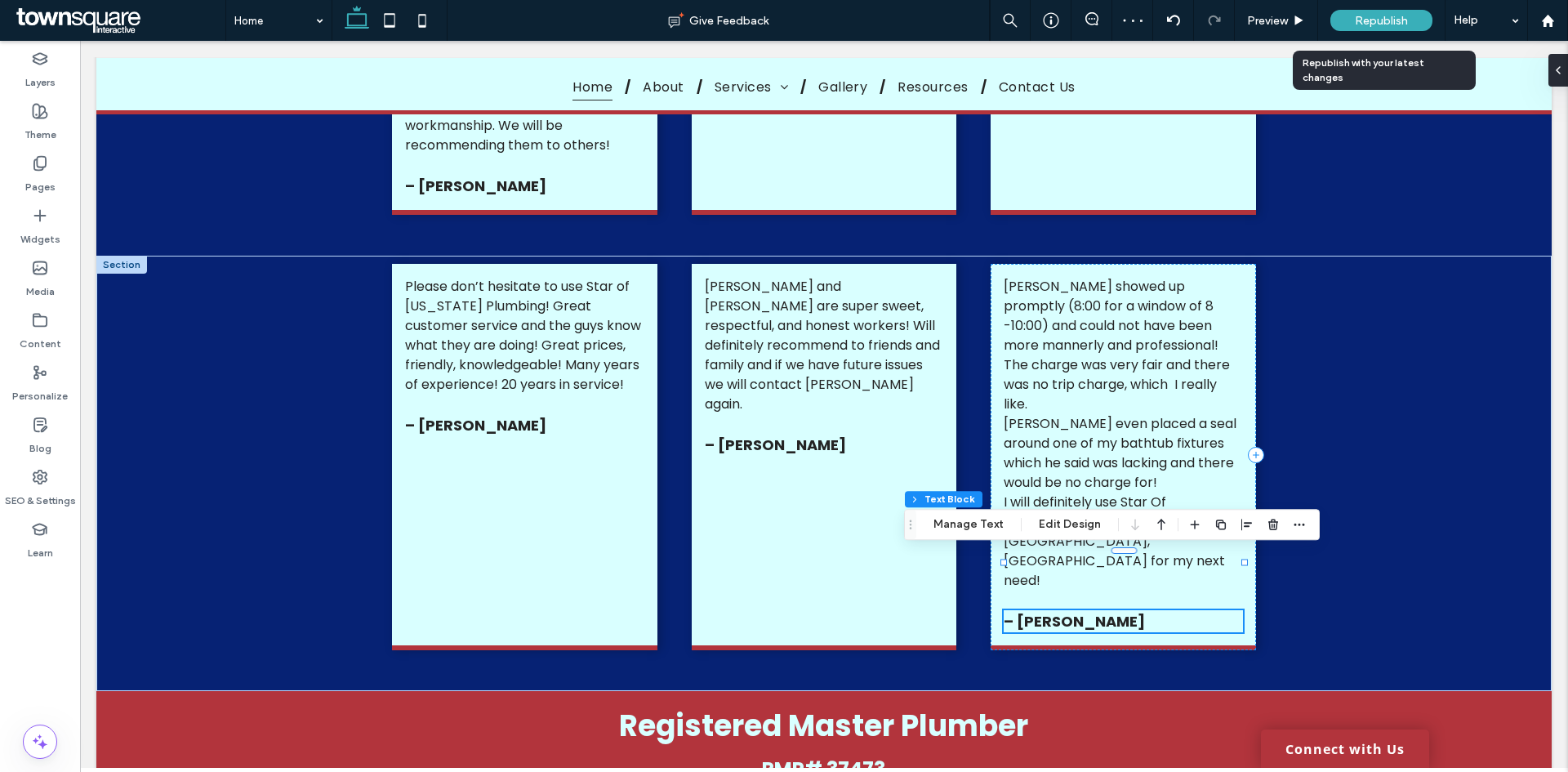
click at [1406, 23] on span "Republish" at bounding box center [1382, 20] width 53 height 14
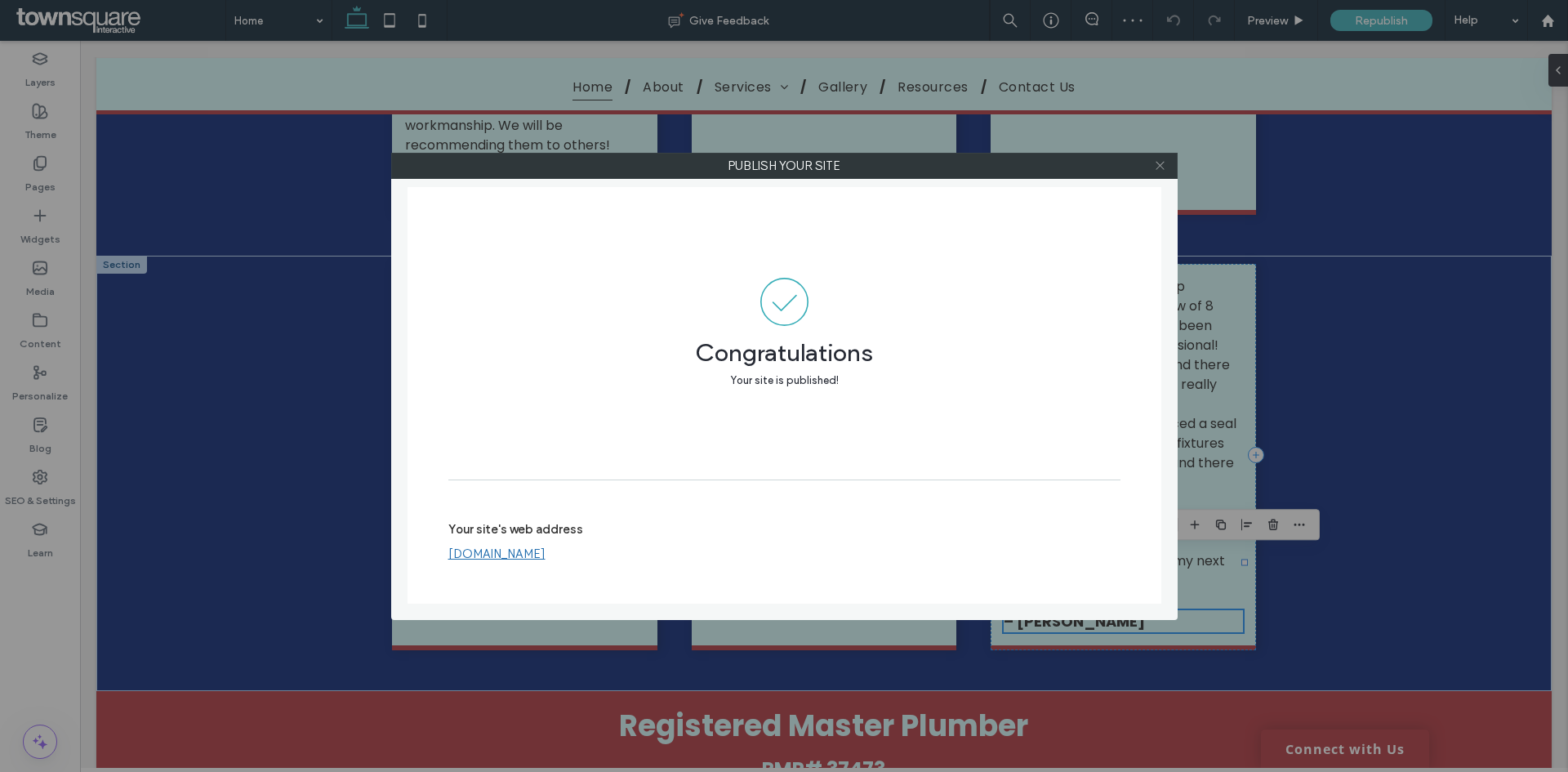
click at [1157, 168] on use at bounding box center [1159, 165] width 8 height 8
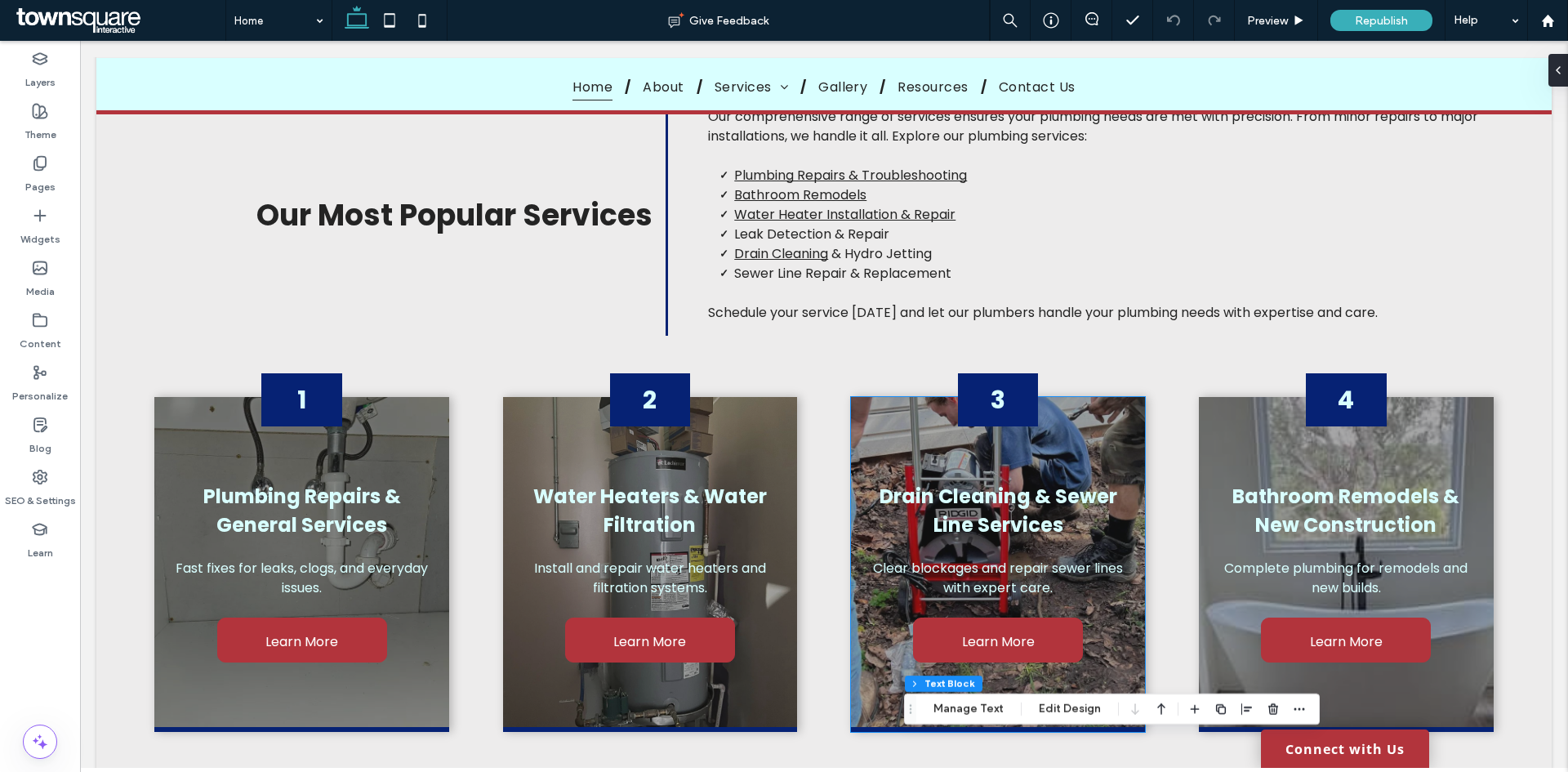
scroll to position [180, 0]
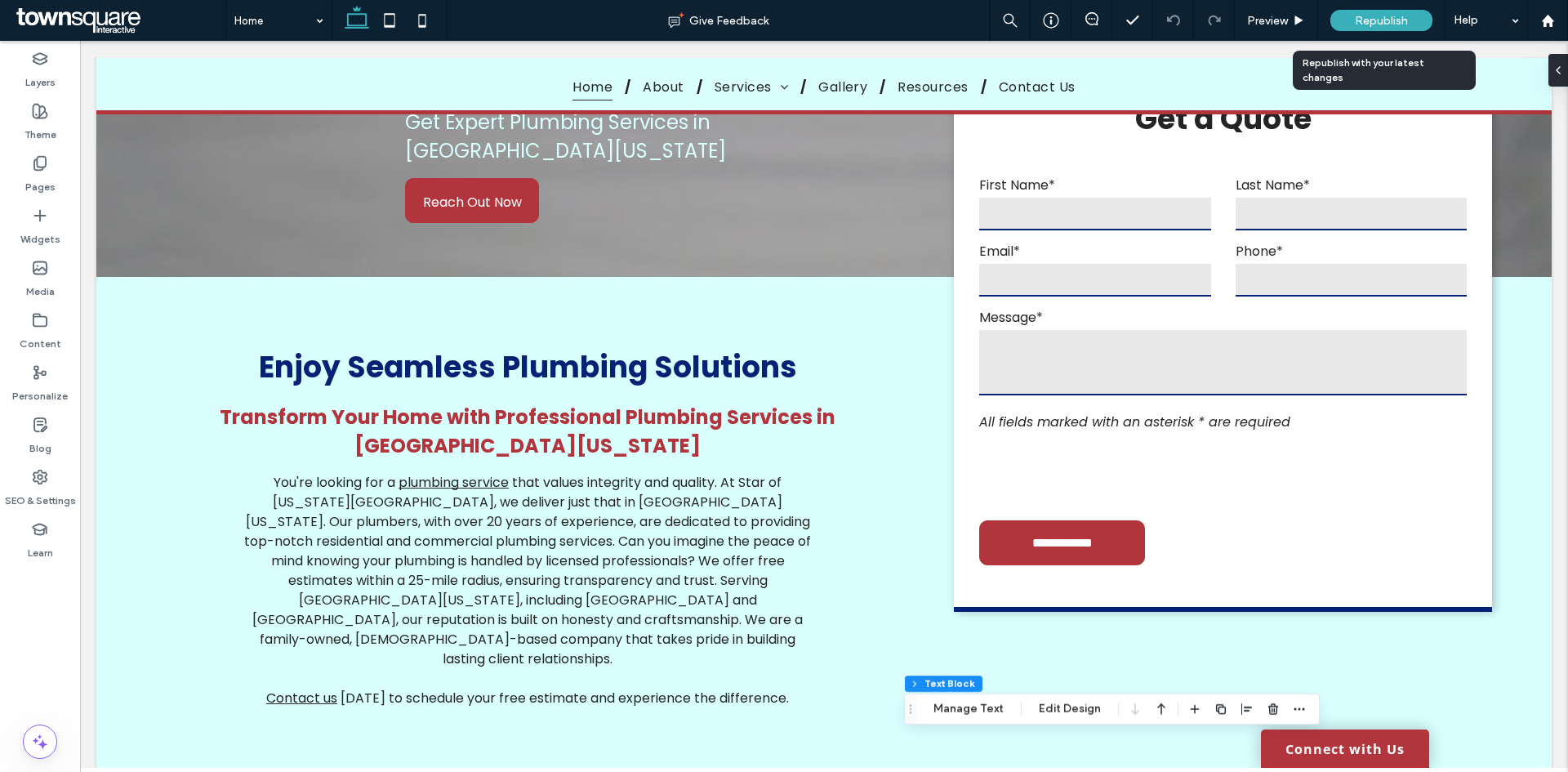
click at [1342, 22] on div "Republish" at bounding box center [1381, 20] width 102 height 21
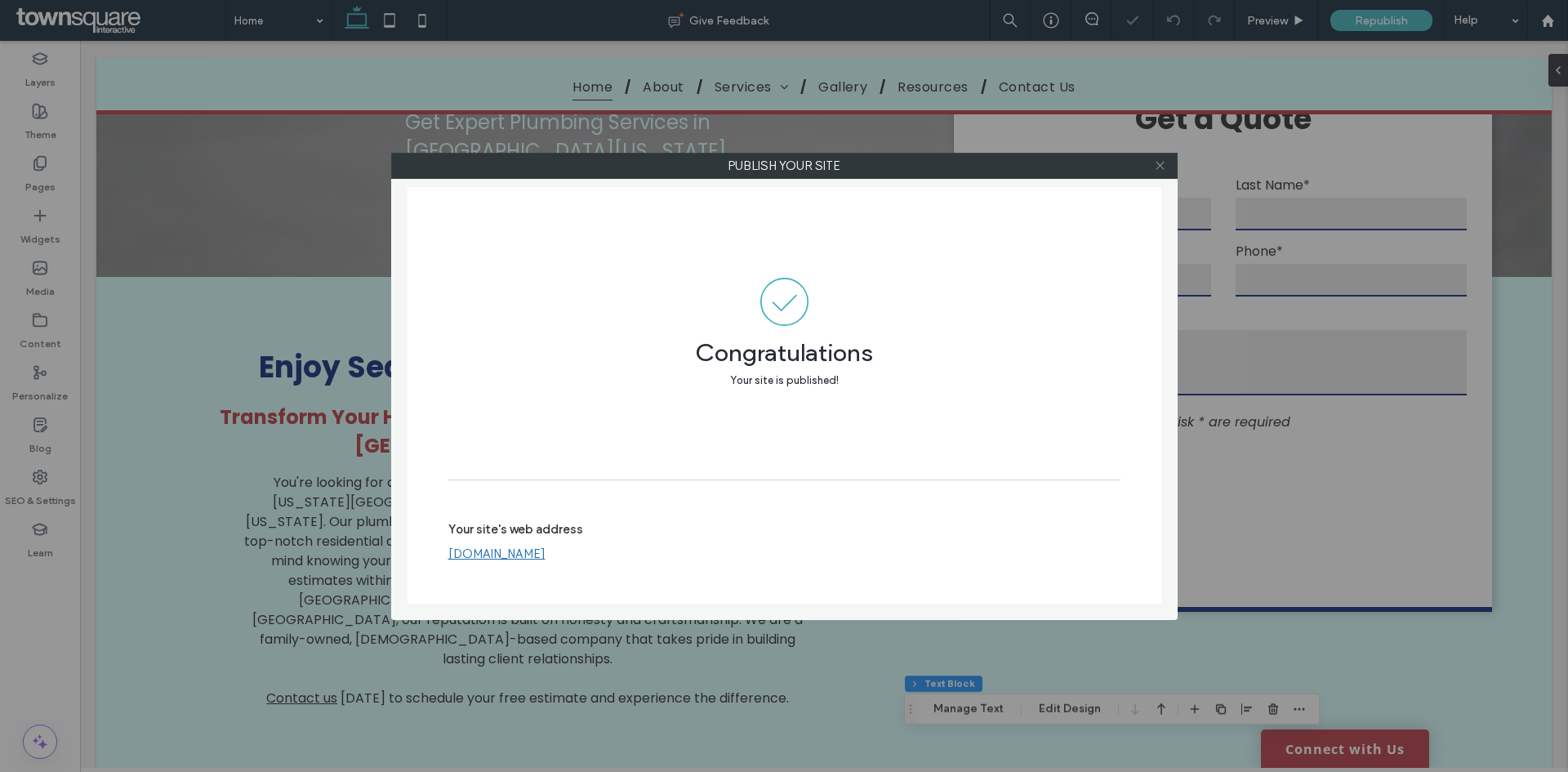
click at [1157, 165] on icon at bounding box center [1160, 165] width 12 height 12
